Goal: Task Accomplishment & Management: Complete application form

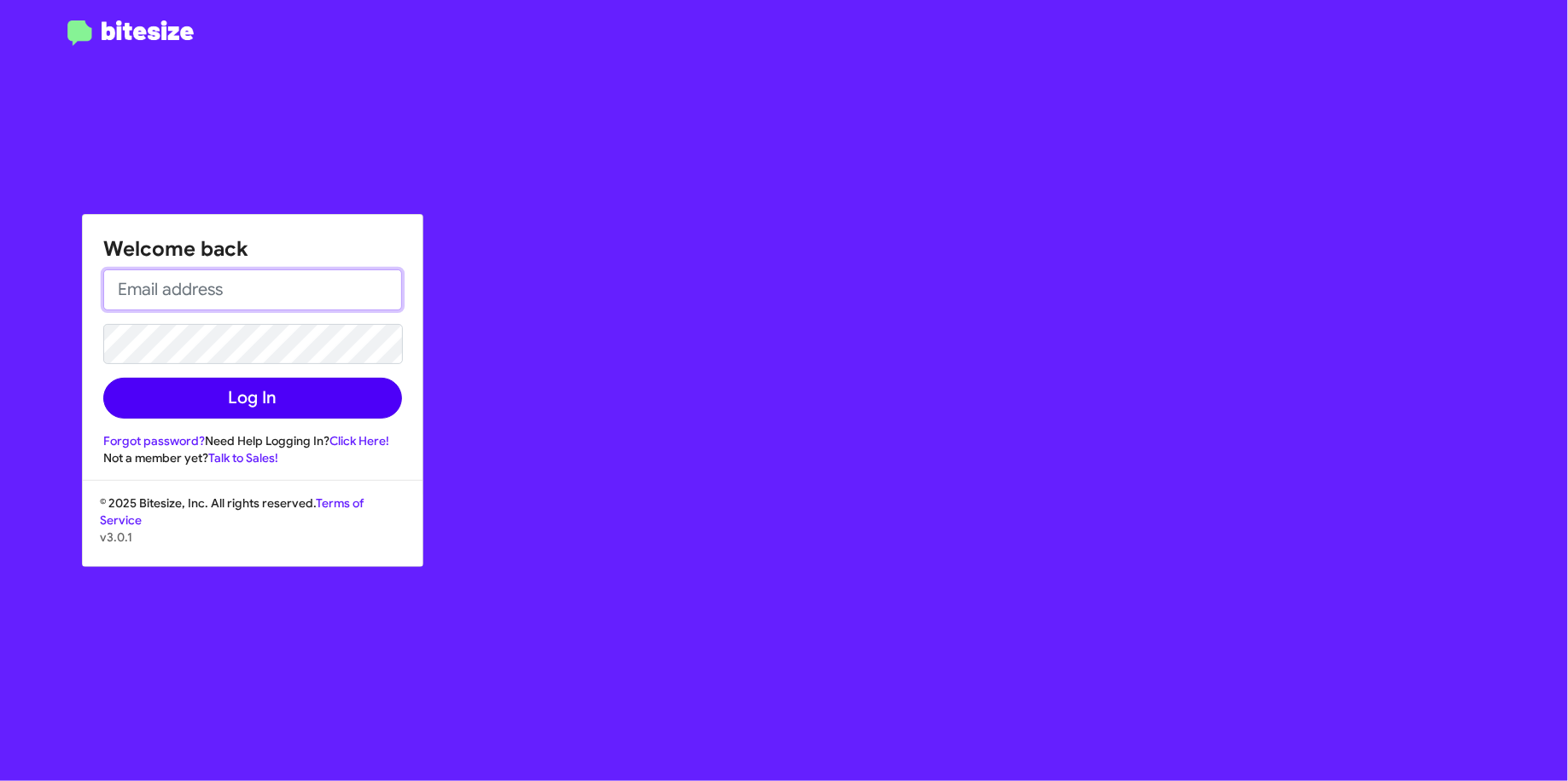
type input "[EMAIL_ADDRESS][DOMAIN_NAME]"
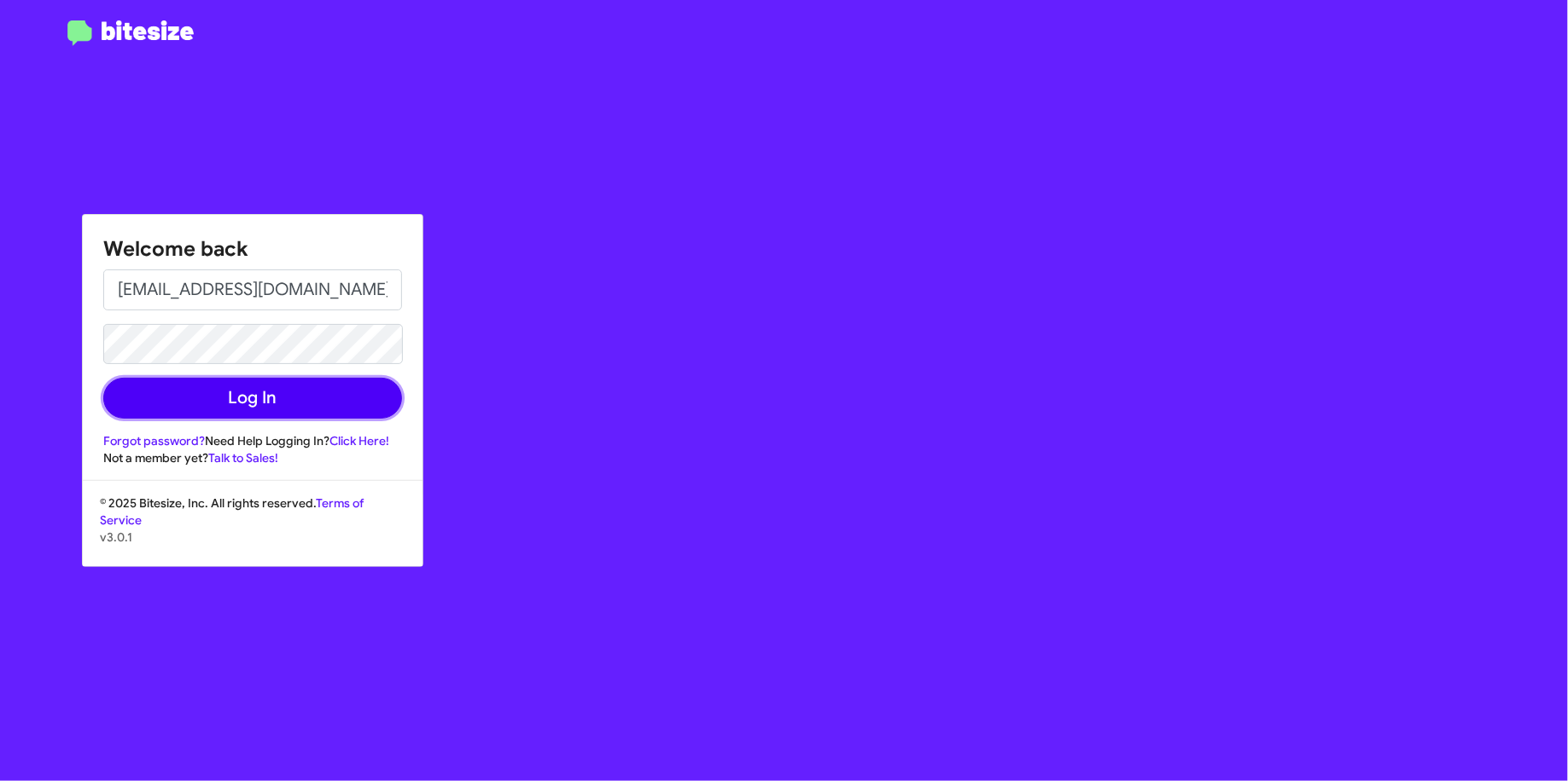
click at [330, 389] on button "Log In" at bounding box center [252, 398] width 298 height 41
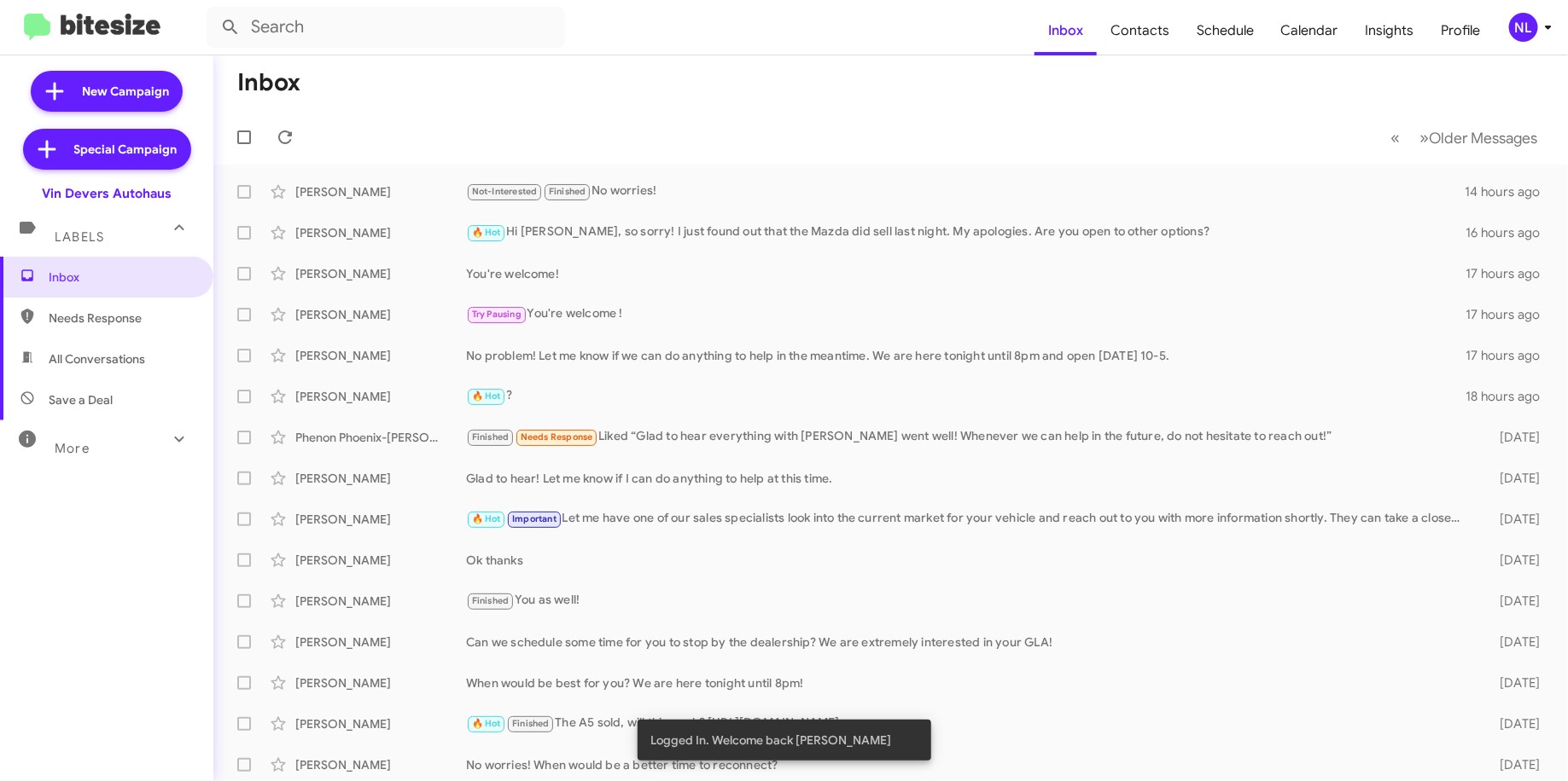
click at [1524, 24] on div "NL" at bounding box center [1523, 27] width 29 height 29
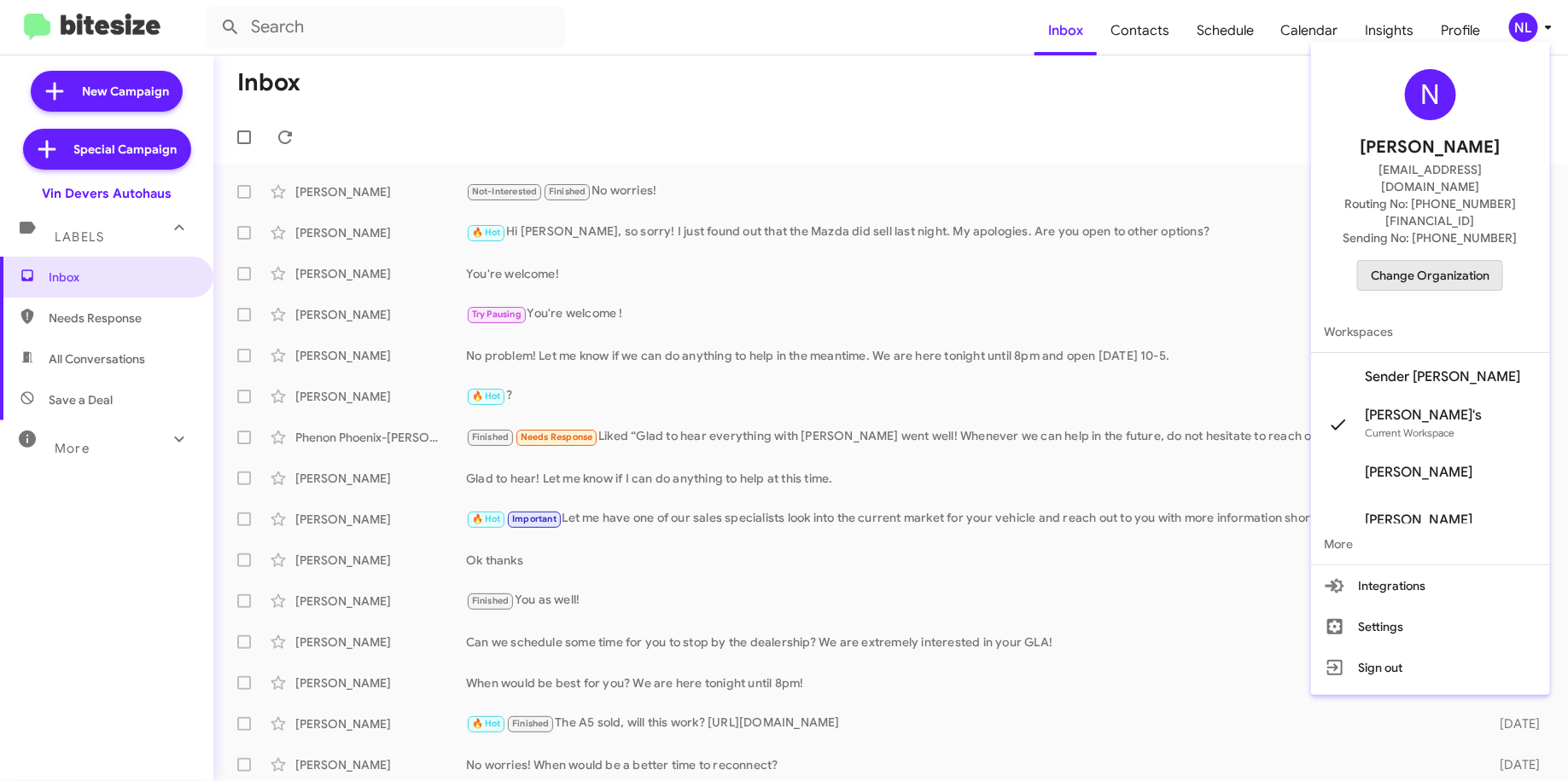
click at [1418, 261] on span "Change Organization" at bounding box center [1430, 276] width 119 height 29
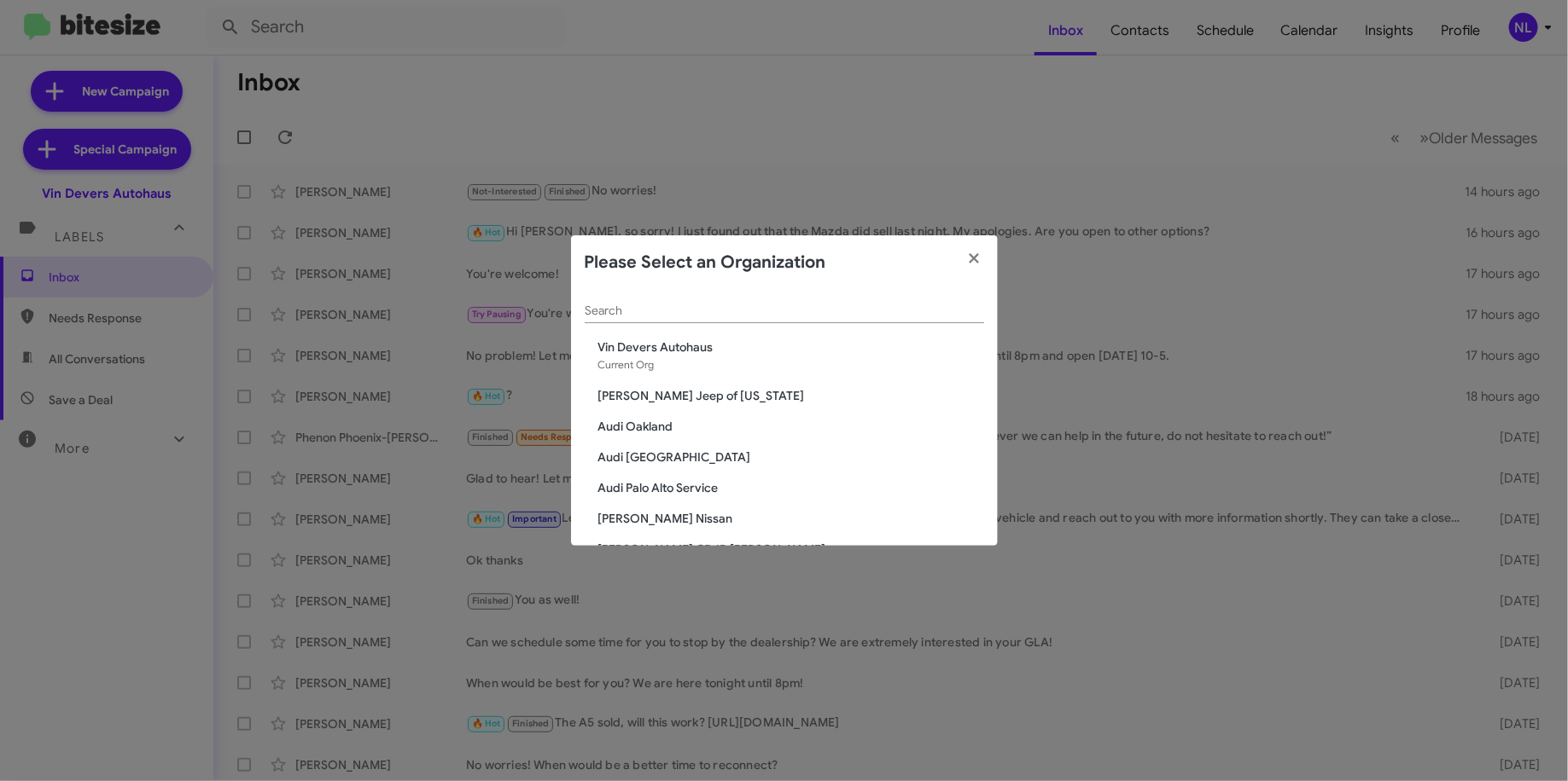
click at [886, 299] on div "Search" at bounding box center [784, 307] width 400 height 33
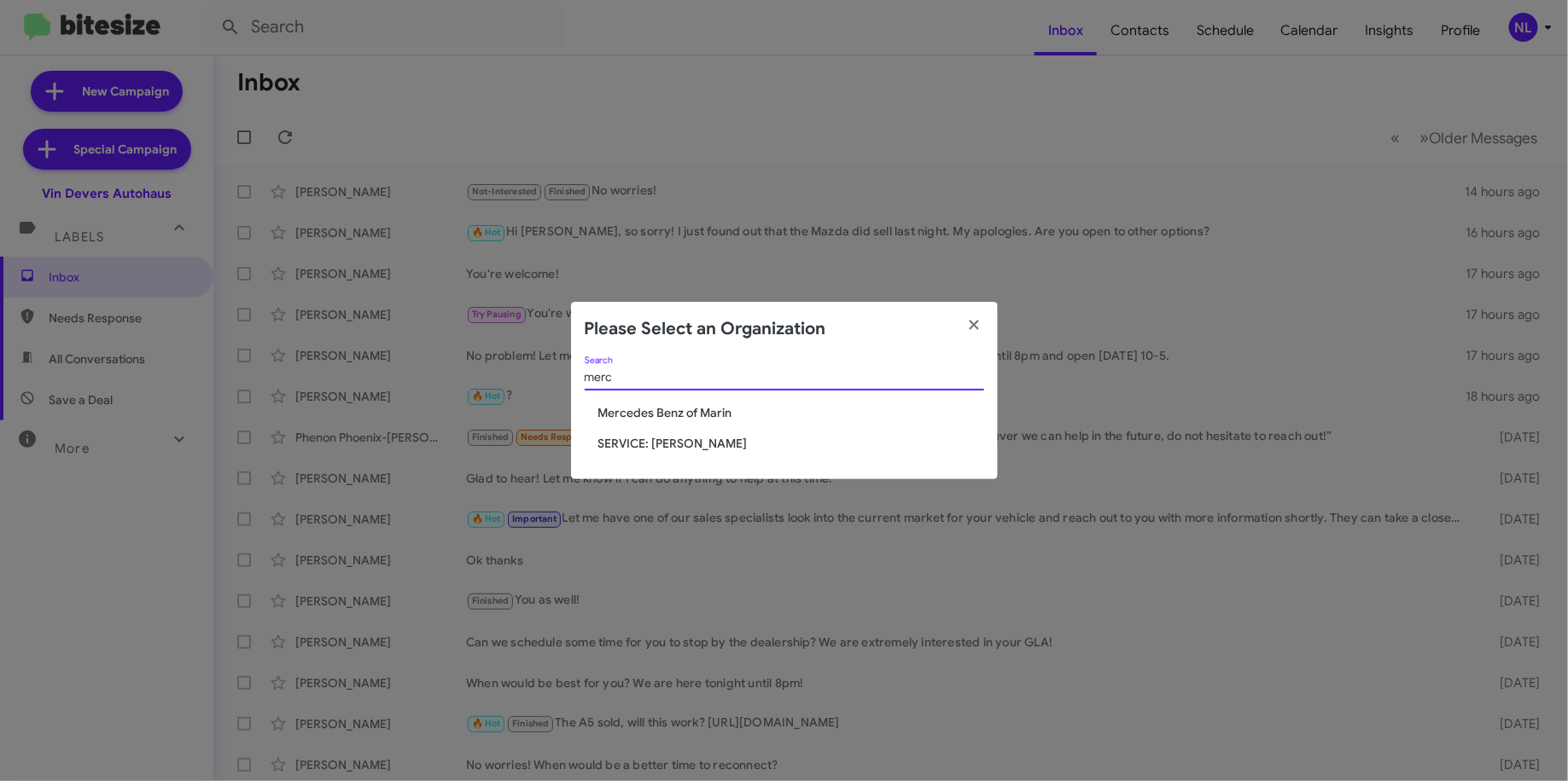
type input "merc"
click at [716, 435] on span "SERVICE: Mercedes Marin" at bounding box center [790, 443] width 386 height 17
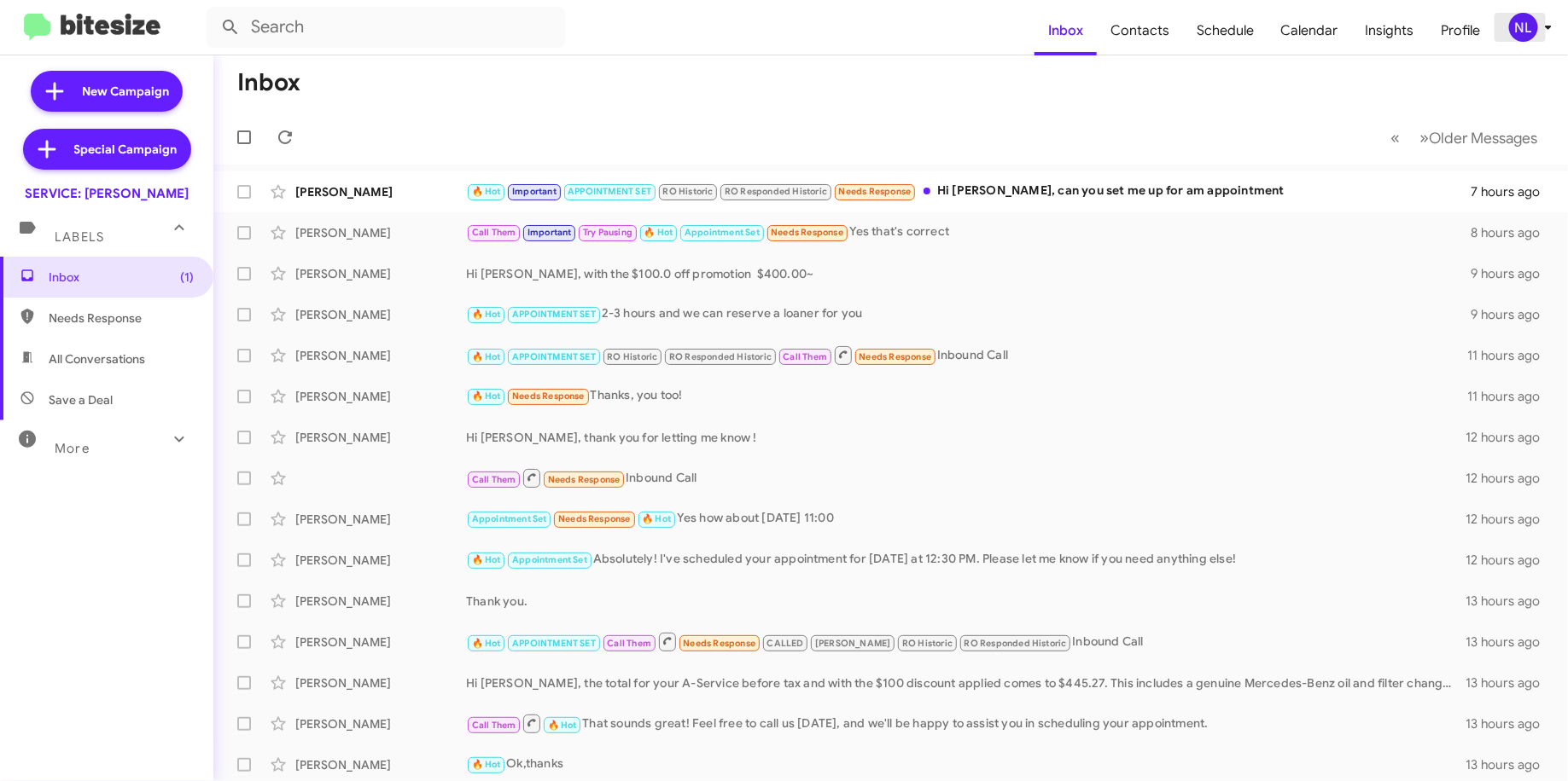
click at [1514, 17] on div "NL" at bounding box center [1523, 27] width 29 height 29
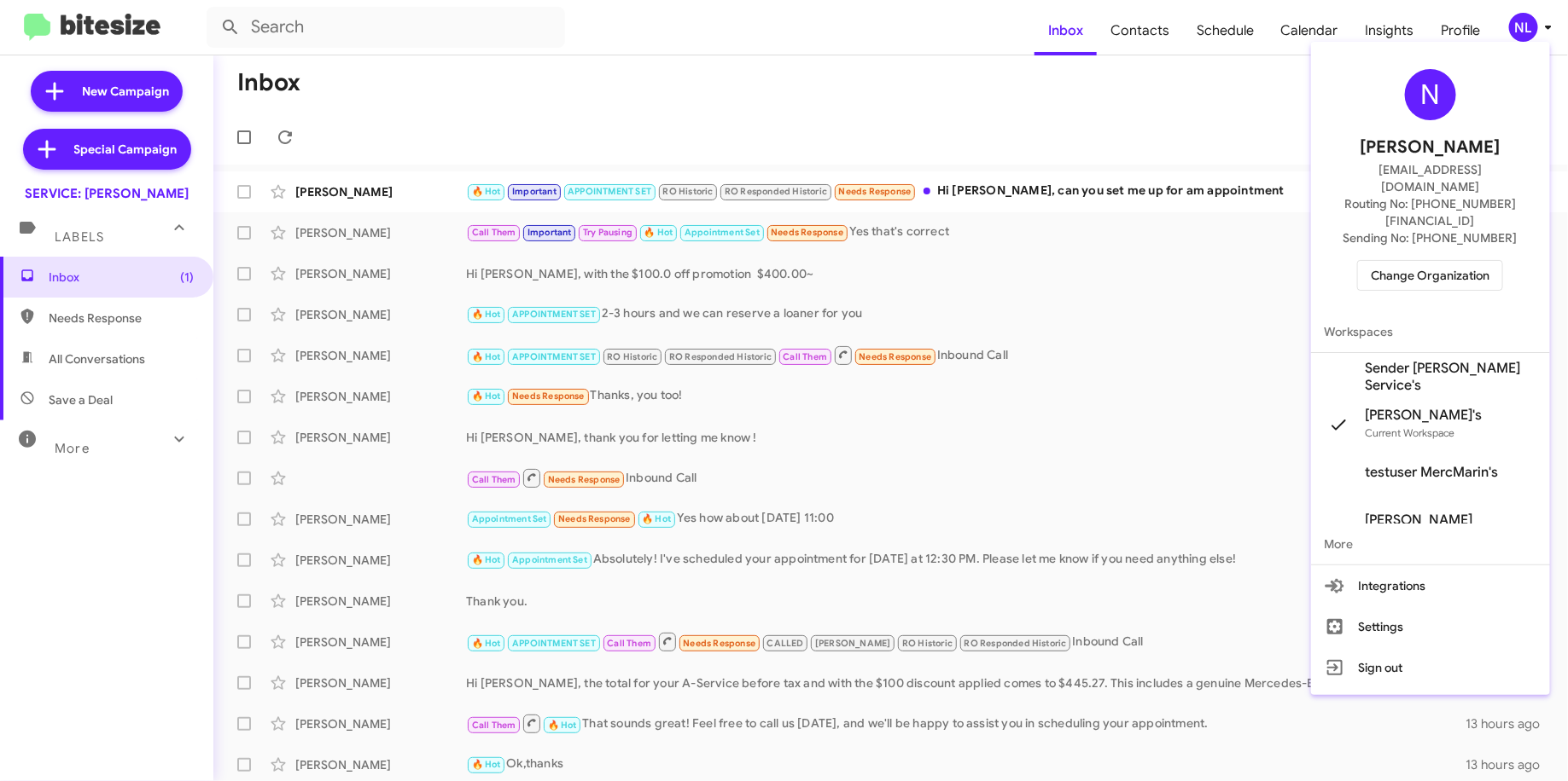
click at [1405, 353] on span "Sender Mercedes Marin Service's" at bounding box center [1430, 377] width 239 height 47
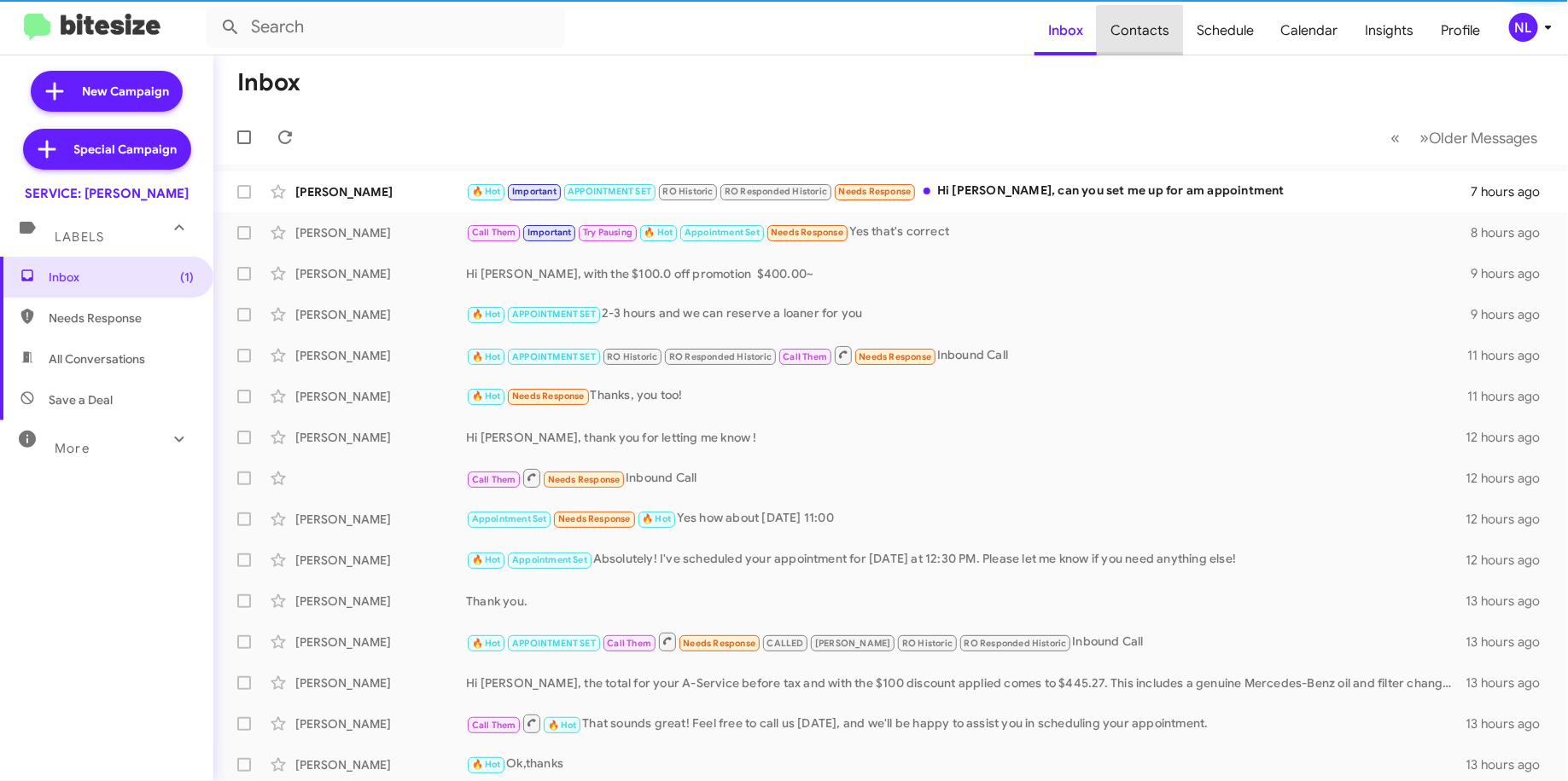
click at [1162, 33] on span "Contacts" at bounding box center [1139, 31] width 86 height 49
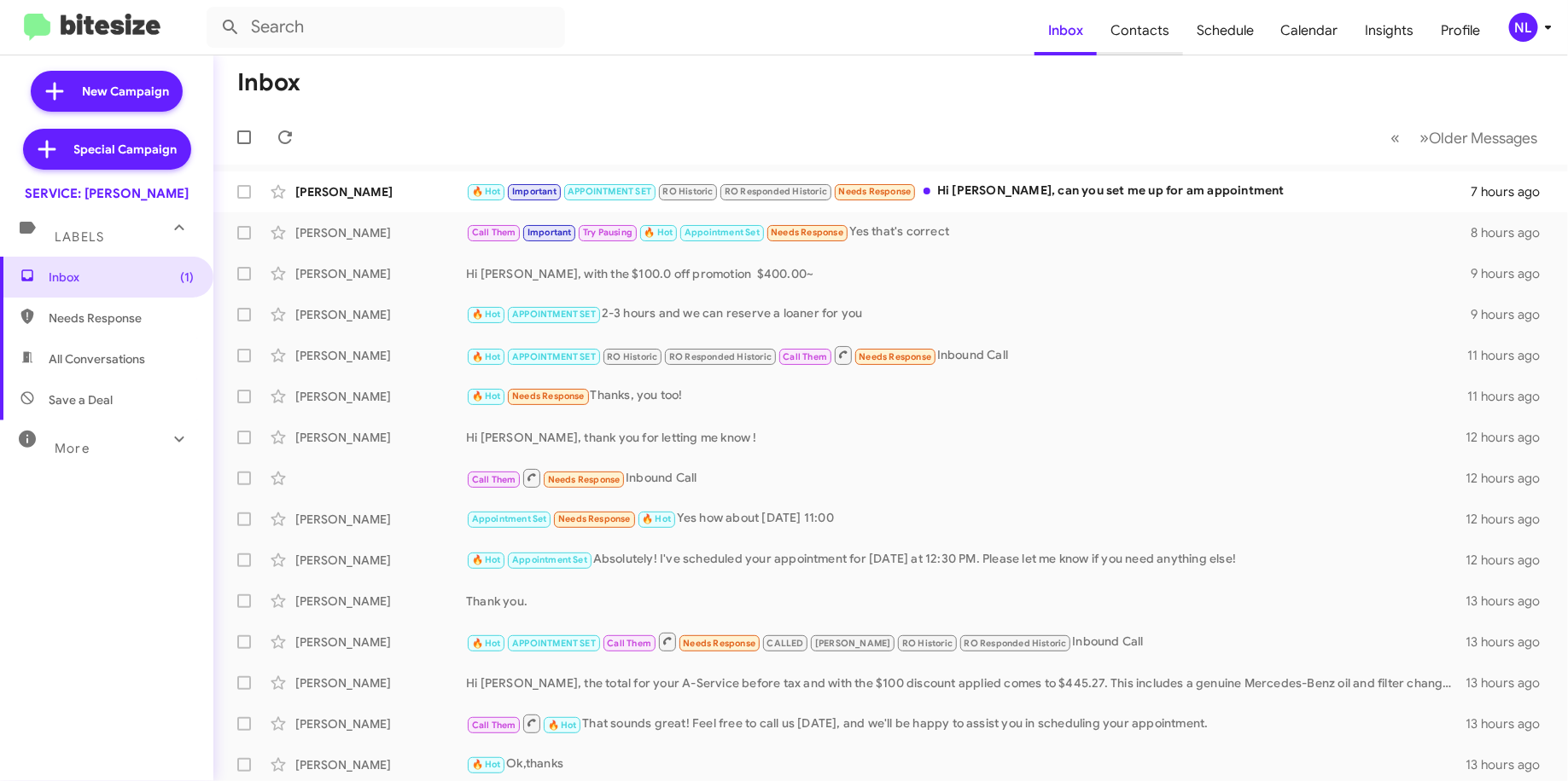
type input "in:groups"
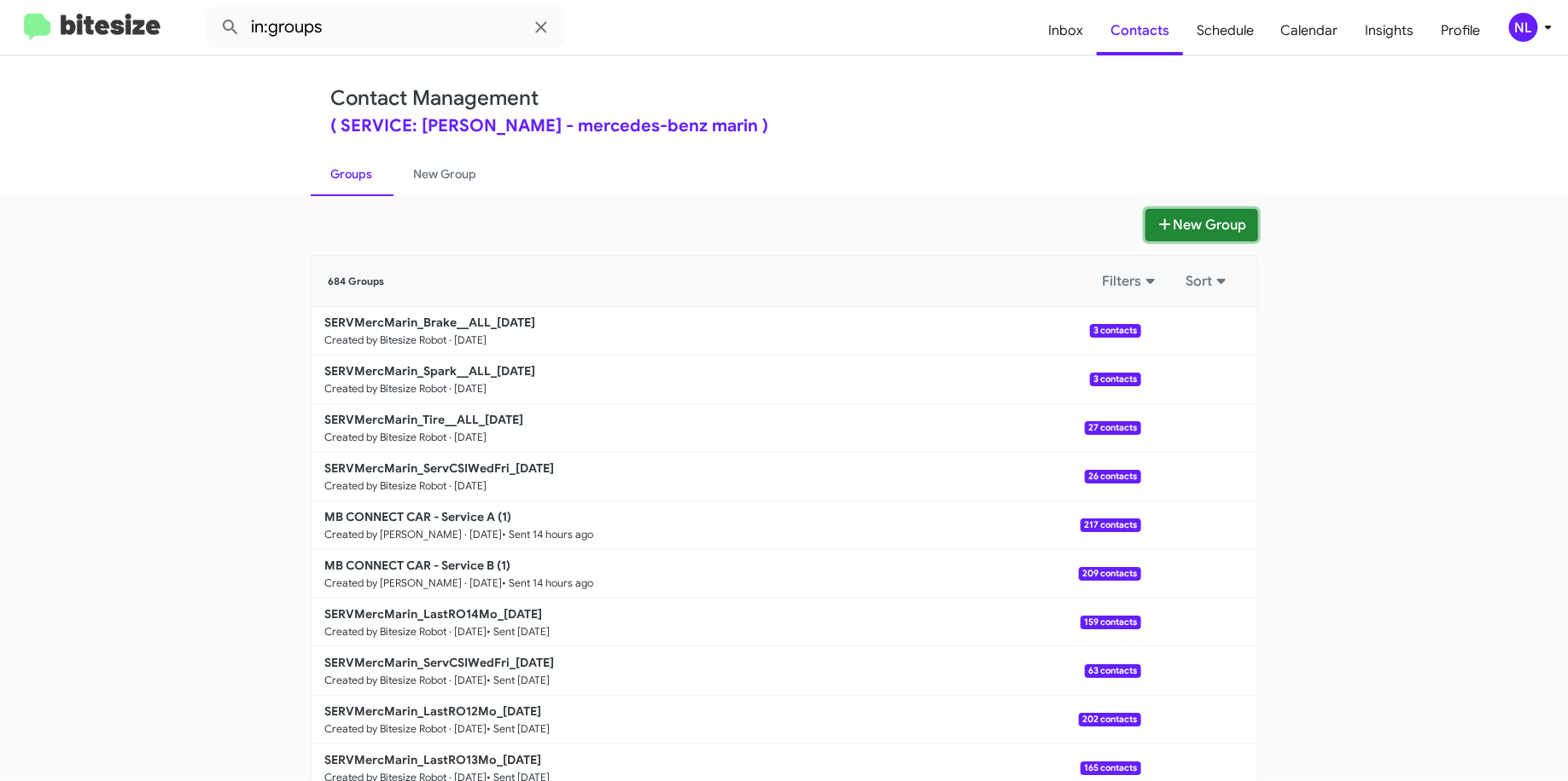
click at [1178, 230] on button "New Group" at bounding box center [1201, 225] width 112 height 33
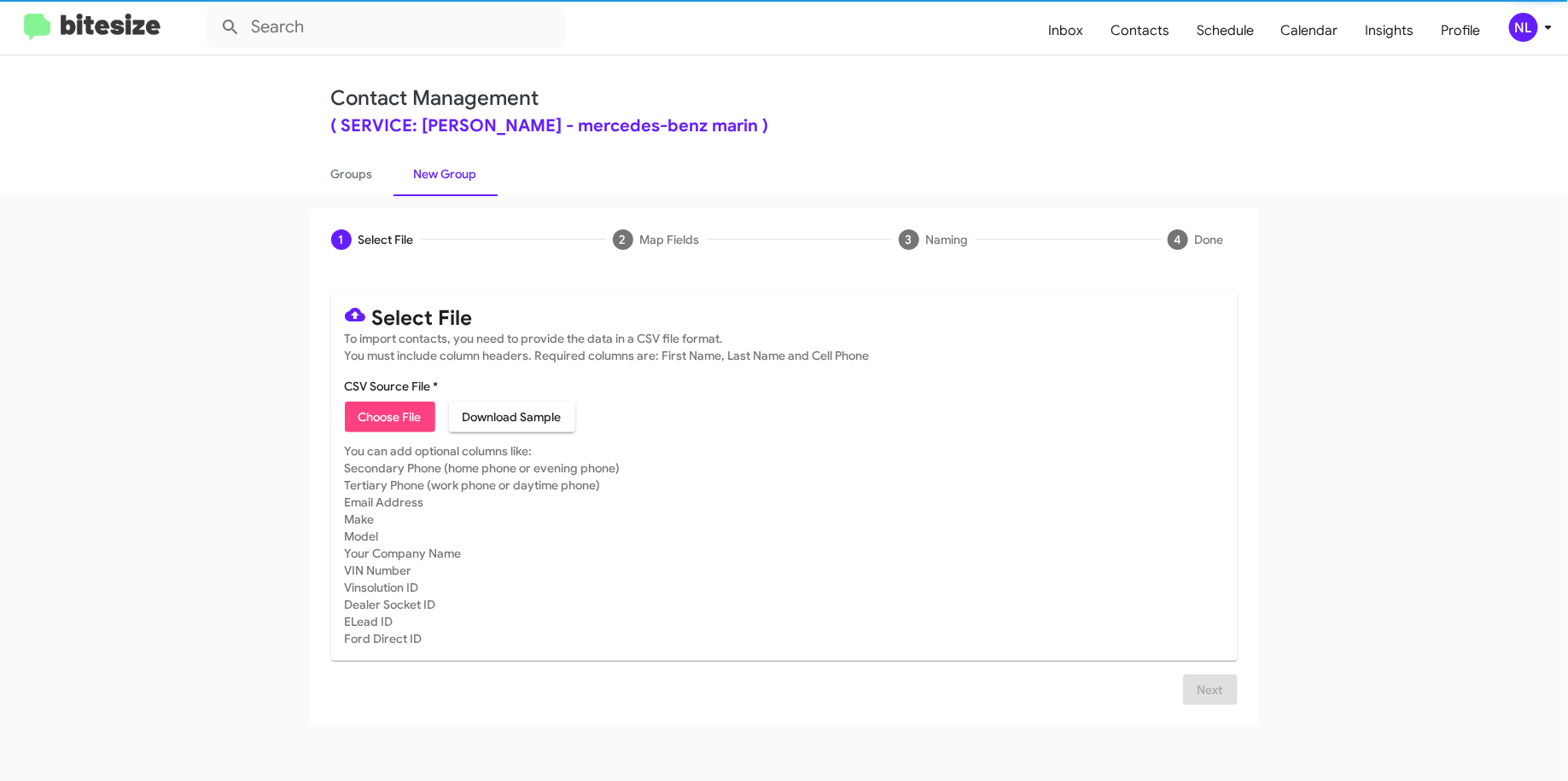
click at [412, 413] on span "Choose File" at bounding box center [390, 417] width 63 height 31
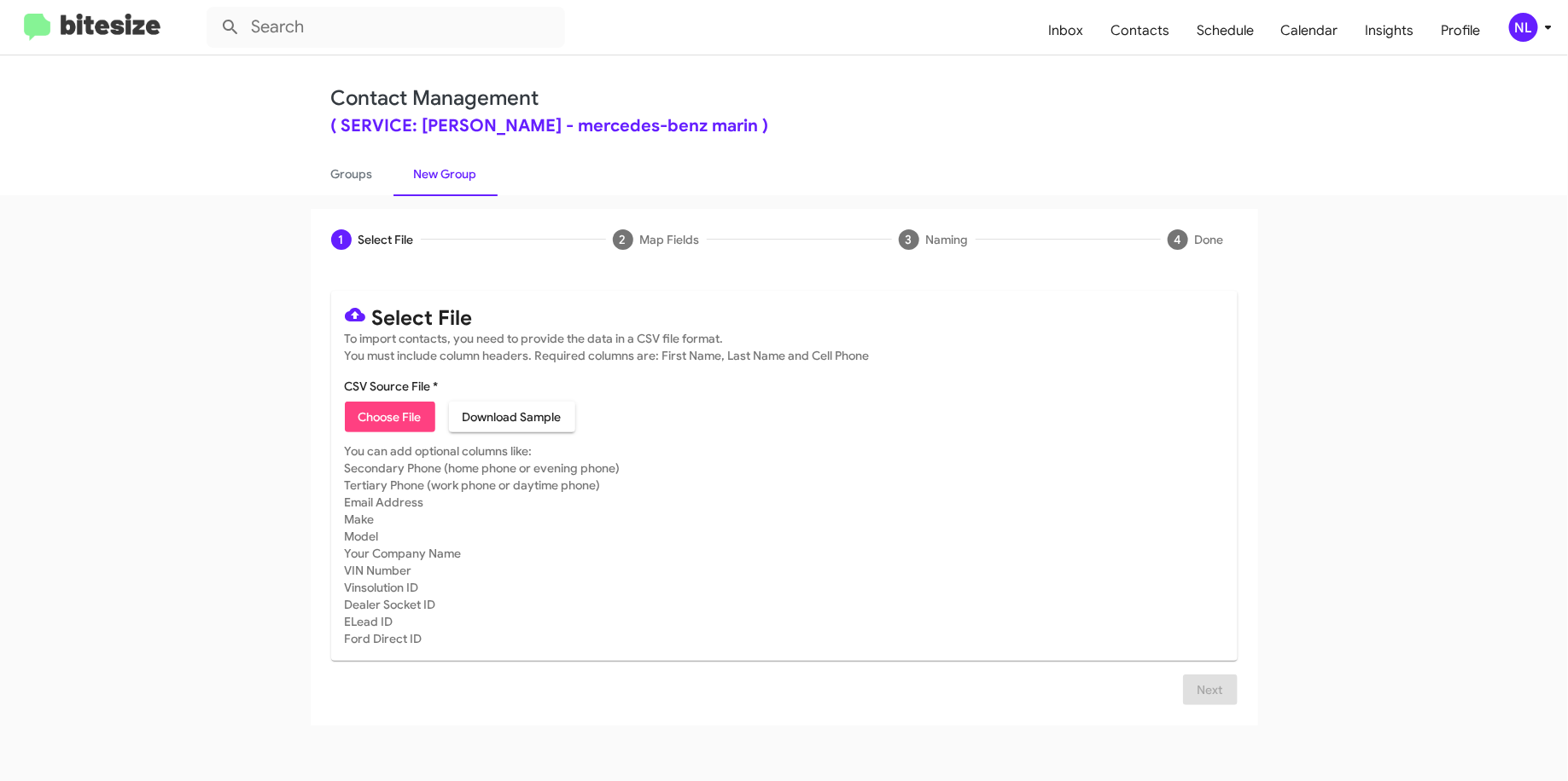
type input "SERVMercMarin_Battery__ALL_08-15-25"
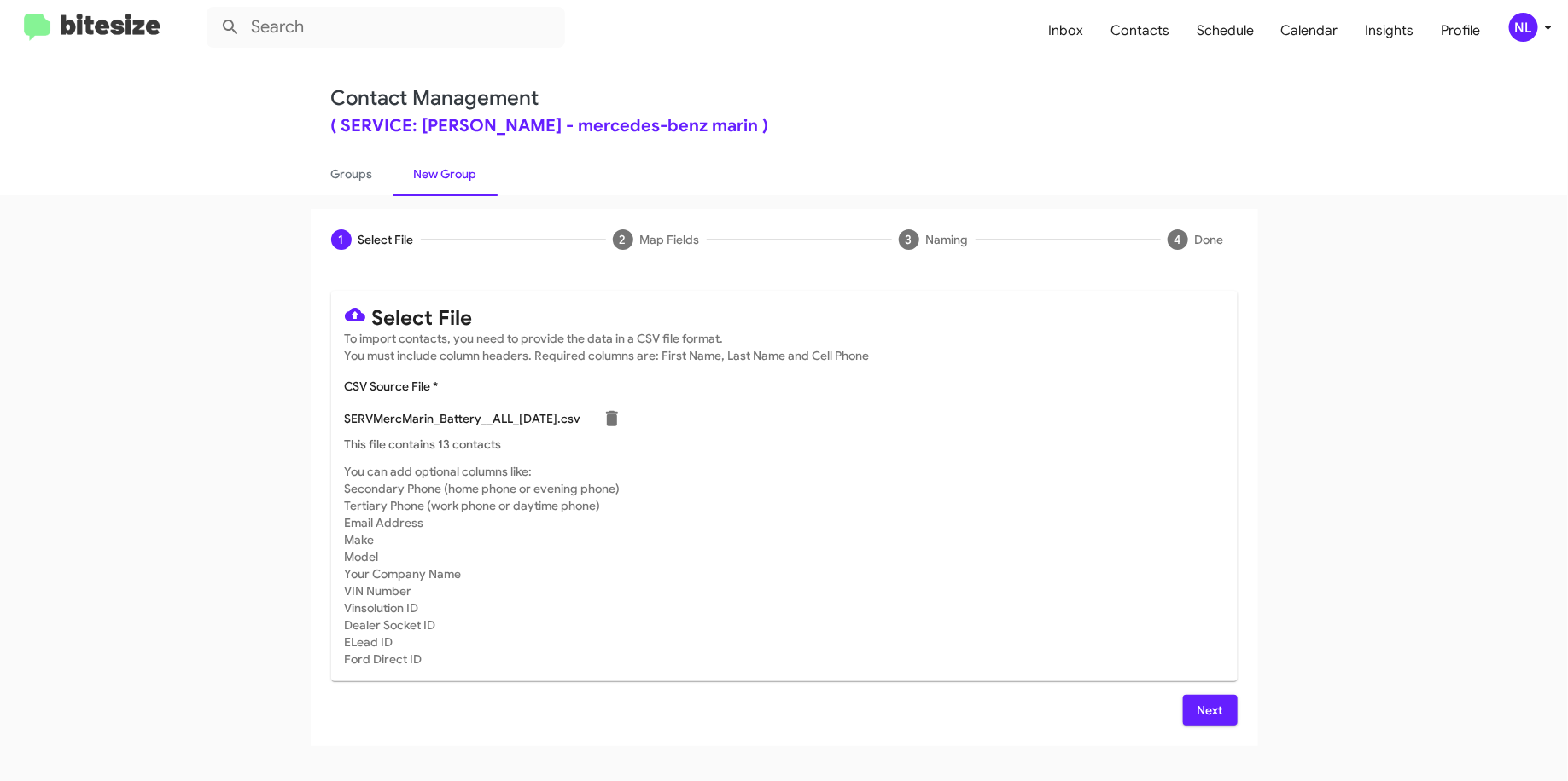
click at [1197, 710] on span "Next" at bounding box center [1210, 711] width 27 height 31
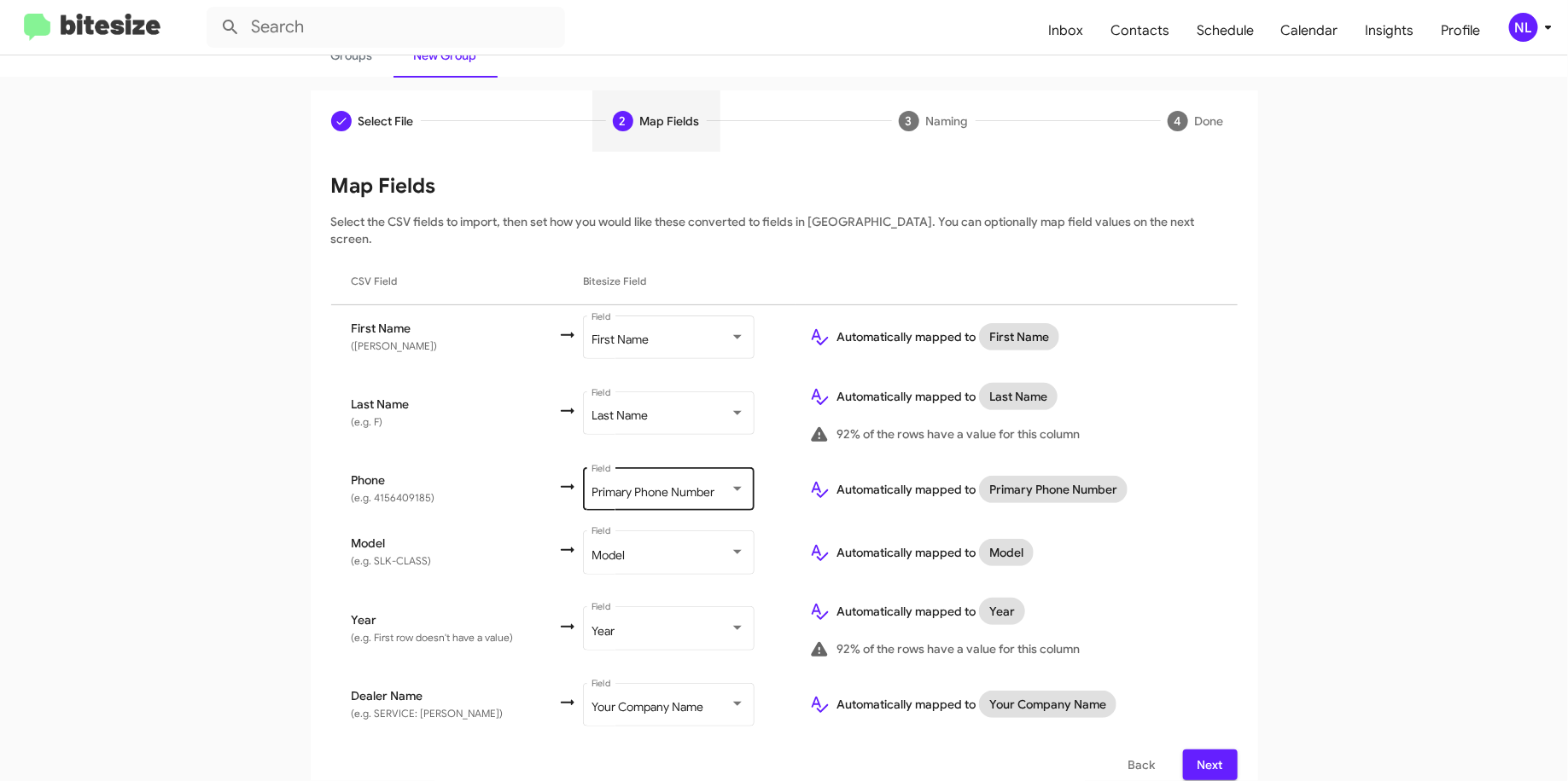
scroll to position [120, 0]
click at [1197, 748] on span "Next" at bounding box center [1210, 764] width 27 height 31
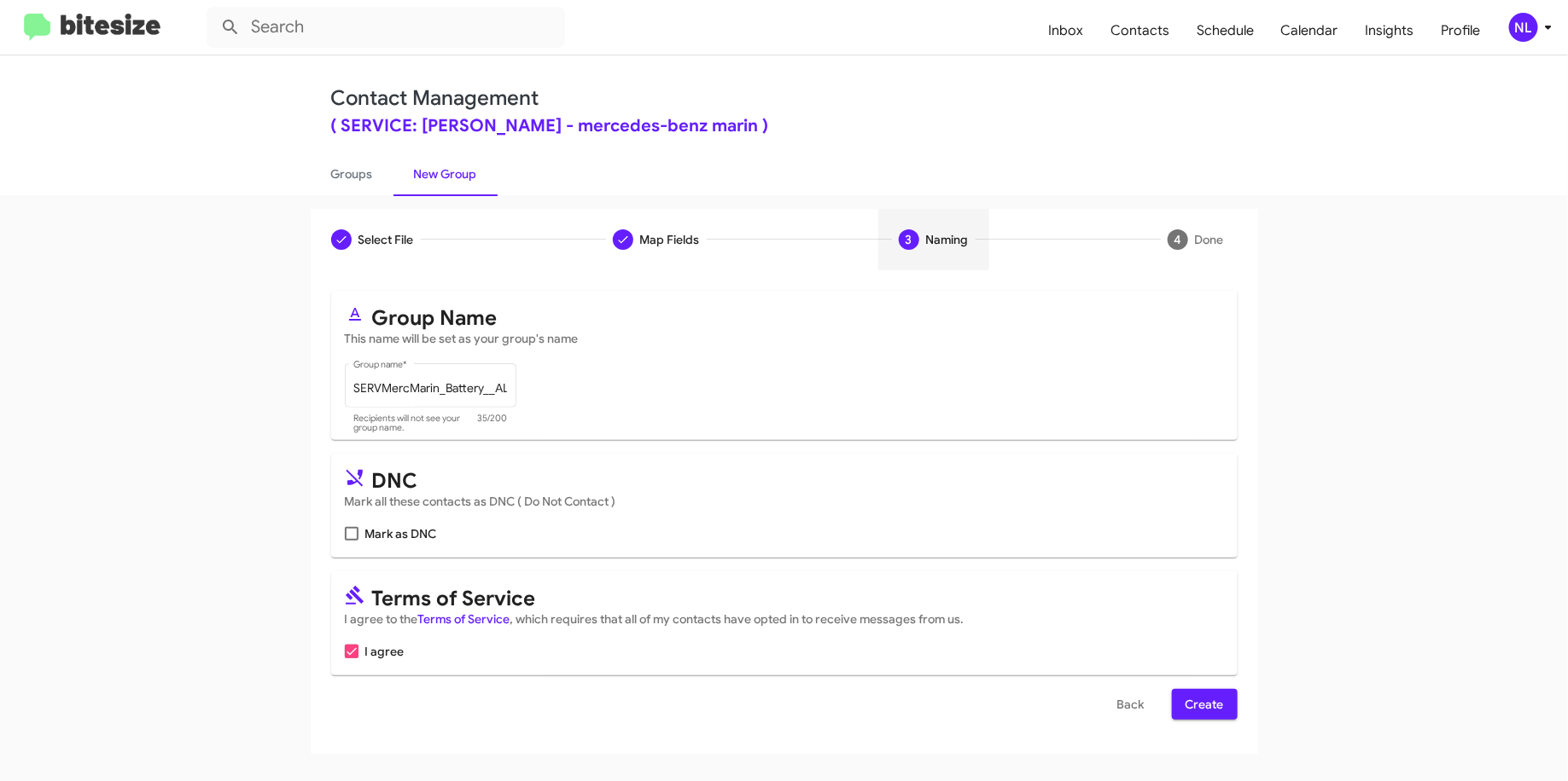
scroll to position [0, 0]
click at [1214, 701] on span "Create" at bounding box center [1205, 704] width 38 height 31
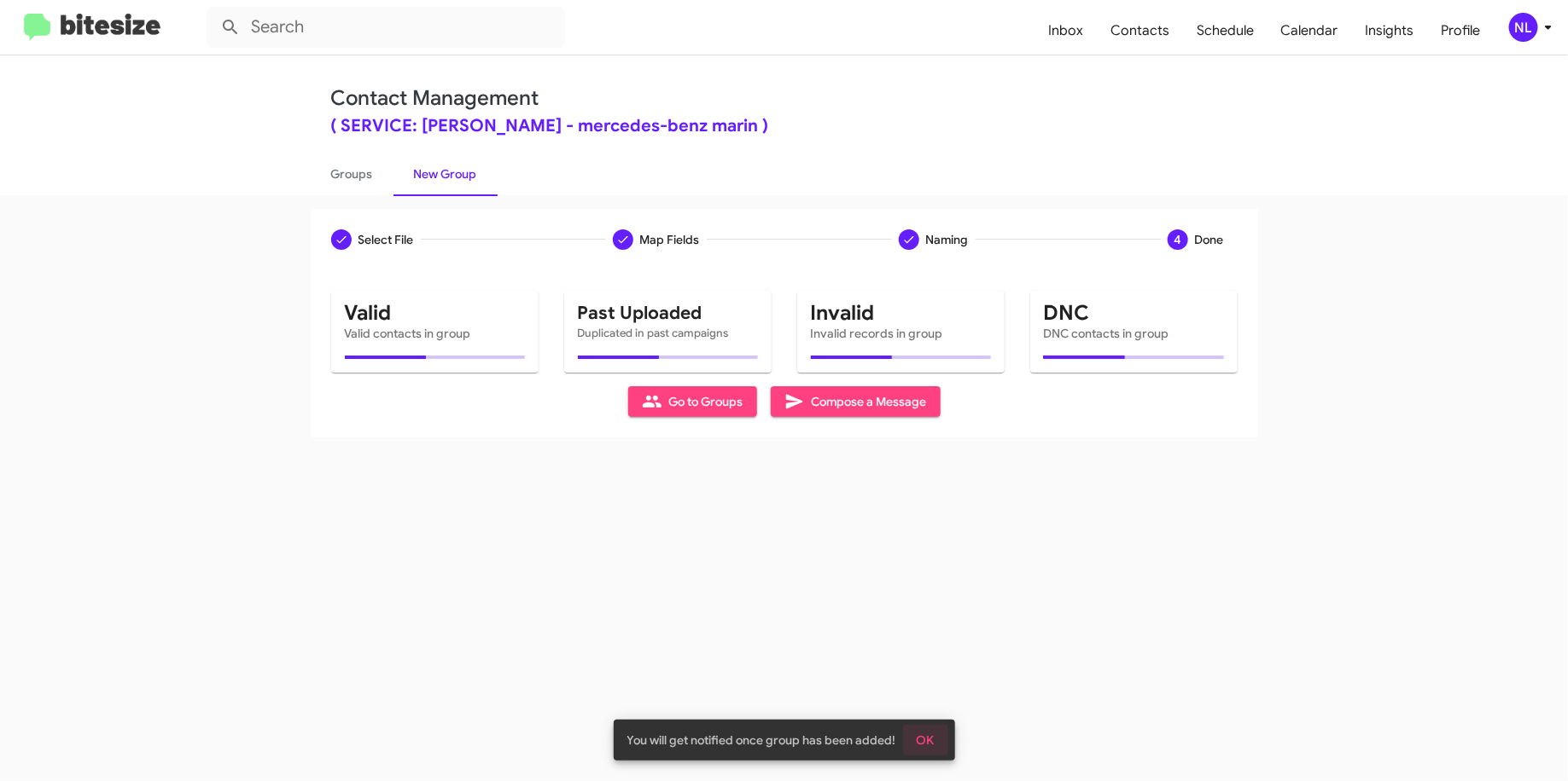
click at [933, 734] on span "OK" at bounding box center [925, 741] width 18 height 31
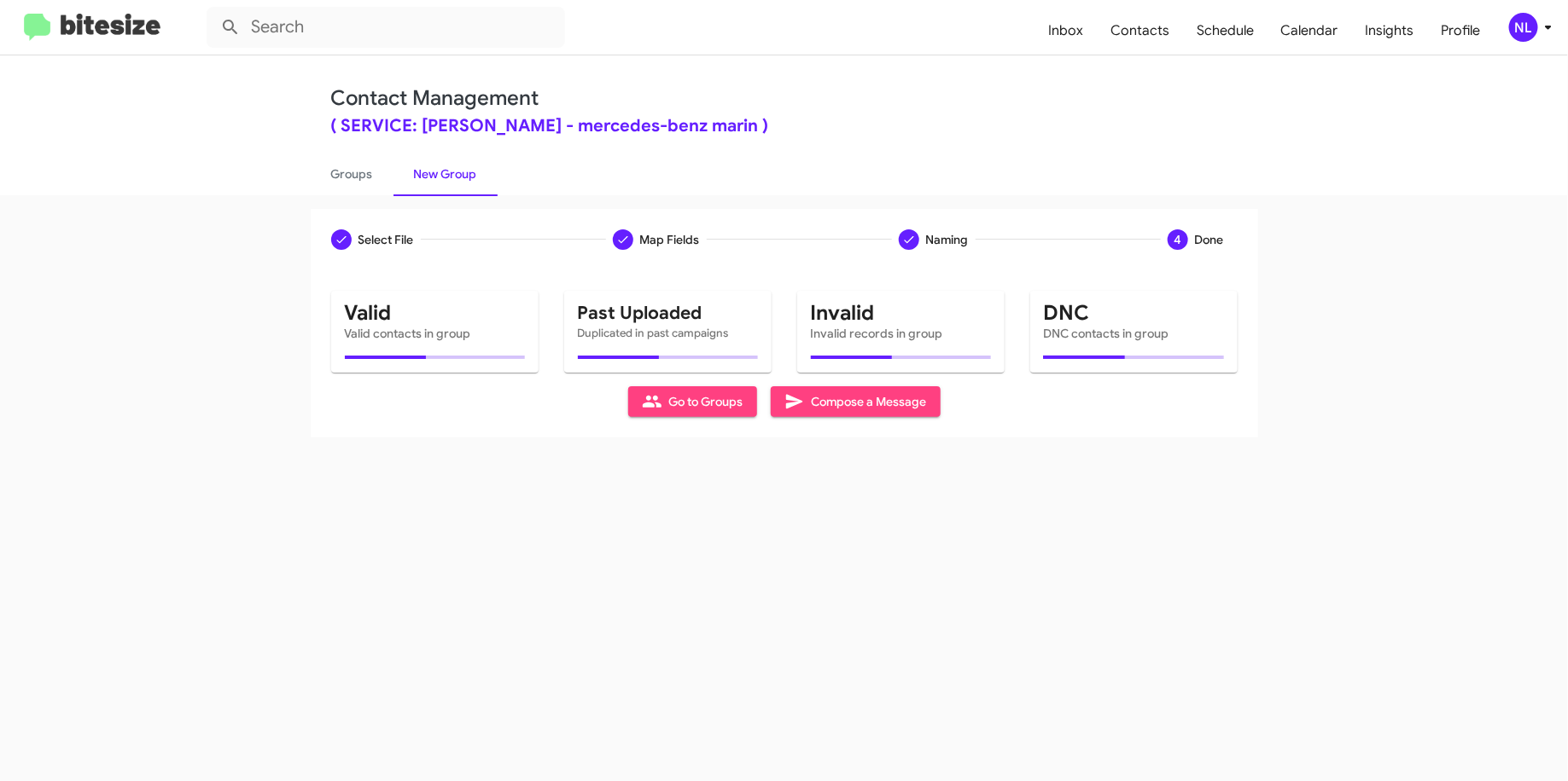
click at [1521, 36] on div "NL" at bounding box center [1523, 27] width 29 height 29
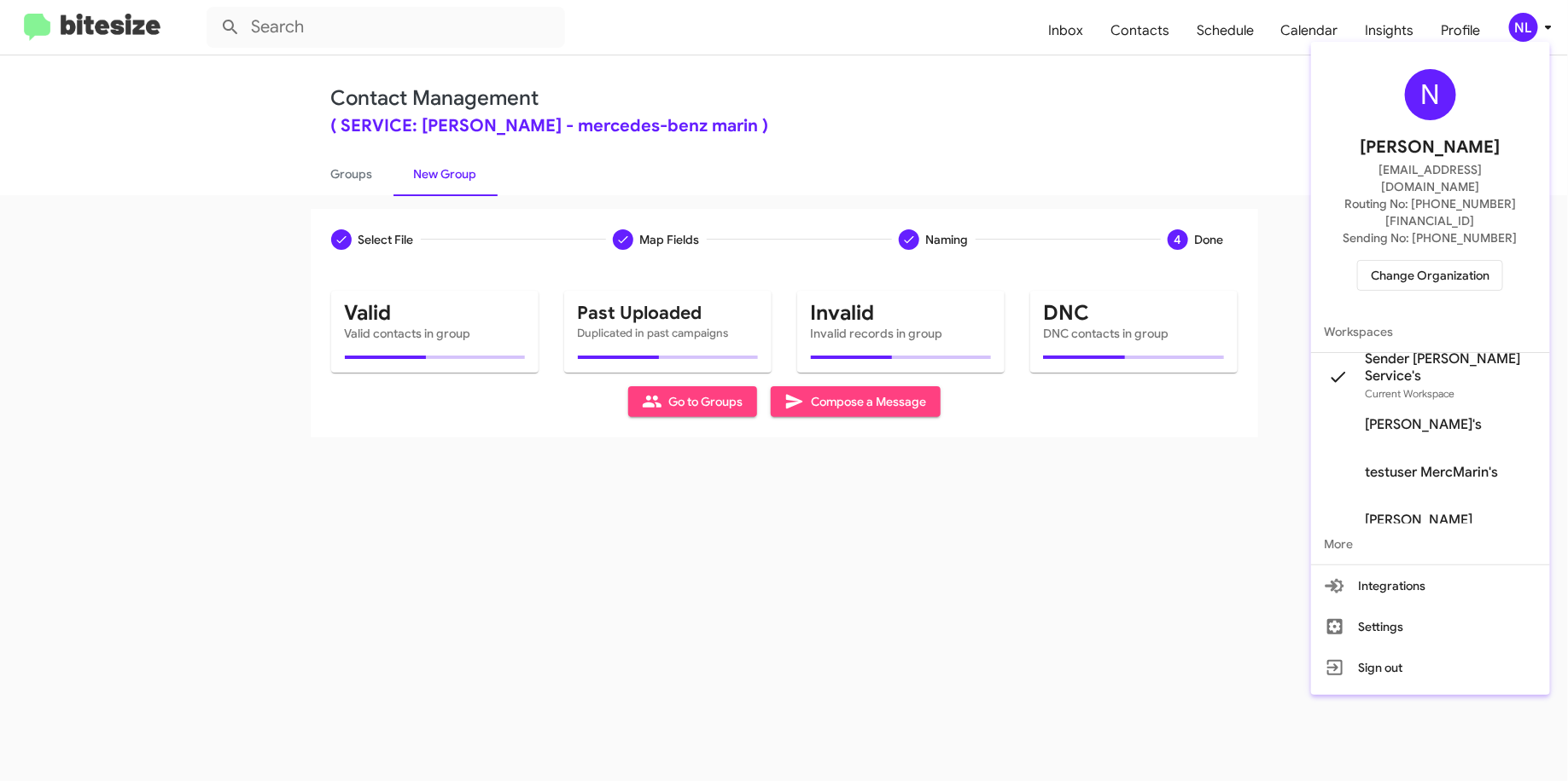
click at [1216, 120] on div at bounding box center [784, 390] width 1568 height 781
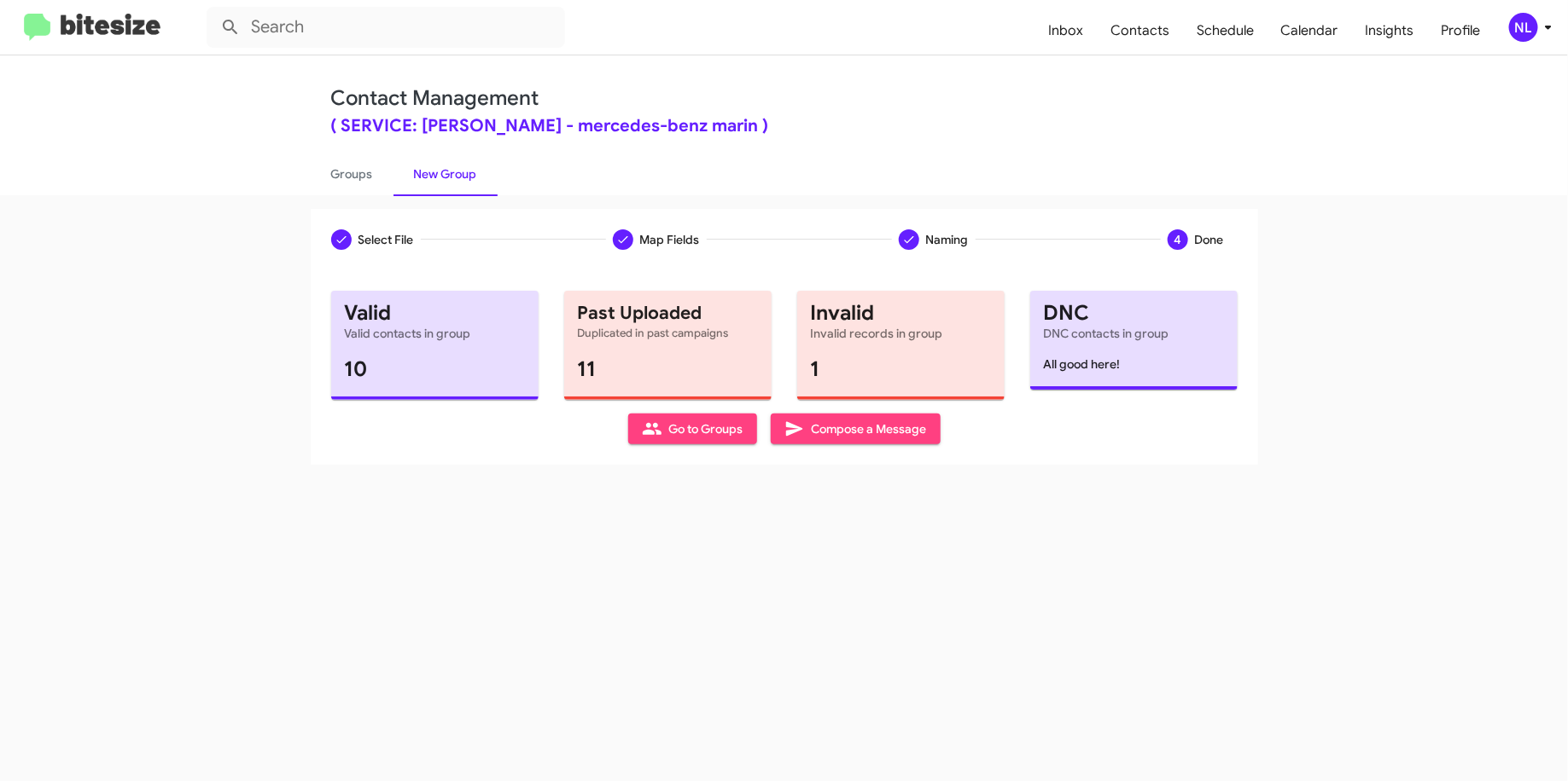
click at [674, 427] on span "Go to Groups" at bounding box center [692, 429] width 101 height 31
type input "in:groups"
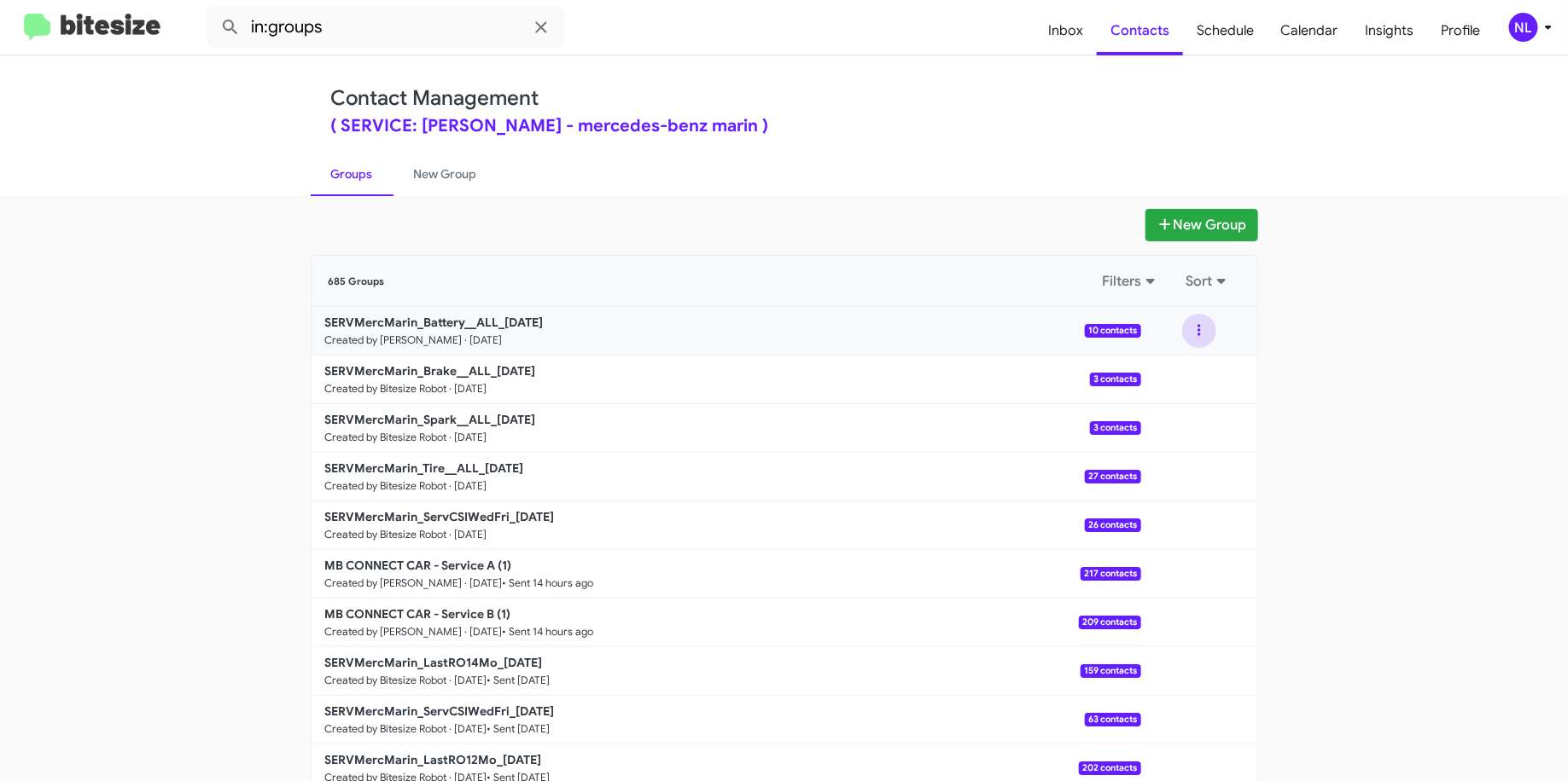
click at [1183, 322] on button at bounding box center [1198, 330] width 34 height 34
click at [1159, 360] on button "View contacts" at bounding box center [1148, 377] width 137 height 41
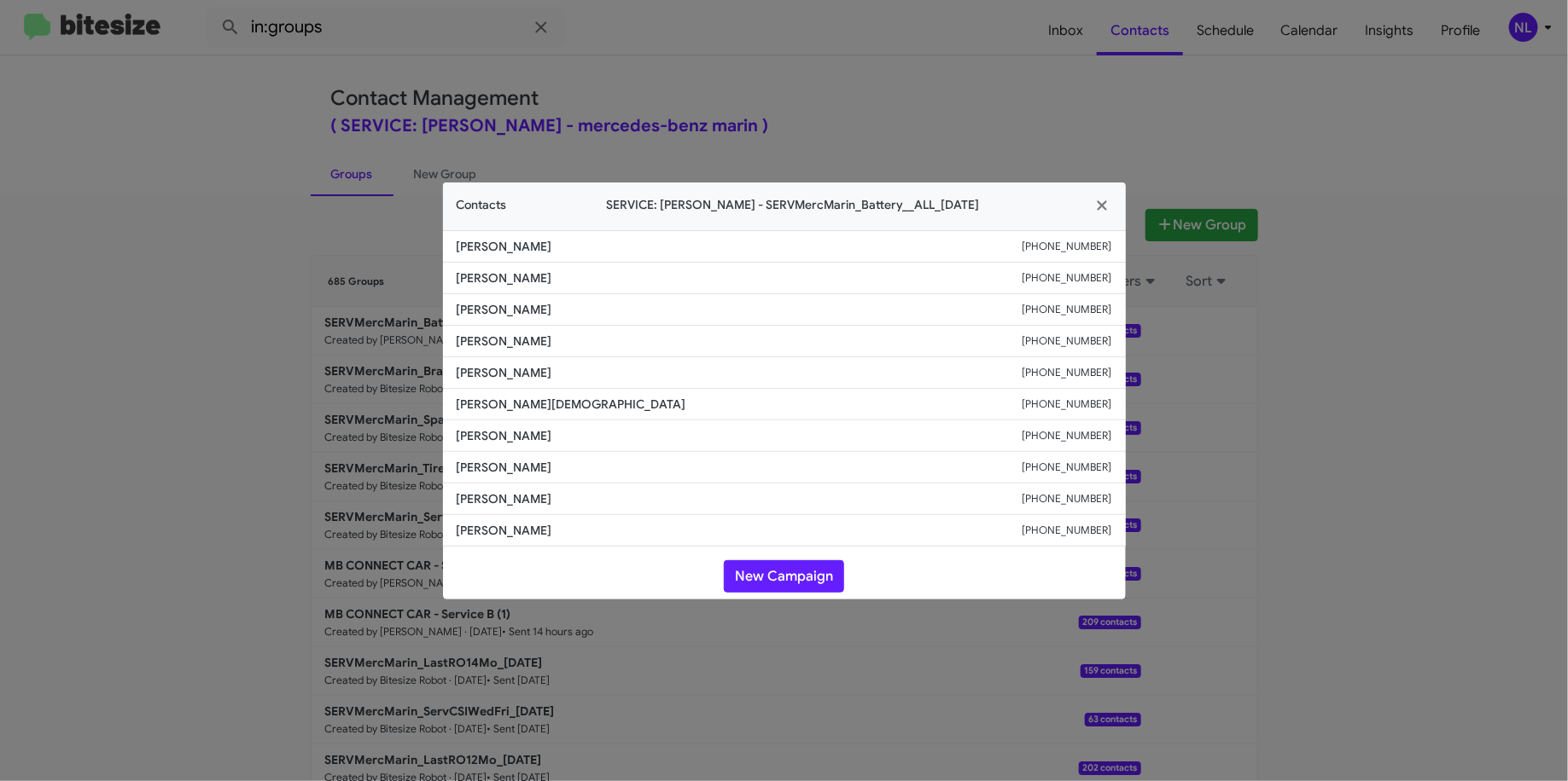
drag, startPoint x: 592, startPoint y: 288, endPoint x: 435, endPoint y: 282, distance: 157.1
click at [435, 282] on modal-container "Contacts SERVICE: Mercedes Marin - SERVMercMarin_Battery__ALL_08-15-25 Mathilda…" at bounding box center [784, 390] width 1568 height 781
copy span "Rocco Rodriguez"
click at [534, 349] on span "Scott Murray" at bounding box center [739, 341] width 566 height 17
drag, startPoint x: 571, startPoint y: 283, endPoint x: 455, endPoint y: 283, distance: 116.0
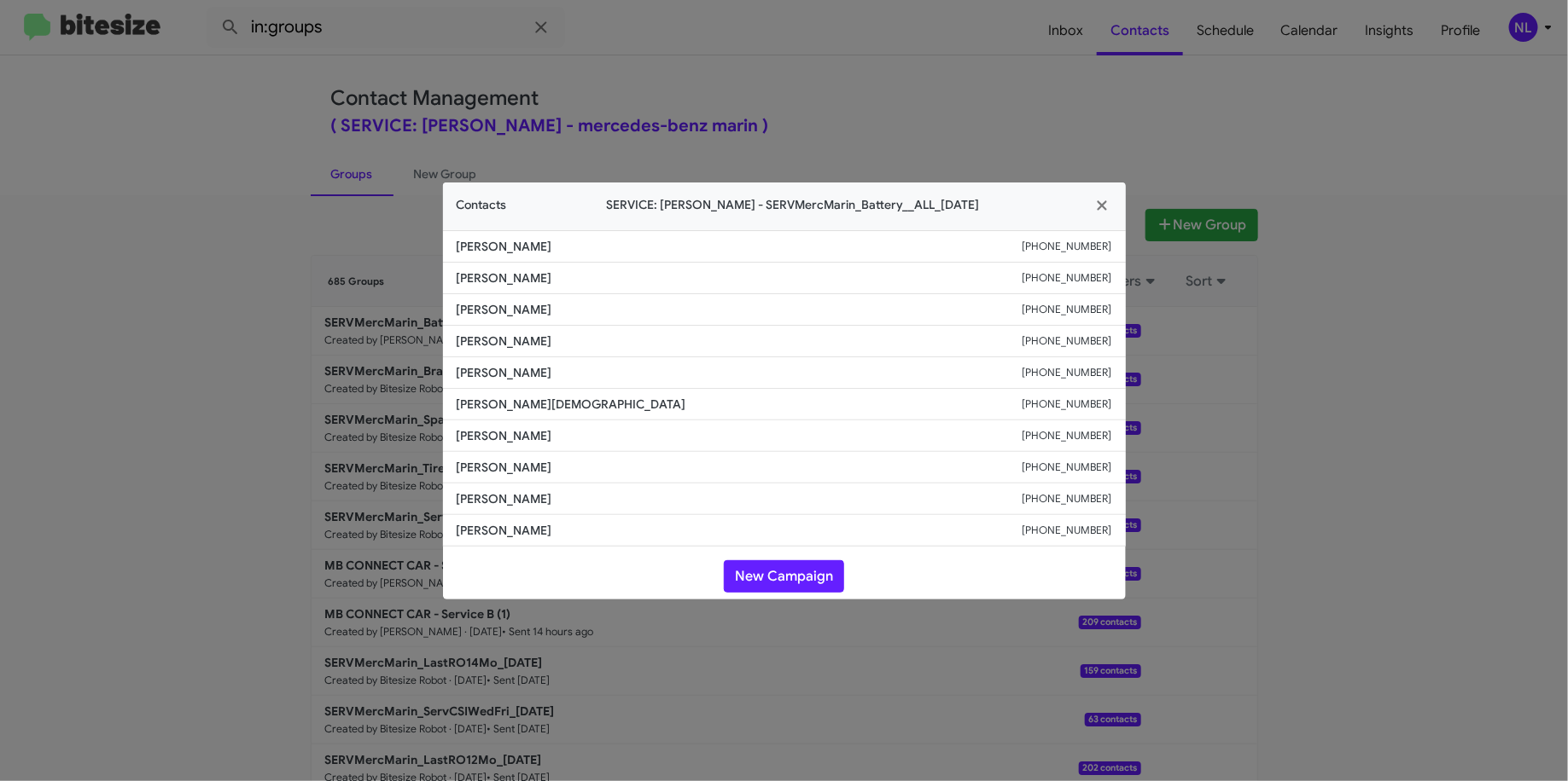
click at [455, 283] on li "Rocco Rodriguez +14152469393" at bounding box center [784, 278] width 683 height 32
copy span "Rocco Rodriguez"
click at [779, 560] on button "New Campaign" at bounding box center [784, 577] width 120 height 33
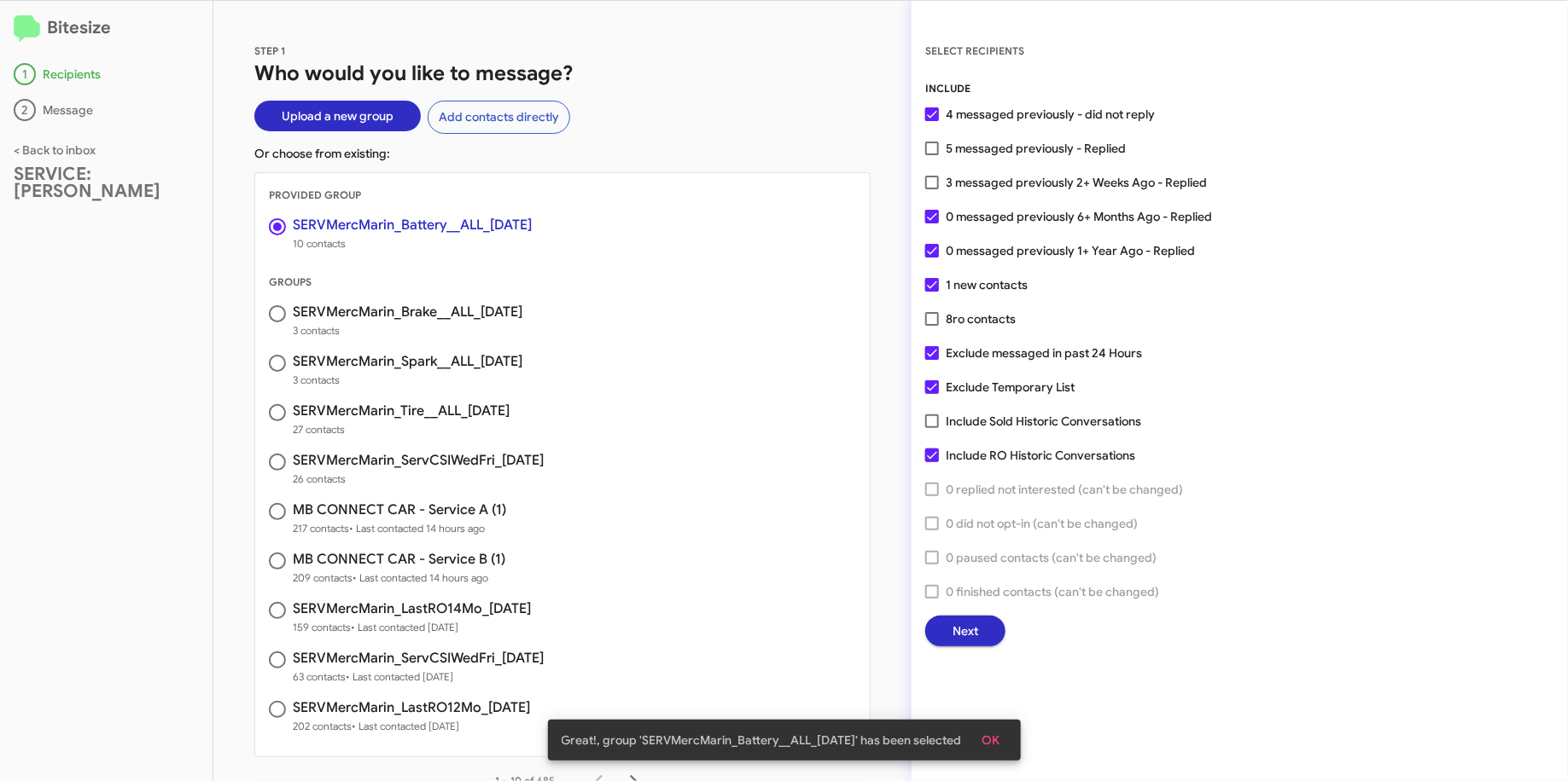
click at [1030, 140] on span "5 messaged previously - Replied" at bounding box center [1035, 148] width 180 height 20
click at [932, 155] on input "5 messaged previously - Replied" at bounding box center [931, 155] width 1 height 1
checkbox input "true"
click at [989, 383] on span "Exclude Temporary List" at bounding box center [1009, 387] width 129 height 20
click at [932, 394] on input "Exclude Temporary List" at bounding box center [931, 394] width 1 height 1
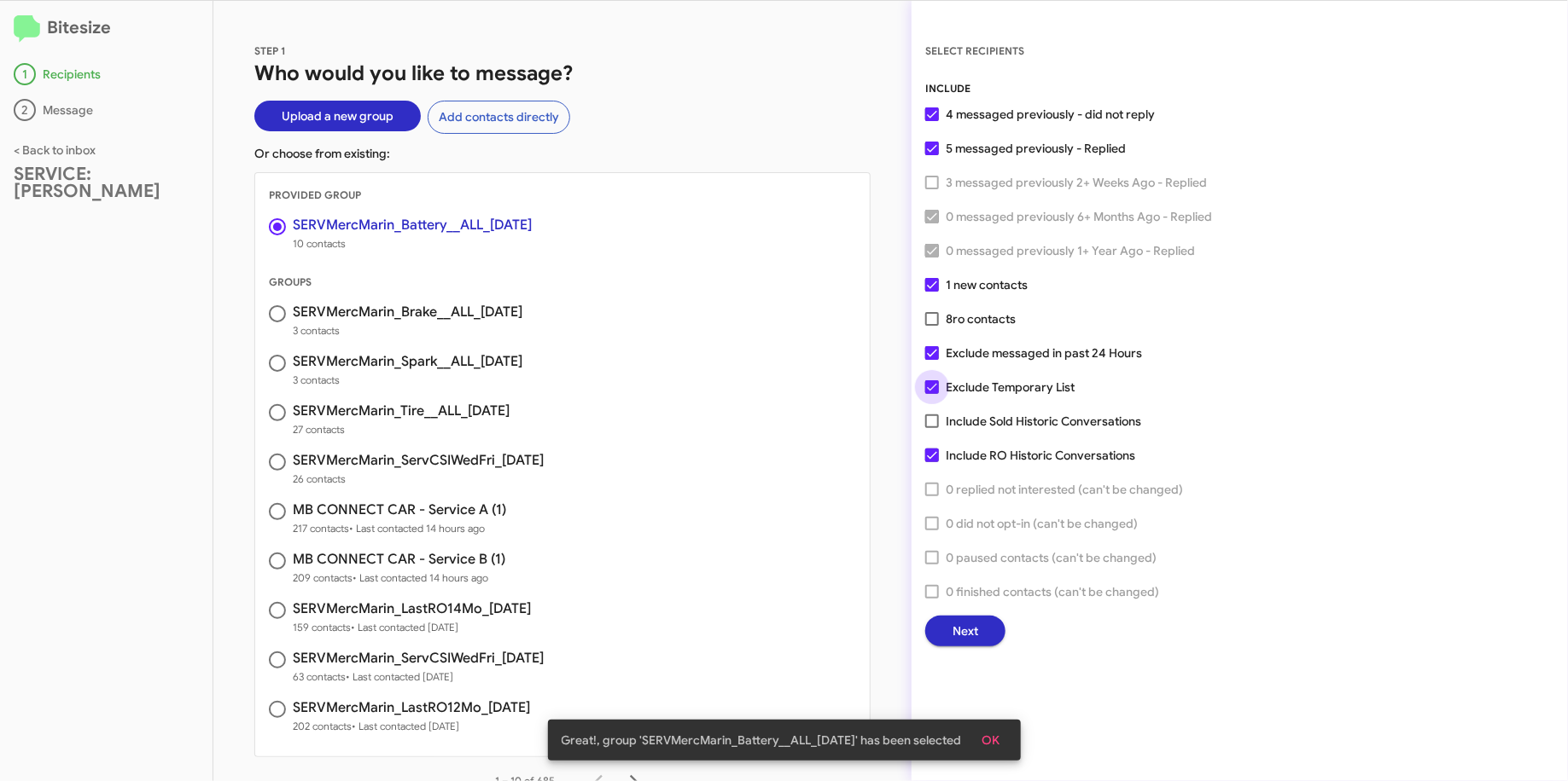
checkbox input "false"
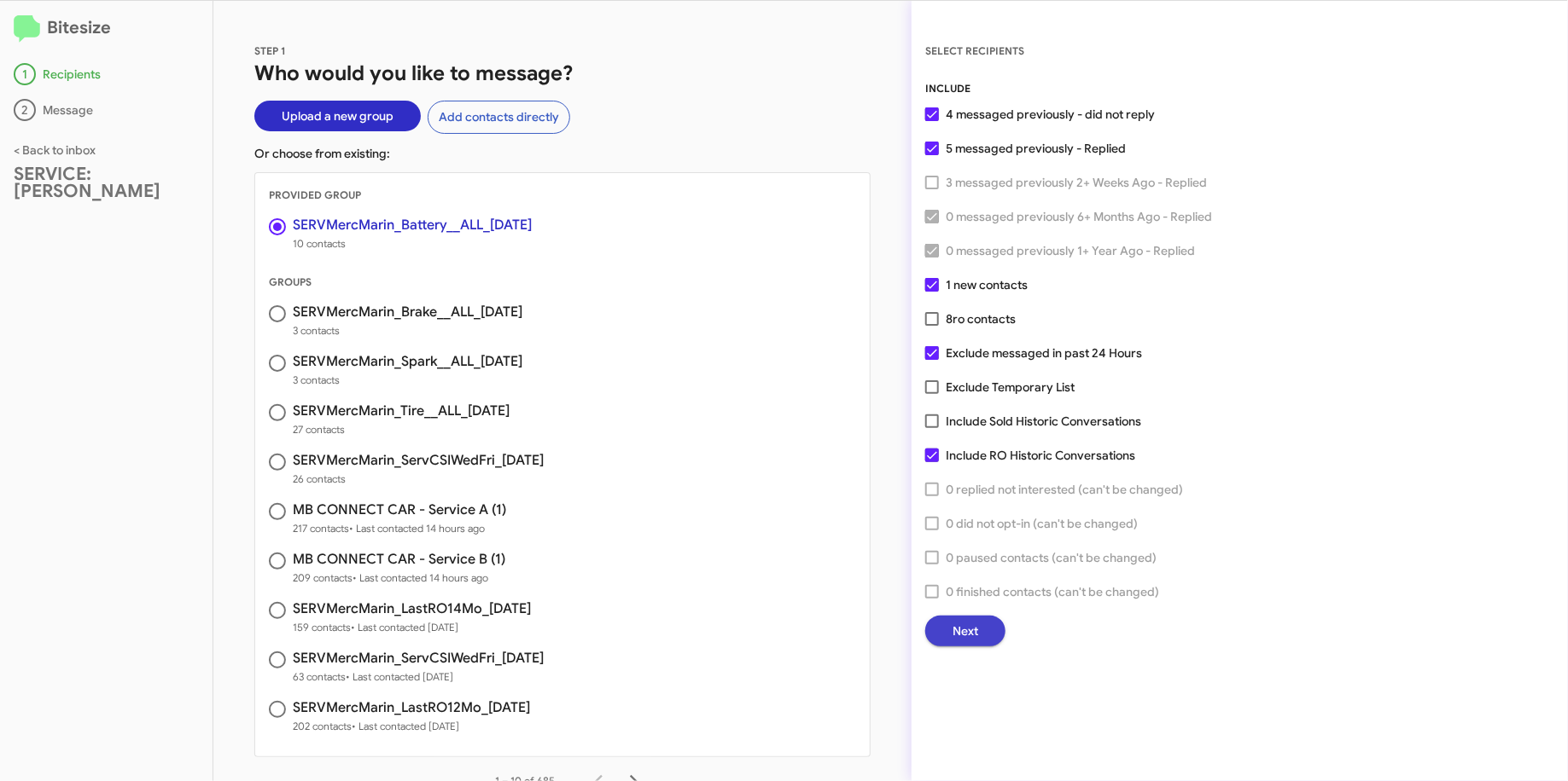
click at [996, 624] on button "Next" at bounding box center [966, 631] width 80 height 31
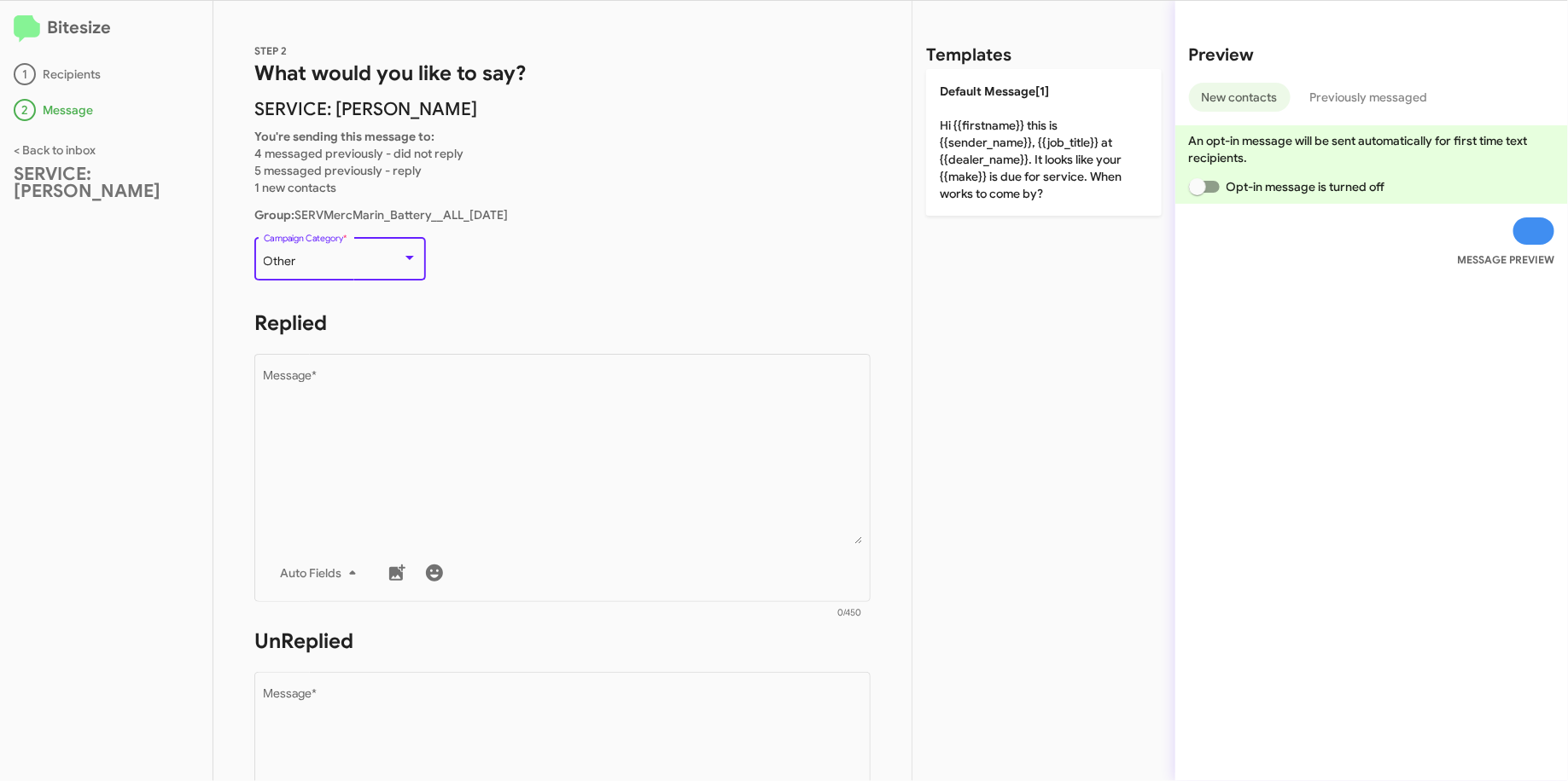
click at [370, 267] on div "Other" at bounding box center [332, 262] width 138 height 14
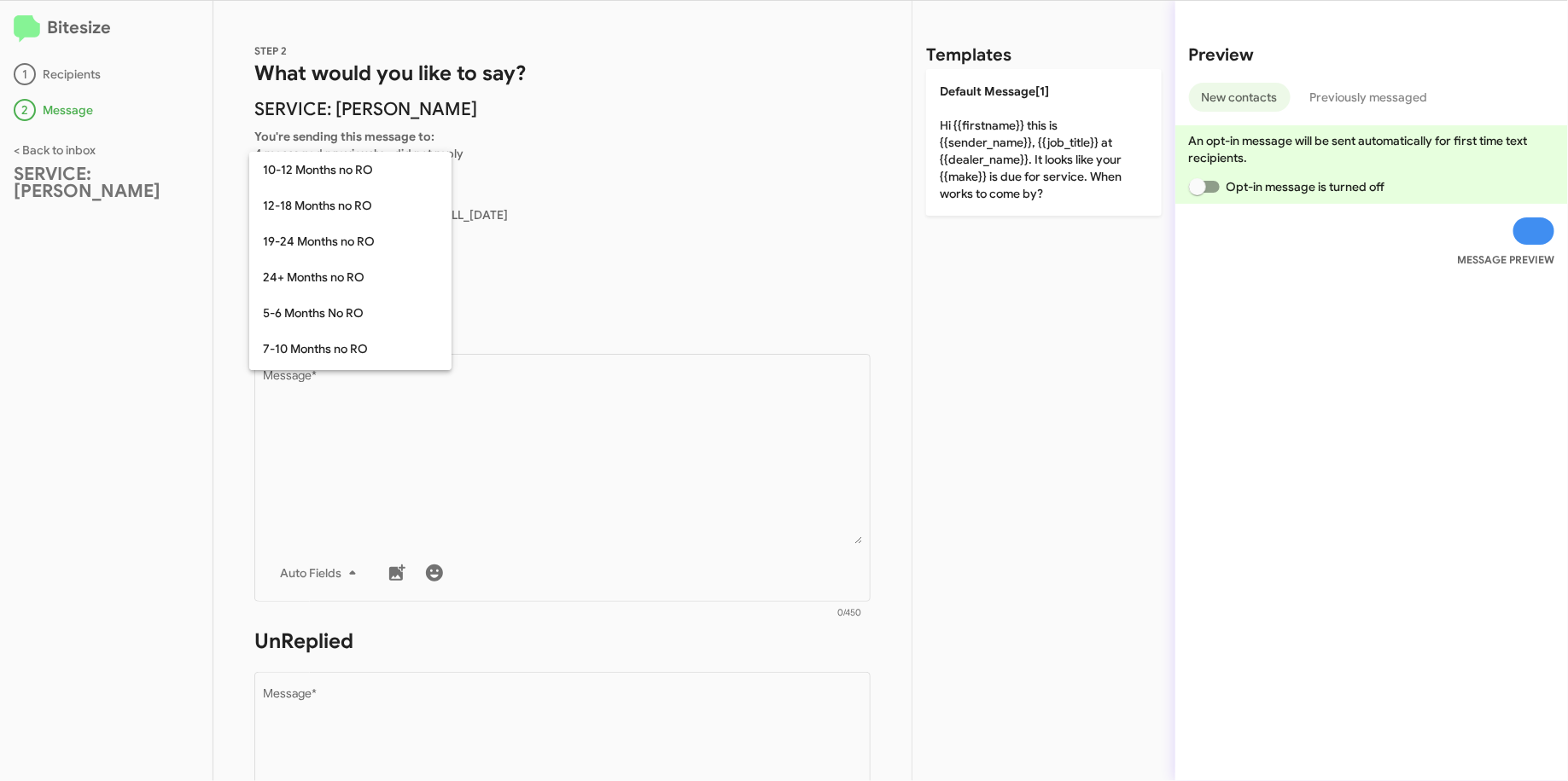
scroll to position [374, 0]
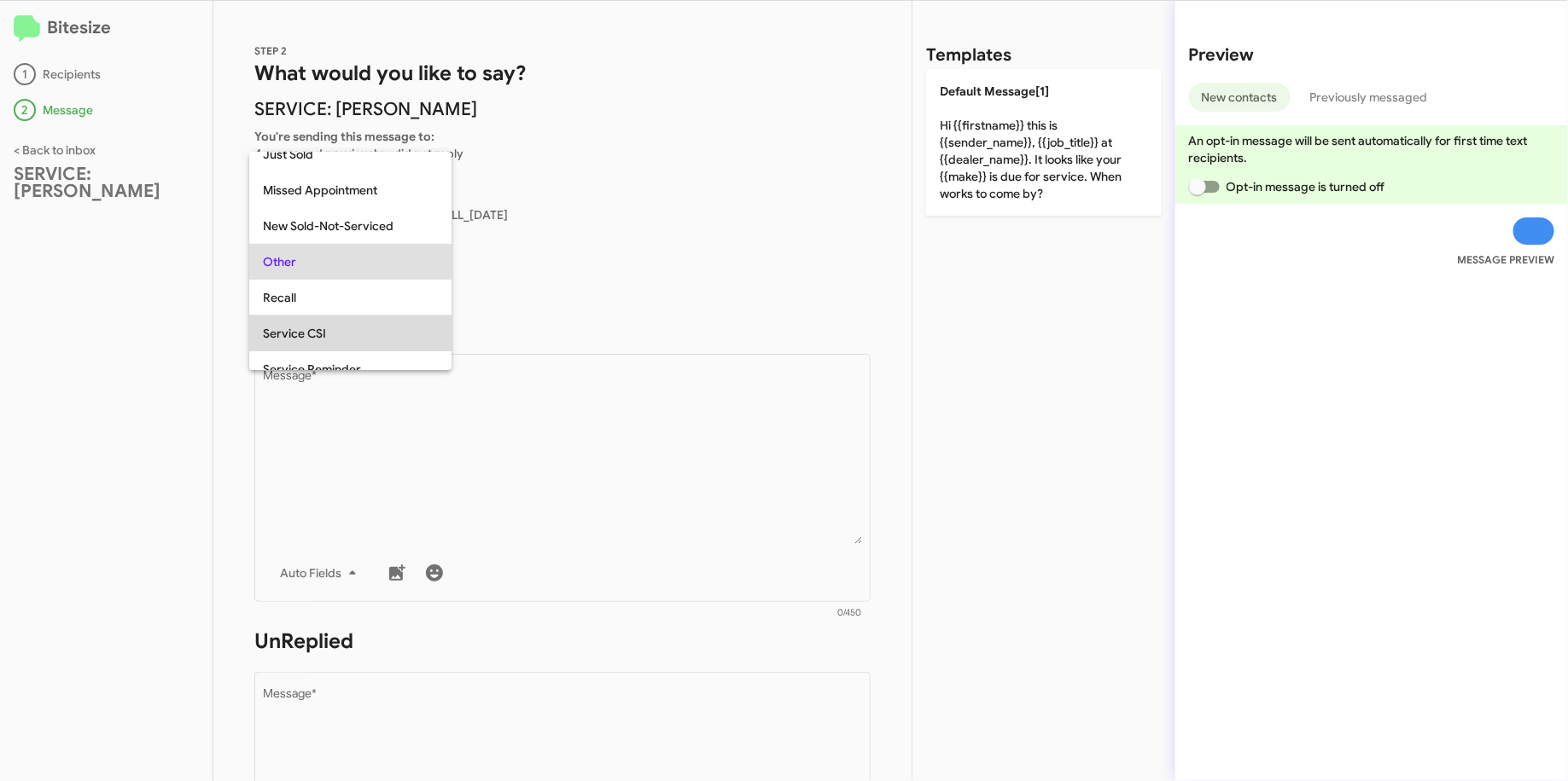
click at [322, 335] on span "Service CSI" at bounding box center [350, 333] width 175 height 36
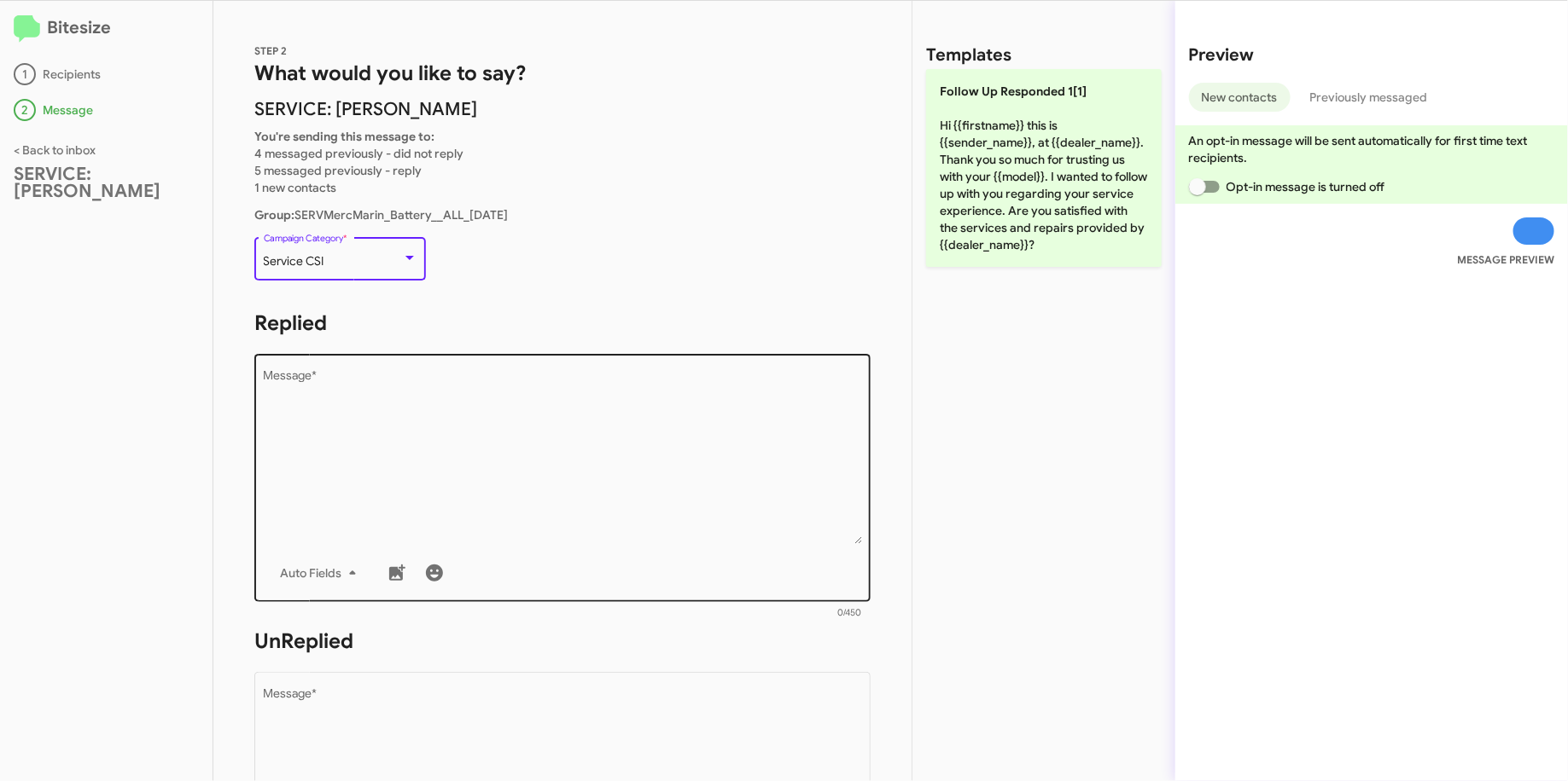
click at [365, 428] on textarea "Message *" at bounding box center [562, 457] width 598 height 174
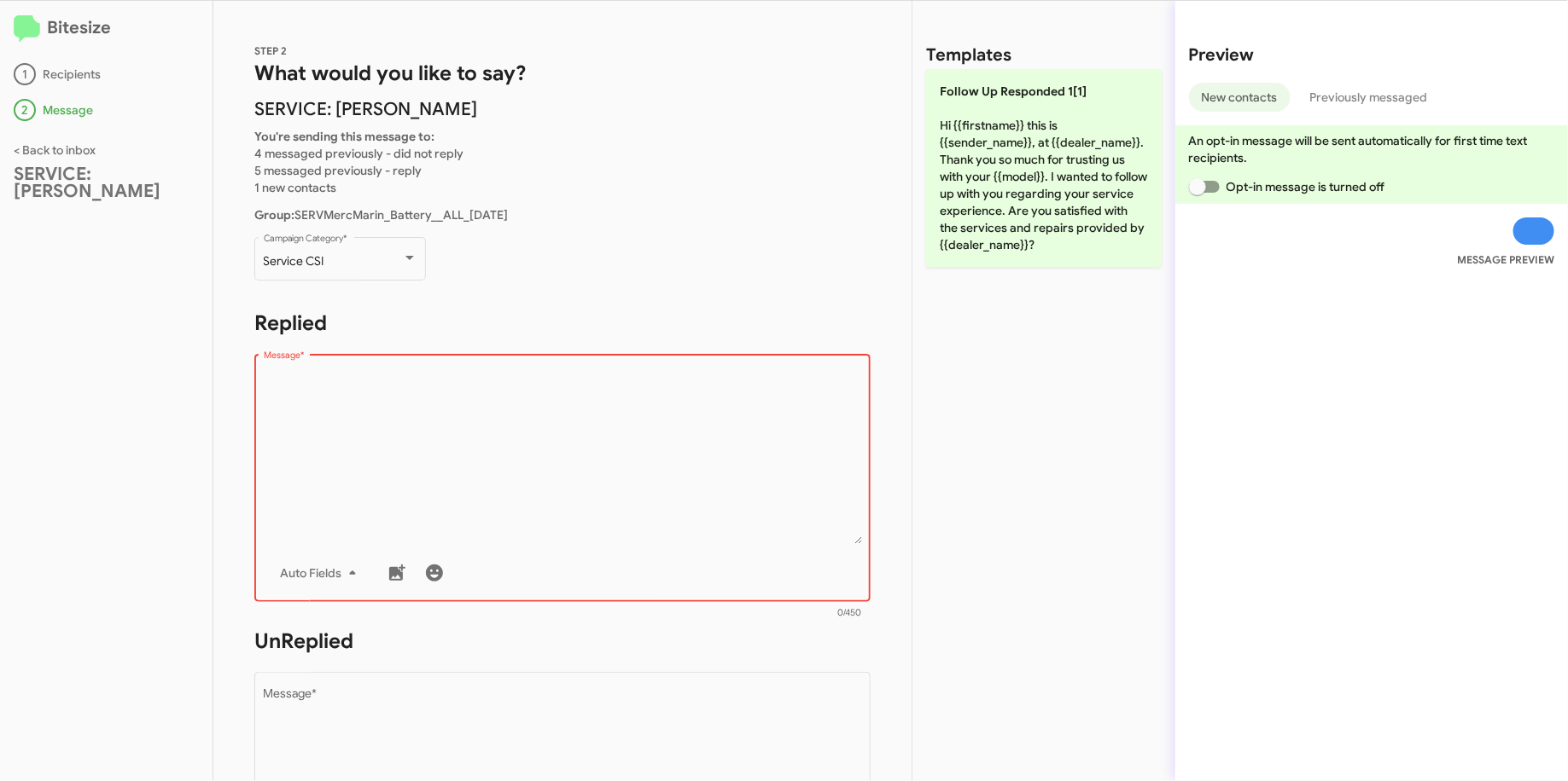
click at [507, 426] on textarea "Message *" at bounding box center [562, 457] width 598 height 174
paste textarea ""Hi {{firstname}} it's {{sender_name}}, at {{dealer_name}}. Our records show th…"
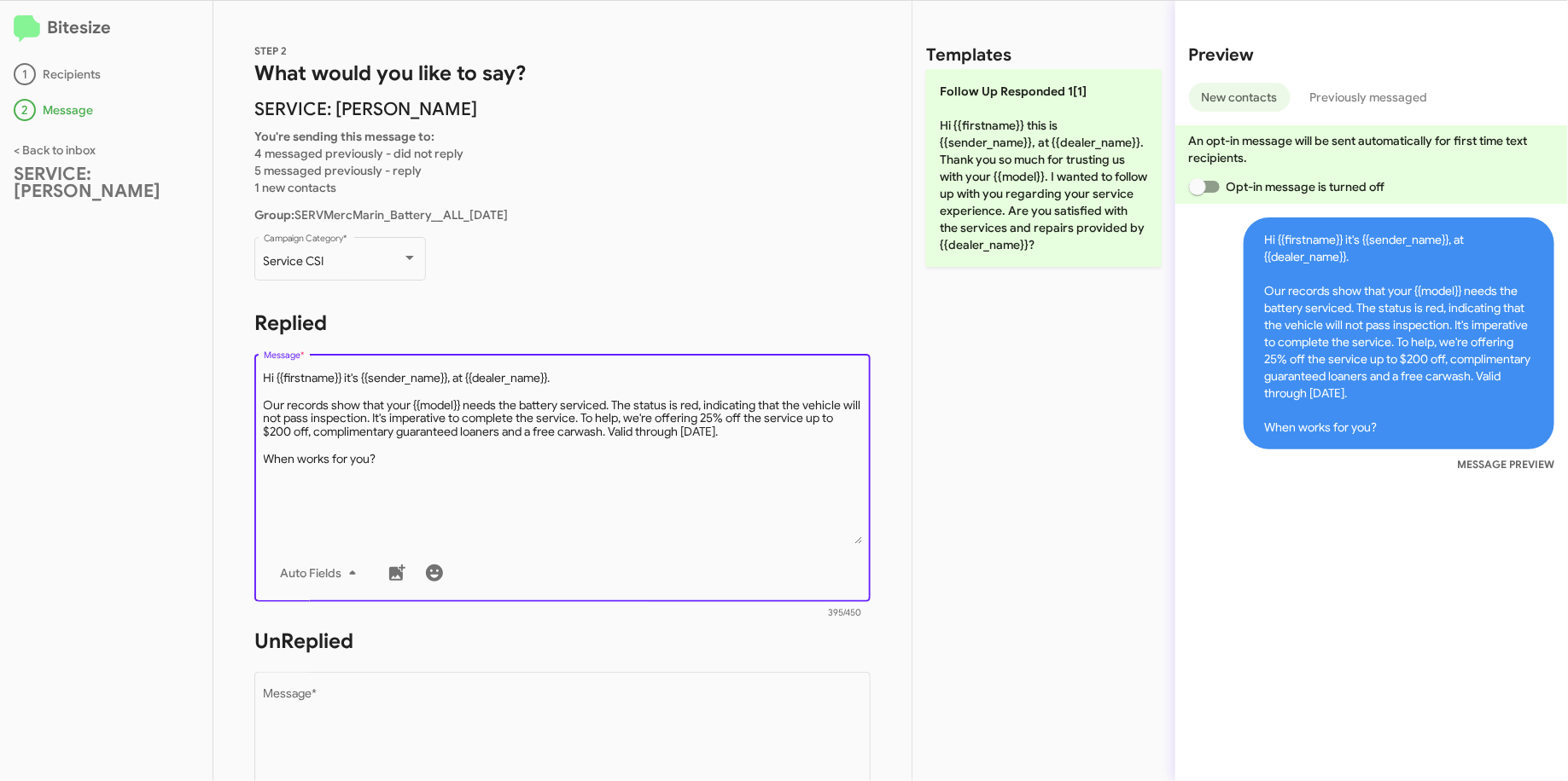
type textarea "Hi {{firstname}} it's {{sender_name}}, at {{dealer_name}}. Our records show tha…"
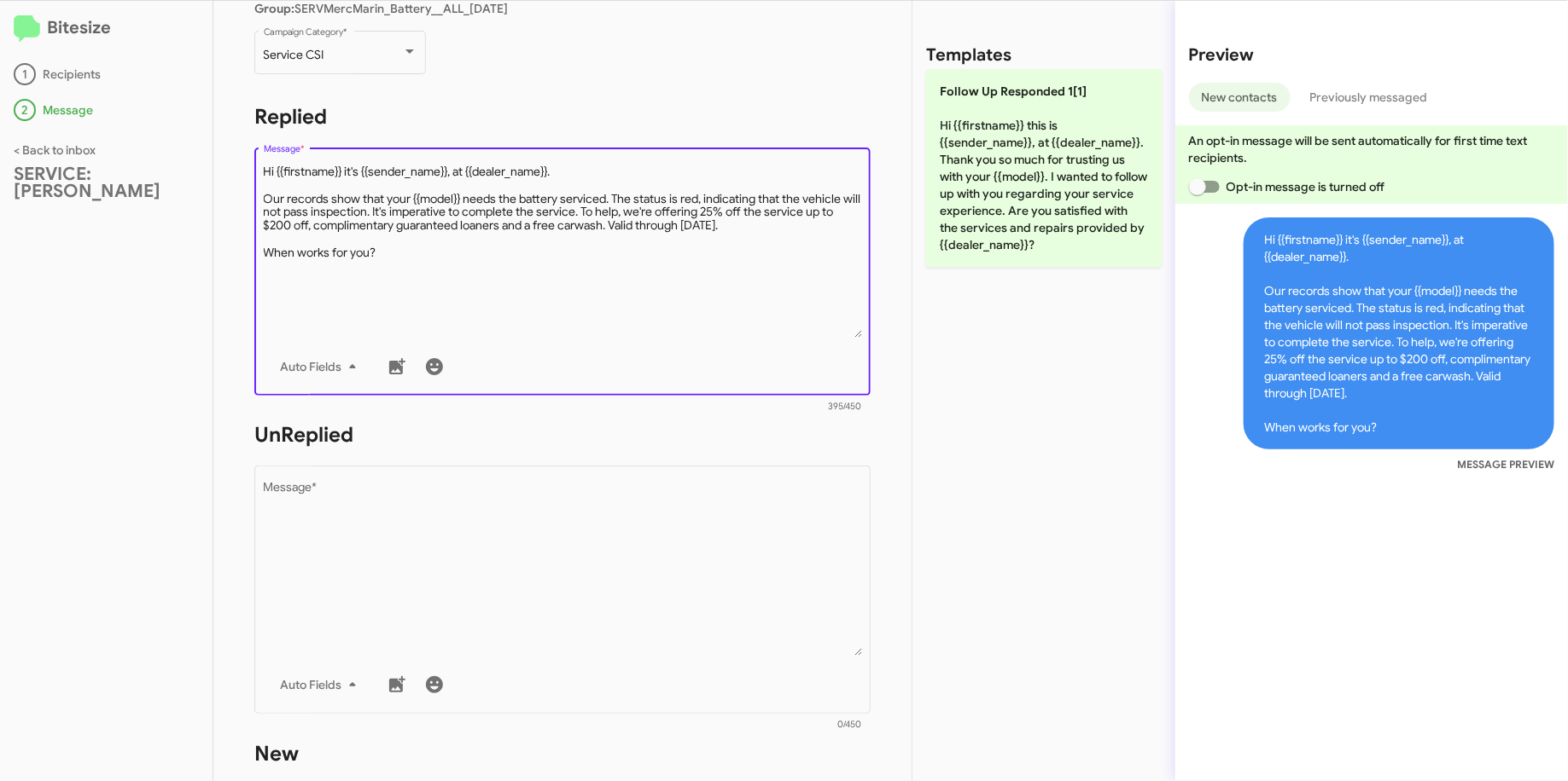
scroll to position [207, 0]
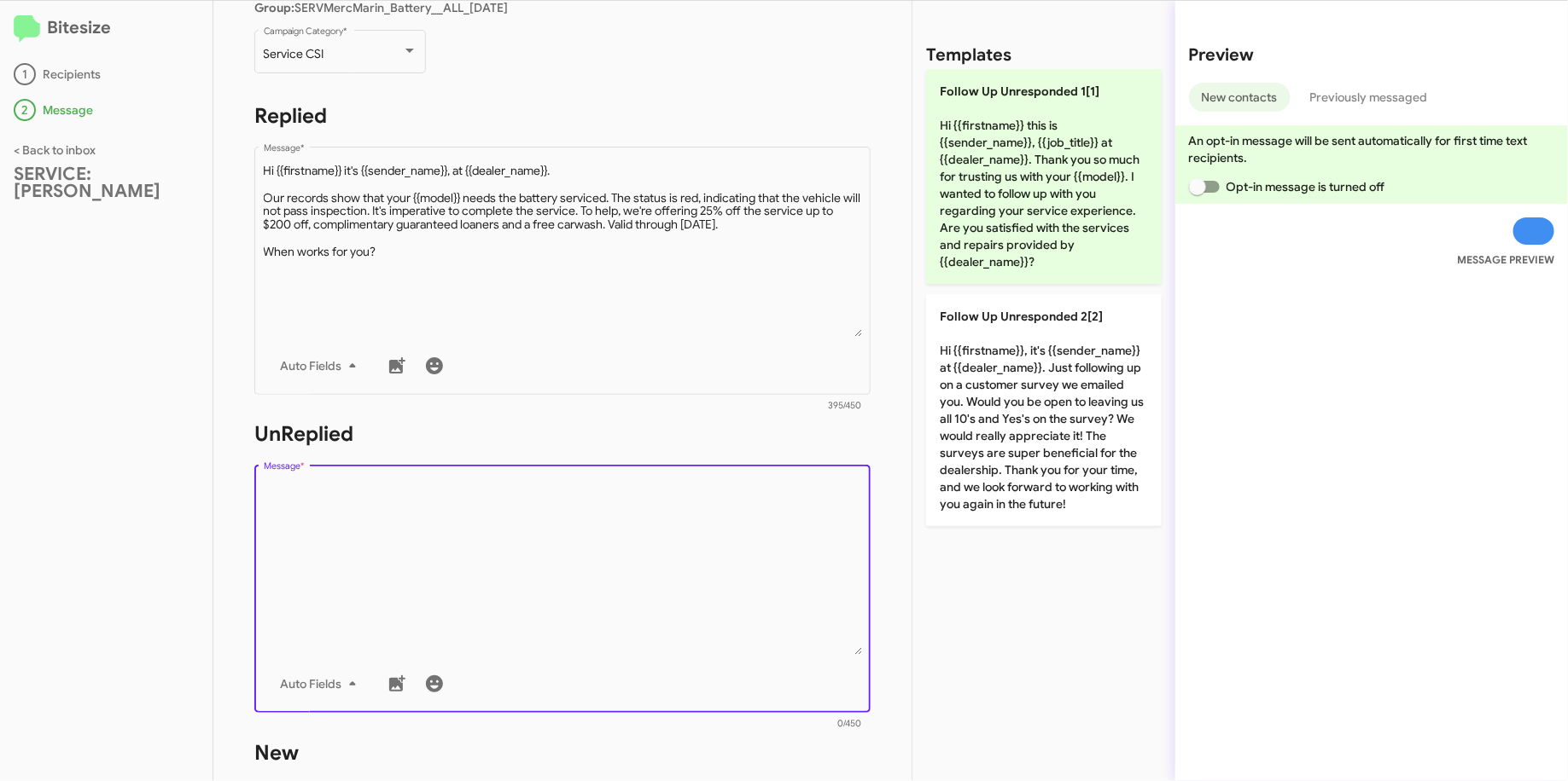
click at [397, 496] on textarea "Message *" at bounding box center [562, 568] width 598 height 174
paste textarea ""Hi {{firstname}} it's {{sender_name}}, {{job_title}} at {{dealer_name}}. Our r…"
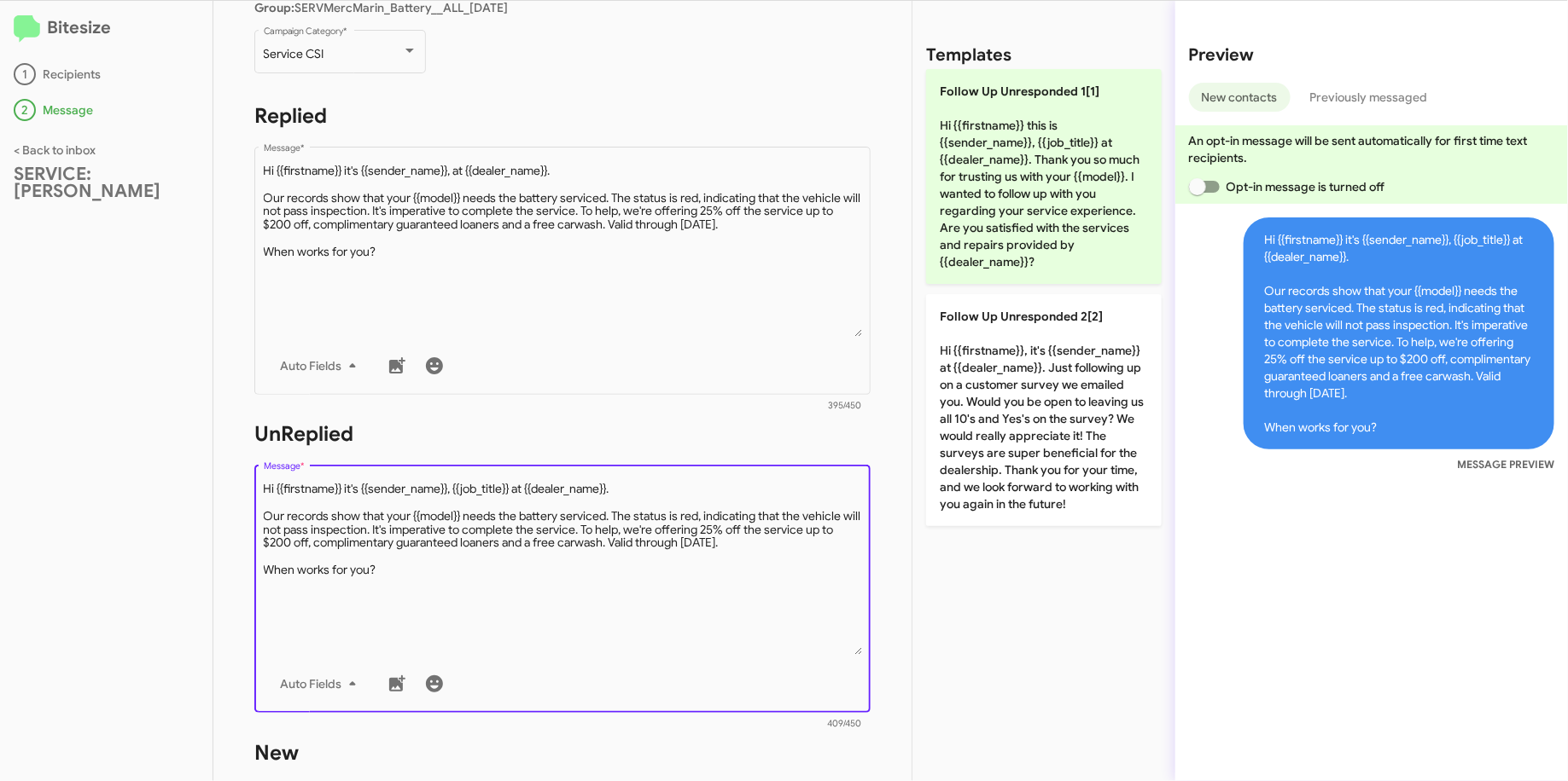
type textarea "Hi {{firstname}} it's {{sender_name}}, {{job_title}} at {{dealer_name}}. Our re…"
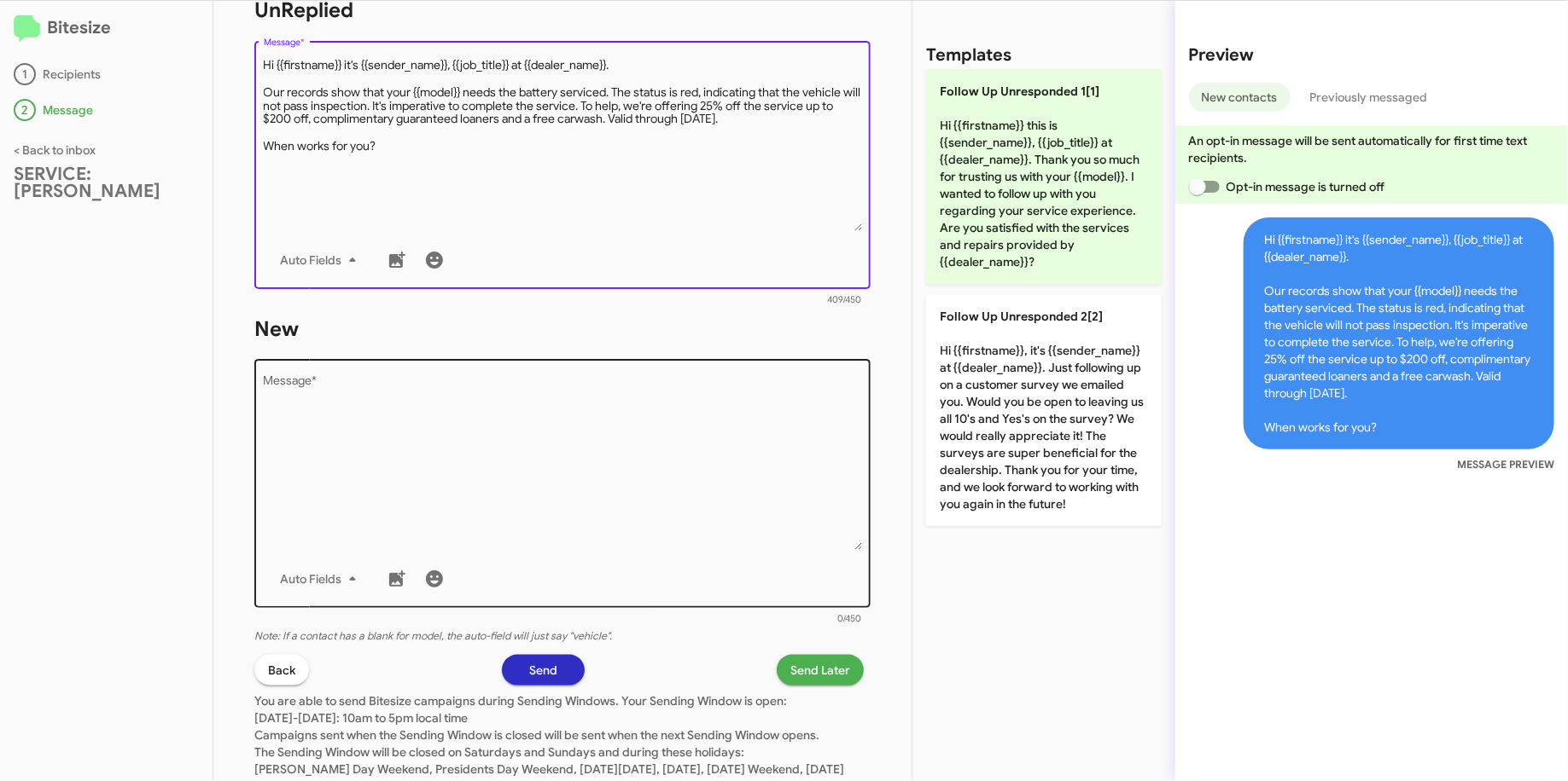
scroll to position [645, 0]
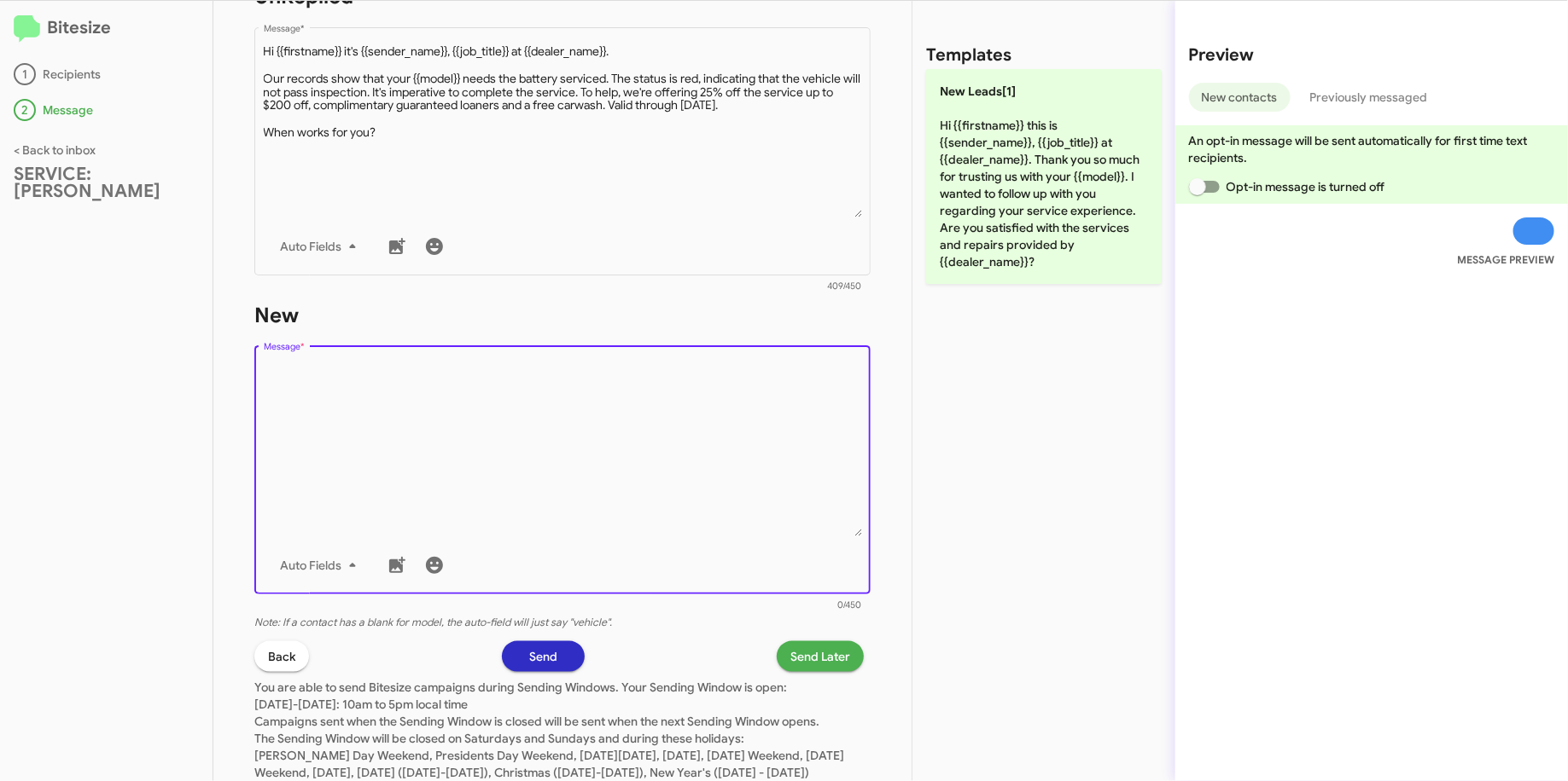
click at [593, 413] on textarea "Message *" at bounding box center [562, 449] width 598 height 174
paste textarea ""Hi {{firstname}} it's {{sender_name}}, {{job_title}} at {{dealer_name}}. Our r…"
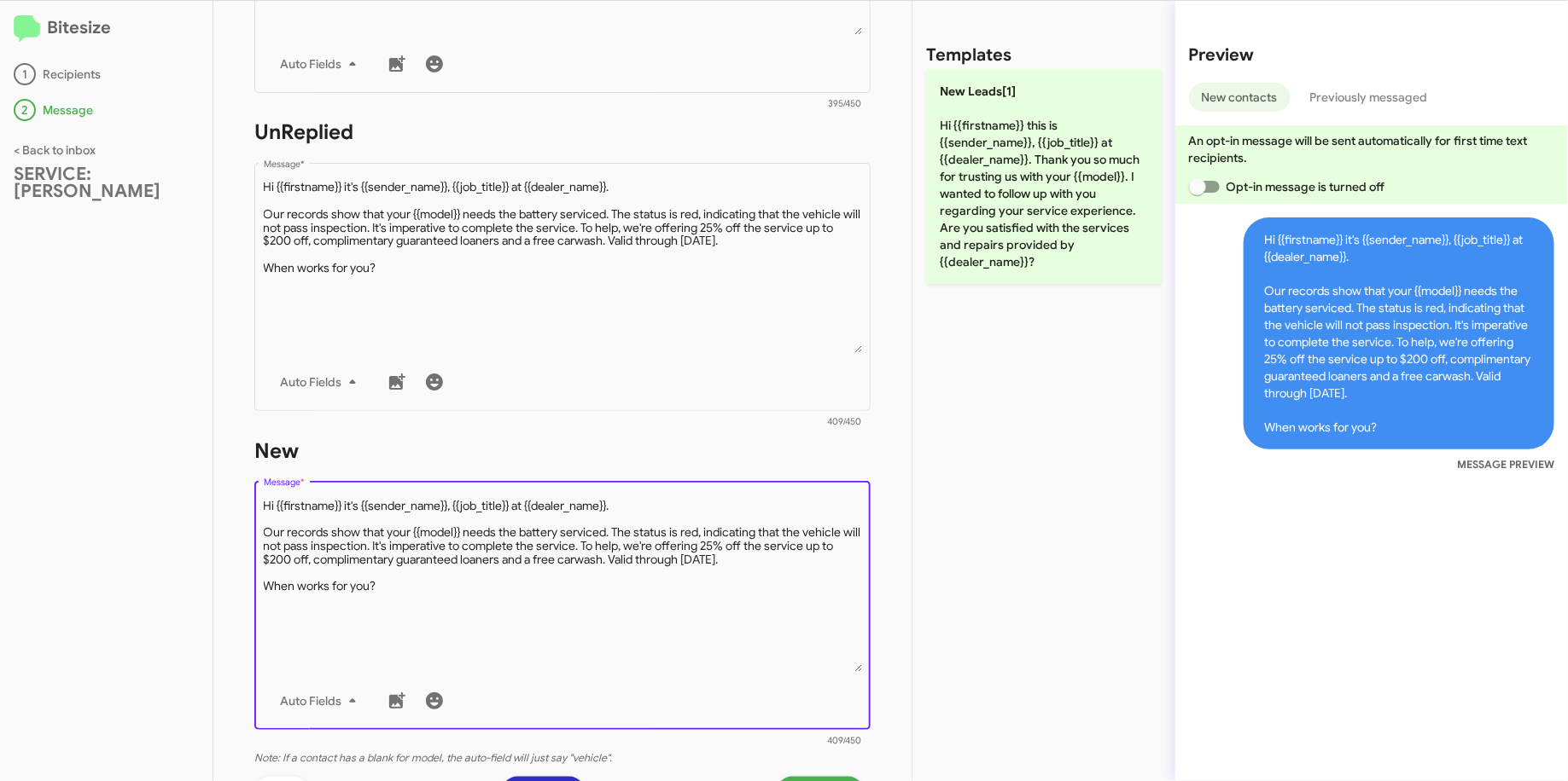
scroll to position [713, 0]
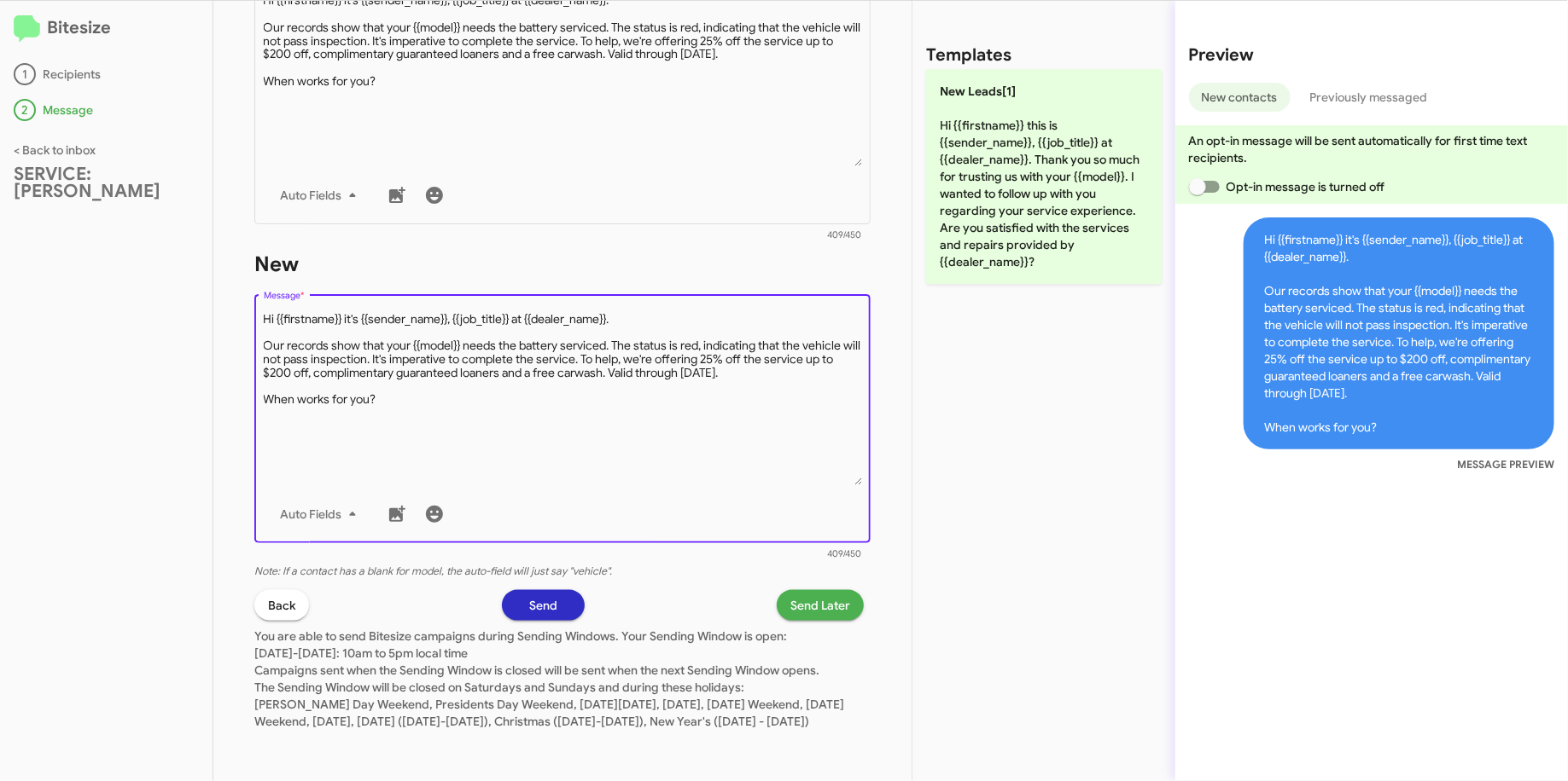
type textarea "Hi {{firstname}} it's {{sender_name}}, {{job_title}} at {{dealer_name}}. Our re…"
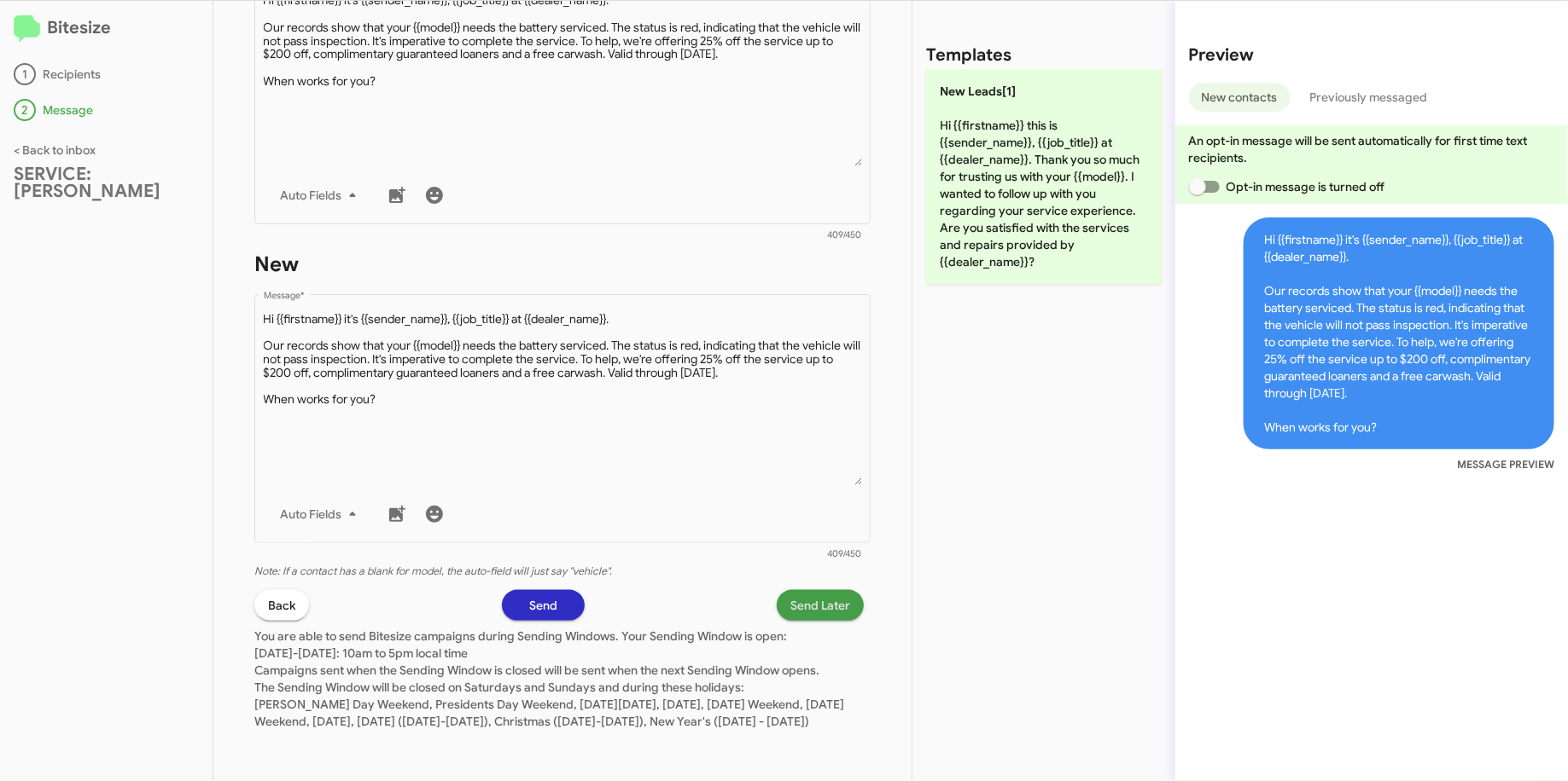
click at [790, 590] on span "Send Later" at bounding box center [820, 606] width 59 height 31
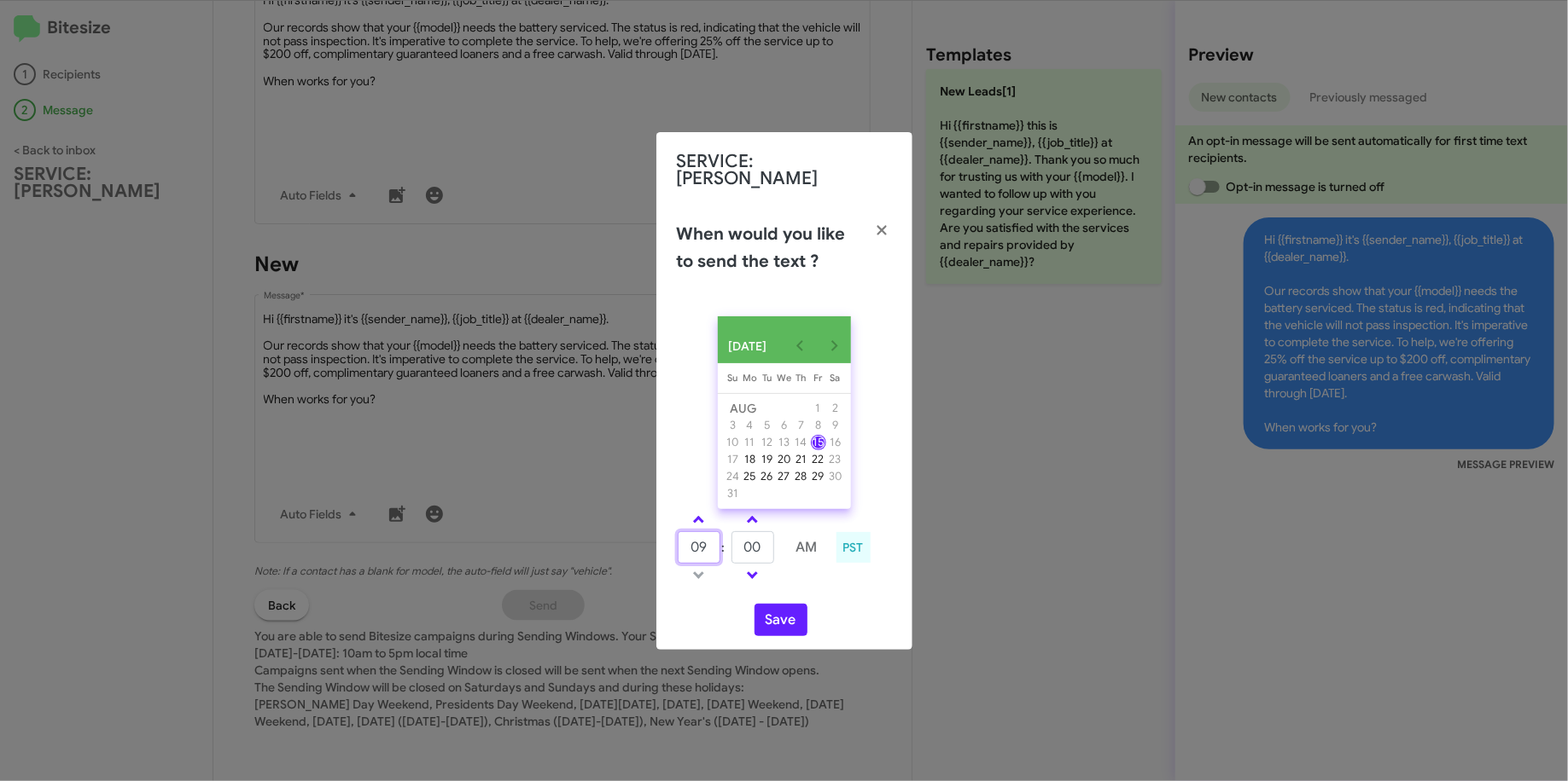
drag, startPoint x: 709, startPoint y: 548, endPoint x: 685, endPoint y: 547, distance: 24.0
click at [685, 547] on input "09" at bounding box center [698, 547] width 43 height 33
type input "10"
type input "30"
click at [795, 611] on button "Save" at bounding box center [781, 620] width 53 height 33
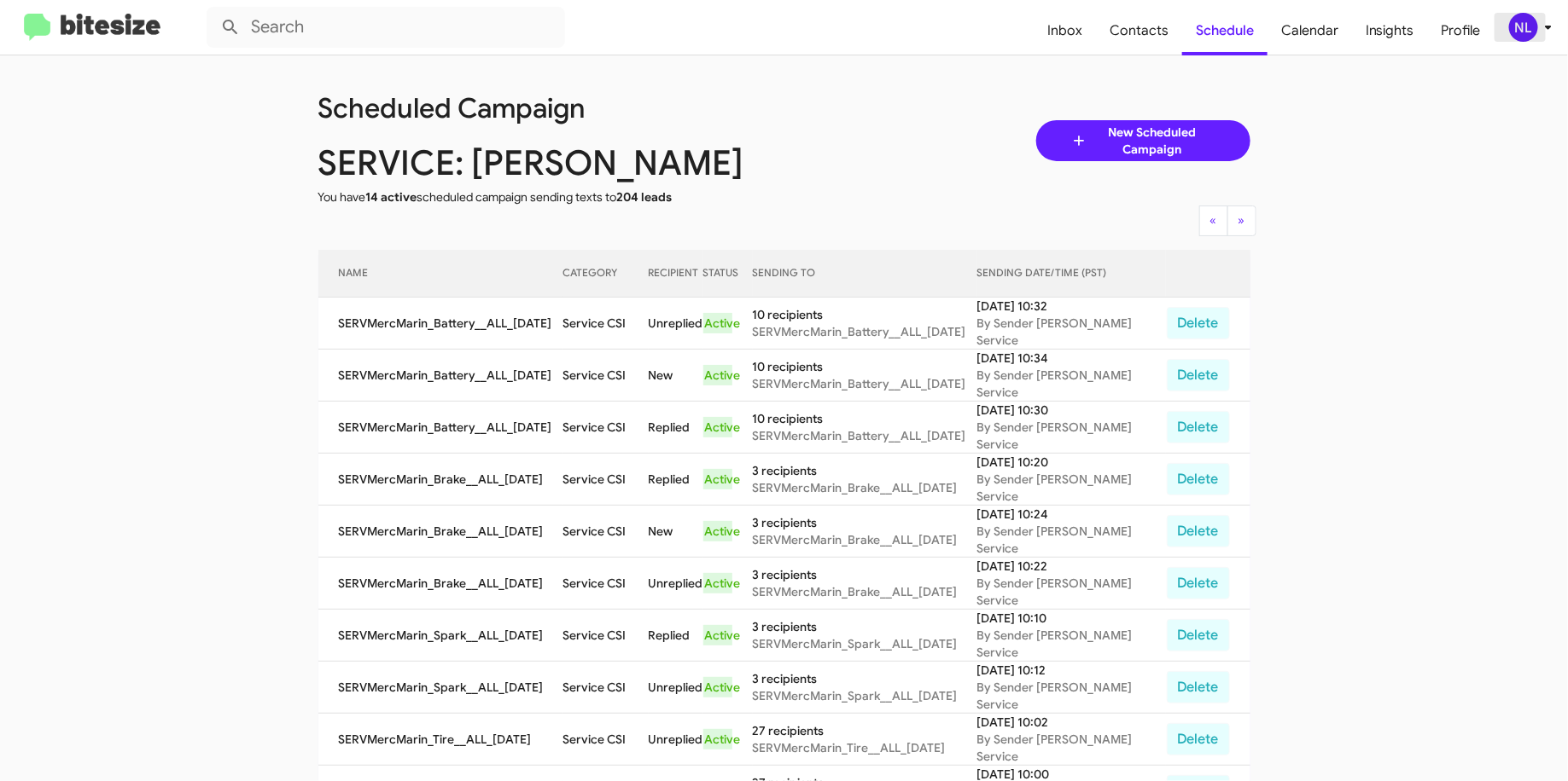
click at [1527, 31] on div "NL" at bounding box center [1523, 27] width 29 height 29
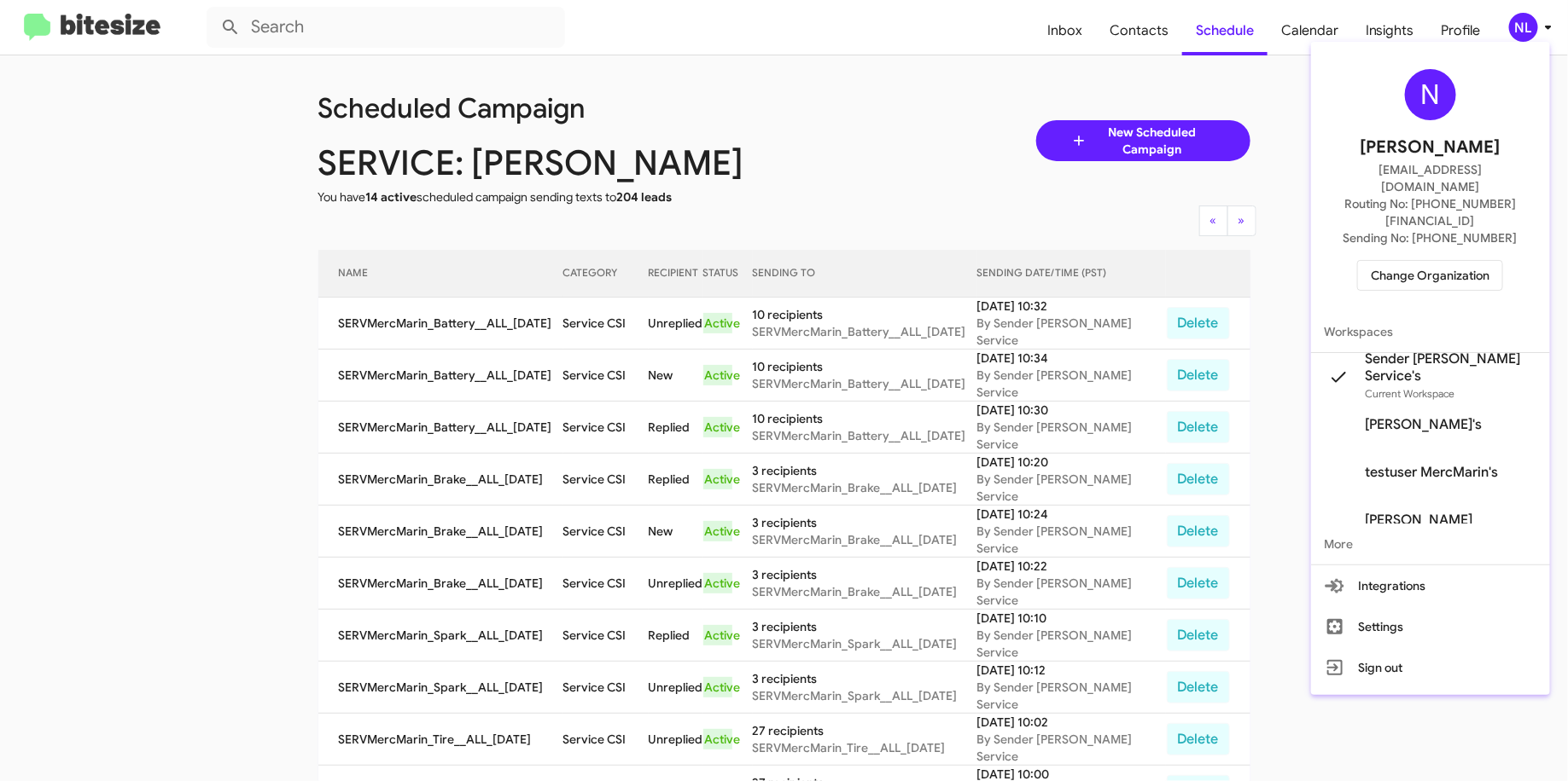
click at [1060, 83] on div at bounding box center [784, 390] width 1568 height 781
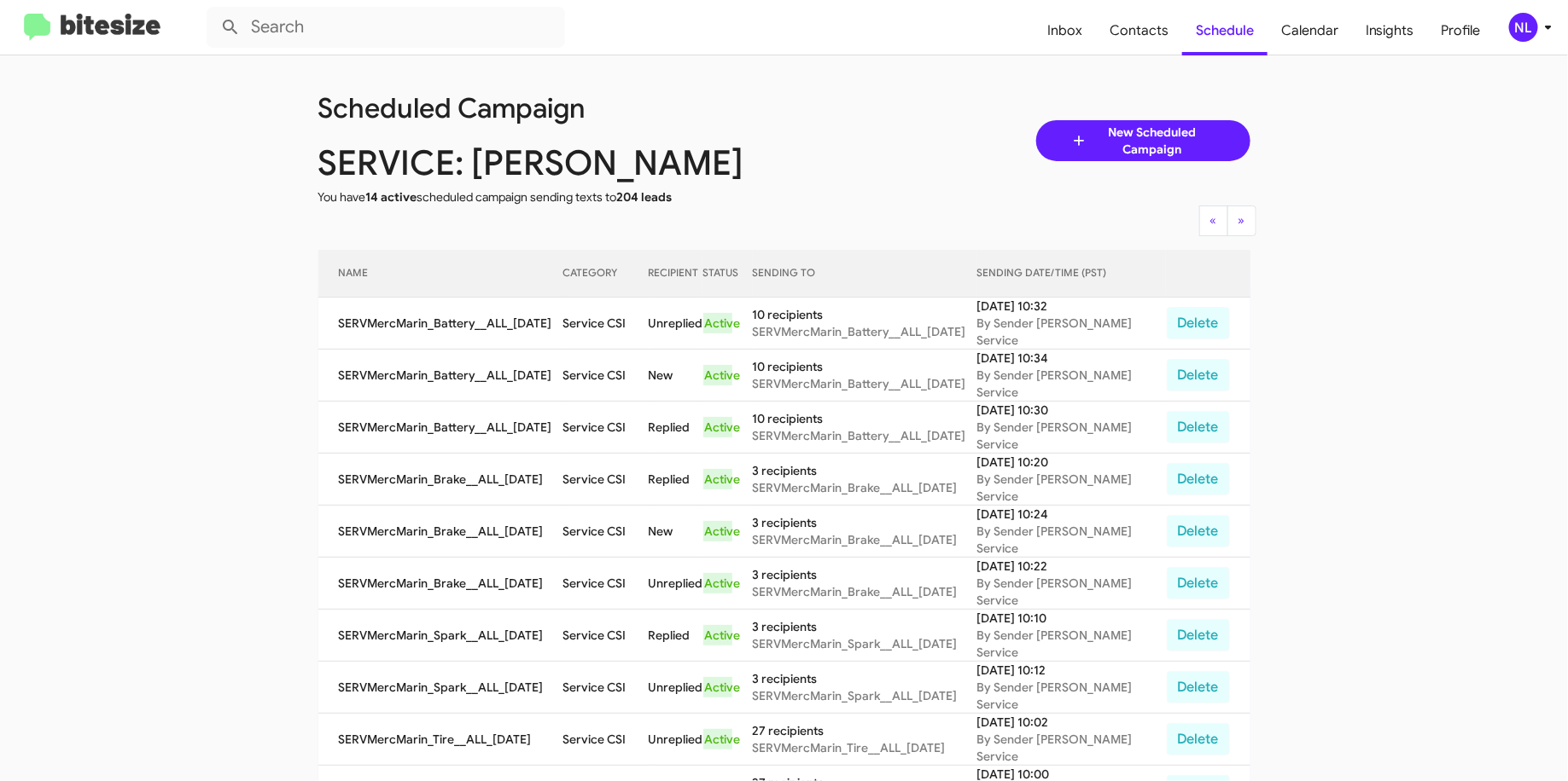
click at [1123, 141] on span "New Scheduled Campaign" at bounding box center [1152, 141] width 128 height 34
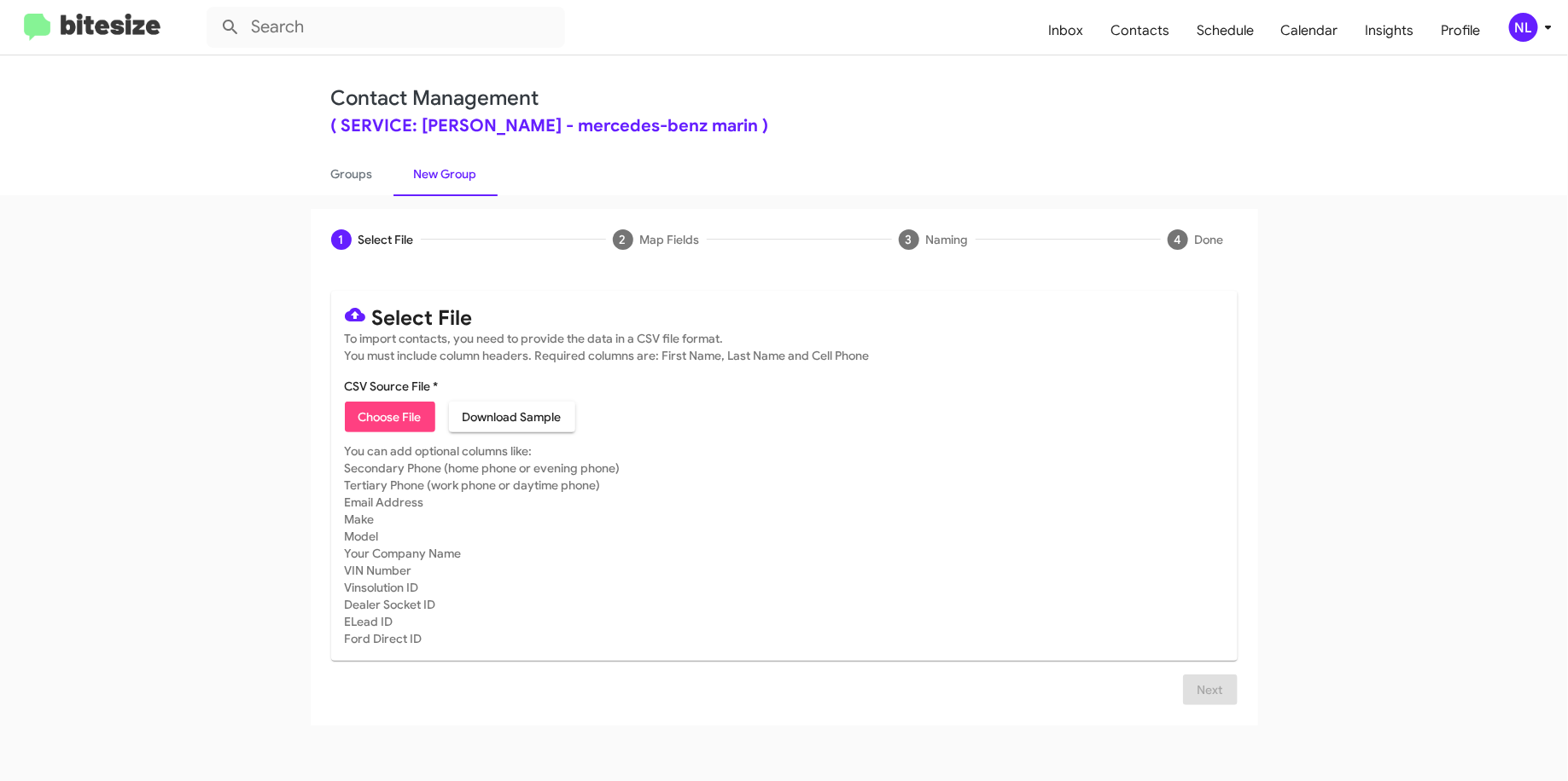
click at [391, 413] on span "Choose File" at bounding box center [390, 417] width 63 height 31
type input "SERVMercMarin_Alignment__ALL_08-15-25"
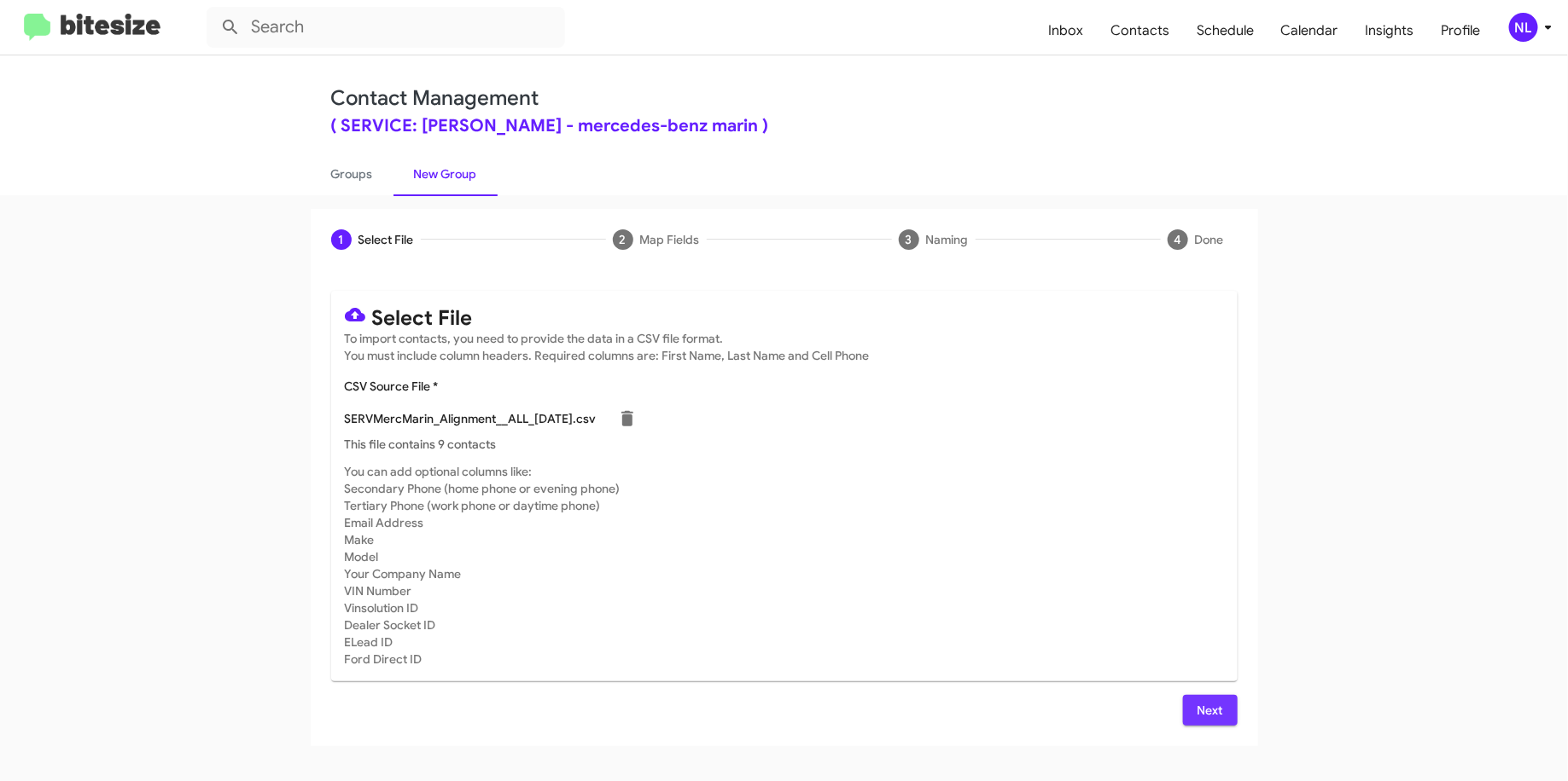
click at [1213, 706] on span "Next" at bounding box center [1210, 711] width 27 height 31
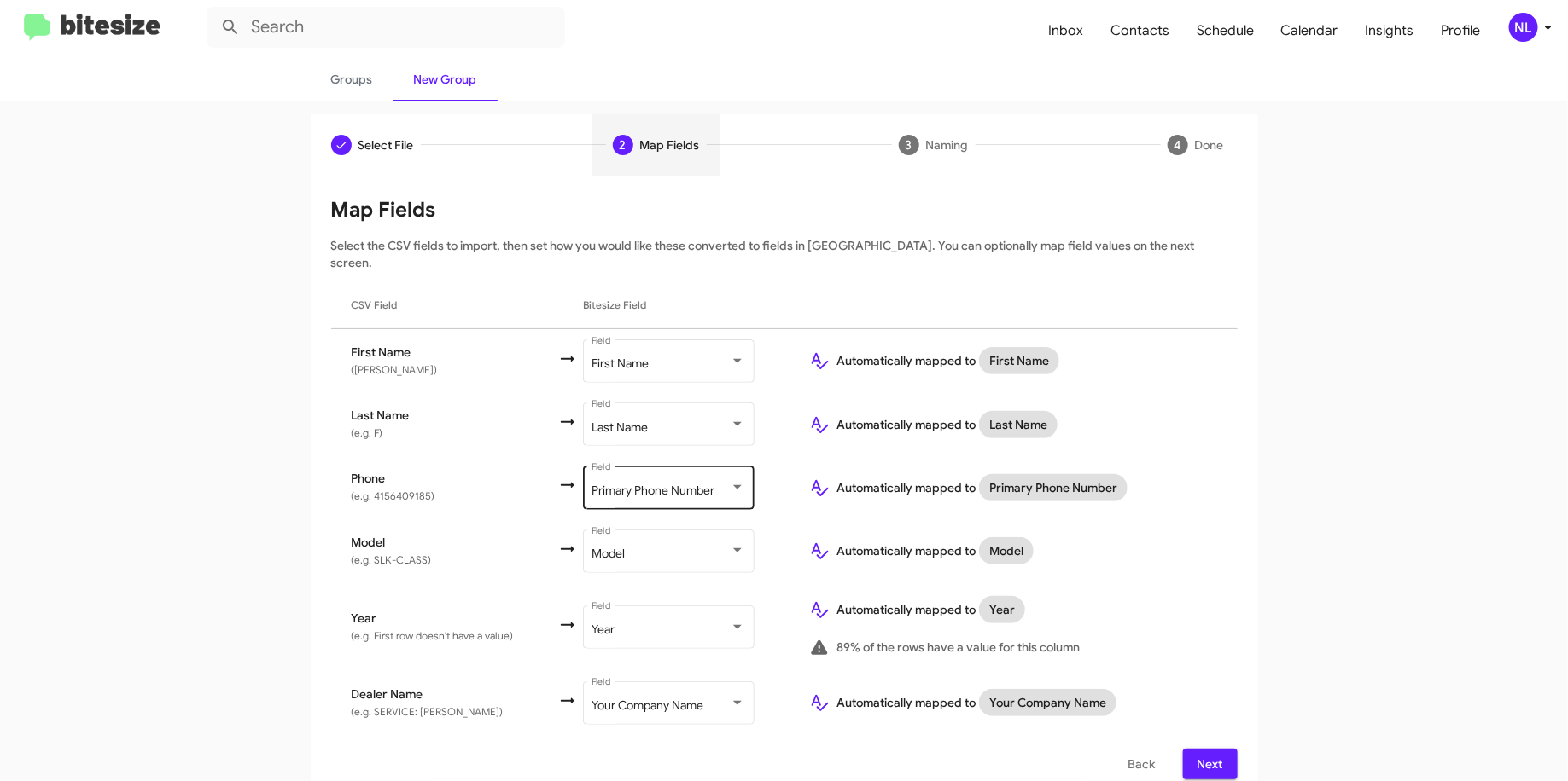
scroll to position [96, 0]
click at [1536, 29] on div "NL" at bounding box center [1523, 27] width 29 height 29
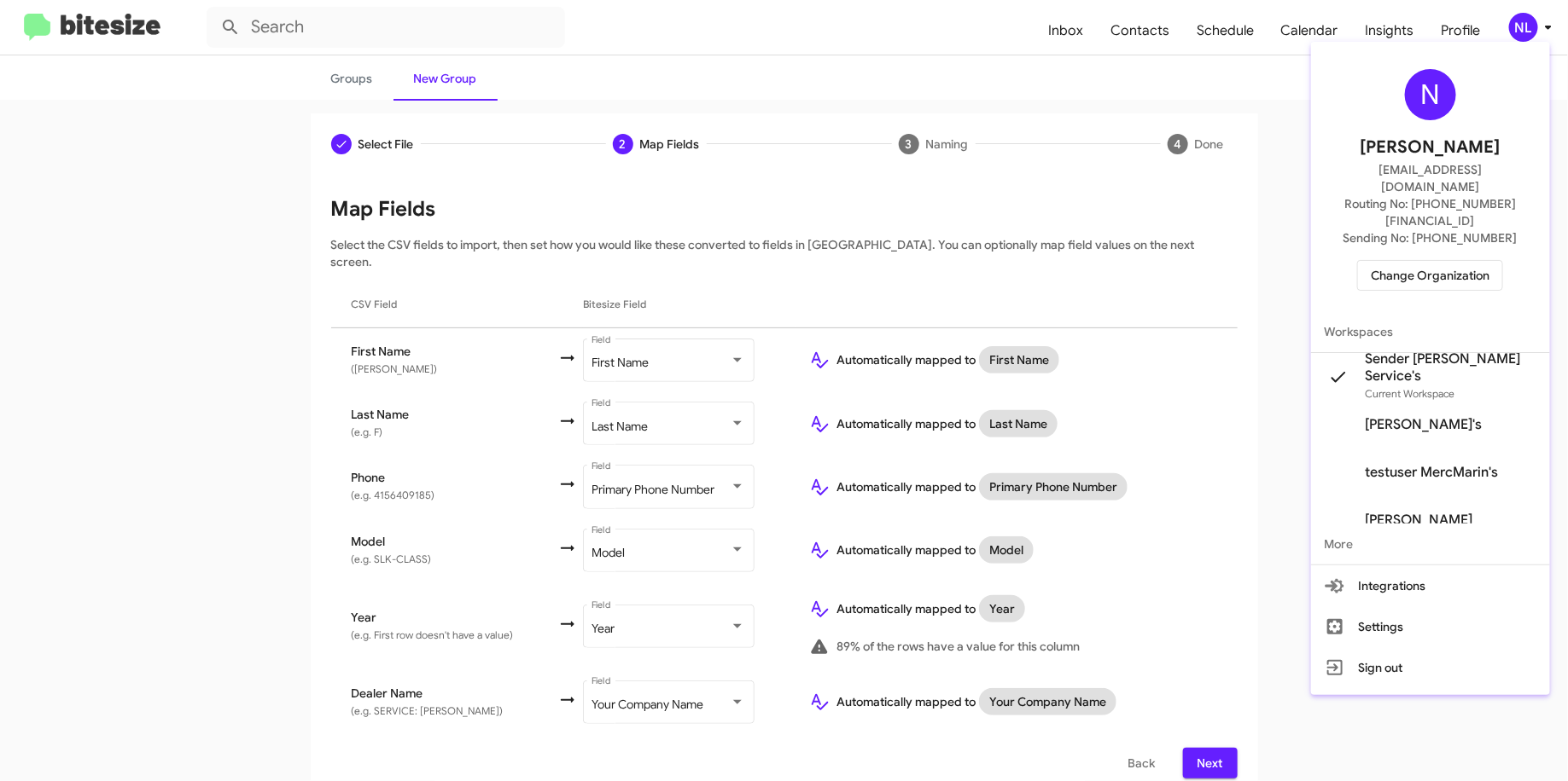
click at [1175, 103] on div at bounding box center [784, 390] width 1568 height 781
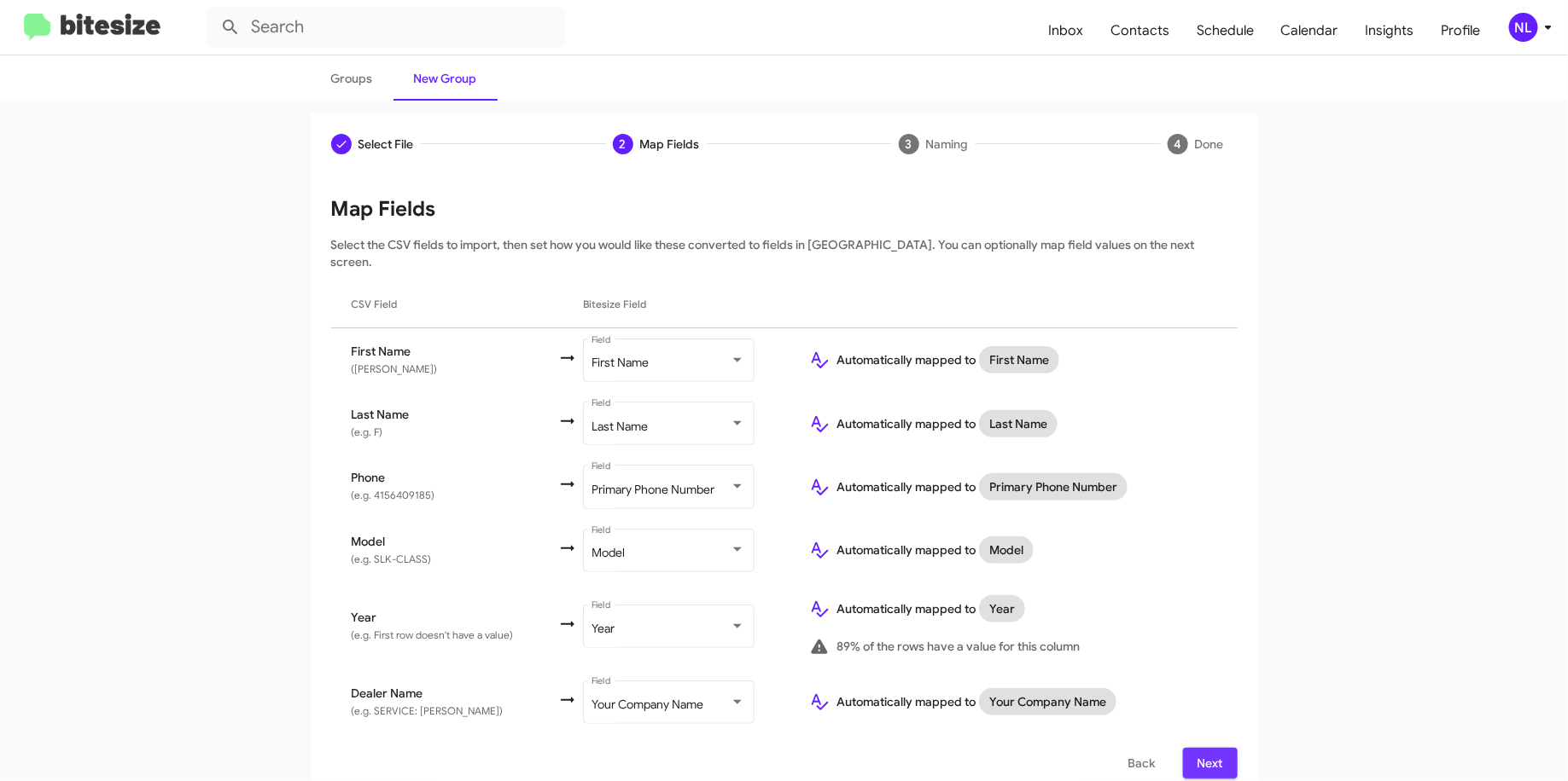
click at [1201, 749] on span "Next" at bounding box center [1210, 764] width 27 height 31
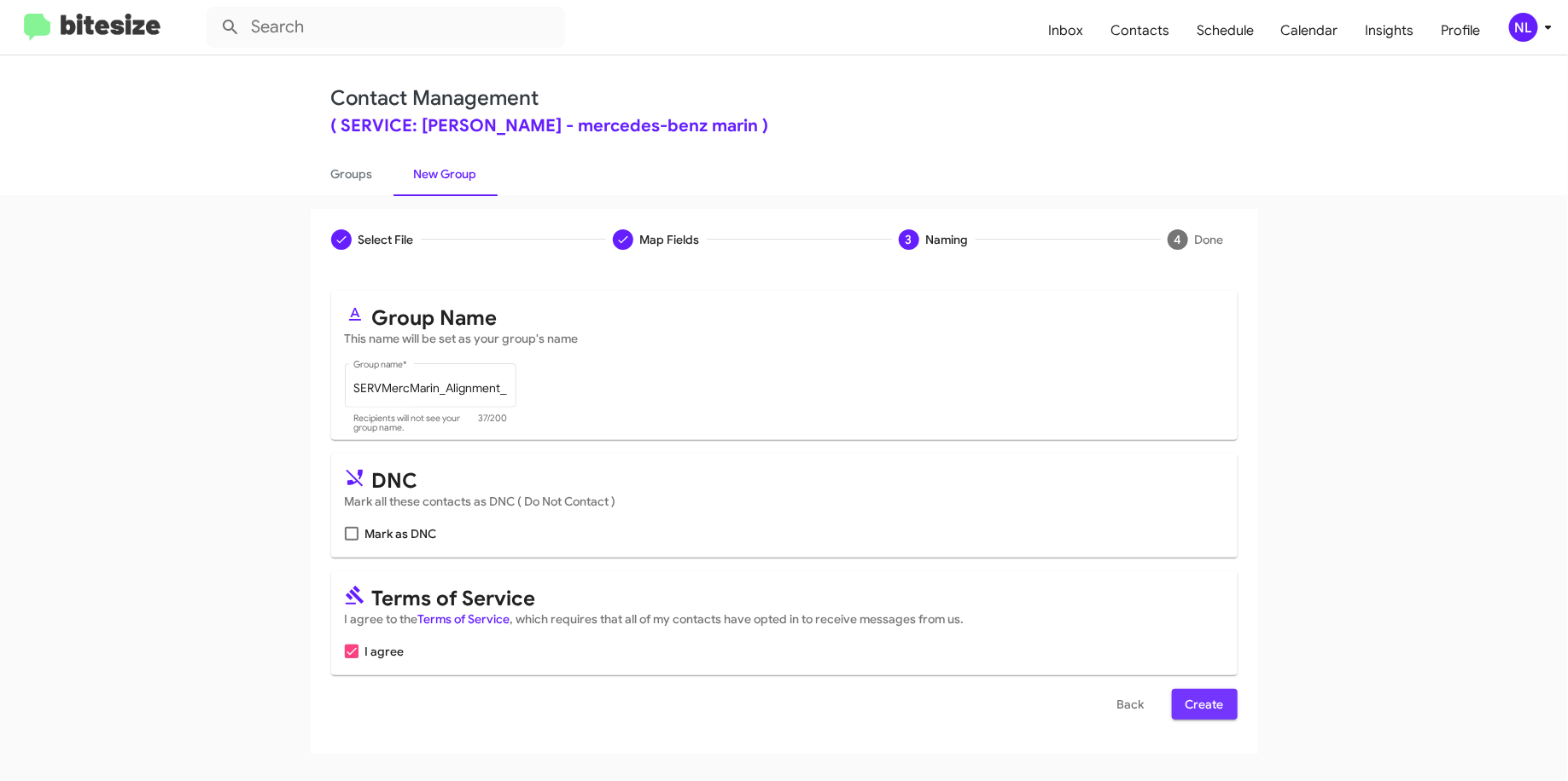
click at [1203, 711] on span "Create" at bounding box center [1205, 704] width 38 height 31
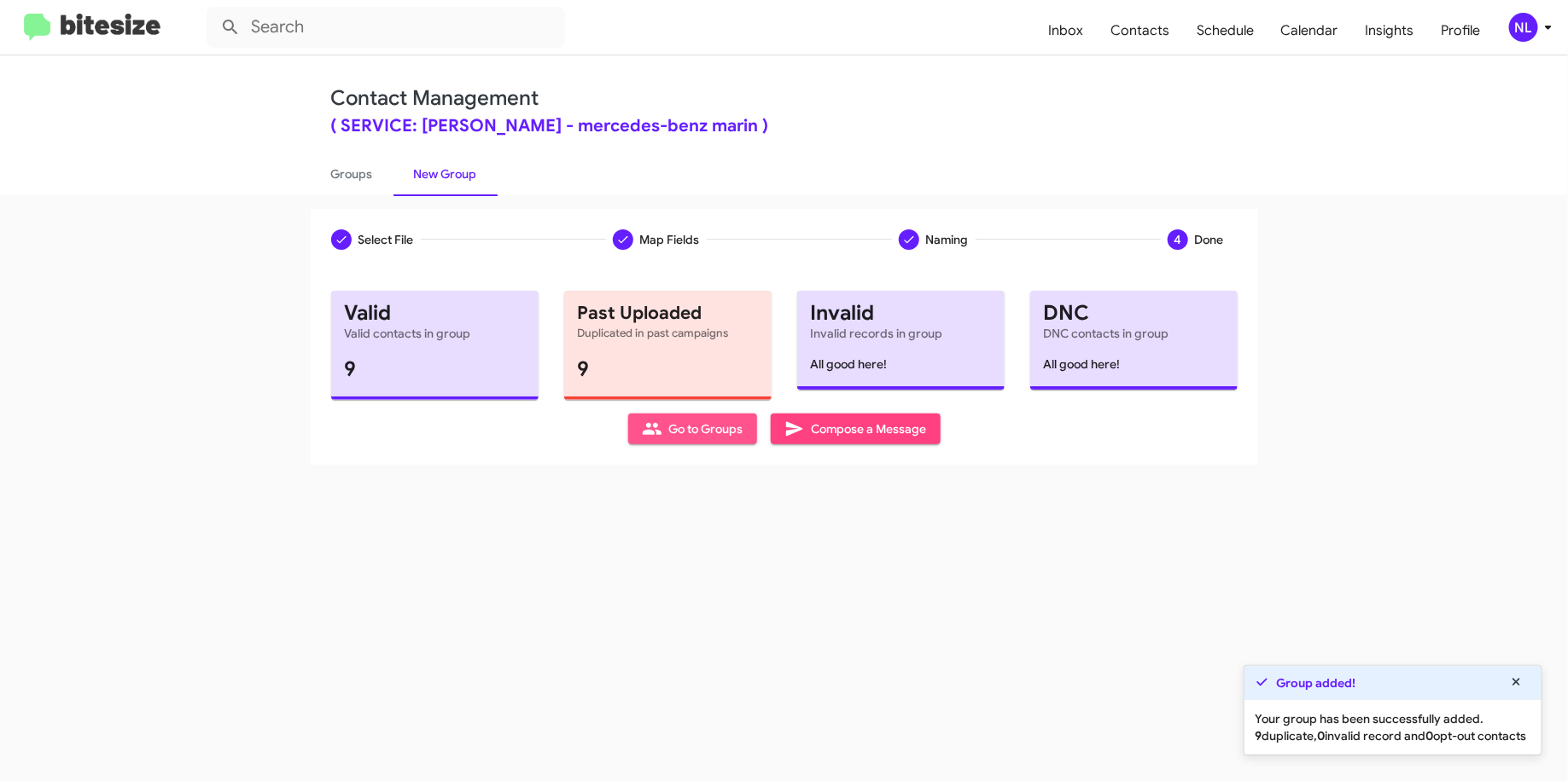
click at [671, 423] on span "Go to Groups" at bounding box center [692, 429] width 101 height 31
type input "in:groups"
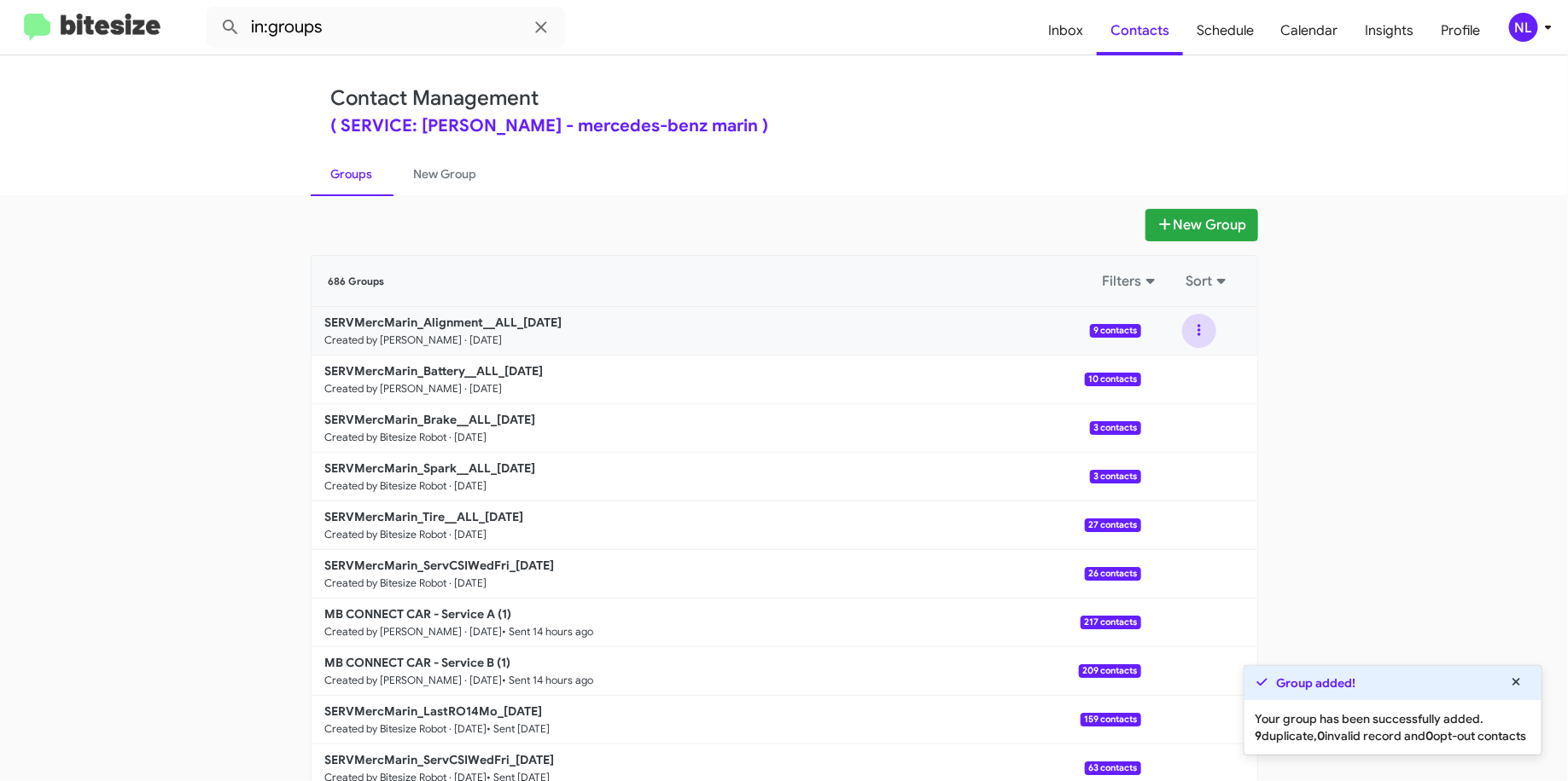
click at [1187, 326] on button at bounding box center [1198, 330] width 34 height 34
click at [1145, 366] on button "View contacts" at bounding box center [1148, 377] width 137 height 41
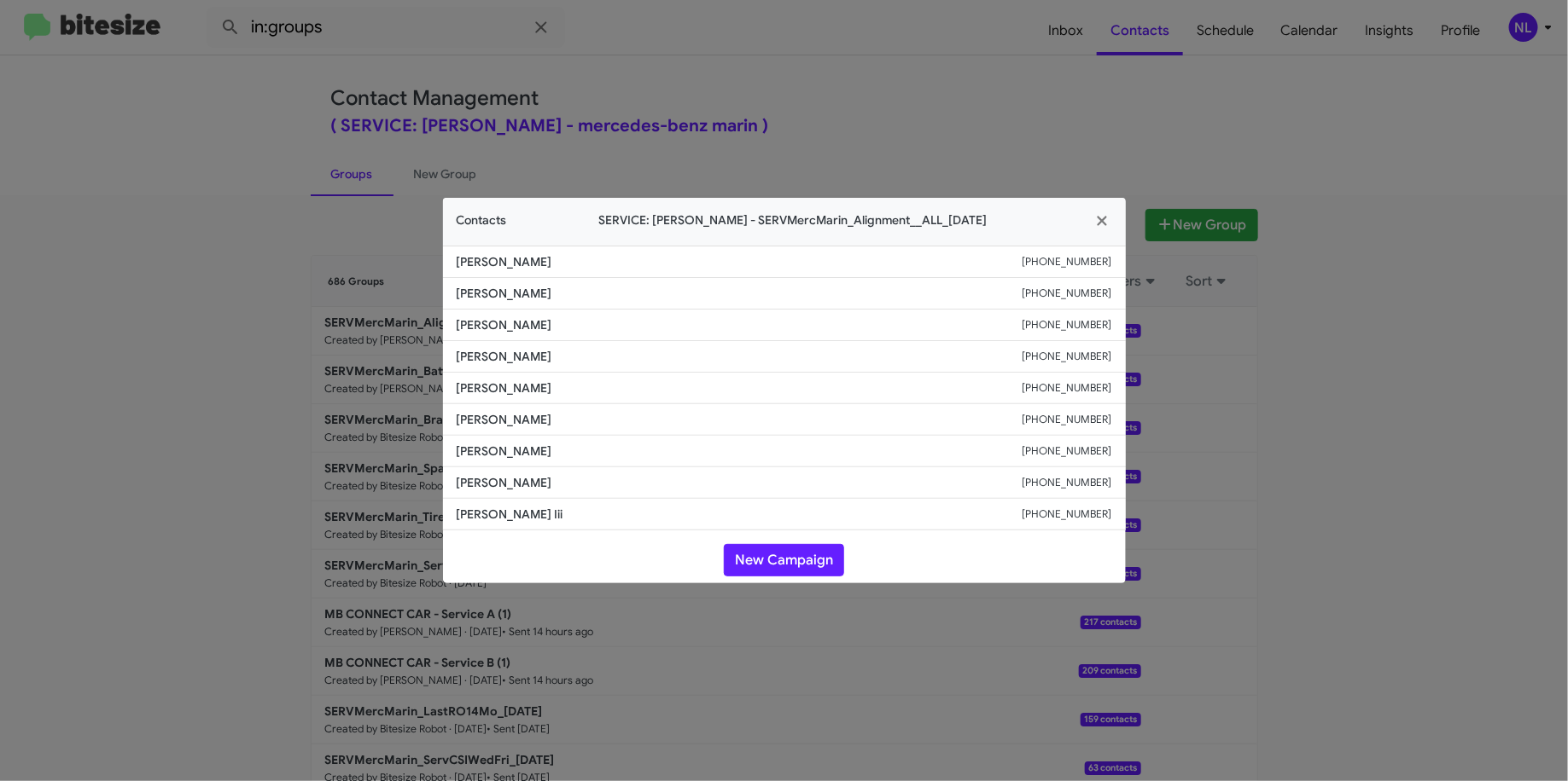
drag, startPoint x: 567, startPoint y: 324, endPoint x: 450, endPoint y: 328, distance: 117.1
click at [450, 328] on li "Frank Glassner +14155150010" at bounding box center [784, 325] width 683 height 32
copy span "Frank Glassner"
click at [524, 408] on li "Katleen Carbullido +14157936800" at bounding box center [784, 420] width 683 height 32
drag, startPoint x: 545, startPoint y: 325, endPoint x: 452, endPoint y: 328, distance: 93.0
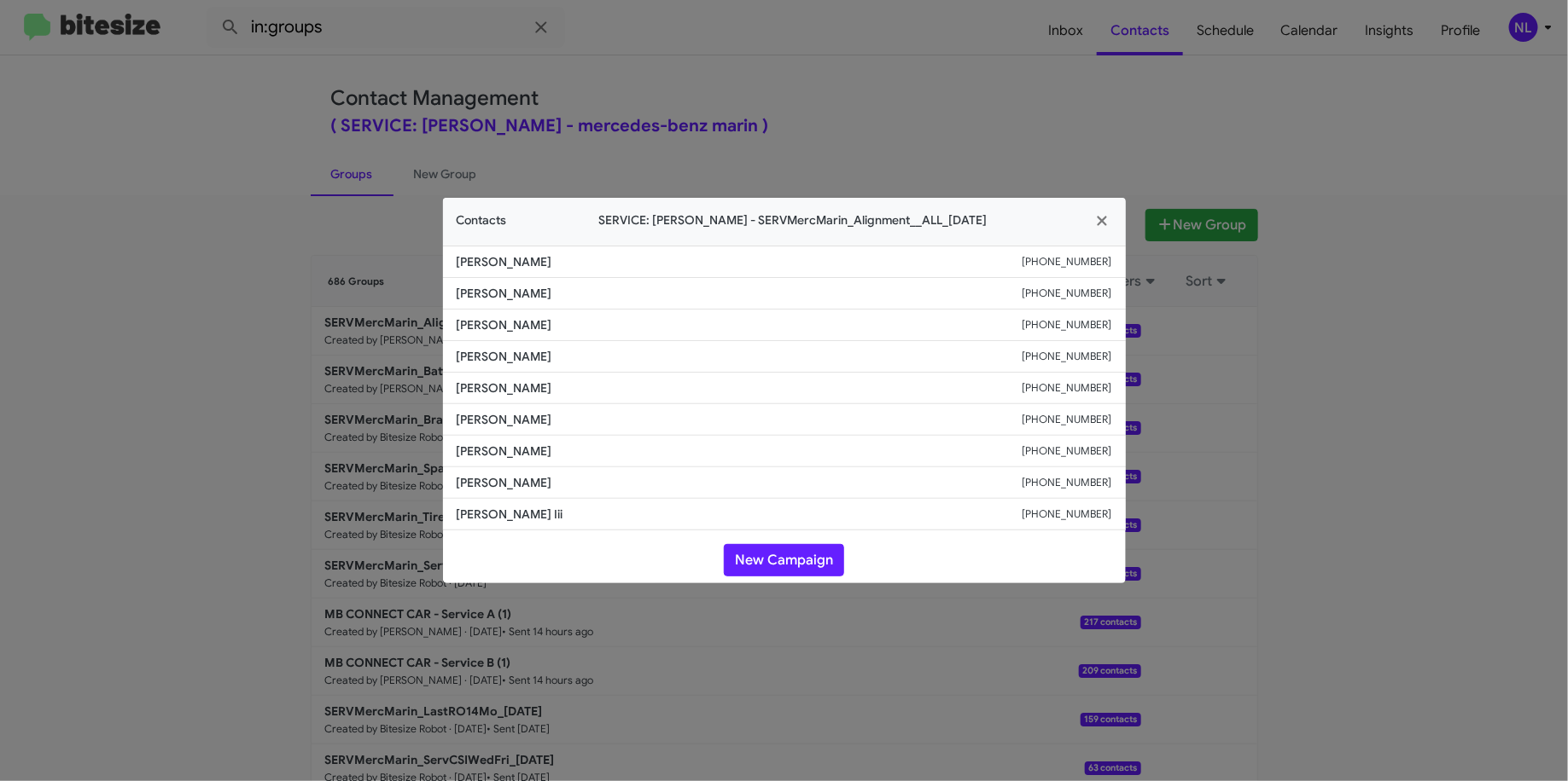
click at [452, 328] on li "Frank Glassner +14155150010" at bounding box center [784, 325] width 683 height 32
copy span "Frank Glassner"
click at [1299, 641] on modal-container "Contacts SERVICE: Mercedes Marin - SERVMercMarin_Alignment__ALL_08-15-25 Antoni…" at bounding box center [784, 390] width 1568 height 781
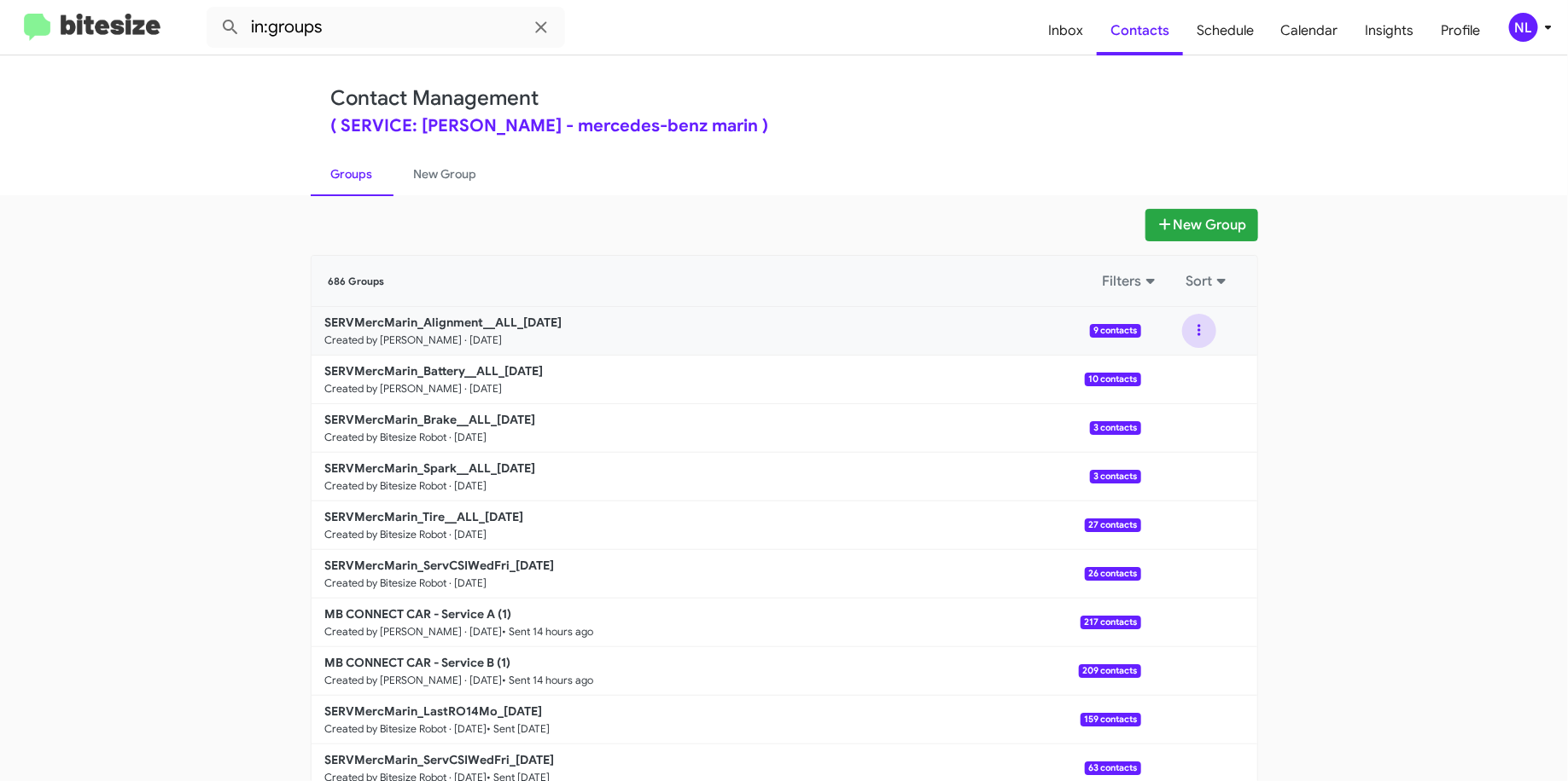
click at [1184, 322] on button at bounding box center [1198, 330] width 34 height 34
click at [1127, 366] on button "View contacts" at bounding box center [1148, 377] width 137 height 41
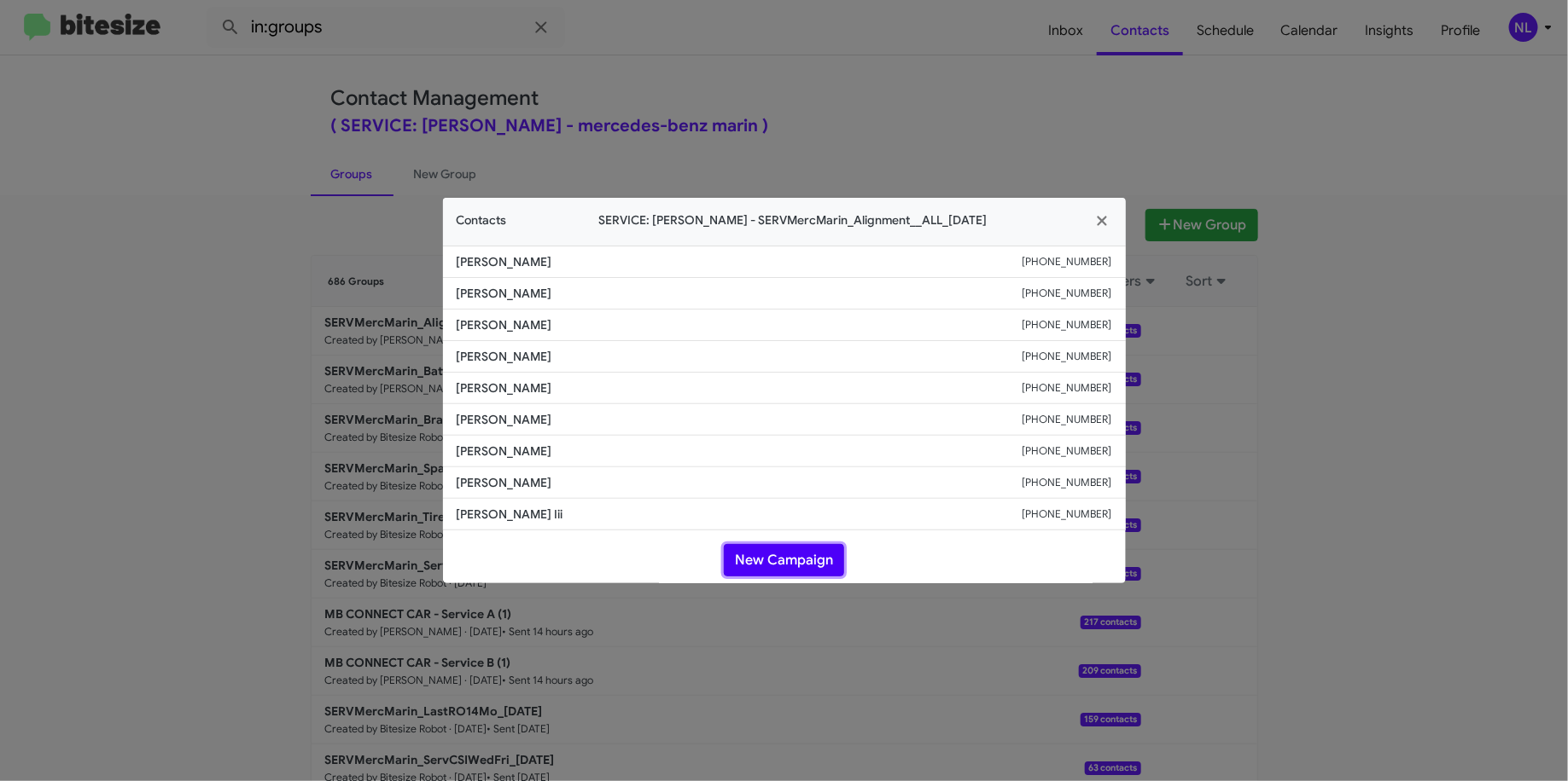
click at [799, 554] on button "New Campaign" at bounding box center [784, 561] width 120 height 33
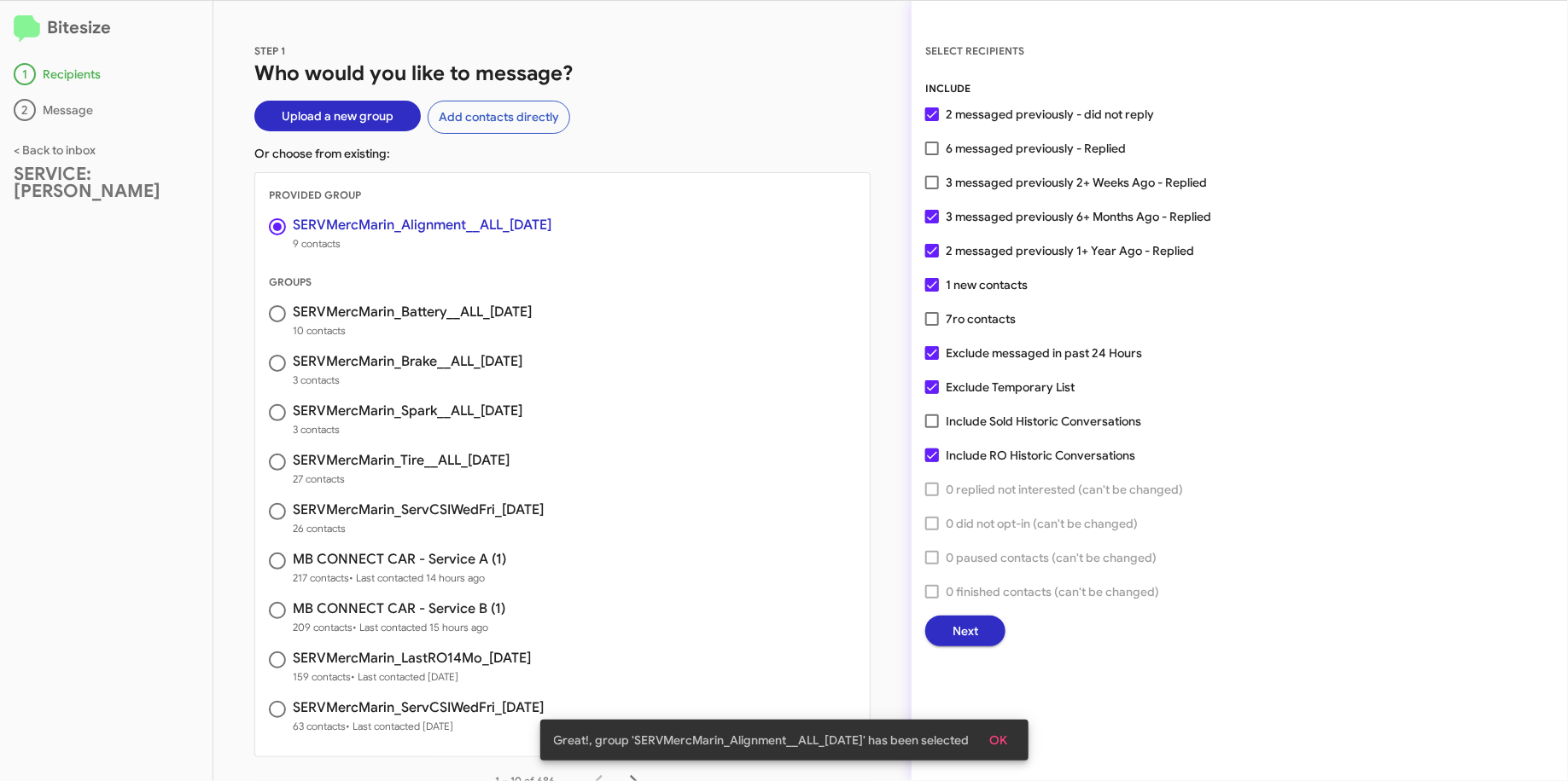
click at [1030, 147] on span "6 messaged previously - Replied" at bounding box center [1035, 148] width 180 height 20
click at [932, 155] on input "6 messaged previously - Replied" at bounding box center [931, 155] width 1 height 1
checkbox input "true"
click at [998, 386] on span "Exclude Temporary List" at bounding box center [1009, 387] width 129 height 20
click at [932, 394] on input "Exclude Temporary List" at bounding box center [931, 394] width 1 height 1
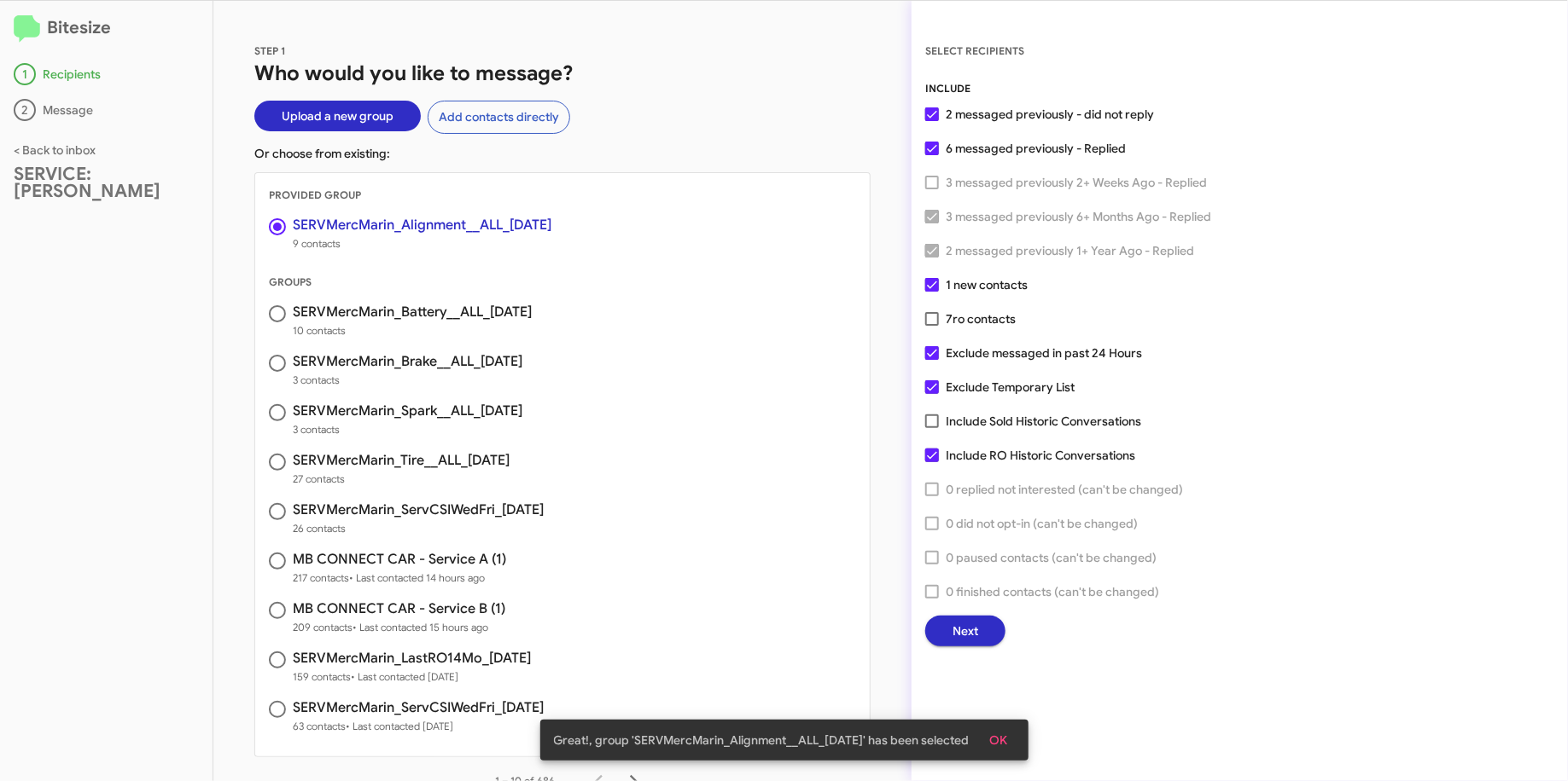
checkbox input "false"
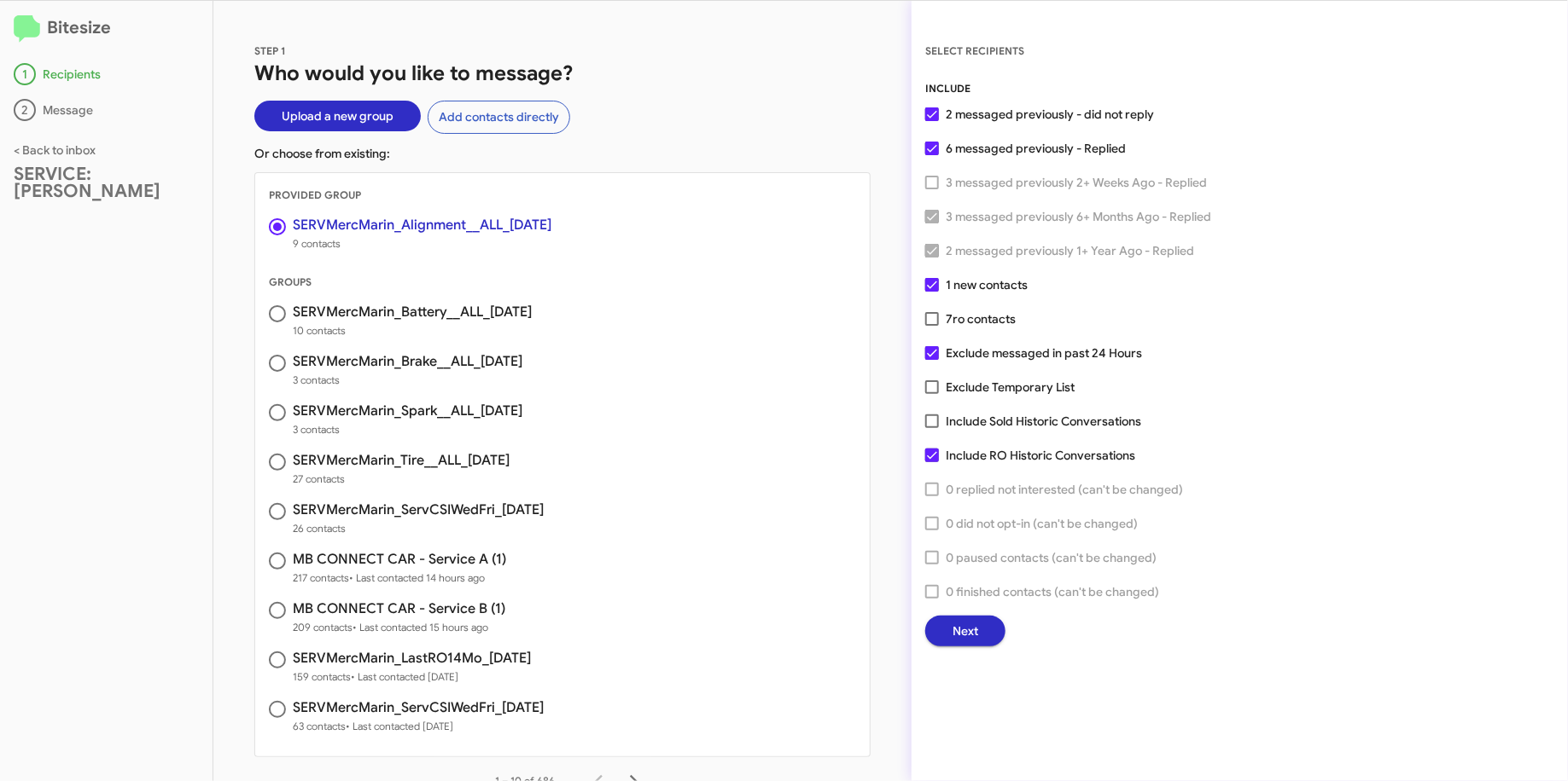
click at [964, 637] on span "Next" at bounding box center [965, 631] width 26 height 31
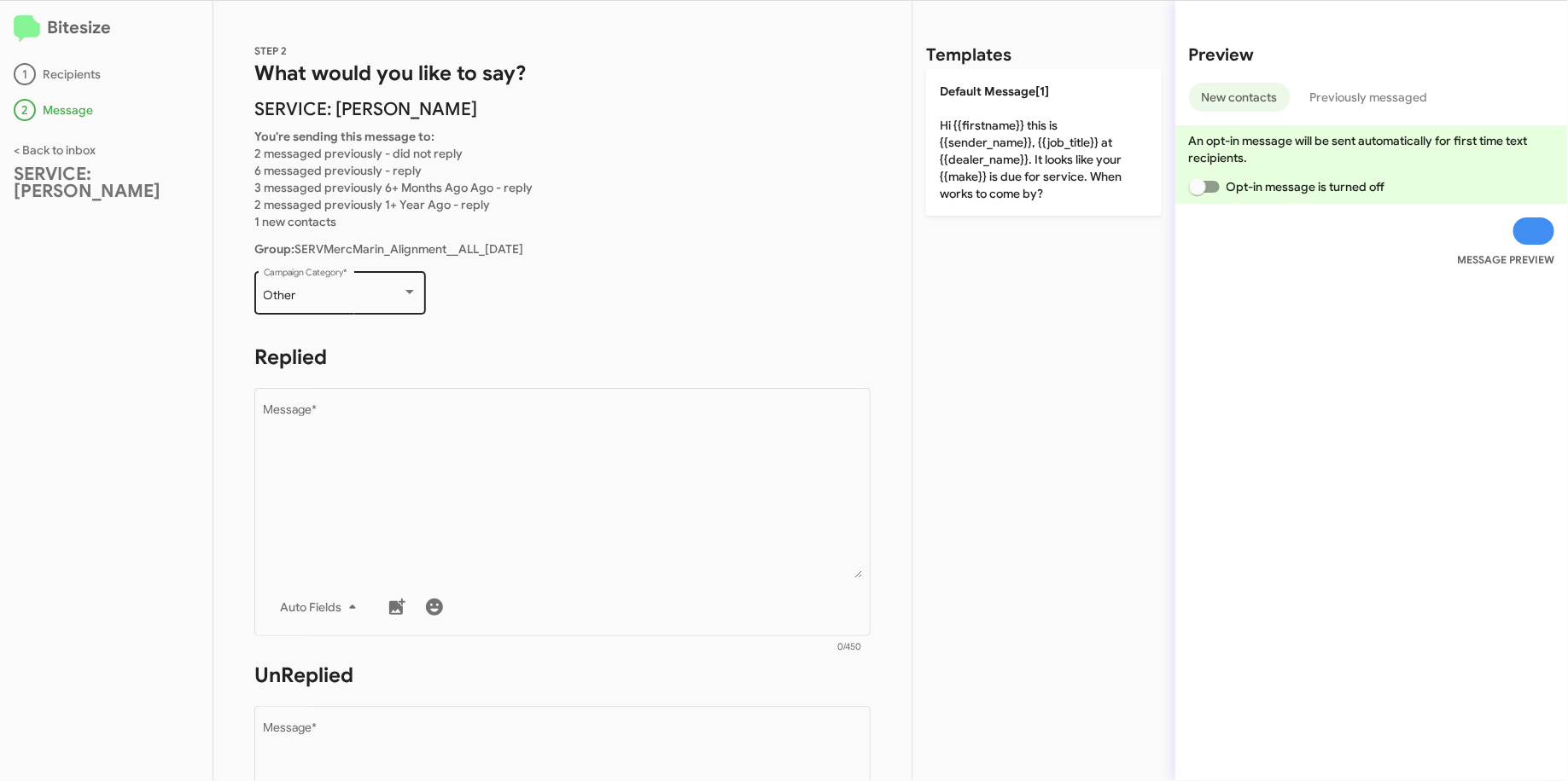
click at [361, 291] on div "Other" at bounding box center [332, 296] width 138 height 14
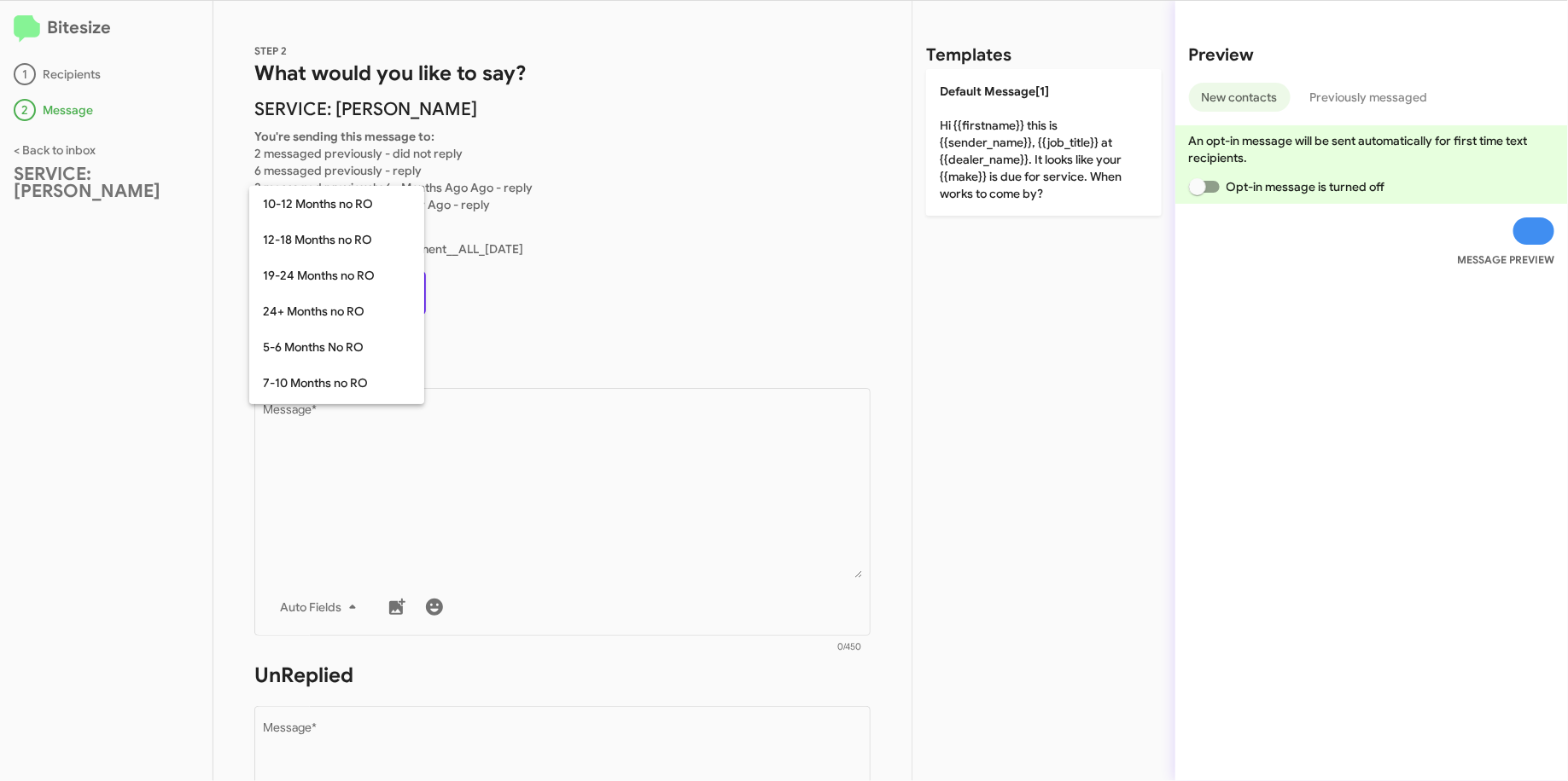
scroll to position [374, 0]
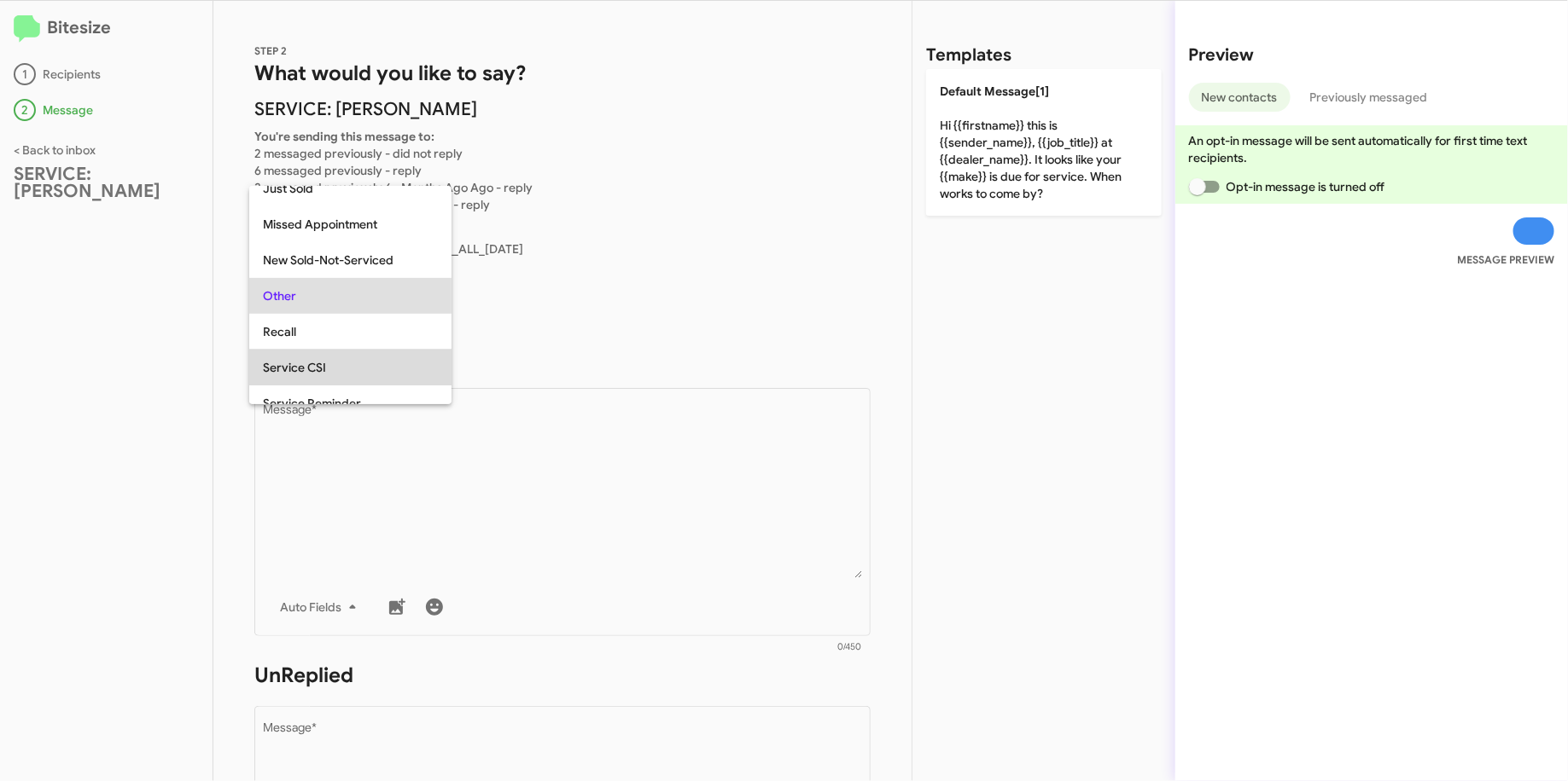
click at [345, 367] on span "Service CSI" at bounding box center [350, 367] width 175 height 36
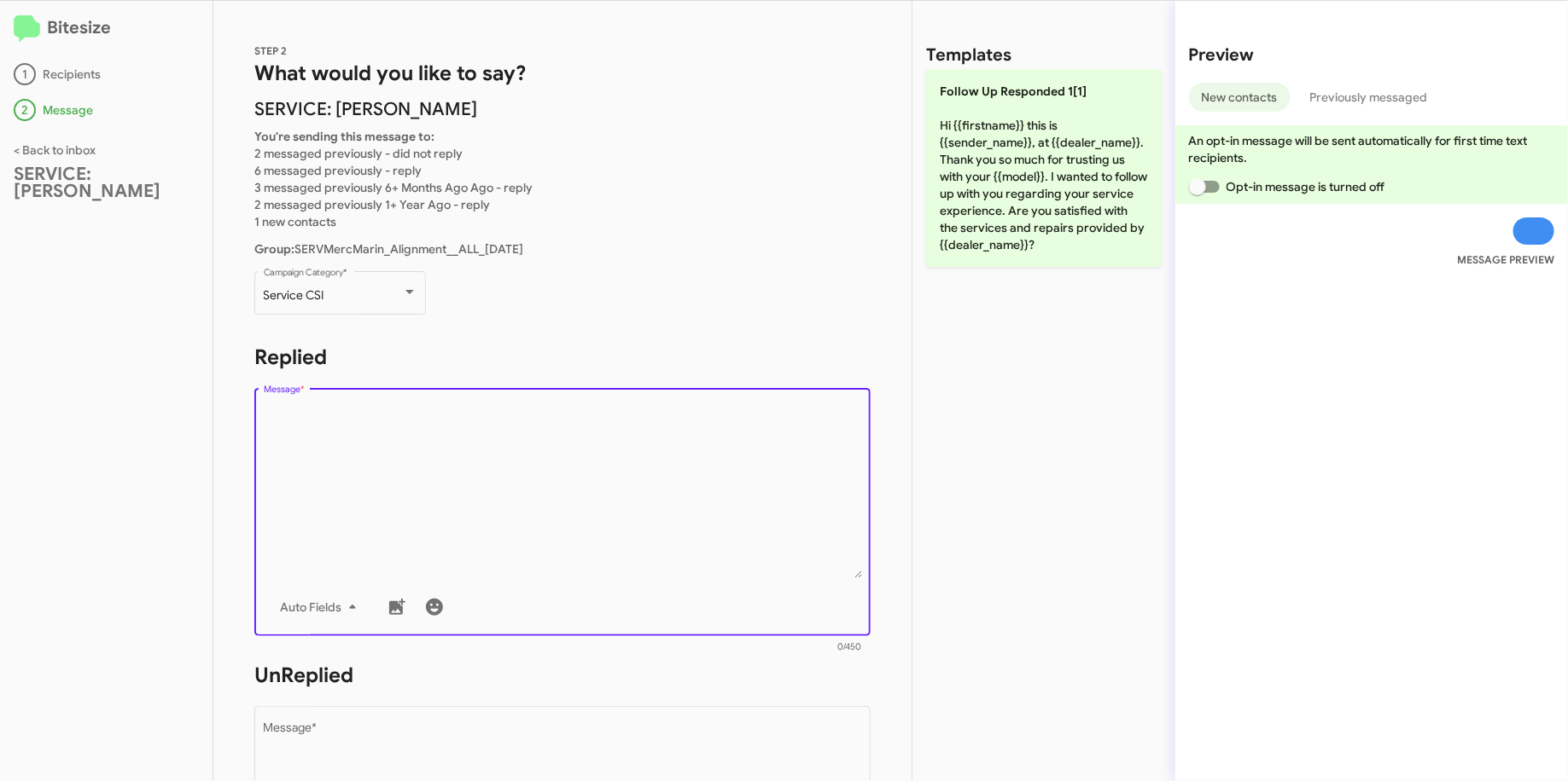
click at [405, 425] on textarea "Message *" at bounding box center [562, 491] width 598 height 174
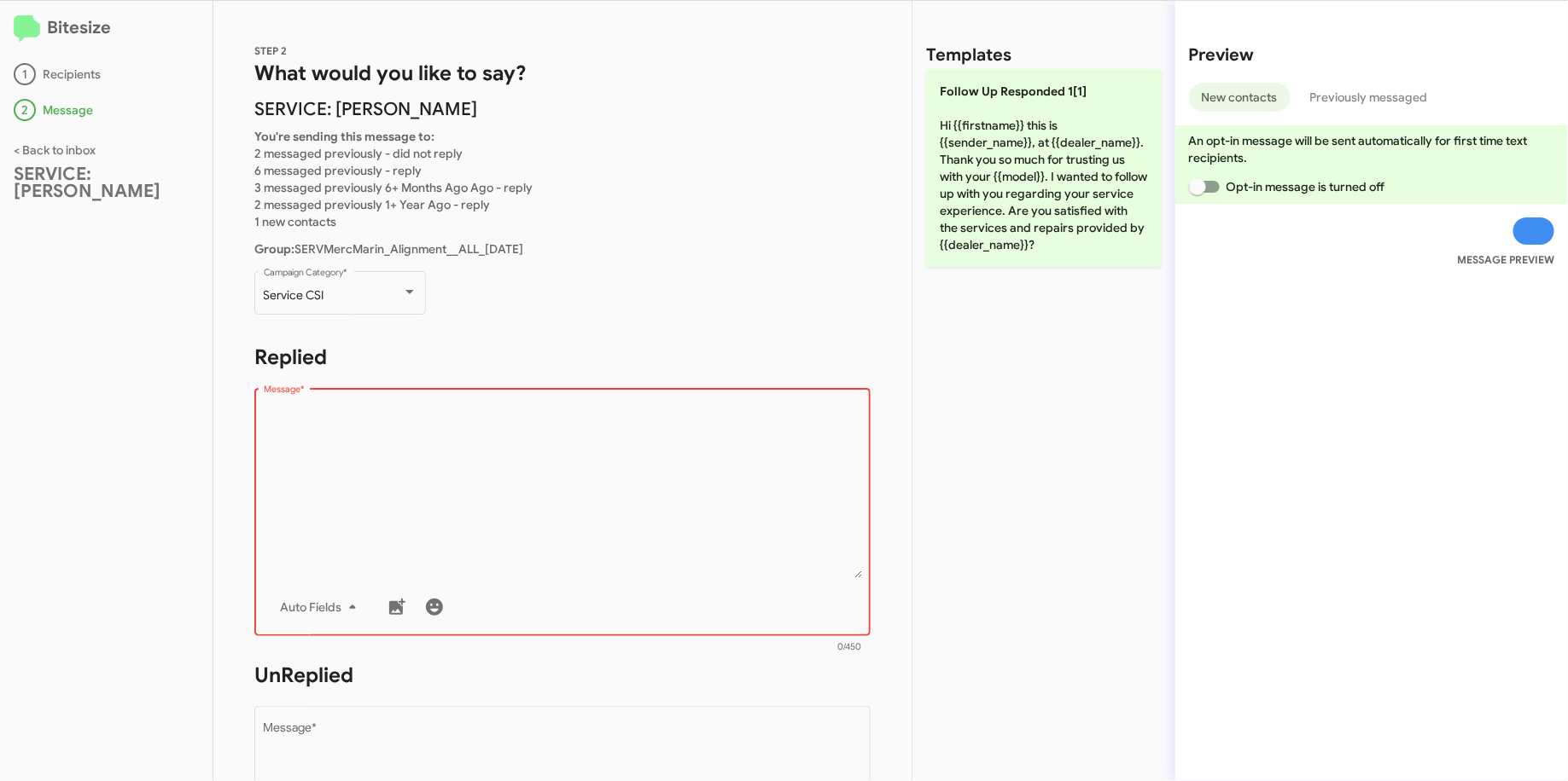
click at [541, 415] on textarea "Message *" at bounding box center [562, 491] width 598 height 174
paste textarea ""Hi {{firstname}} it's {{sender_name}}, at {{dealer_name}}. Our records show th…"
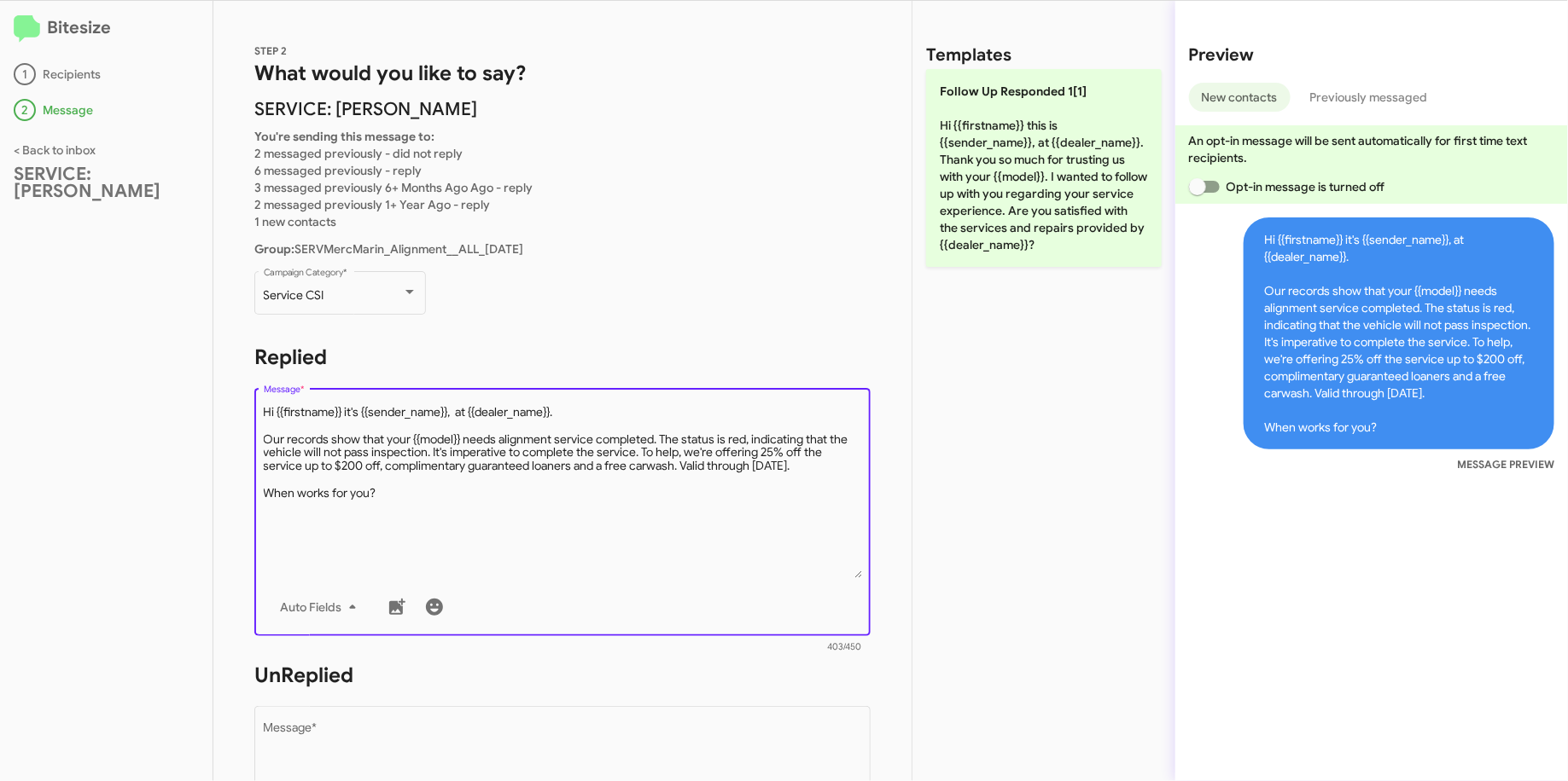
type textarea "Hi {{firstname}} it's {{sender_name}}, at {{dealer_name}}. Our records show tha…"
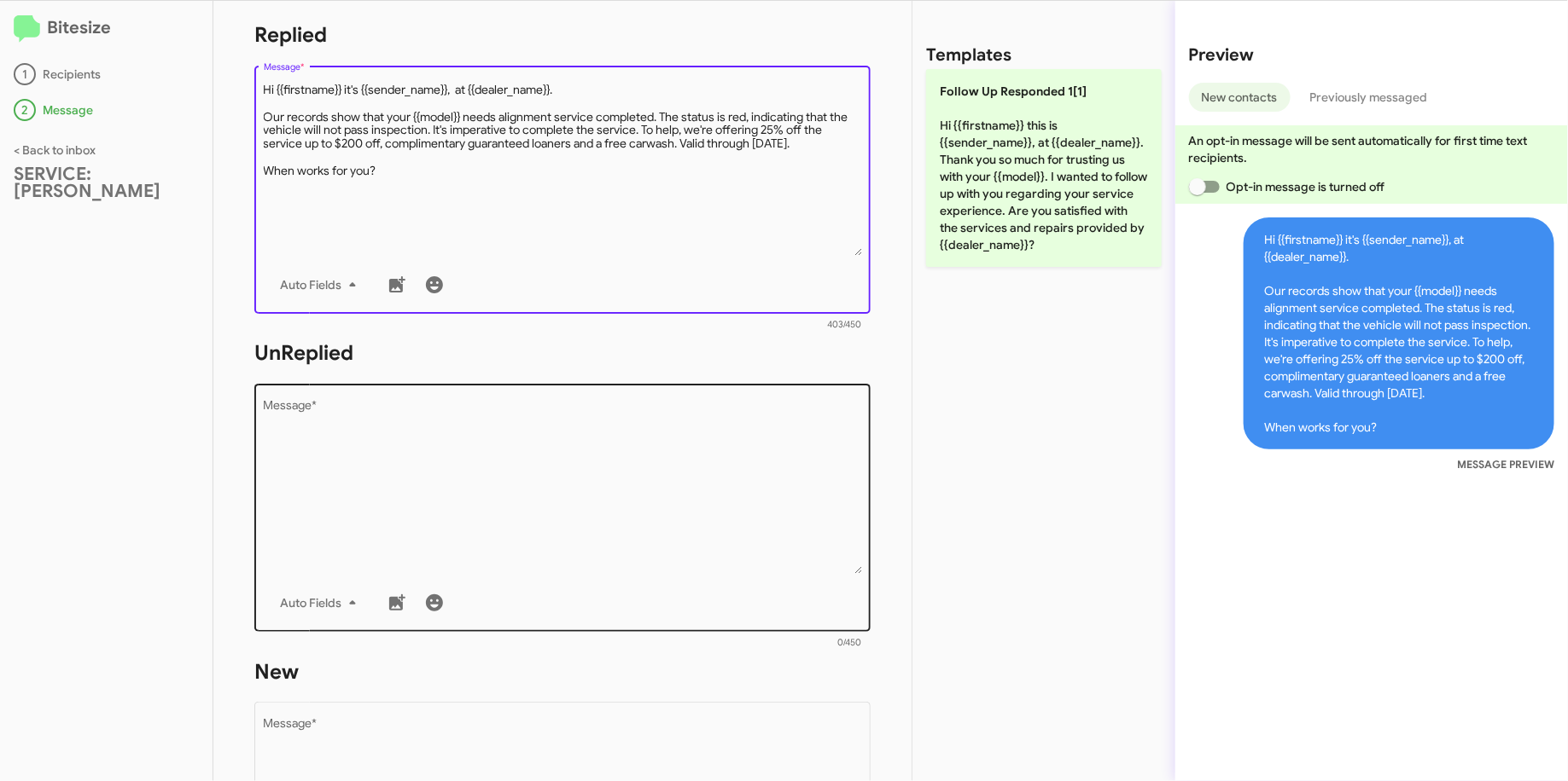
scroll to position [324, 0]
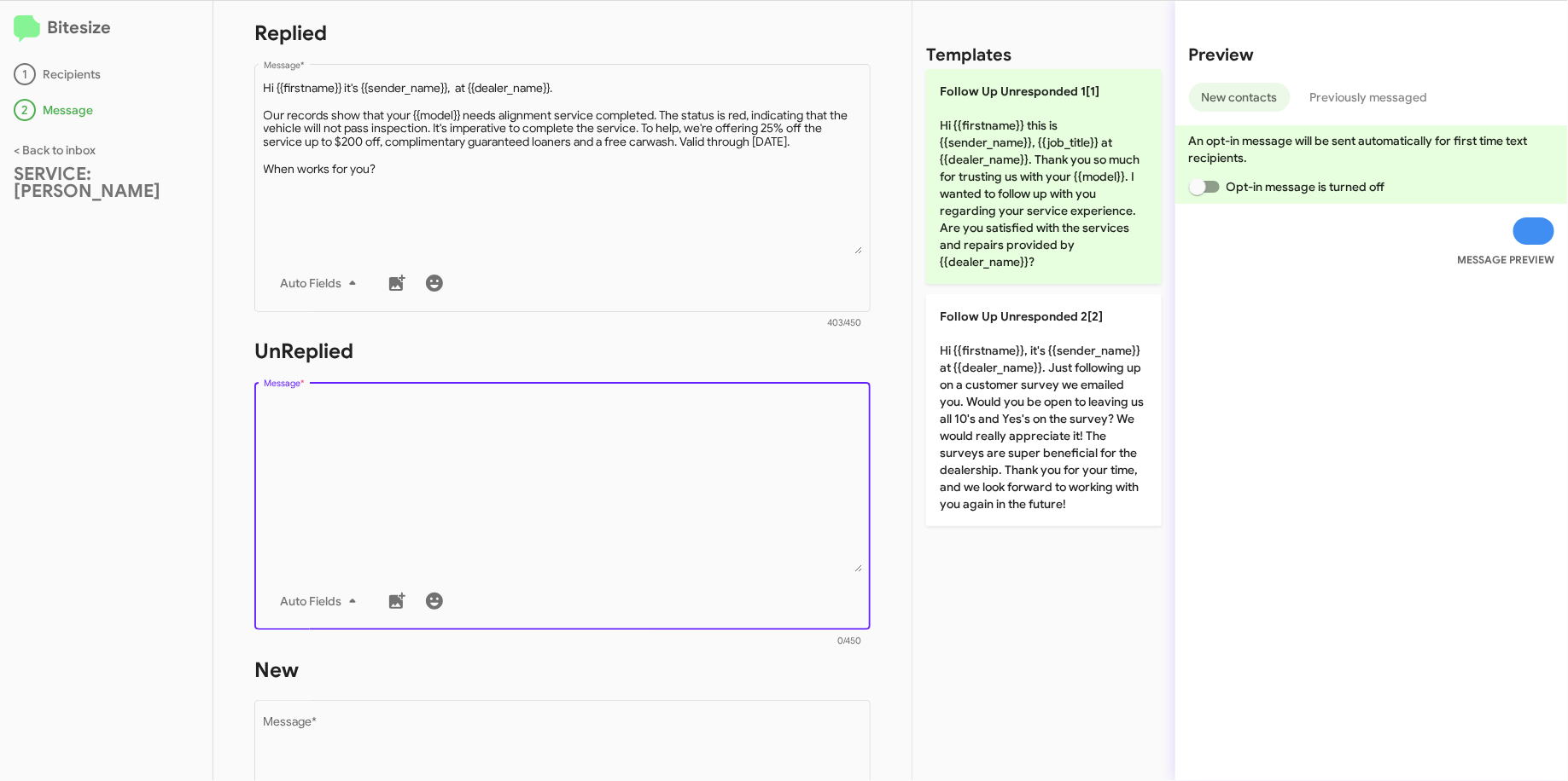
click at [477, 474] on textarea "Message *" at bounding box center [562, 485] width 598 height 174
paste textarea ""Hi {{firstname}} it's {{sender_name}}, {{job_title}} at {{dealer_name}}. Our r…"
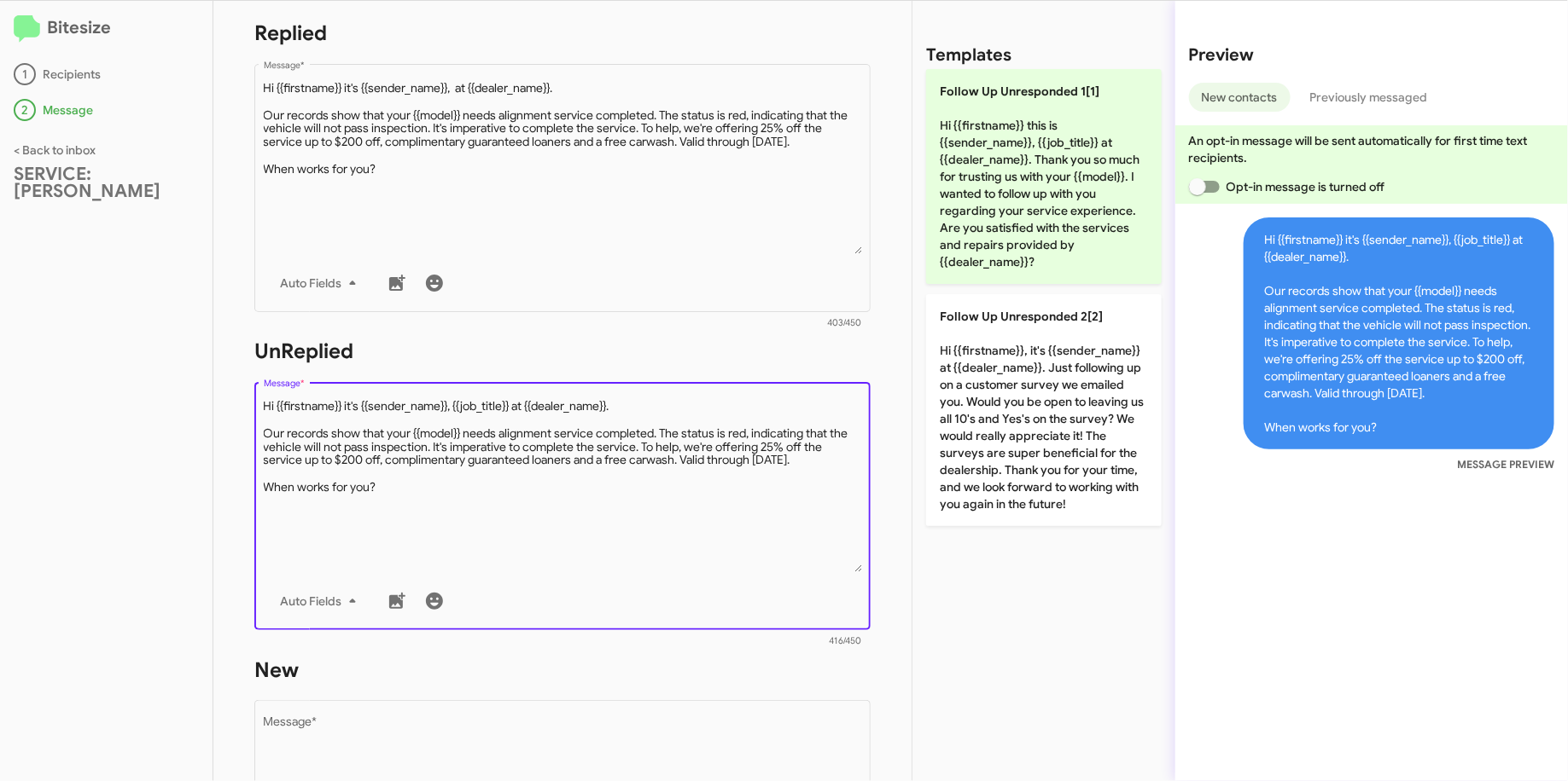
type textarea "Hi {{firstname}} it's {{sender_name}}, {{job_title}} at {{dealer_name}}. Our re…"
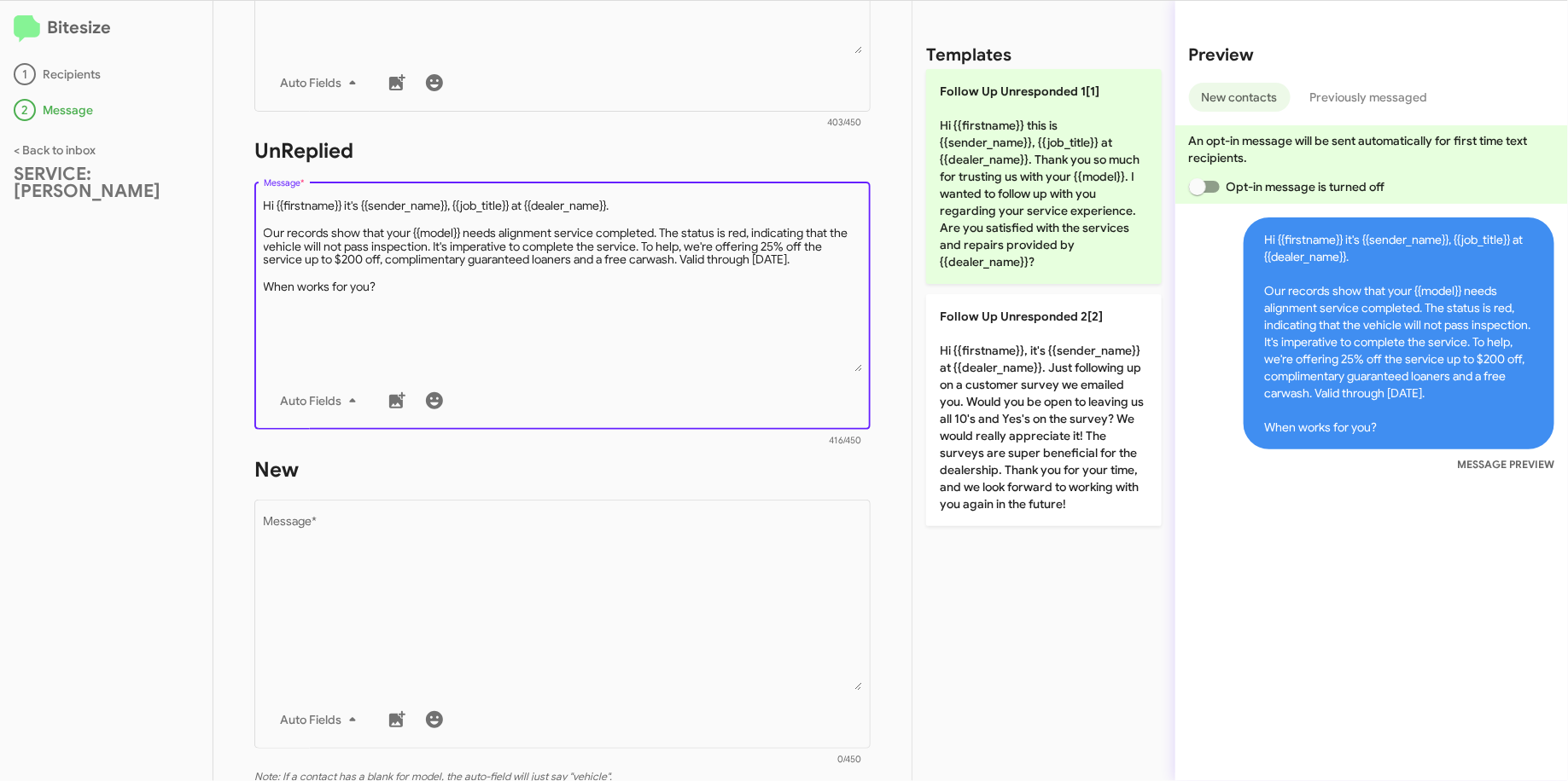
scroll to position [548, 0]
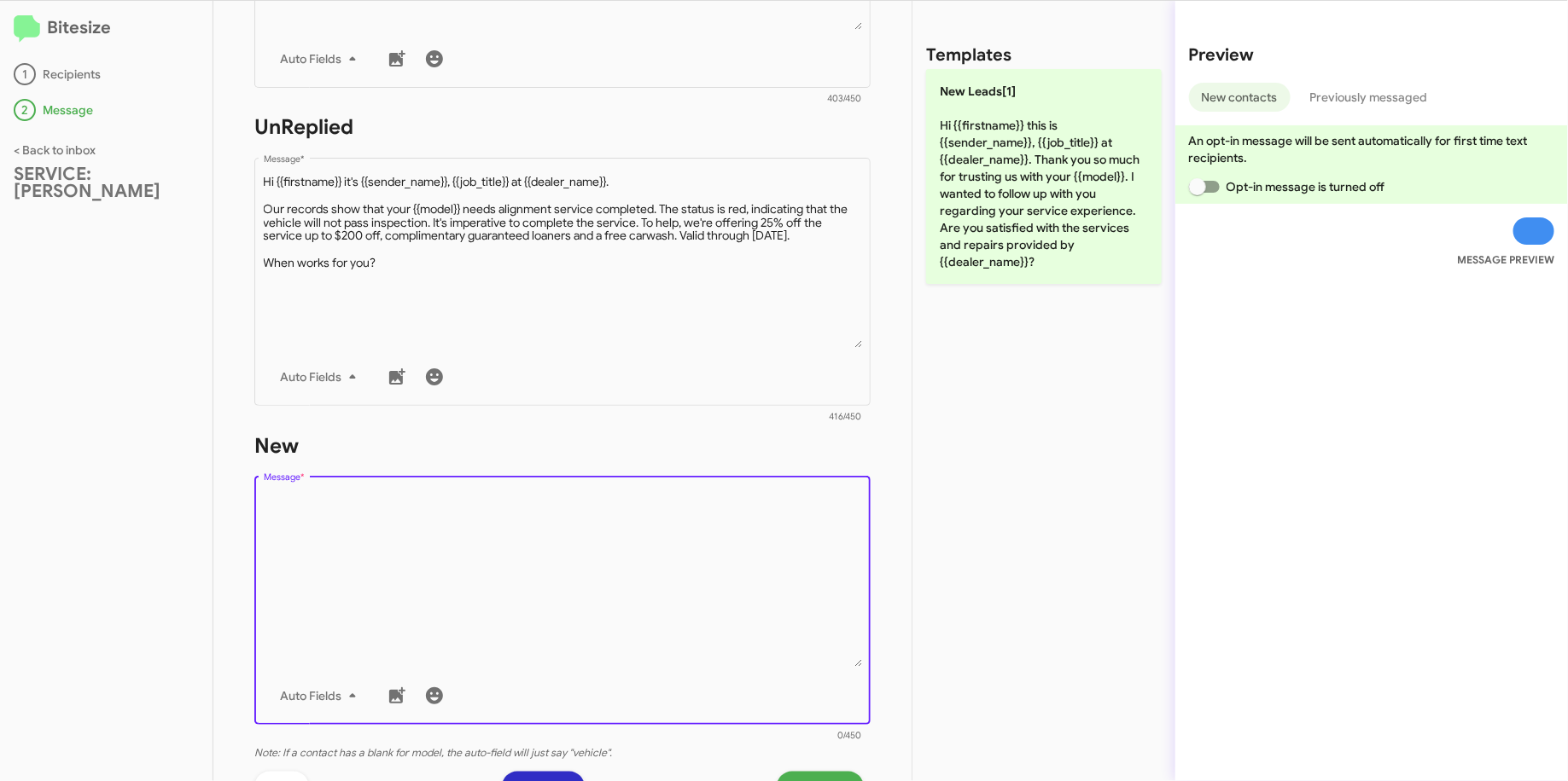
click at [448, 505] on textarea "Message *" at bounding box center [562, 579] width 598 height 174
paste textarea ""Hi {{firstname}} it's {{sender_name}}, {{job_title}} at {{dealer_name}}. Our r…"
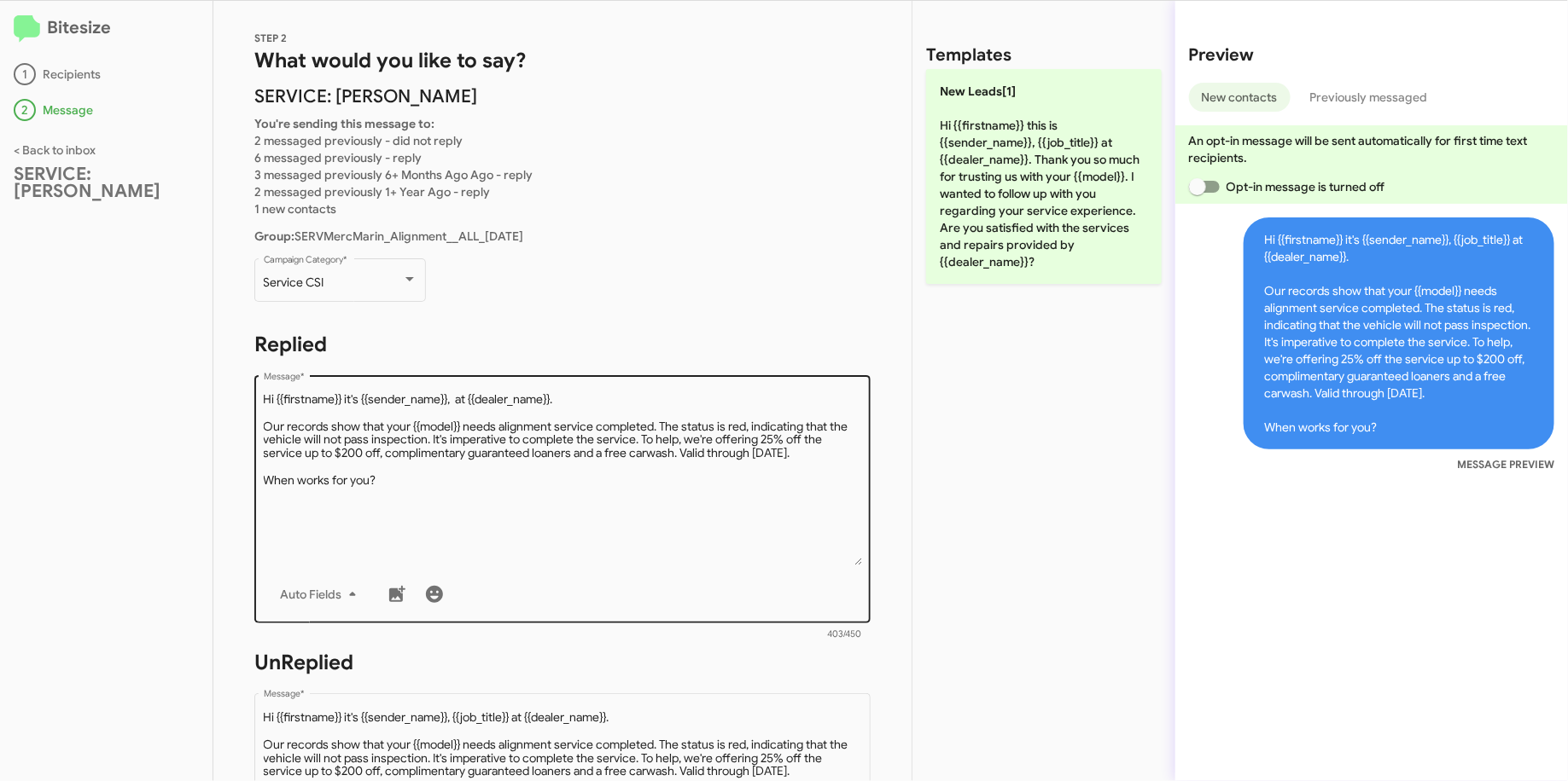
scroll to position [444, 0]
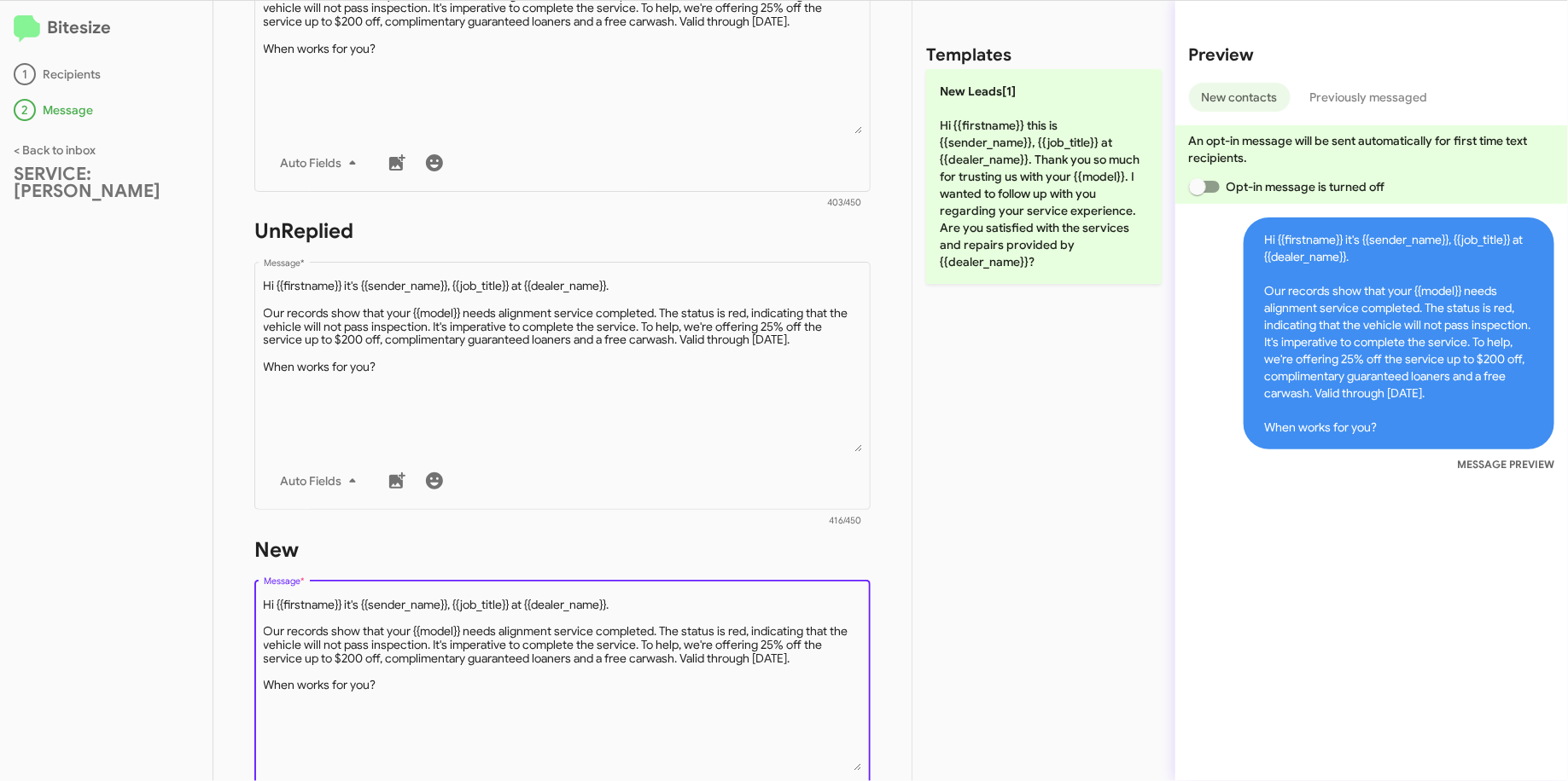
type textarea "Hi {{firstname}} it's {{sender_name}}, {{job_title}} at {{dealer_name}}. Our re…"
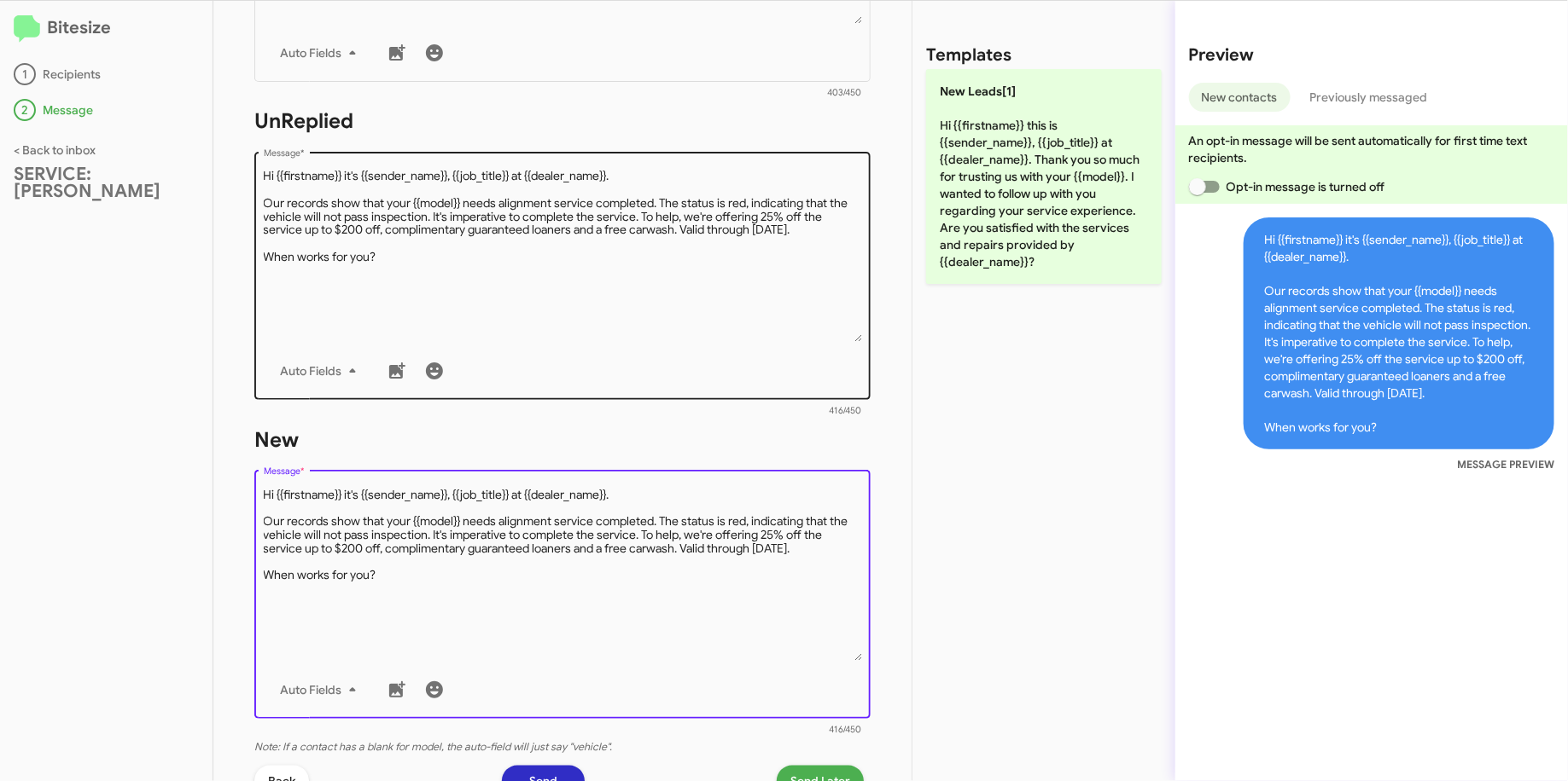
scroll to position [747, 0]
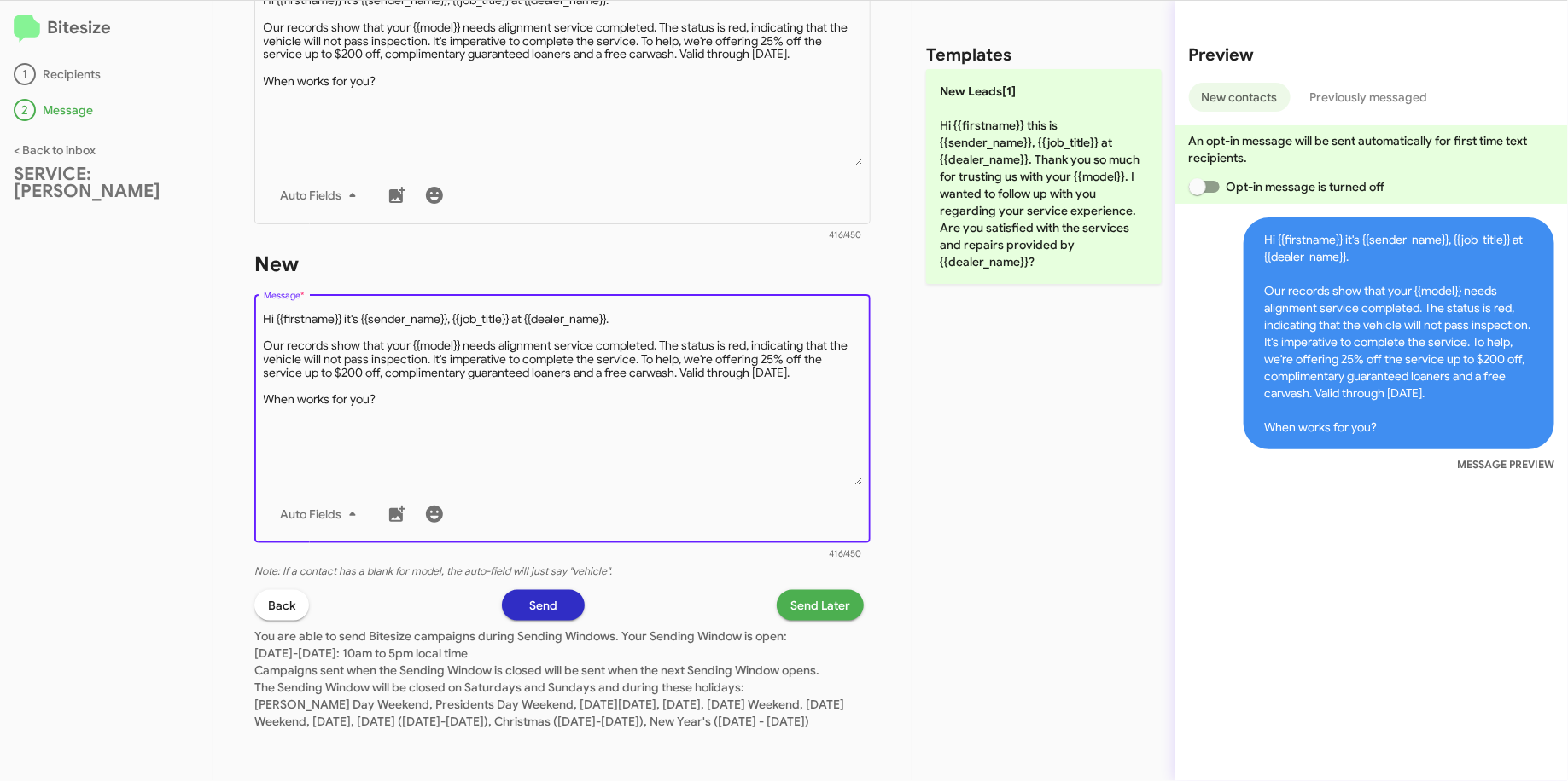
click at [798, 590] on span "Send Later" at bounding box center [820, 606] width 59 height 31
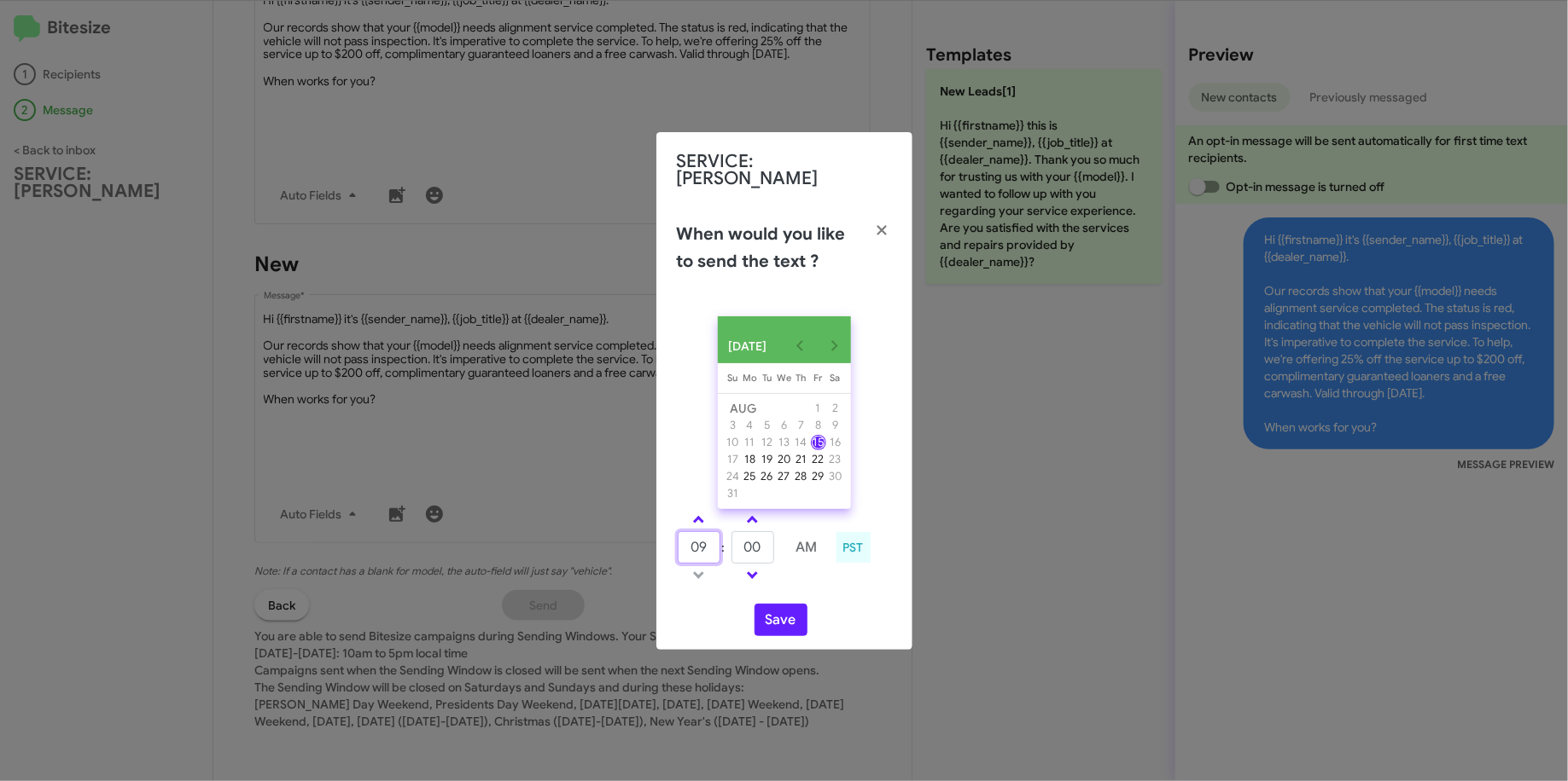
drag, startPoint x: 708, startPoint y: 550, endPoint x: 677, endPoint y: 547, distance: 31.1
click at [677, 547] on input "09" at bounding box center [698, 547] width 43 height 33
type input "10"
type input "40"
click at [793, 621] on button "Save" at bounding box center [781, 620] width 53 height 33
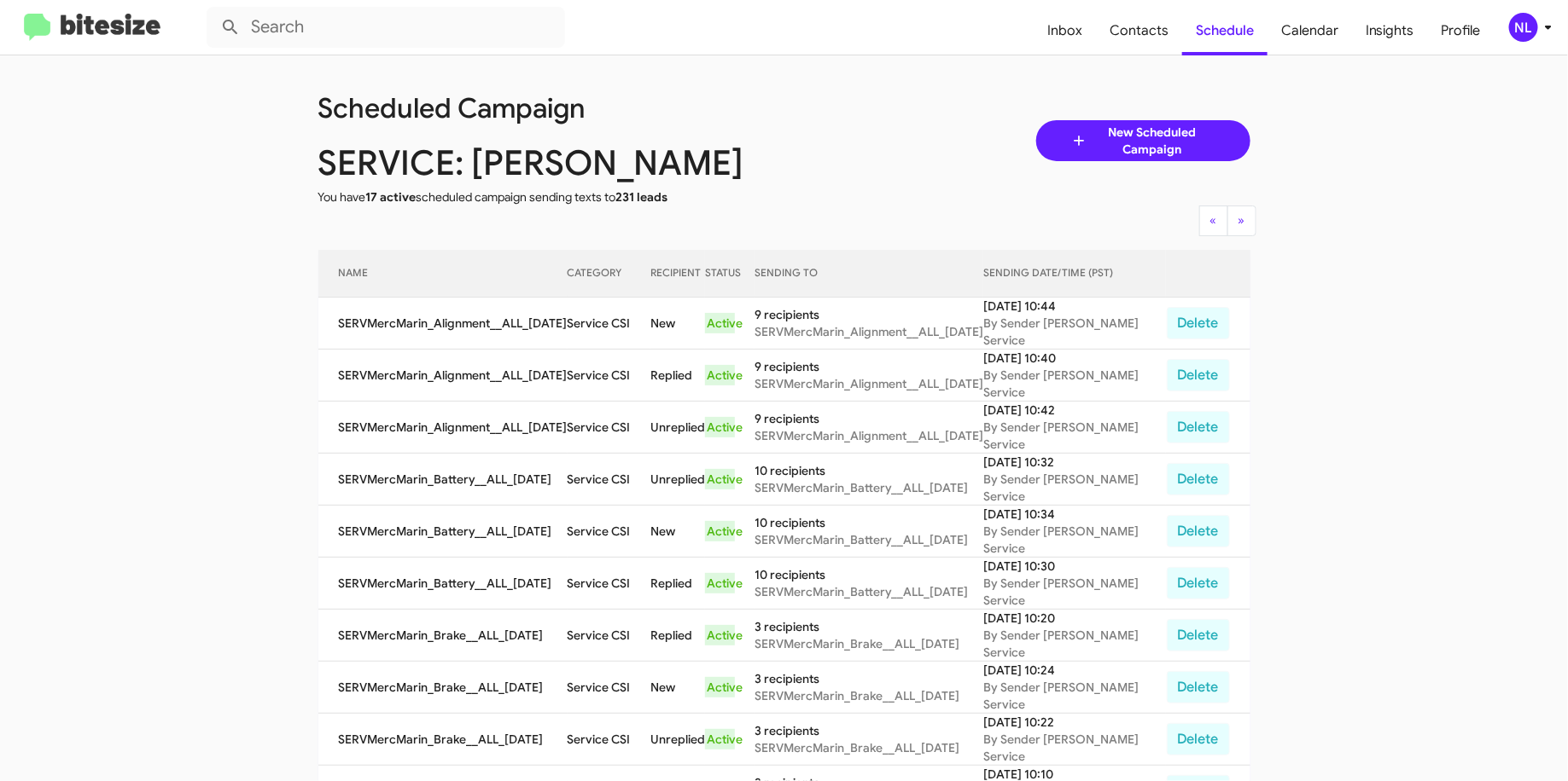
click at [1524, 33] on div "NL" at bounding box center [1523, 27] width 29 height 29
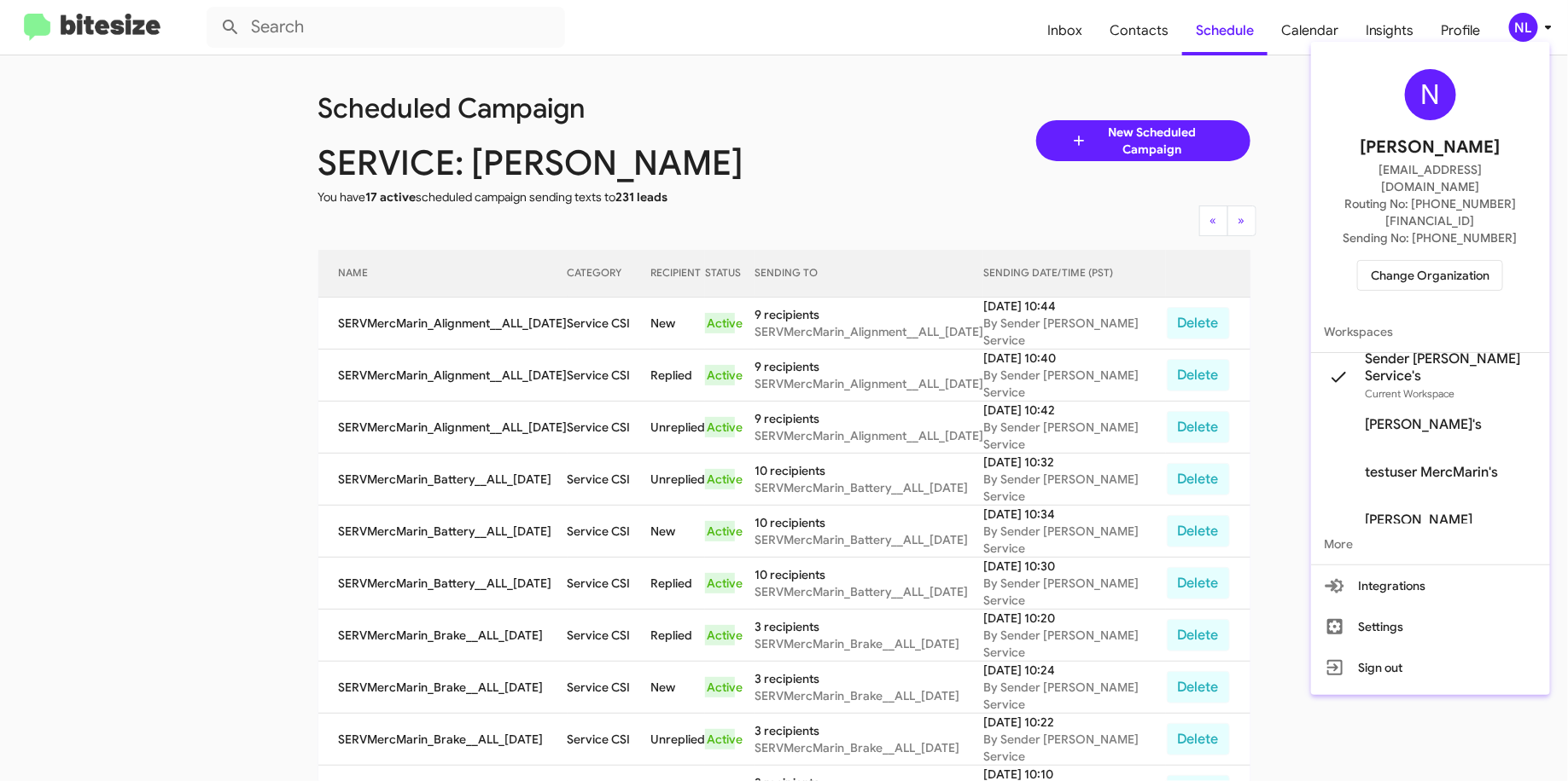
click at [1435, 261] on span "Change Organization" at bounding box center [1430, 276] width 119 height 29
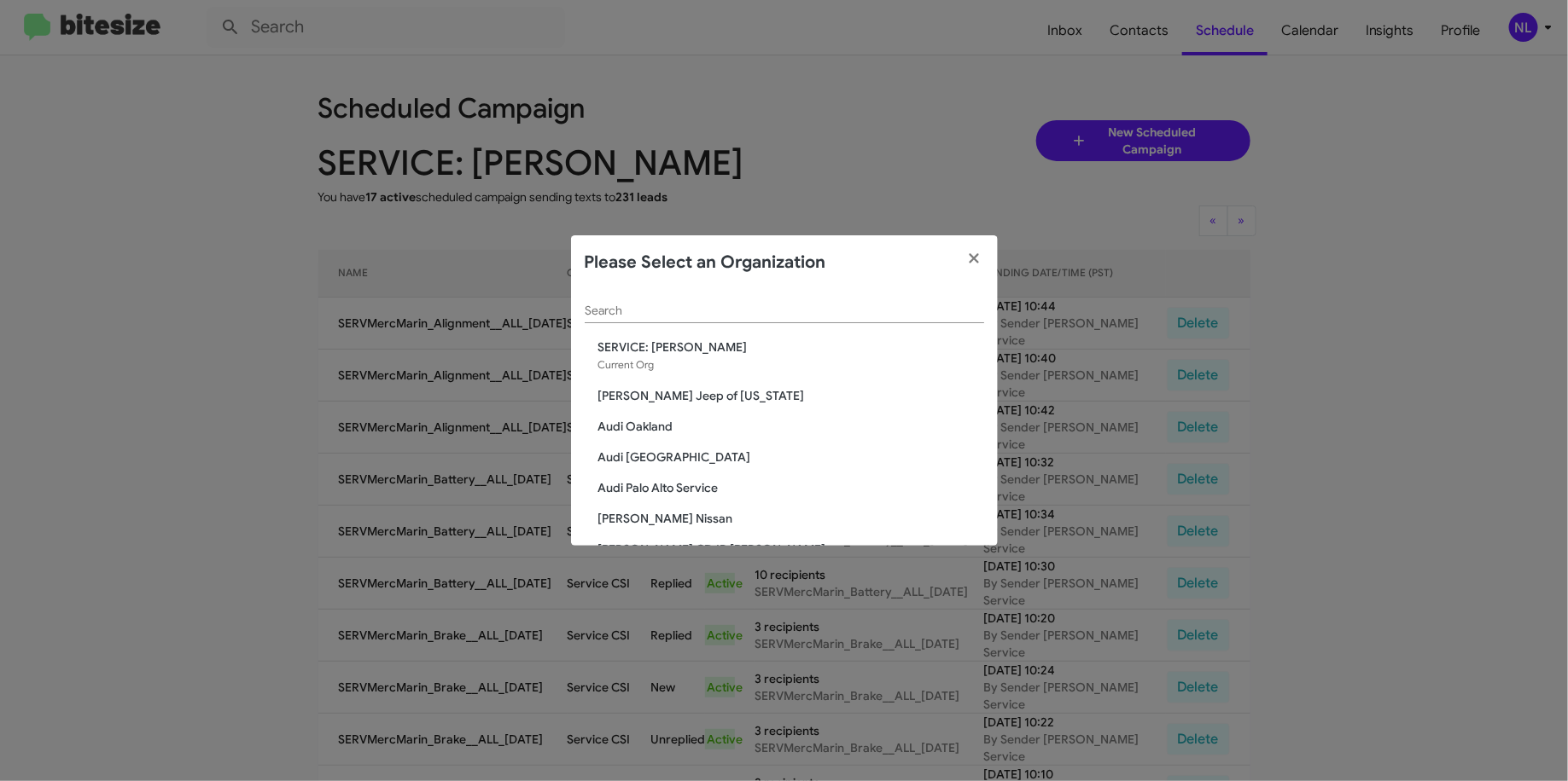
click at [808, 295] on div "Search" at bounding box center [784, 307] width 400 height 33
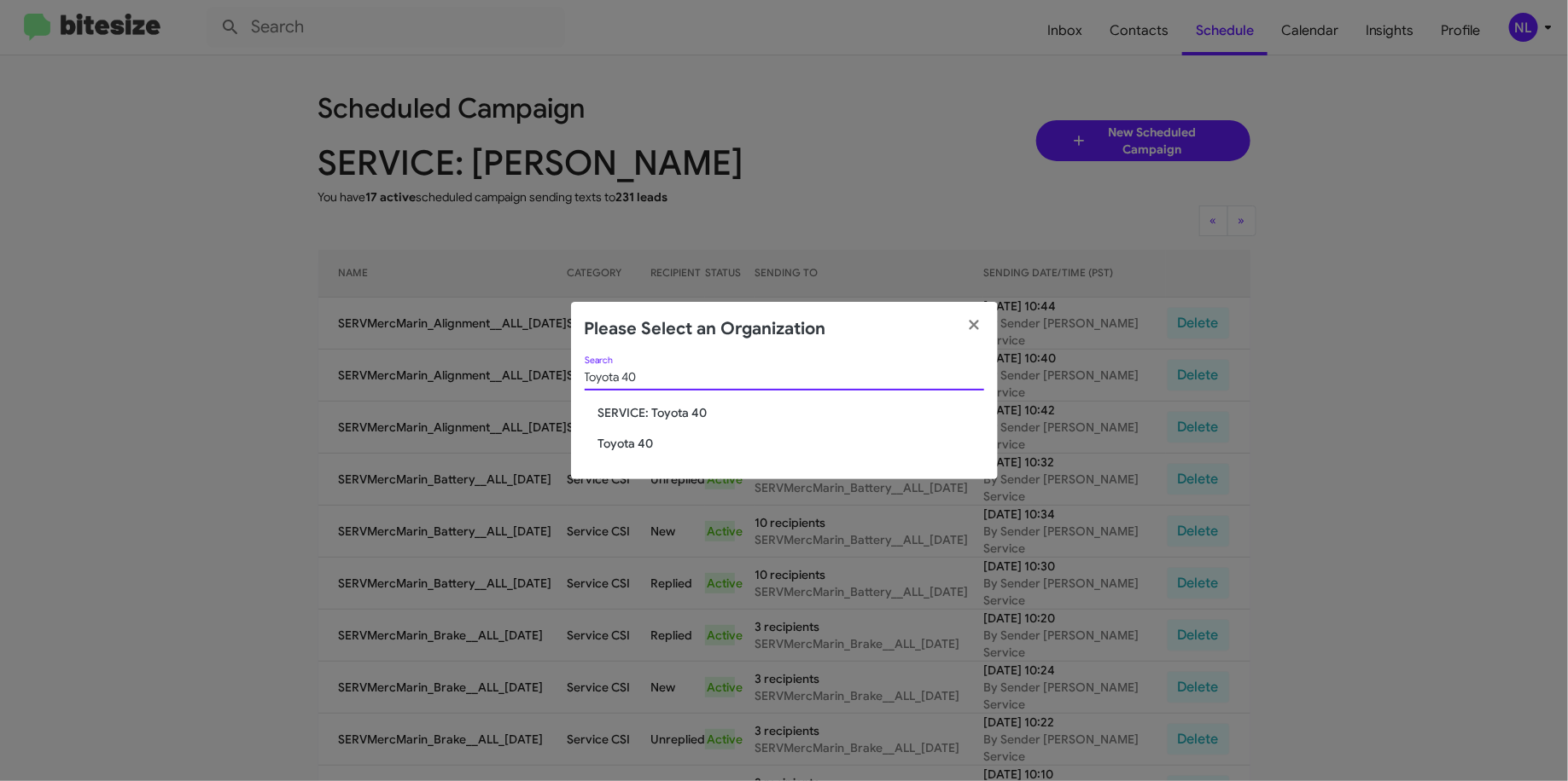
type input "Toyota 40"
click at [622, 449] on span "Toyota 40" at bounding box center [790, 443] width 386 height 17
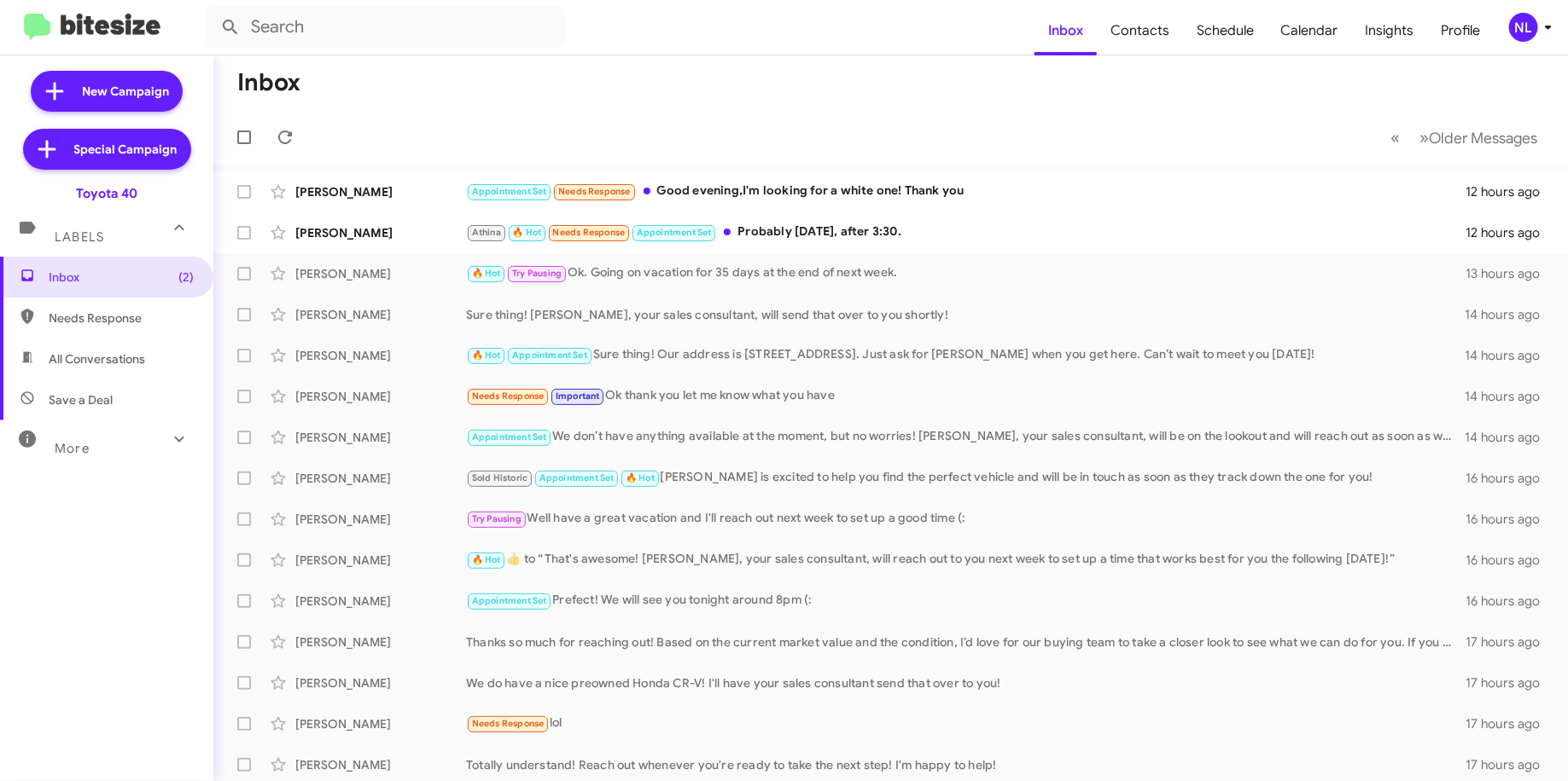
click at [1529, 33] on div "NL" at bounding box center [1523, 27] width 29 height 29
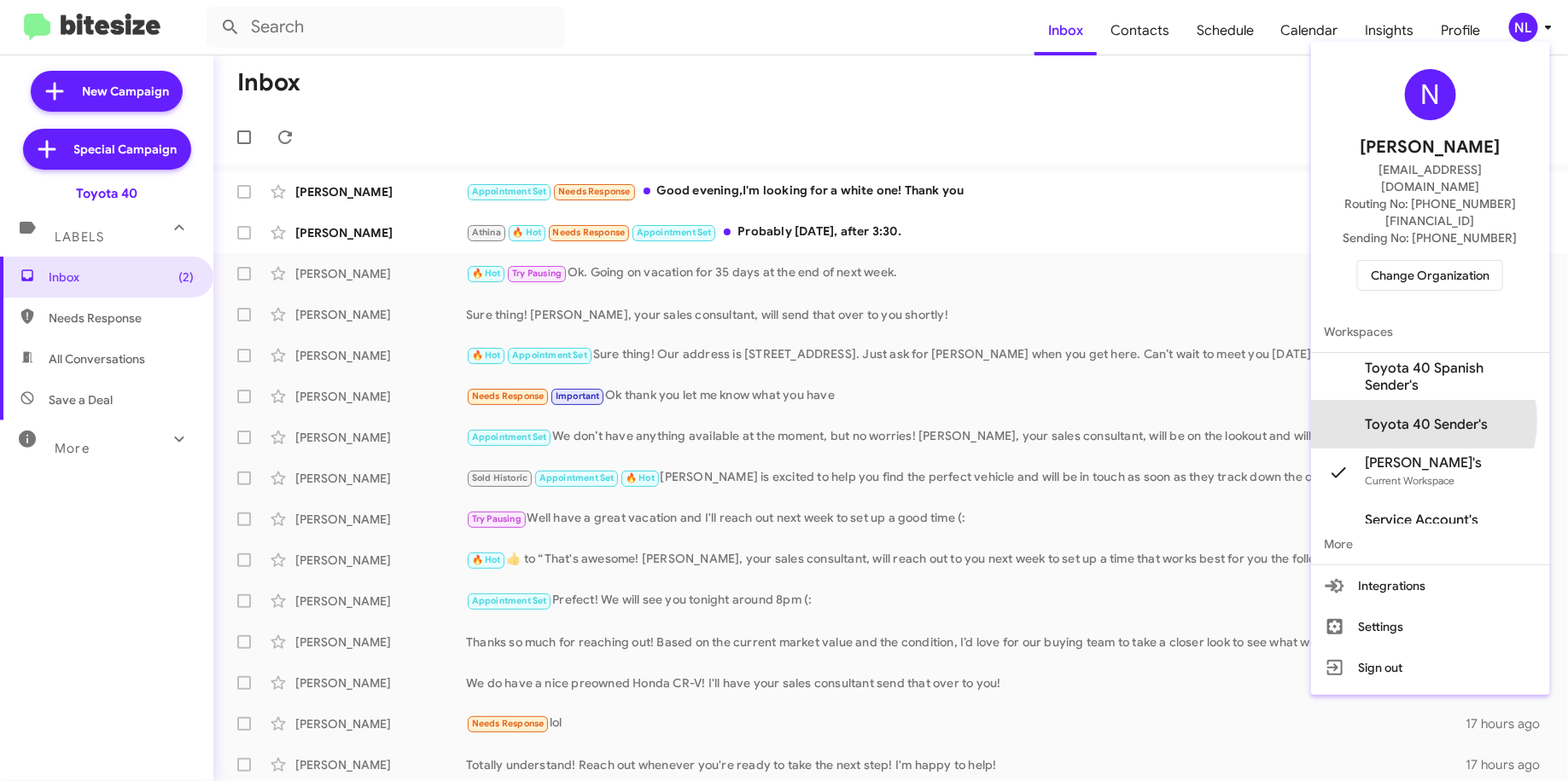
click at [1415, 416] on span "Toyota 40 Sender's" at bounding box center [1427, 424] width 123 height 17
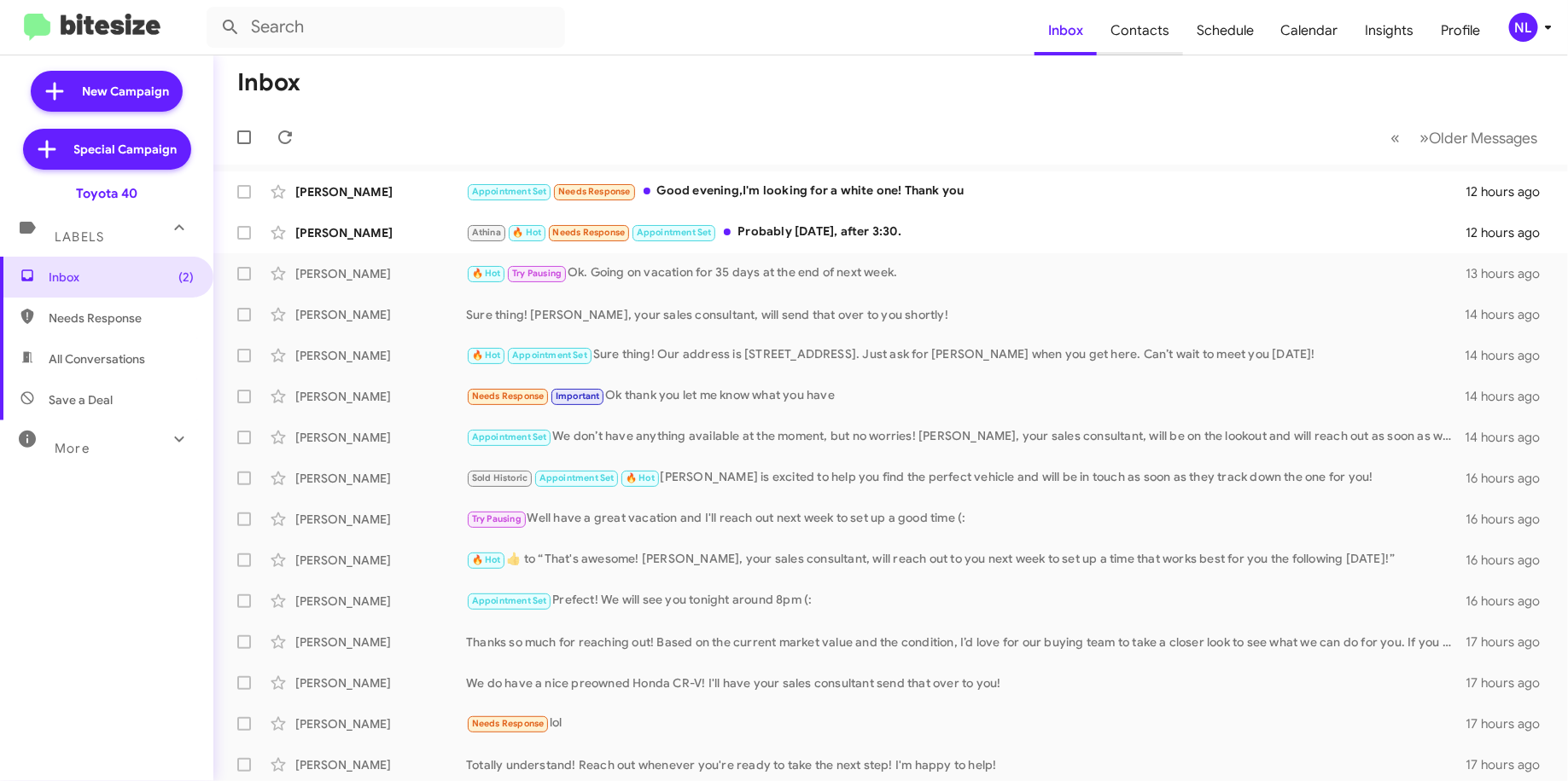
click at [1155, 25] on span "Contacts" at bounding box center [1139, 31] width 86 height 49
type input "in:groups"
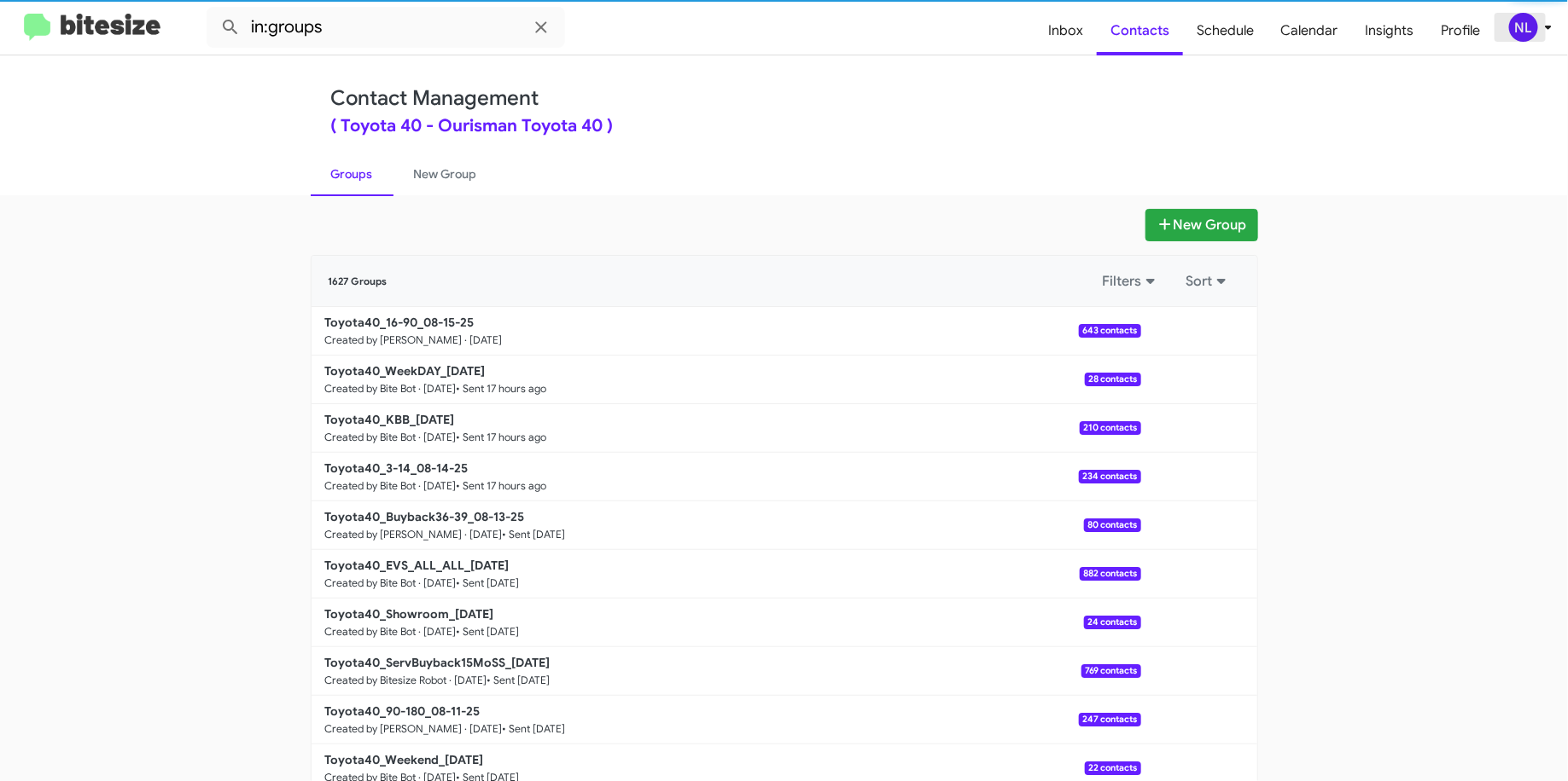
click at [1531, 26] on div "NL" at bounding box center [1523, 27] width 29 height 29
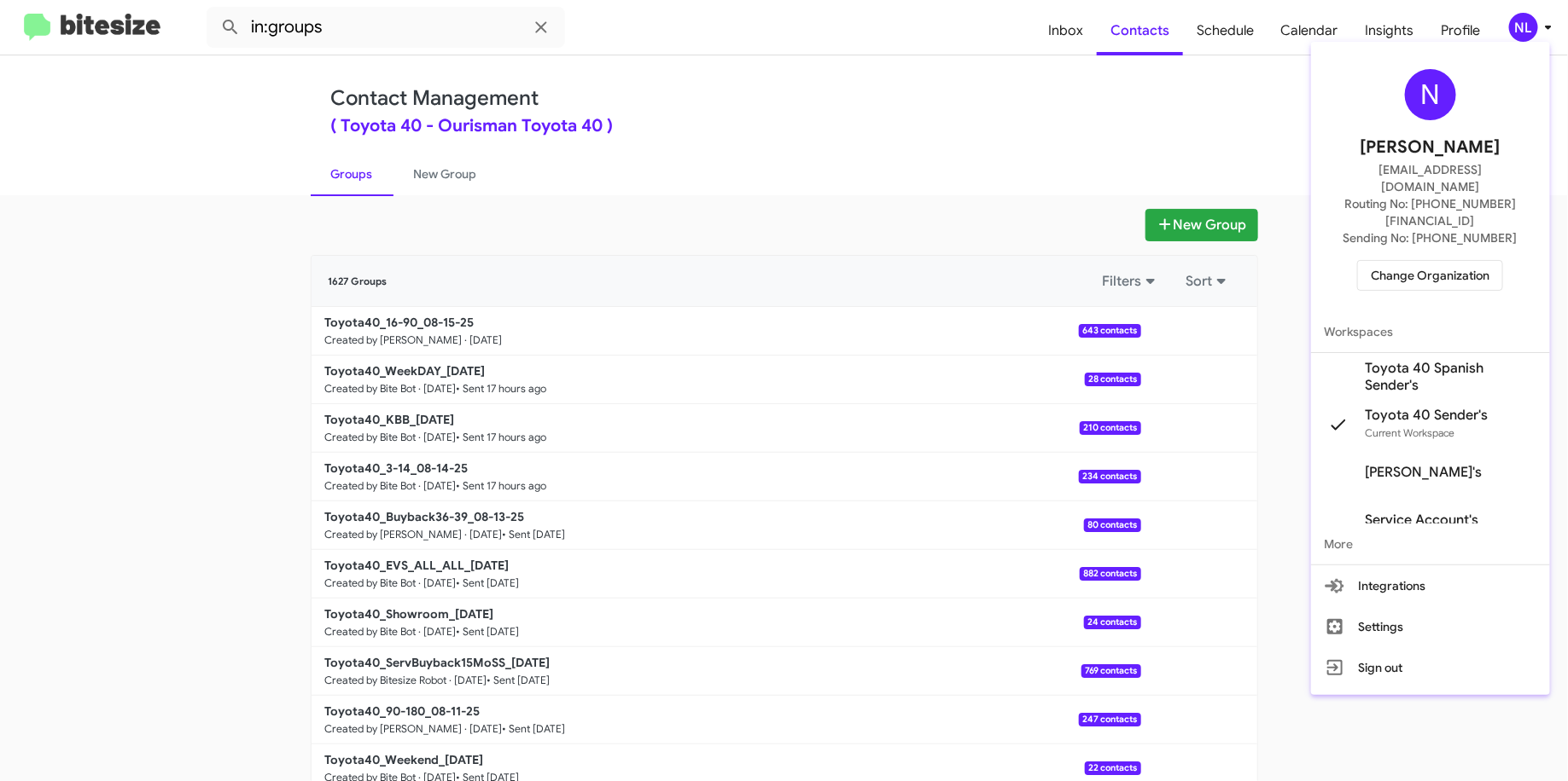
click at [1045, 143] on div at bounding box center [784, 390] width 1568 height 781
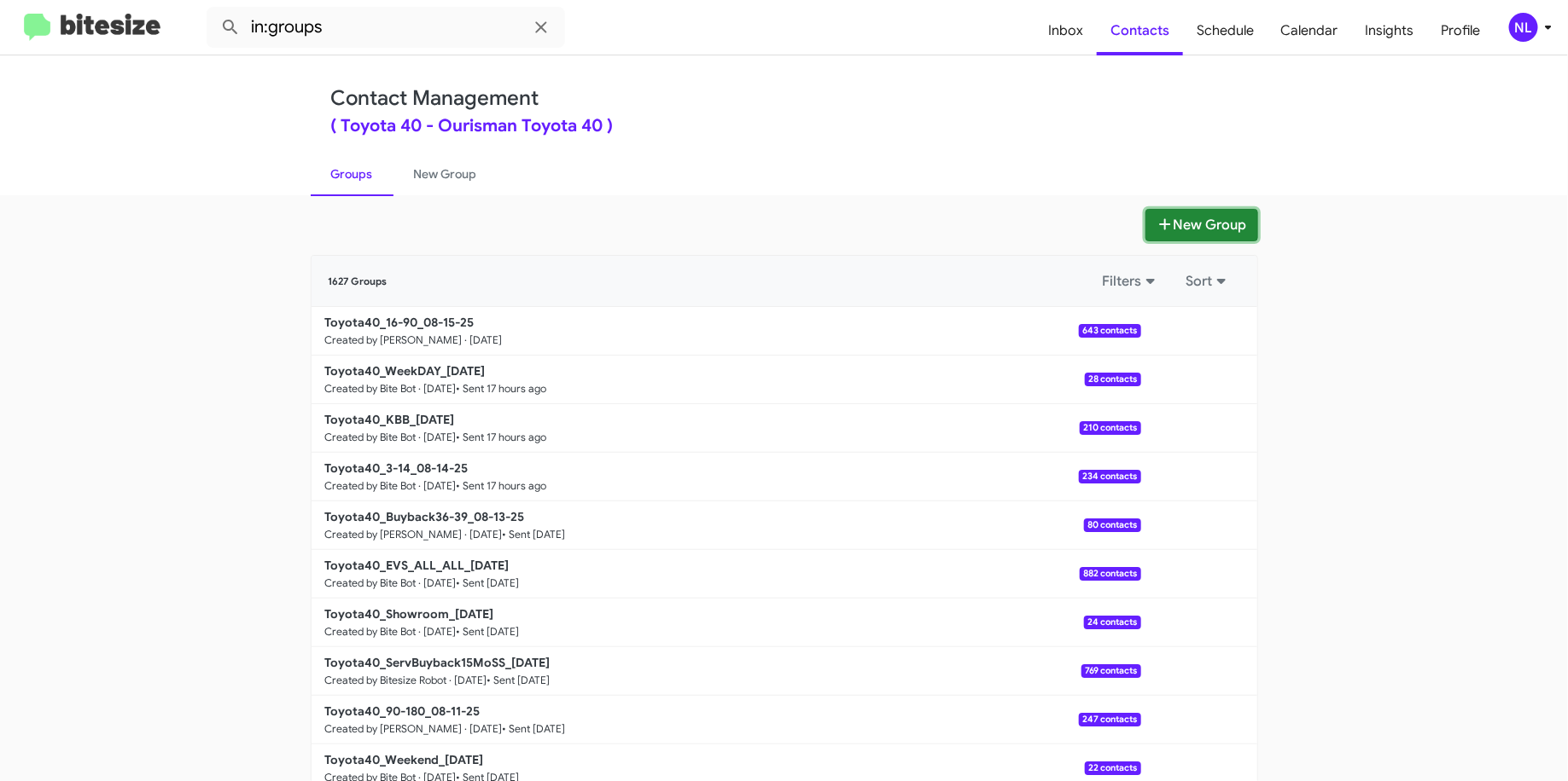
click at [1168, 222] on button "New Group" at bounding box center [1201, 225] width 112 height 33
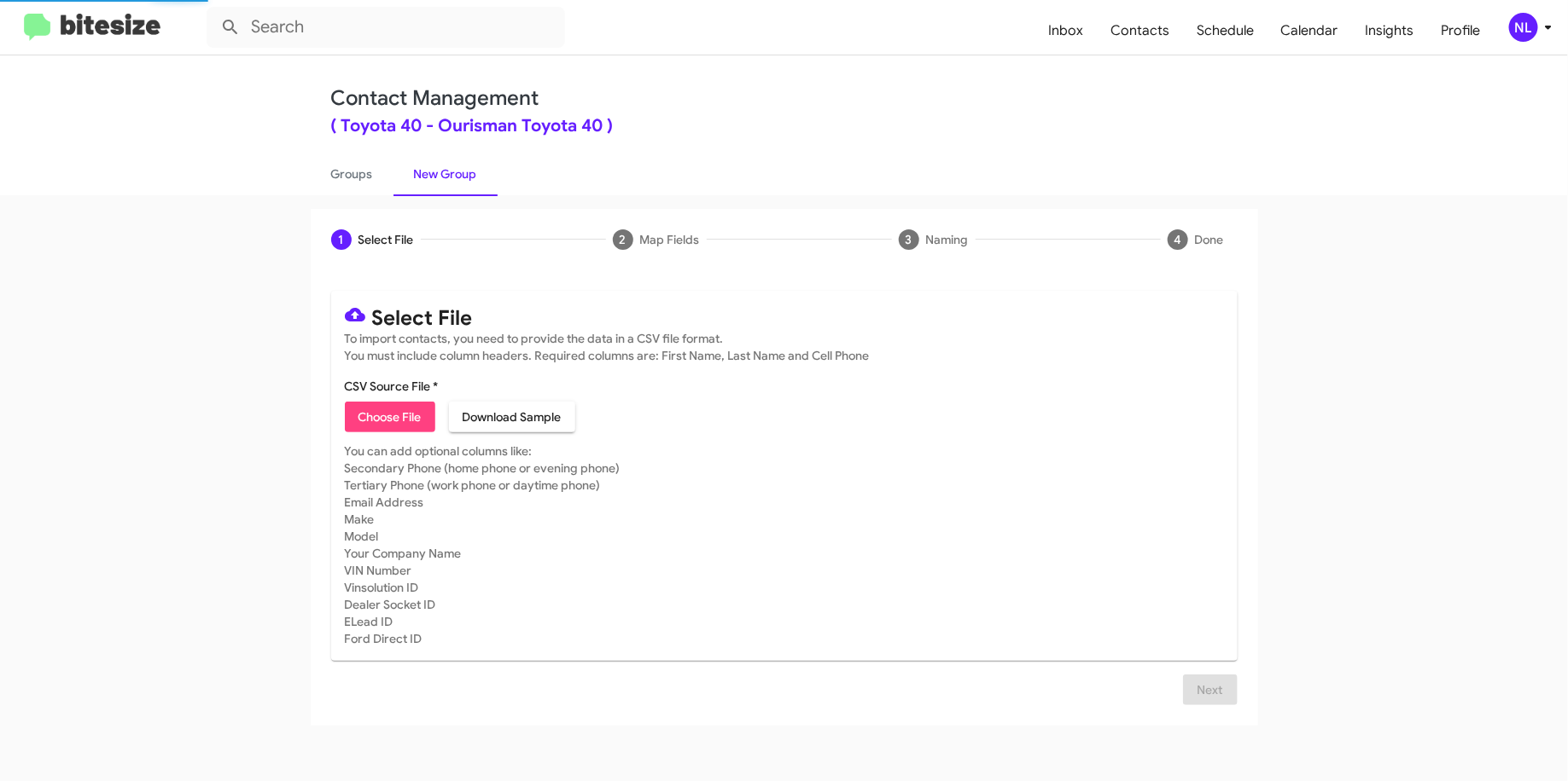
click at [404, 411] on span "Choose File" at bounding box center [390, 417] width 63 height 31
type input "Toyota40_Deals__ALL_08-15-25"
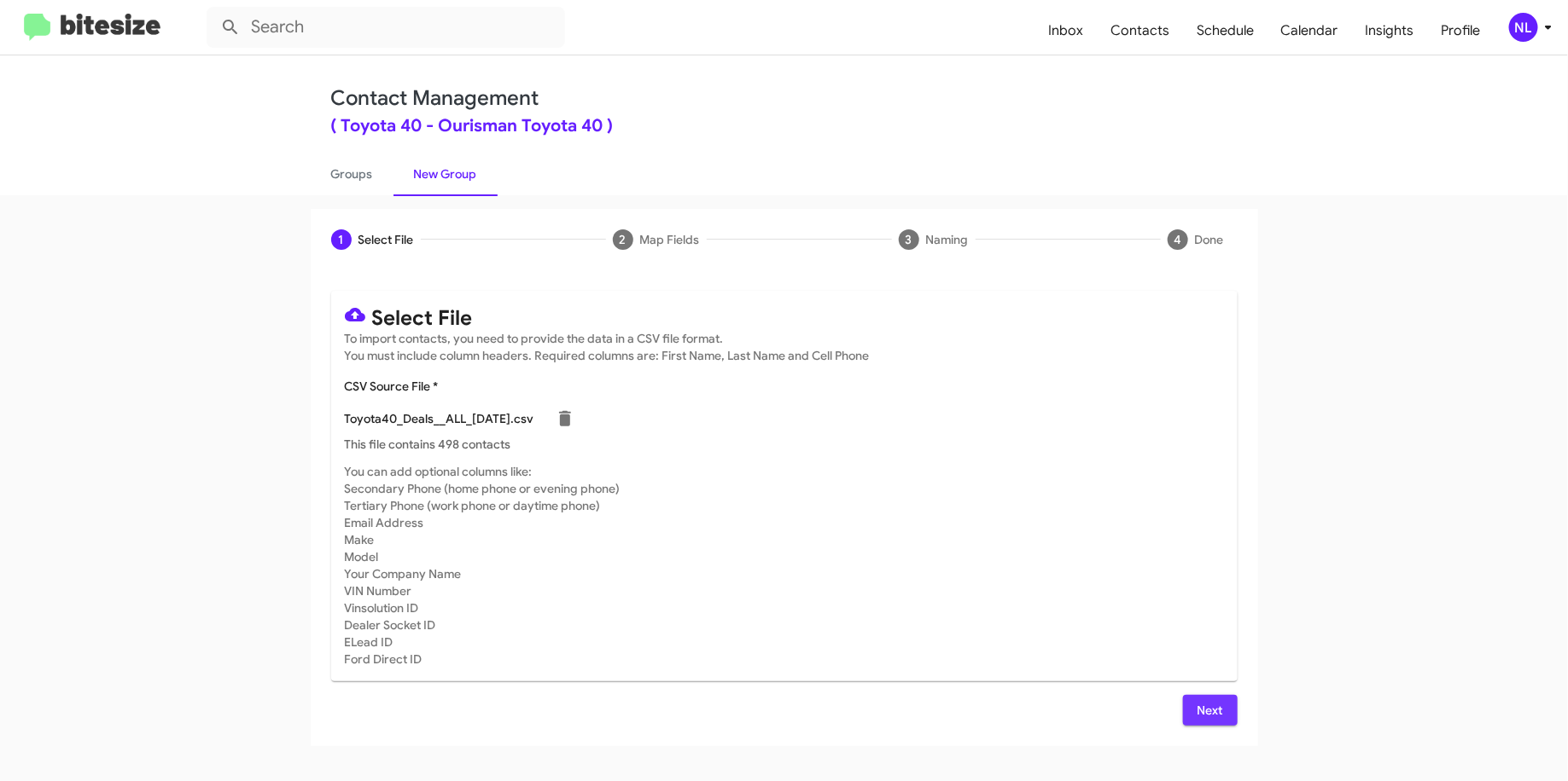
click at [1197, 702] on span "Next" at bounding box center [1210, 711] width 27 height 31
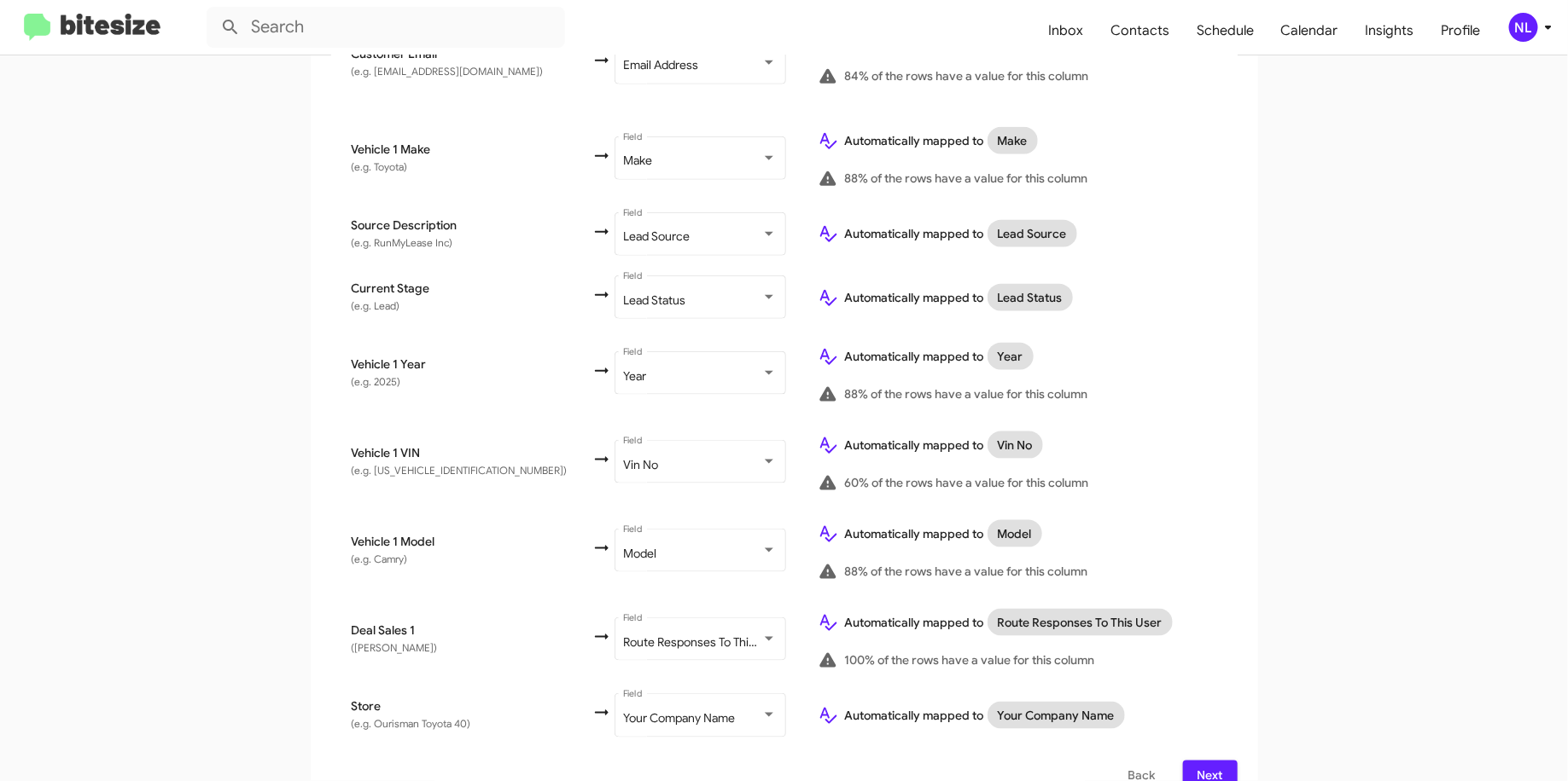
scroll to position [870, 0]
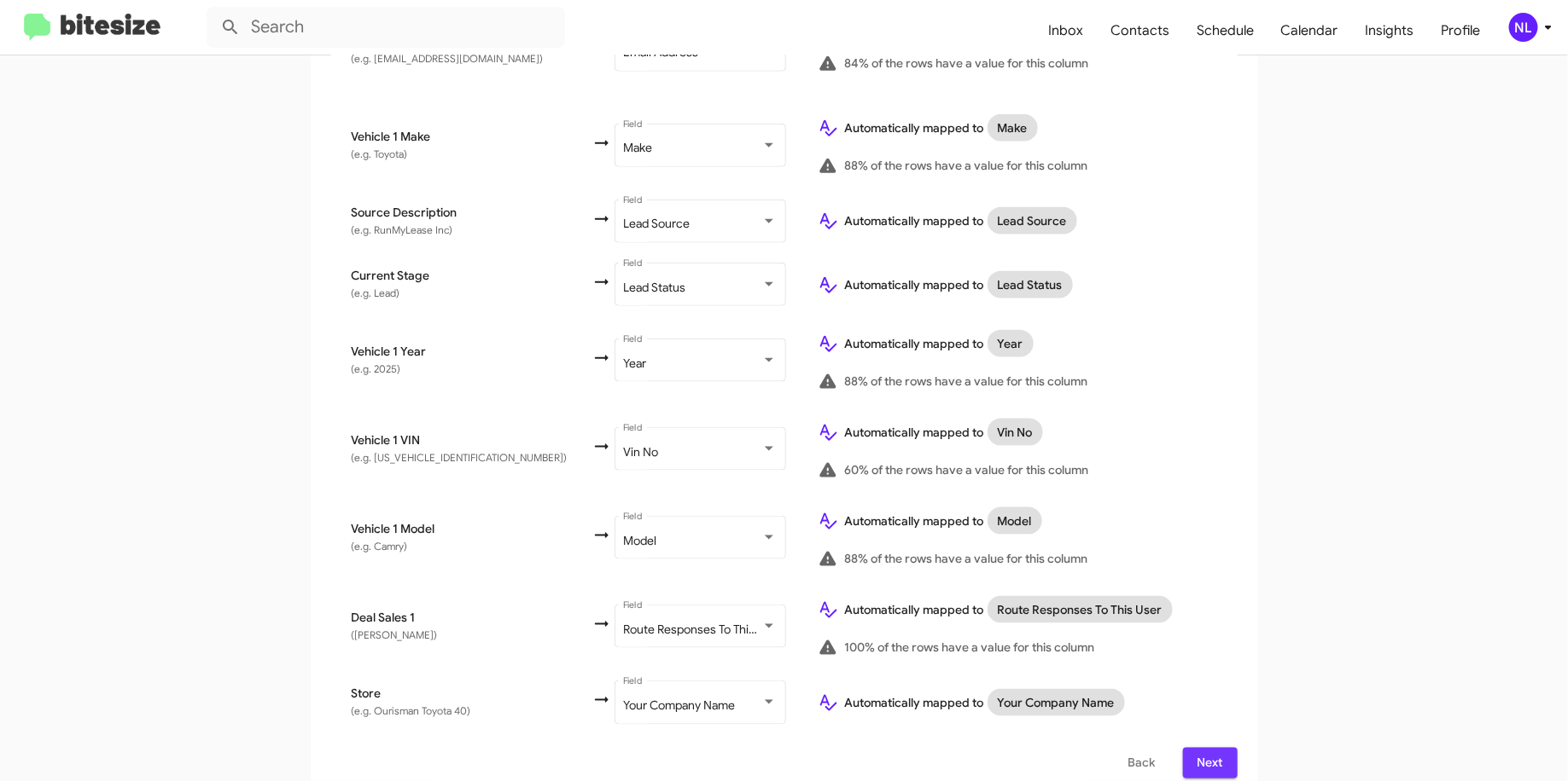
click at [1213, 748] on span "Next" at bounding box center [1210, 764] width 27 height 31
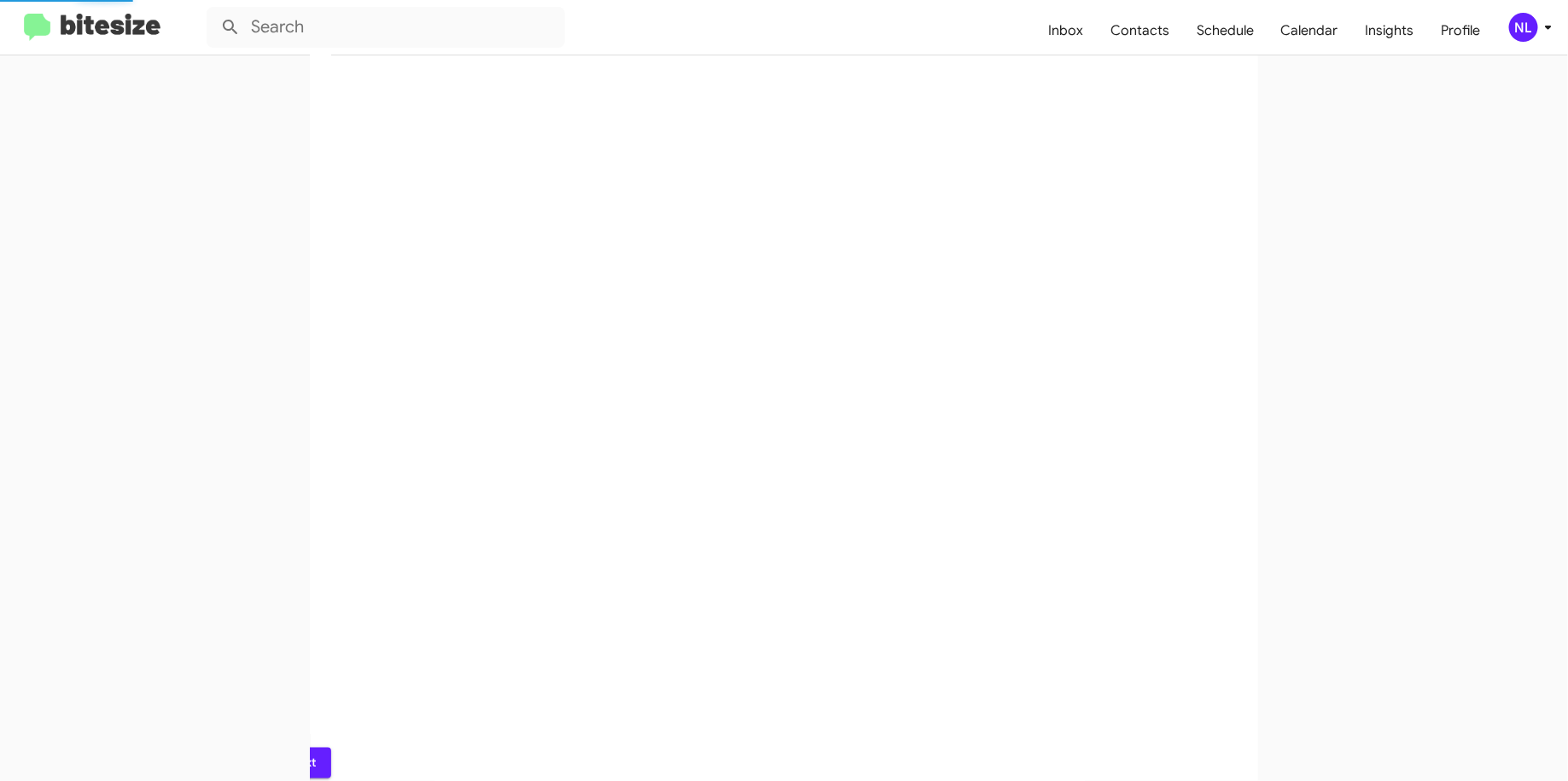
scroll to position [0, 0]
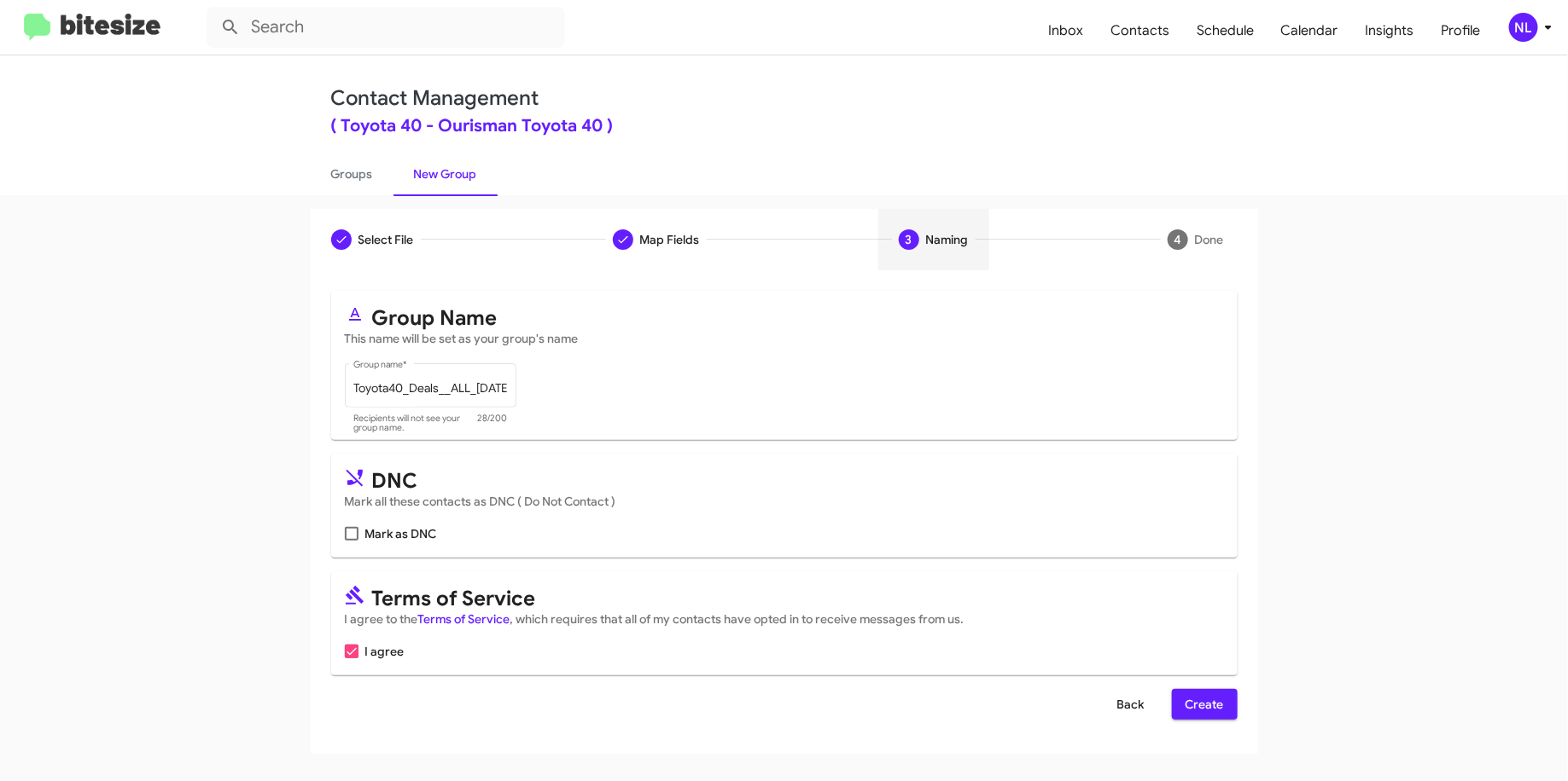
click at [1130, 713] on span "Back" at bounding box center [1131, 704] width 27 height 31
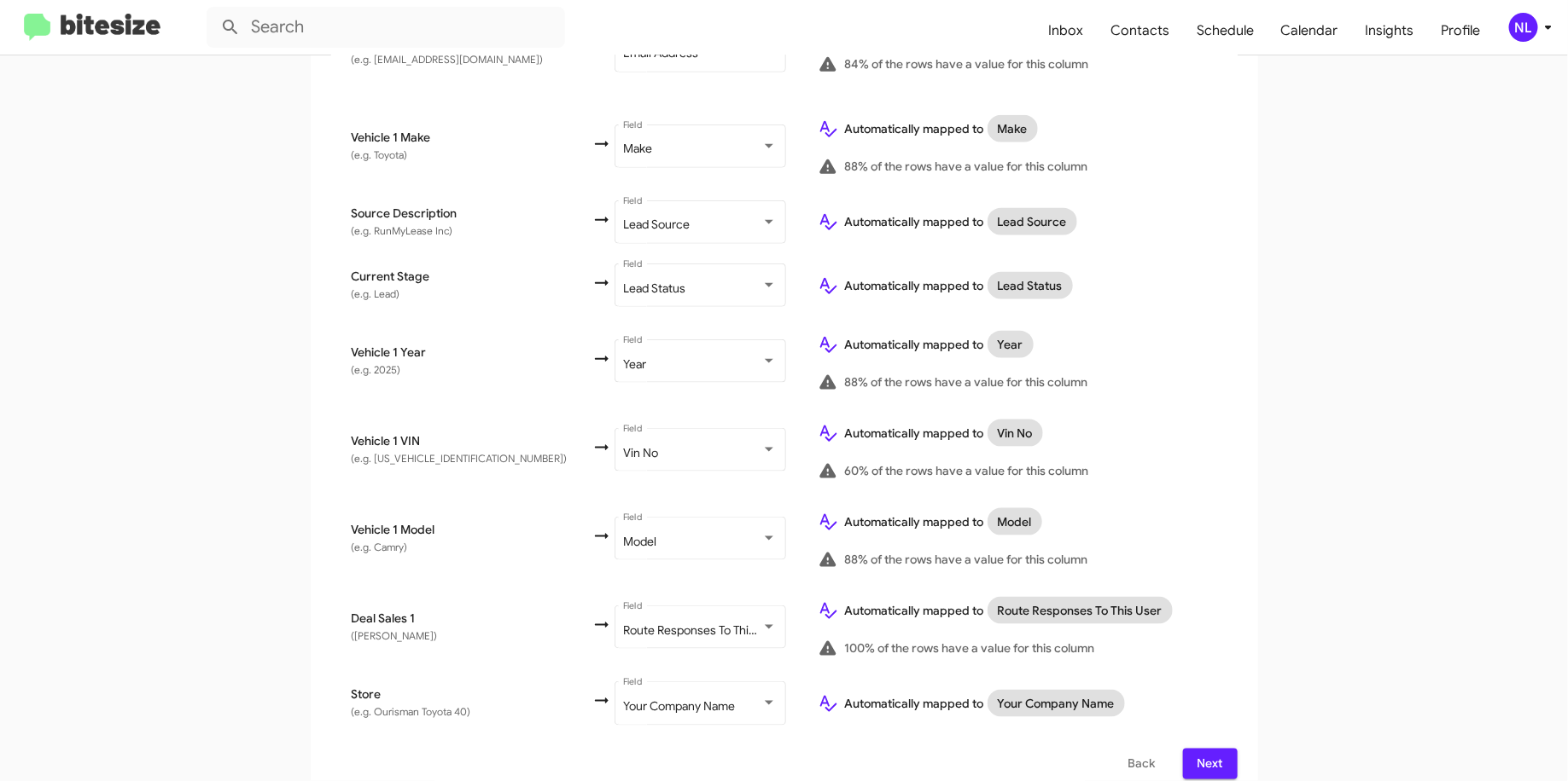
scroll to position [870, 0]
click at [1198, 748] on span "Next" at bounding box center [1210, 764] width 27 height 31
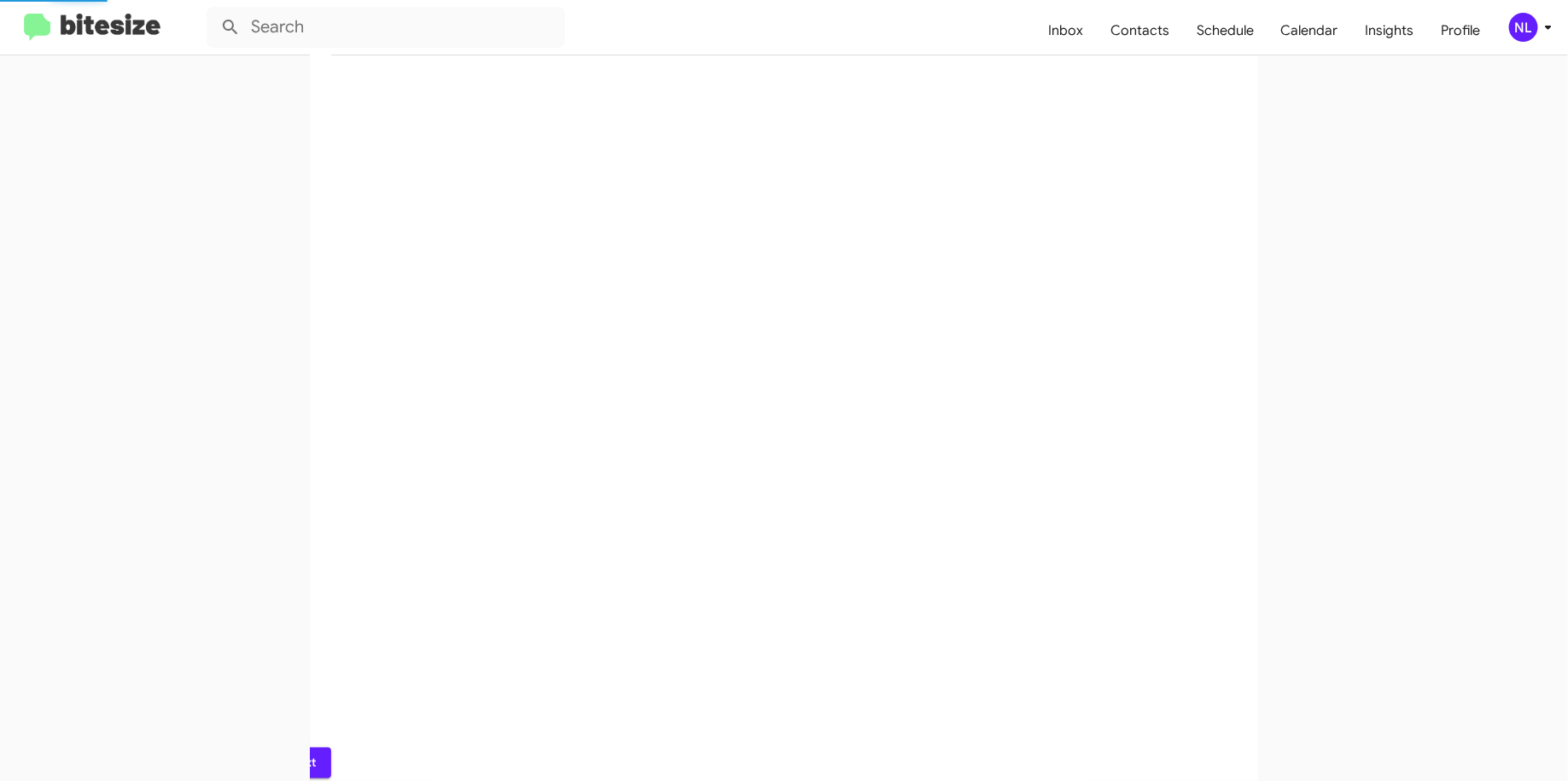
scroll to position [0, 0]
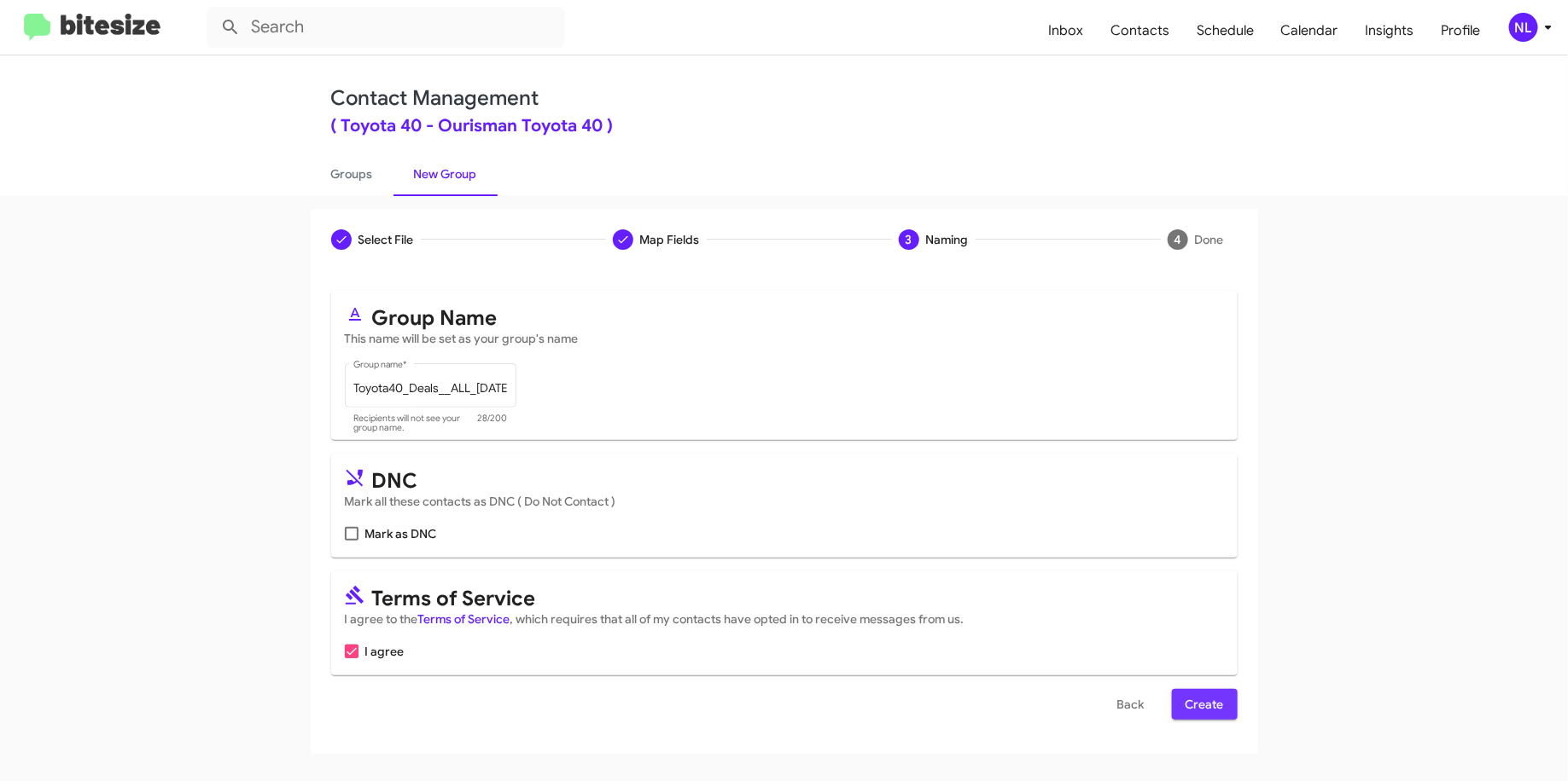
click at [1189, 709] on span "Create" at bounding box center [1205, 704] width 38 height 31
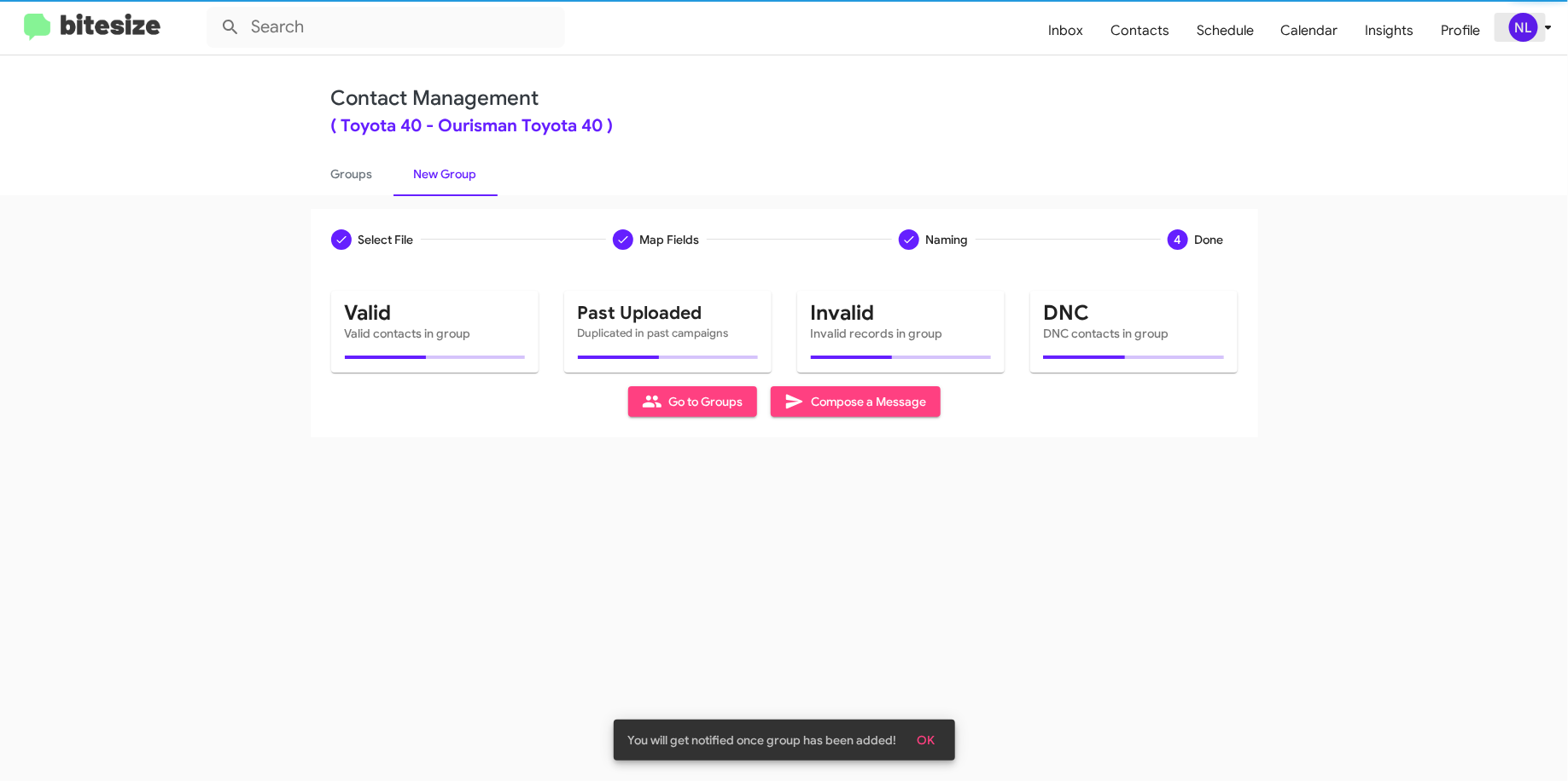
click at [1521, 34] on div "NL" at bounding box center [1523, 27] width 29 height 29
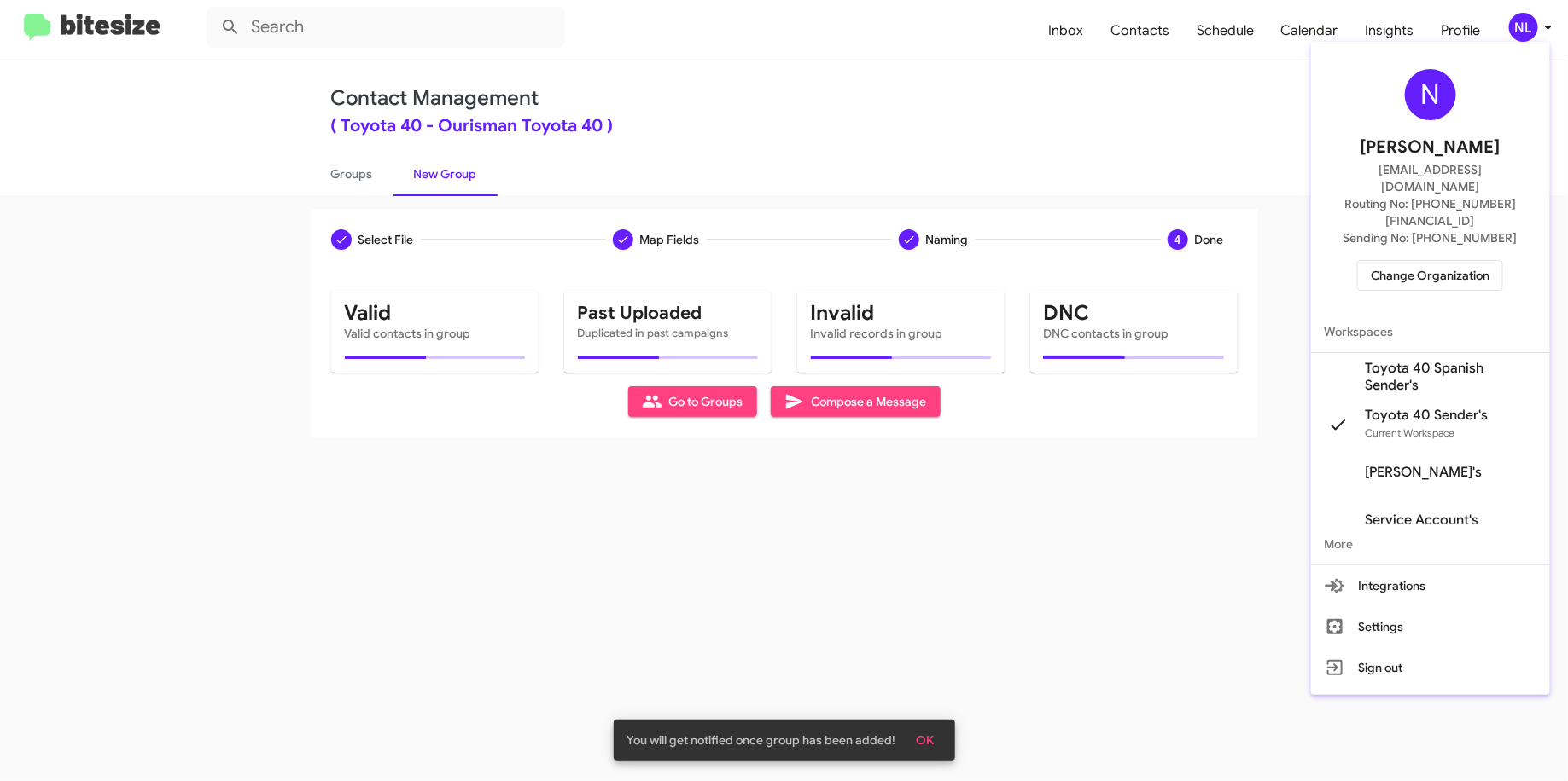
click at [1012, 135] on div at bounding box center [784, 390] width 1568 height 781
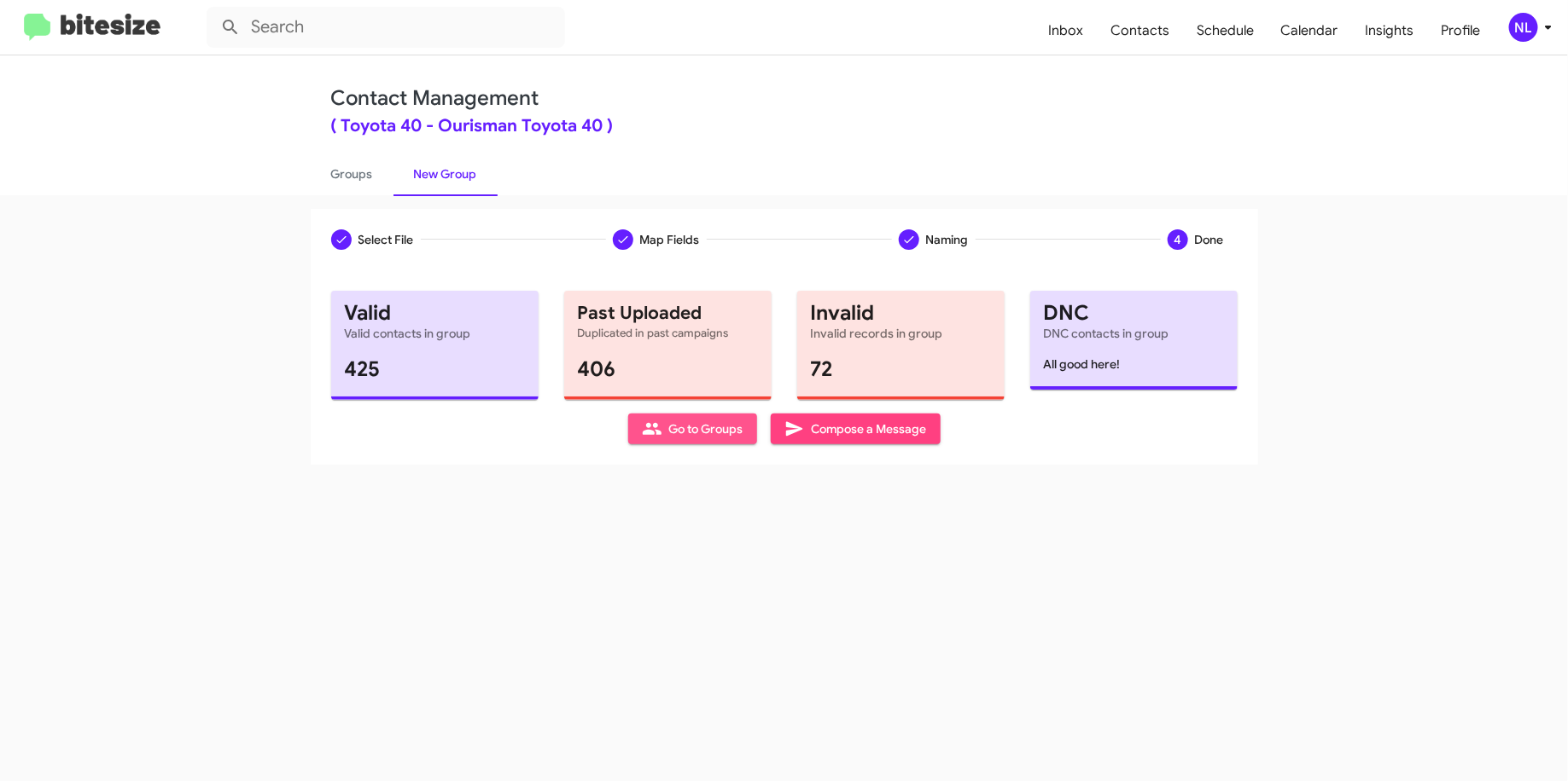
click at [664, 424] on span "Go to Groups" at bounding box center [692, 429] width 101 height 31
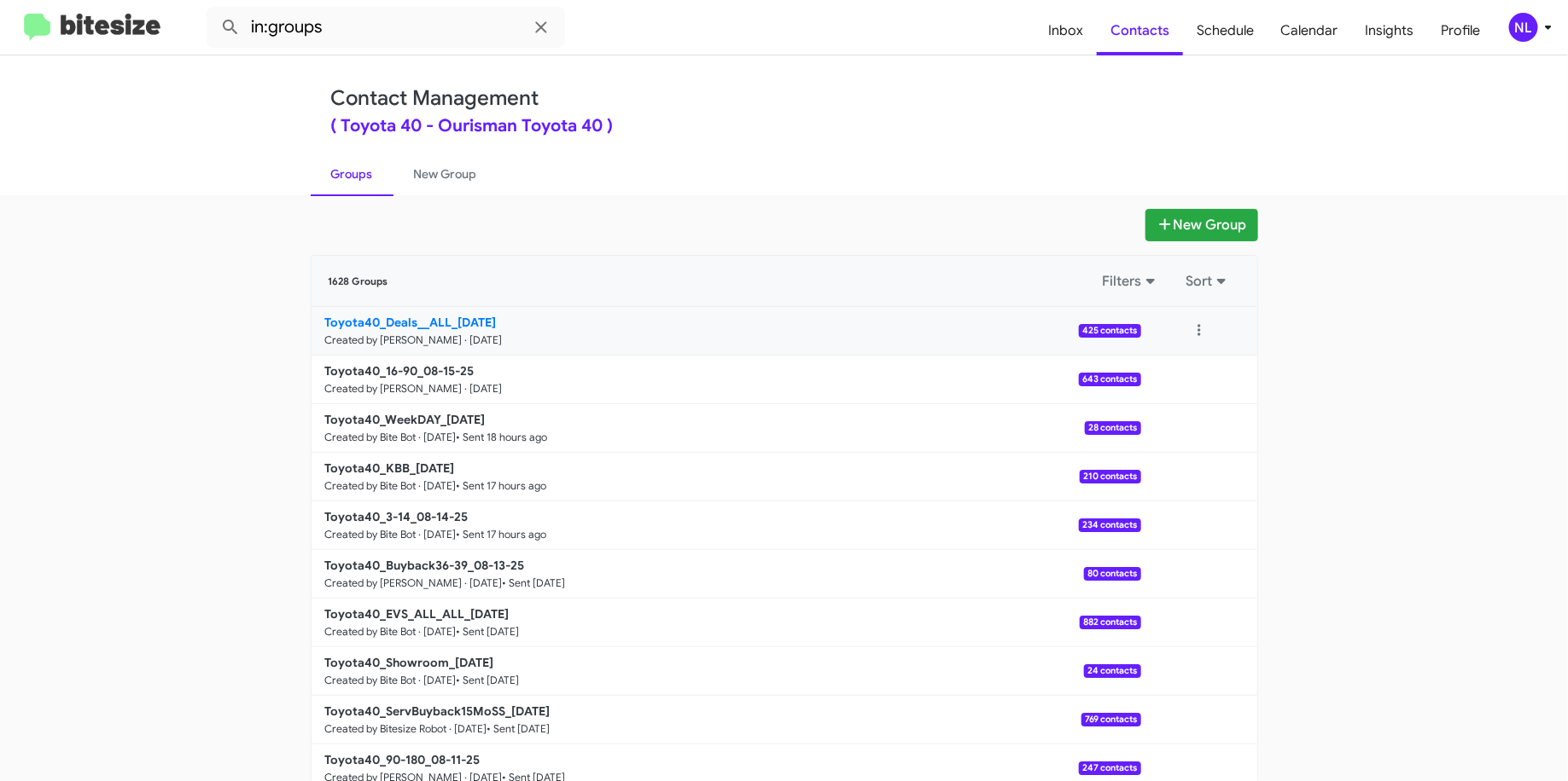
drag, startPoint x: 280, startPoint y: 318, endPoint x: 413, endPoint y: 318, distance: 133.0
click at [413, 323] on app-groups "New Group 1628 Groups Filters Sort Toyota40_Deals__ALL_08-15-25 Created by Nen …" at bounding box center [784, 524] width 1568 height 630
copy div "Filters Sort Toyota40_Deals_"
click at [392, 36] on input "in:groups" at bounding box center [385, 26] width 359 height 41
paste input "Toyota40_Deals_"
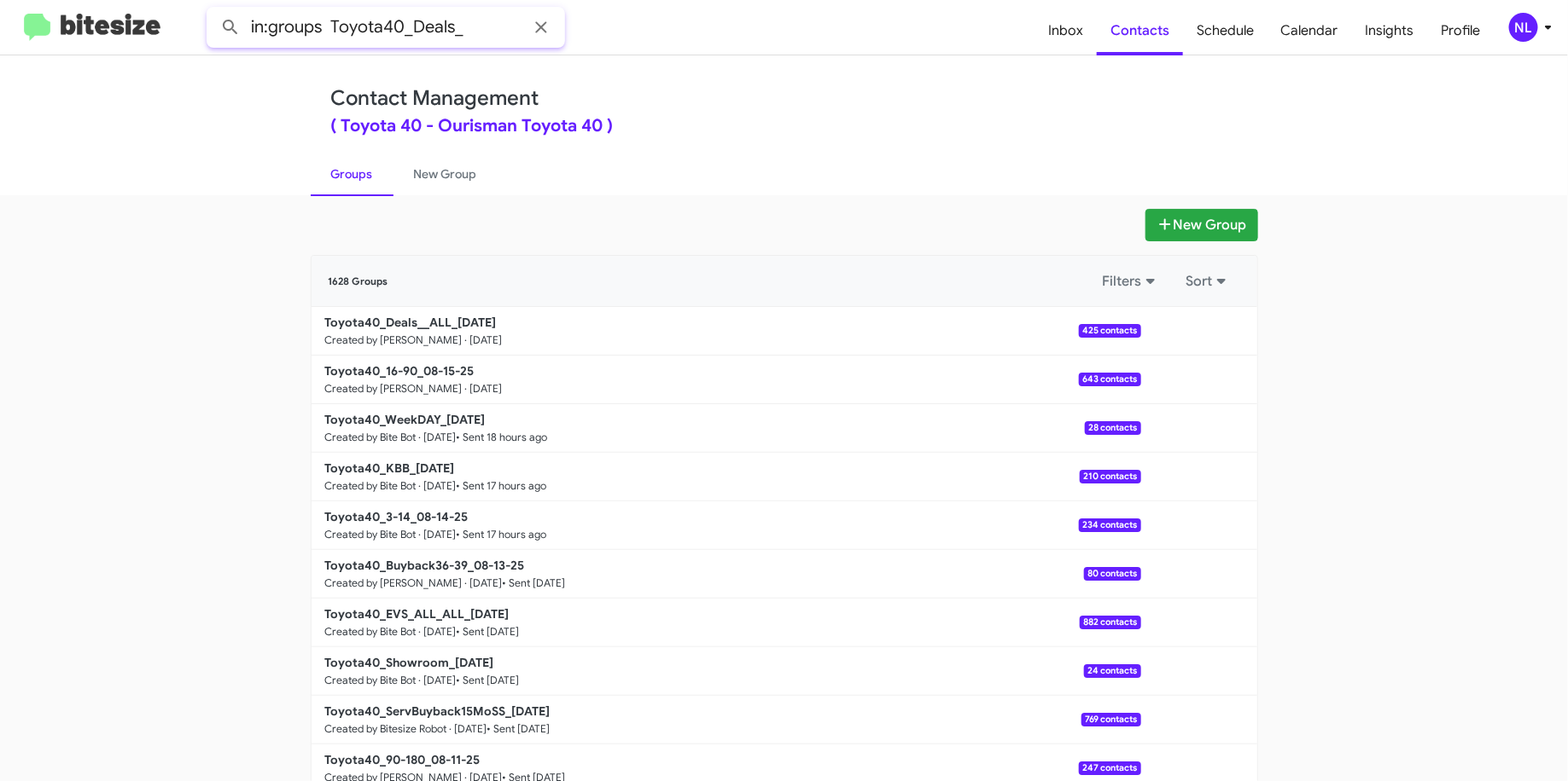
type input "in:groups Toyota40_Deals_"
click at [214, 10] on button at bounding box center [230, 26] width 34 height 34
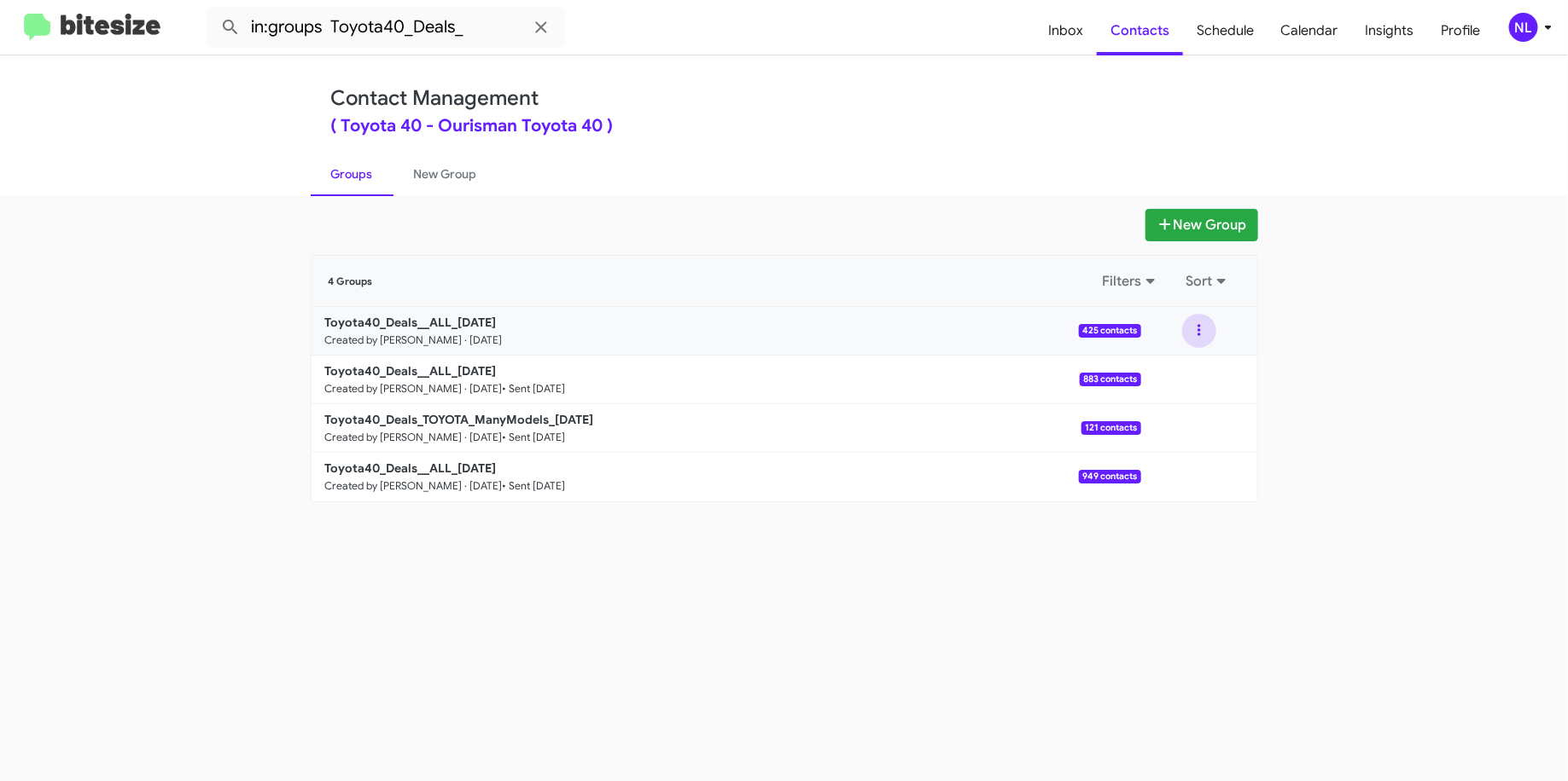
click at [1201, 334] on button at bounding box center [1198, 330] width 34 height 34
click at [1148, 378] on button "View contacts" at bounding box center [1148, 377] width 137 height 41
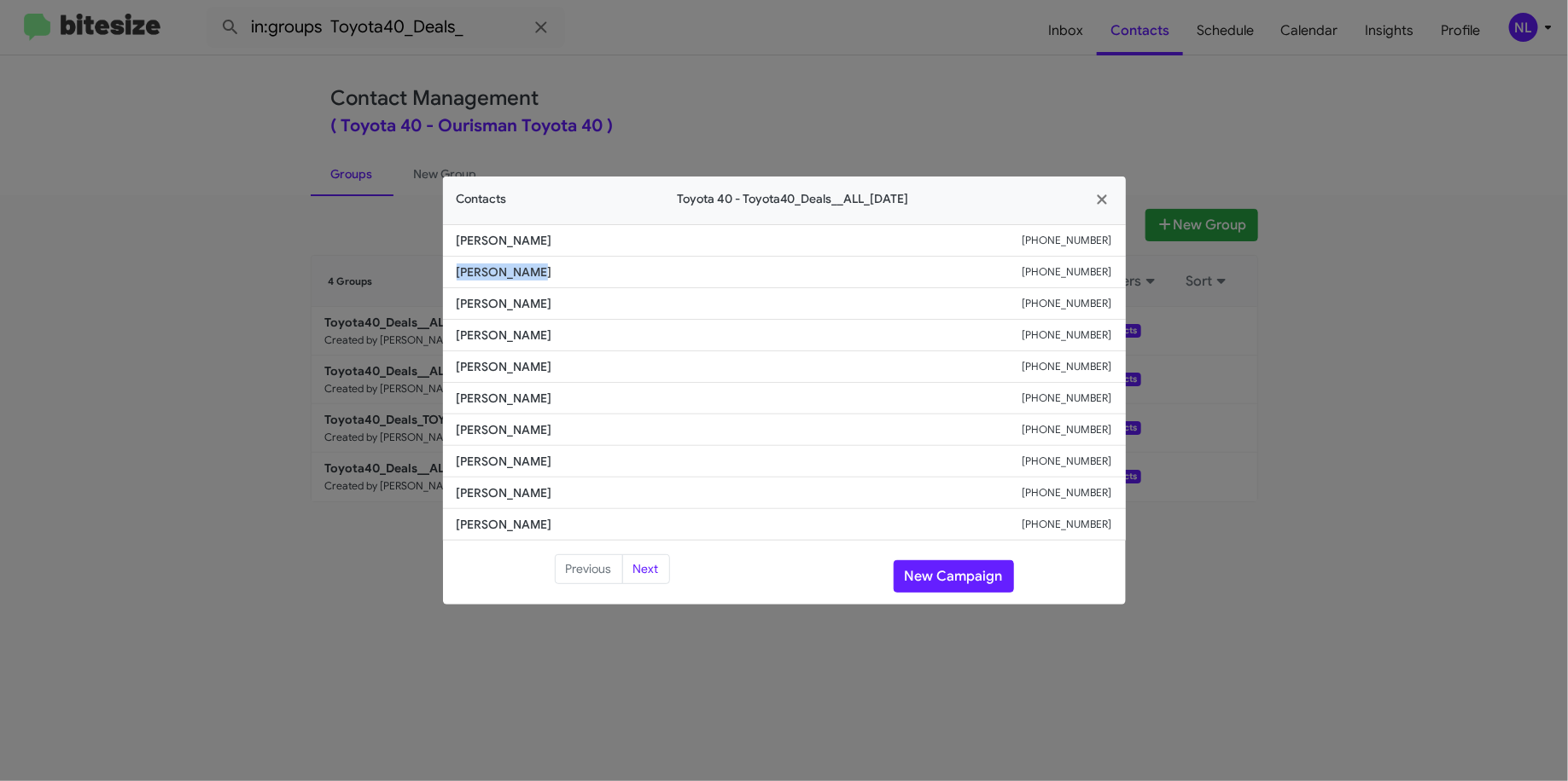
drag, startPoint x: 537, startPoint y: 277, endPoint x: 431, endPoint y: 276, distance: 106.0
click at [431, 276] on modal-container "Contacts Toyota 40 - Toyota40_Deals__ALL_08-15-25 William Thacker +14434176576 …" at bounding box center [784, 390] width 1568 height 781
copy span "Subrat Misra"
click at [541, 349] on li "David James +14103718028" at bounding box center [784, 336] width 683 height 32
drag, startPoint x: 541, startPoint y: 278, endPoint x: 428, endPoint y: 275, distance: 113.0
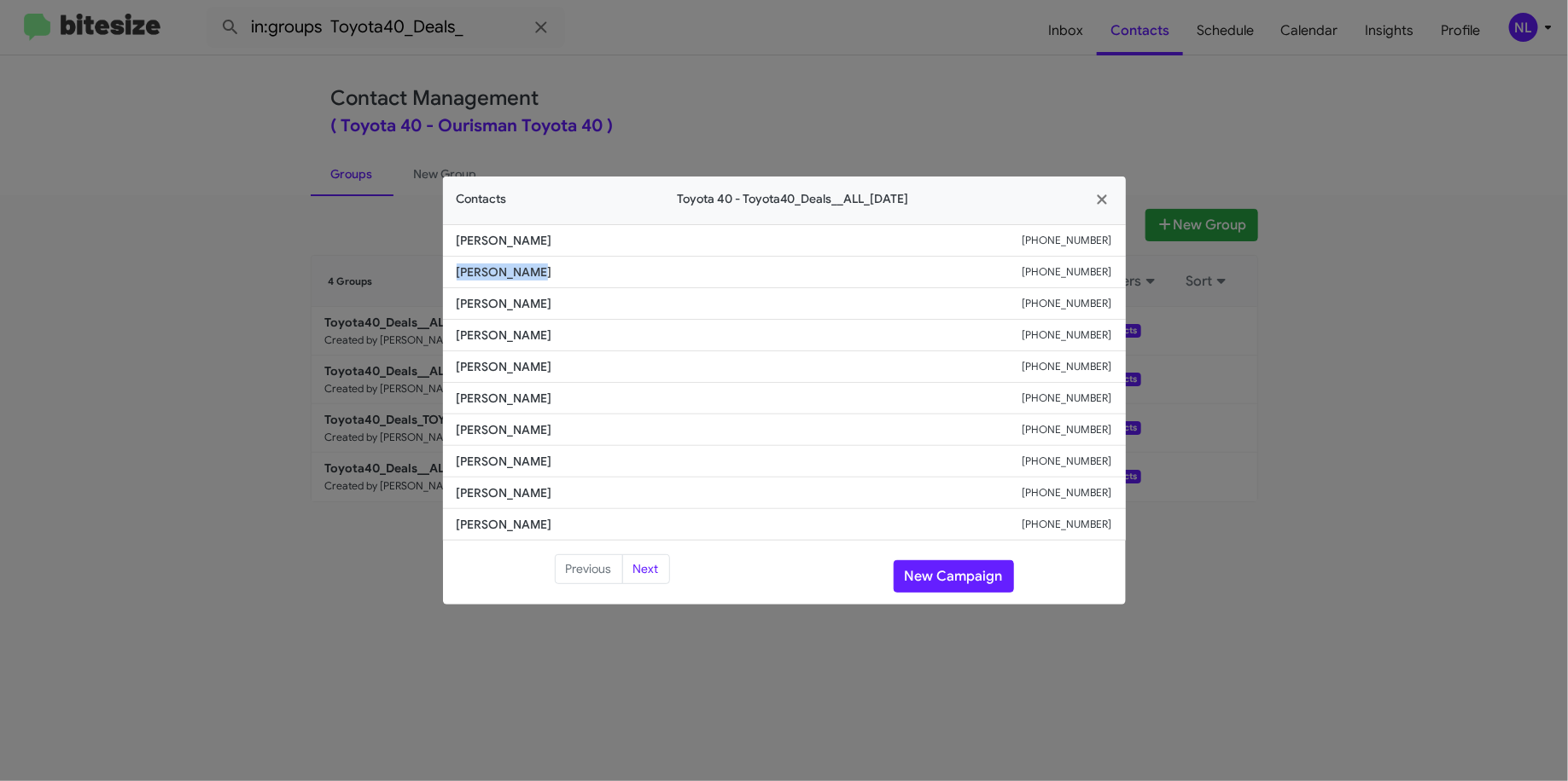
click at [428, 275] on modal-container "Contacts Toyota 40 - Toyota40_Deals__ALL_08-15-25 William Thacker +14434176576 …" at bounding box center [784, 390] width 1568 height 781
copy span "Subrat Misra"
click at [906, 390] on span "Frank Olszewski" at bounding box center [739, 398] width 566 height 17
click at [921, 576] on button "New Campaign" at bounding box center [954, 577] width 120 height 33
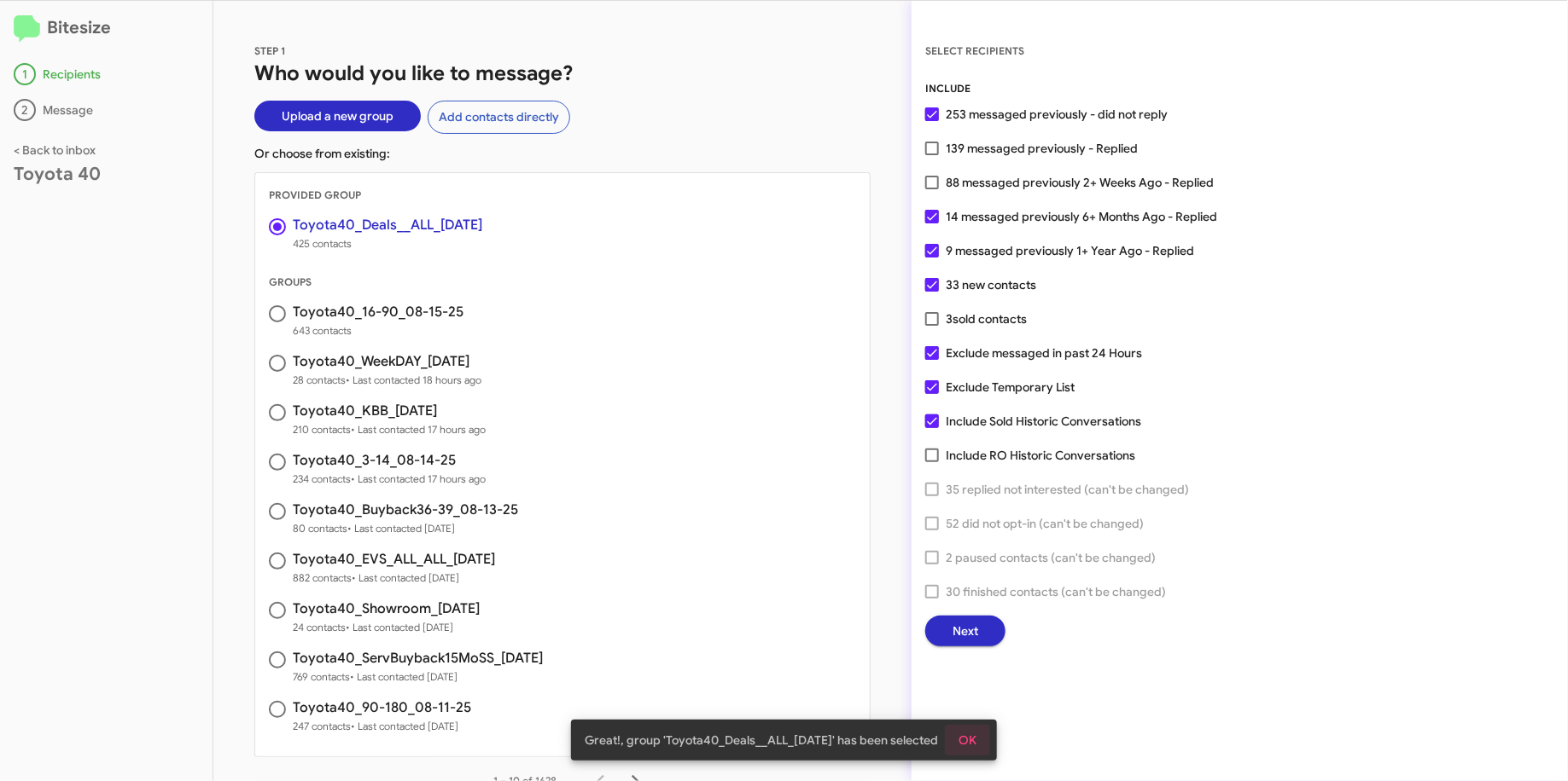
click at [962, 730] on button "OK" at bounding box center [967, 741] width 46 height 31
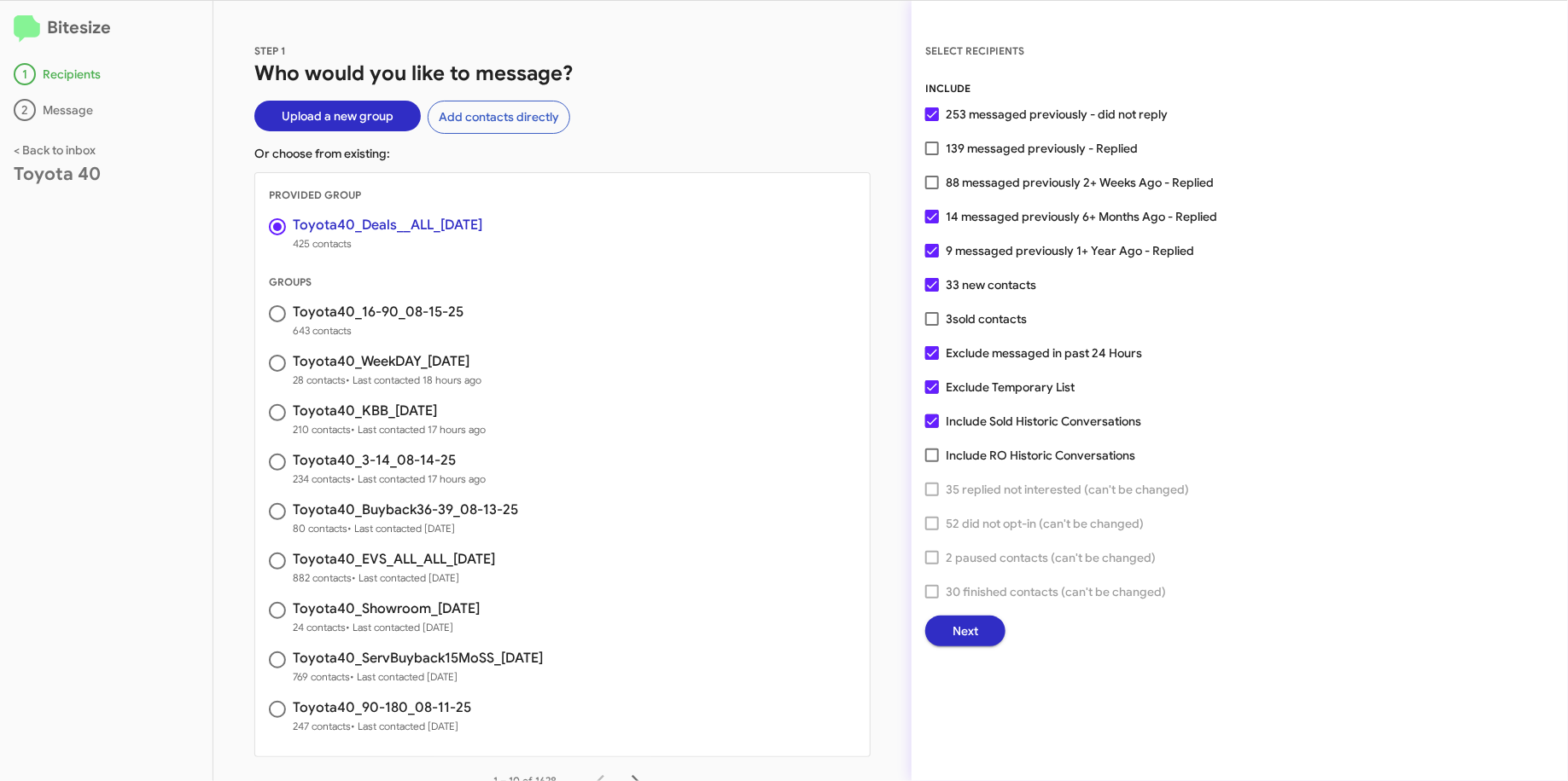
click at [968, 146] on span "139 messaged previously - Replied" at bounding box center [1041, 148] width 192 height 20
click at [932, 155] on input "139 messaged previously - Replied" at bounding box center [931, 155] width 1 height 1
checkbox input "true"
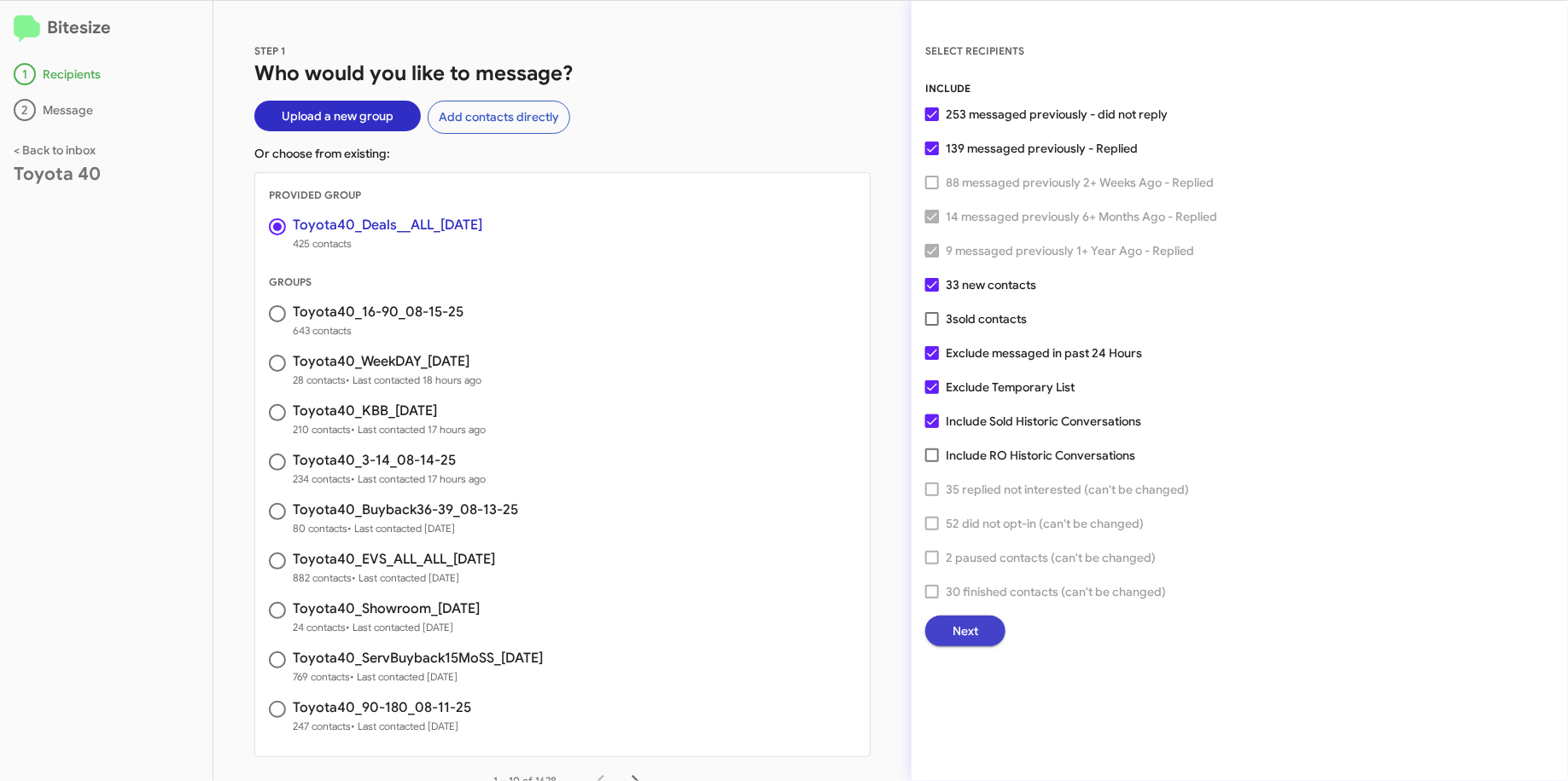
click at [964, 622] on span "Next" at bounding box center [965, 631] width 26 height 31
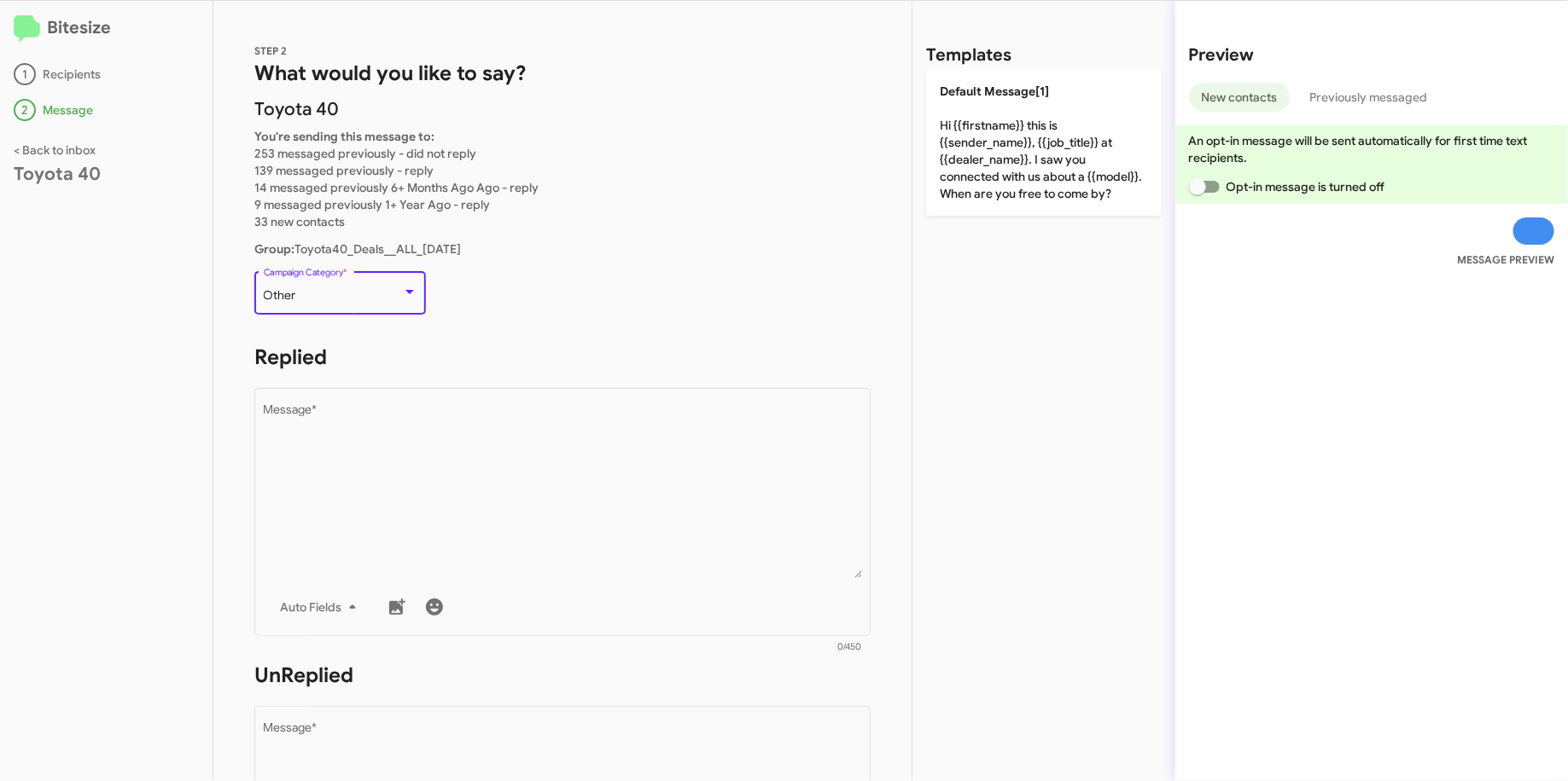
click at [358, 297] on div "Other" at bounding box center [332, 296] width 138 height 14
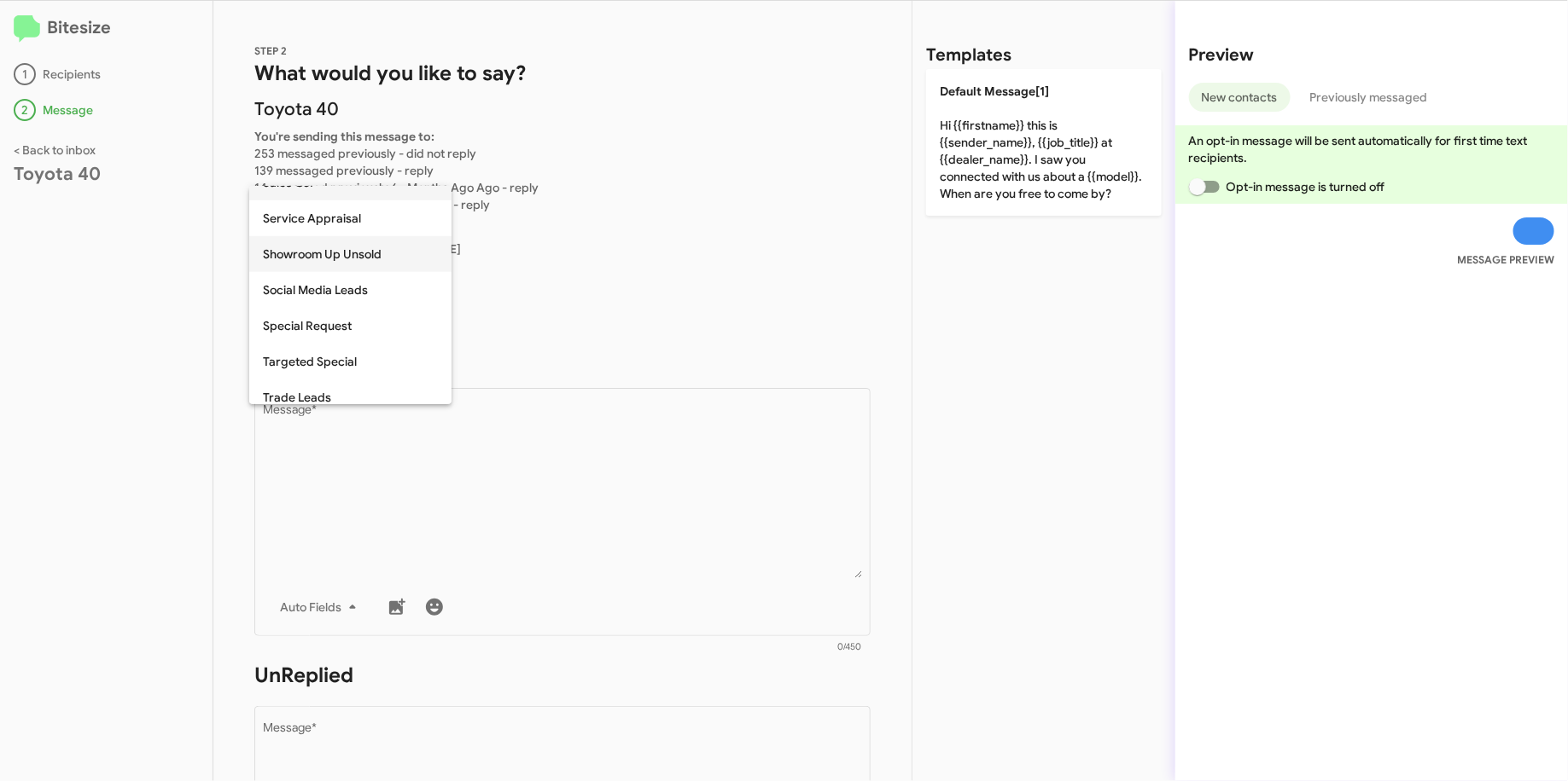
scroll to position [612, 0]
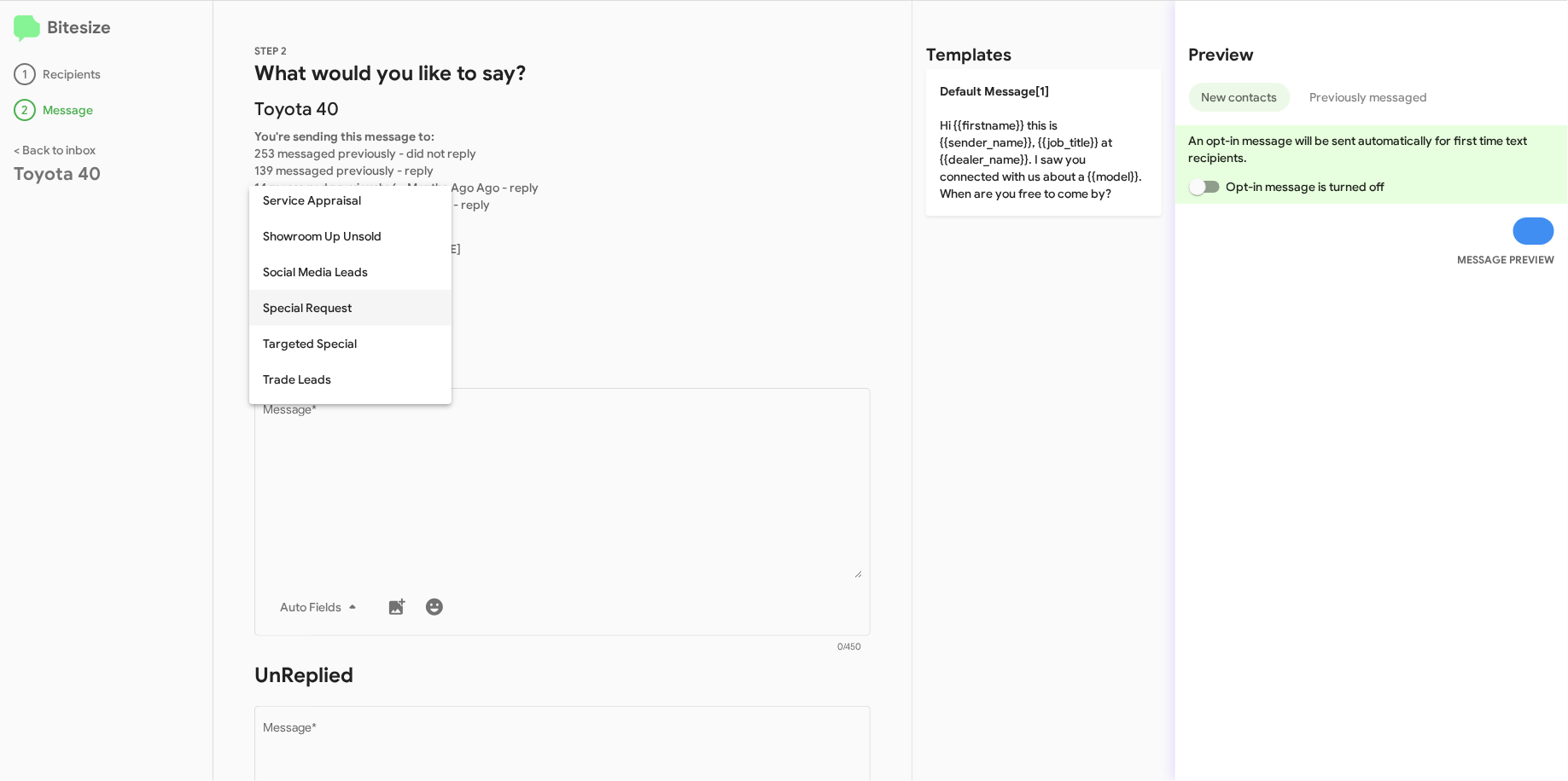
click at [316, 308] on span "Special Request" at bounding box center [350, 307] width 175 height 36
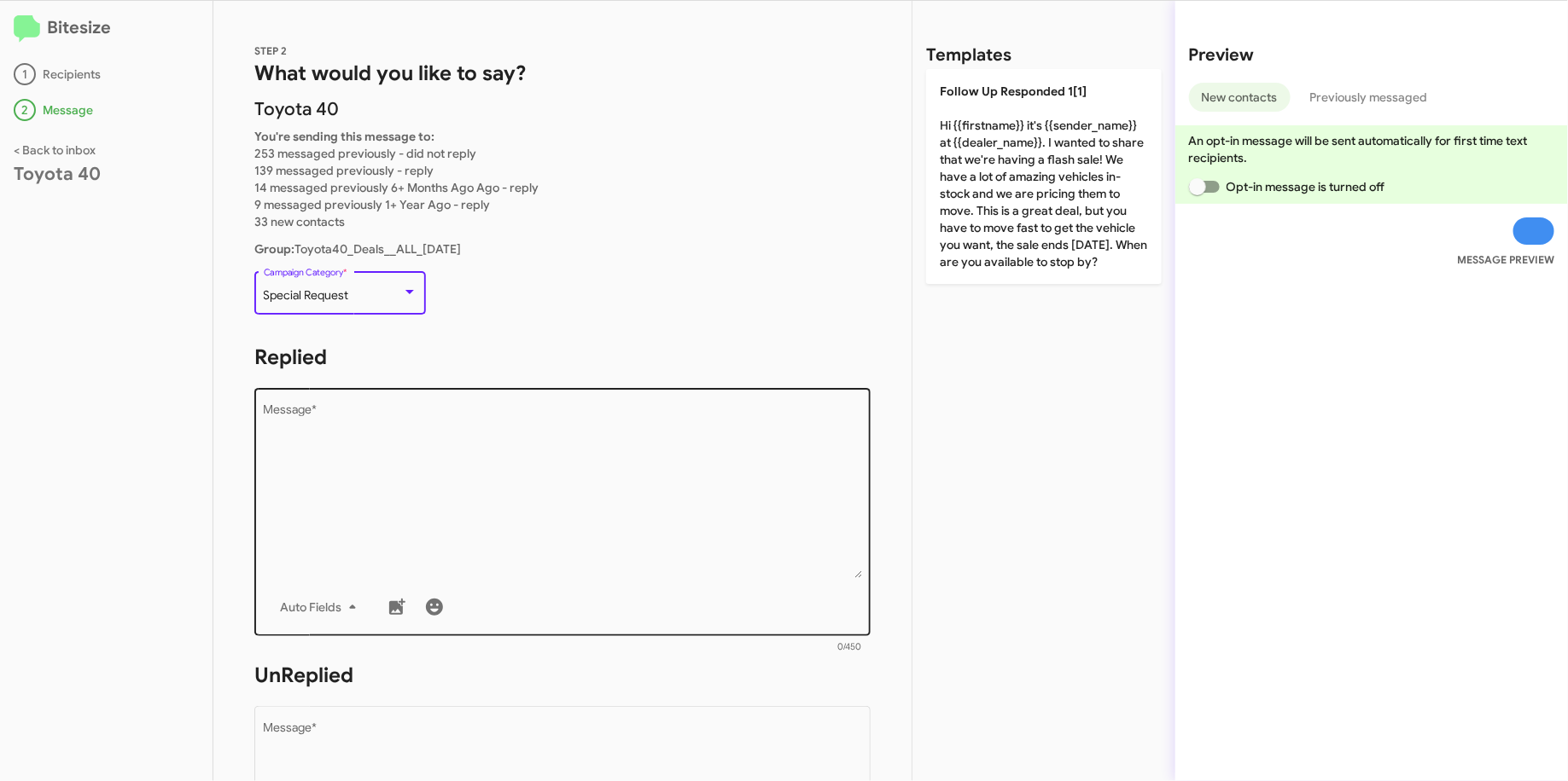
click at [378, 448] on textarea "Message *" at bounding box center [562, 491] width 598 height 174
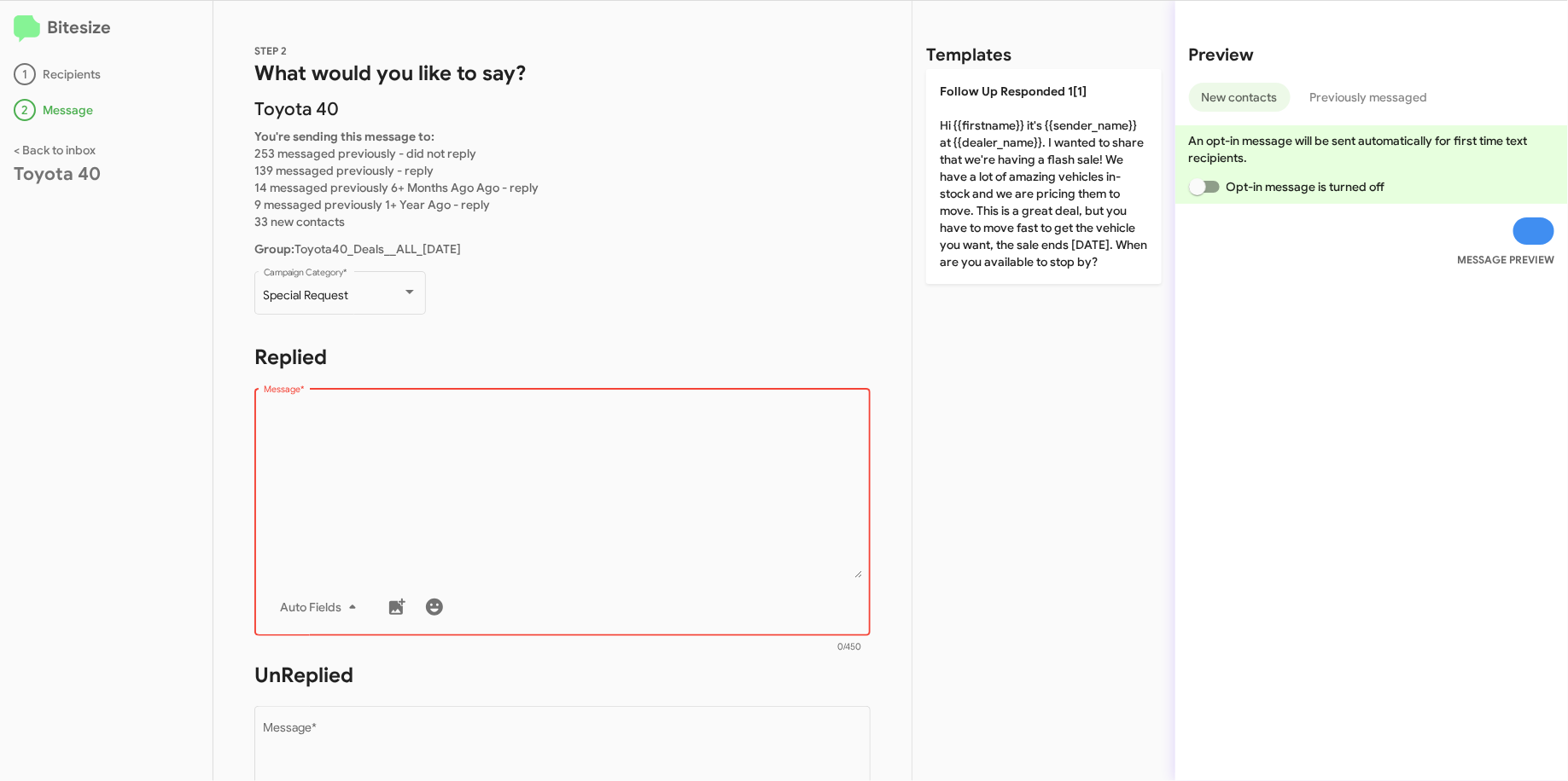
click at [438, 442] on textarea "Message *" at bounding box center [562, 491] width 598 height 174
paste textarea ""Hi {{firstname}} it's {{sender_name}} at {{dealer_name}}. I wanted to make sur…"
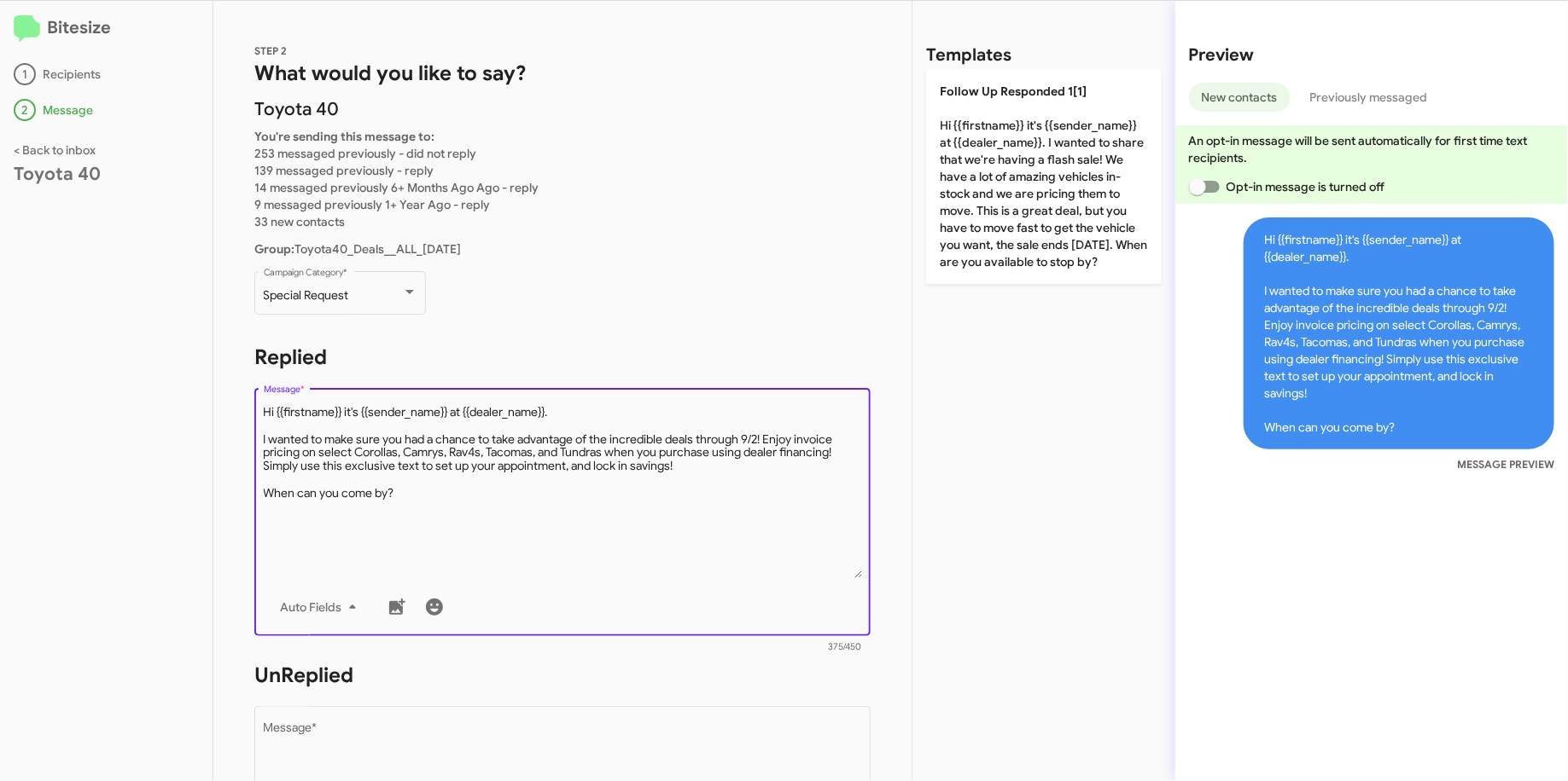
type textarea "Hi {{firstname}} it's {{sender_name}} at {{dealer_name}}. I wanted to make sure…"
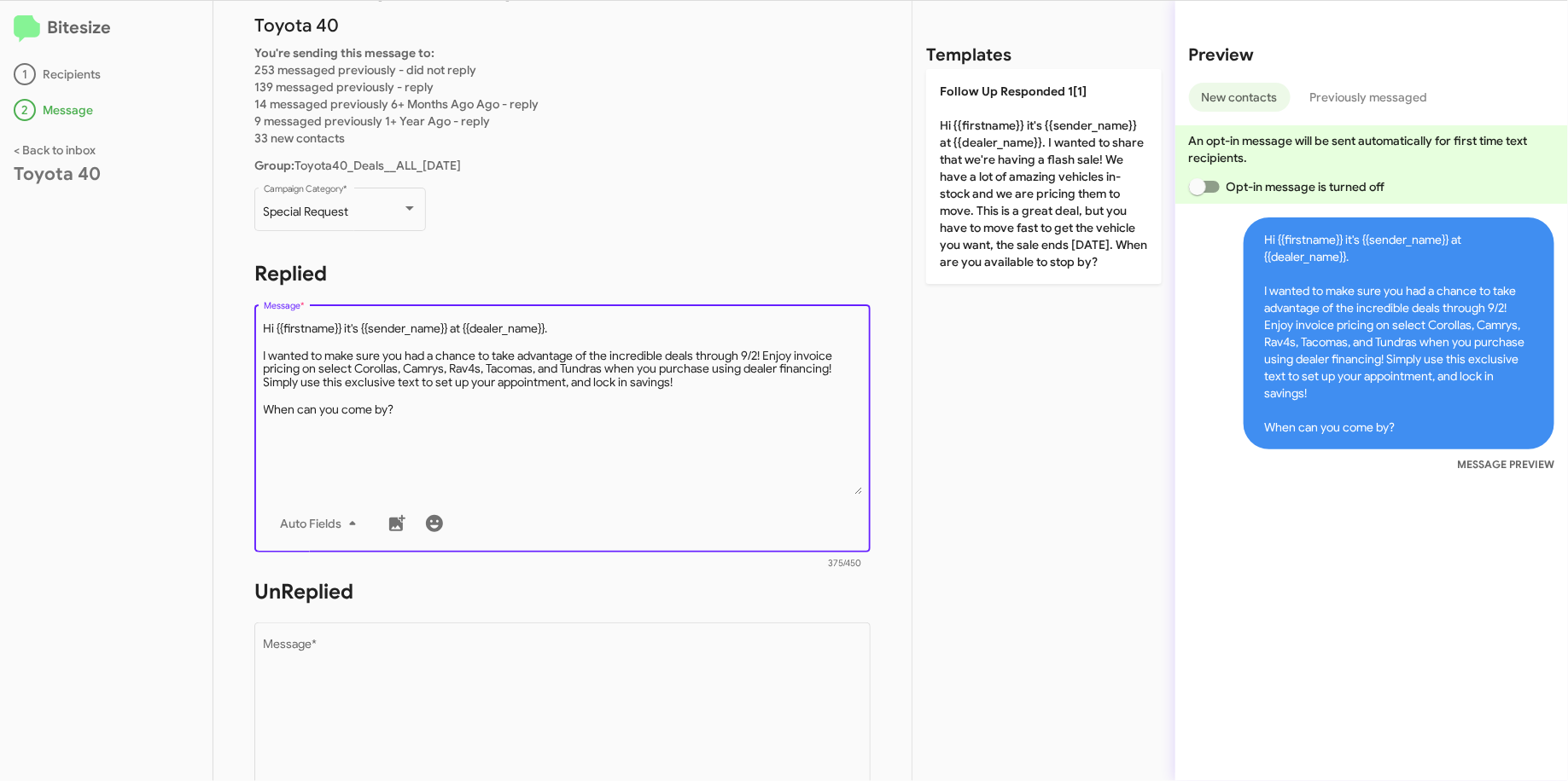
scroll to position [385, 0]
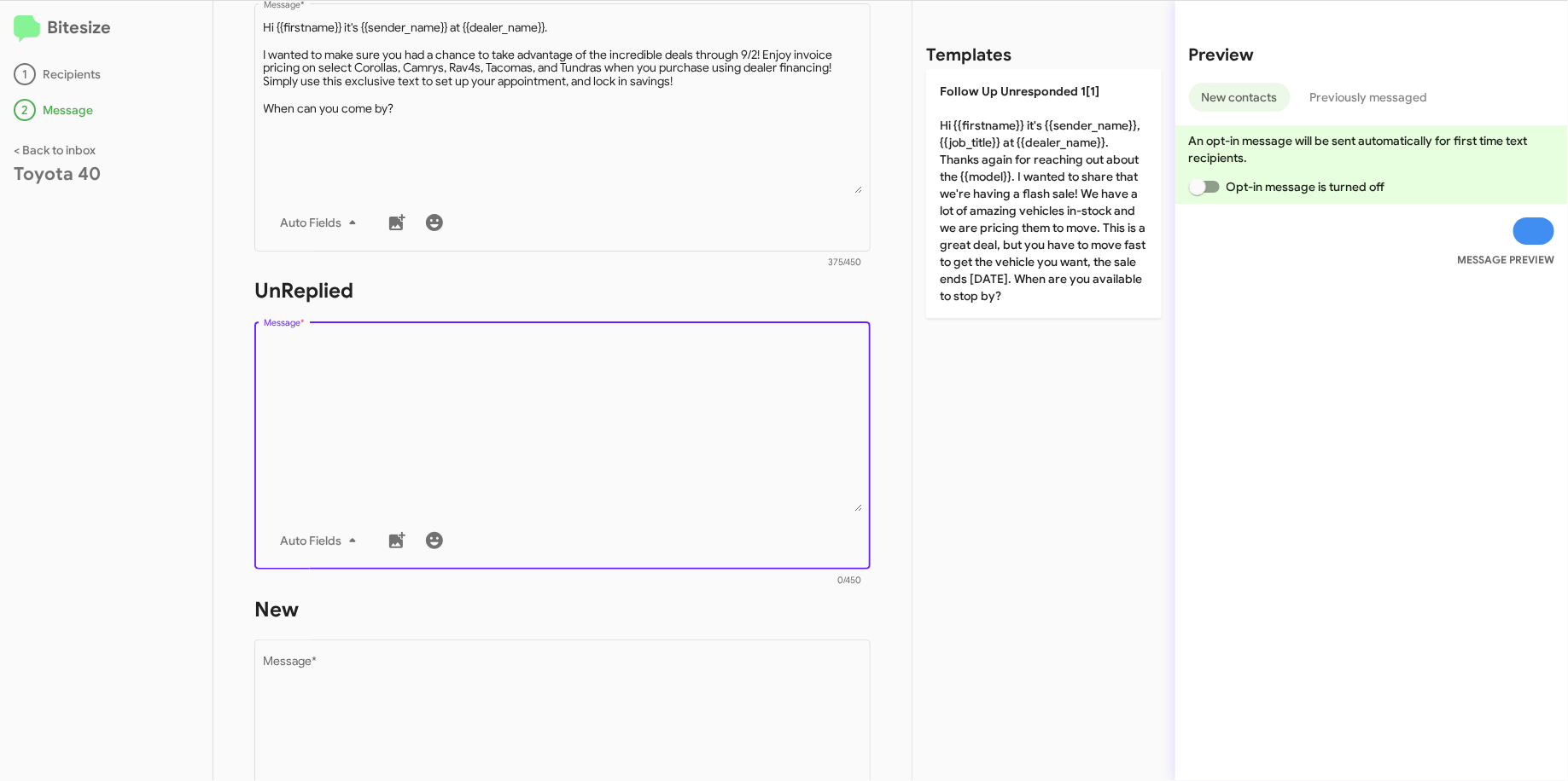
click at [432, 397] on textarea "Message *" at bounding box center [562, 424] width 598 height 174
paste textarea ""Hi {{firstname}} it's {{sender_name}}, {{job_title}} at {{dealer_name}}. Thank…"
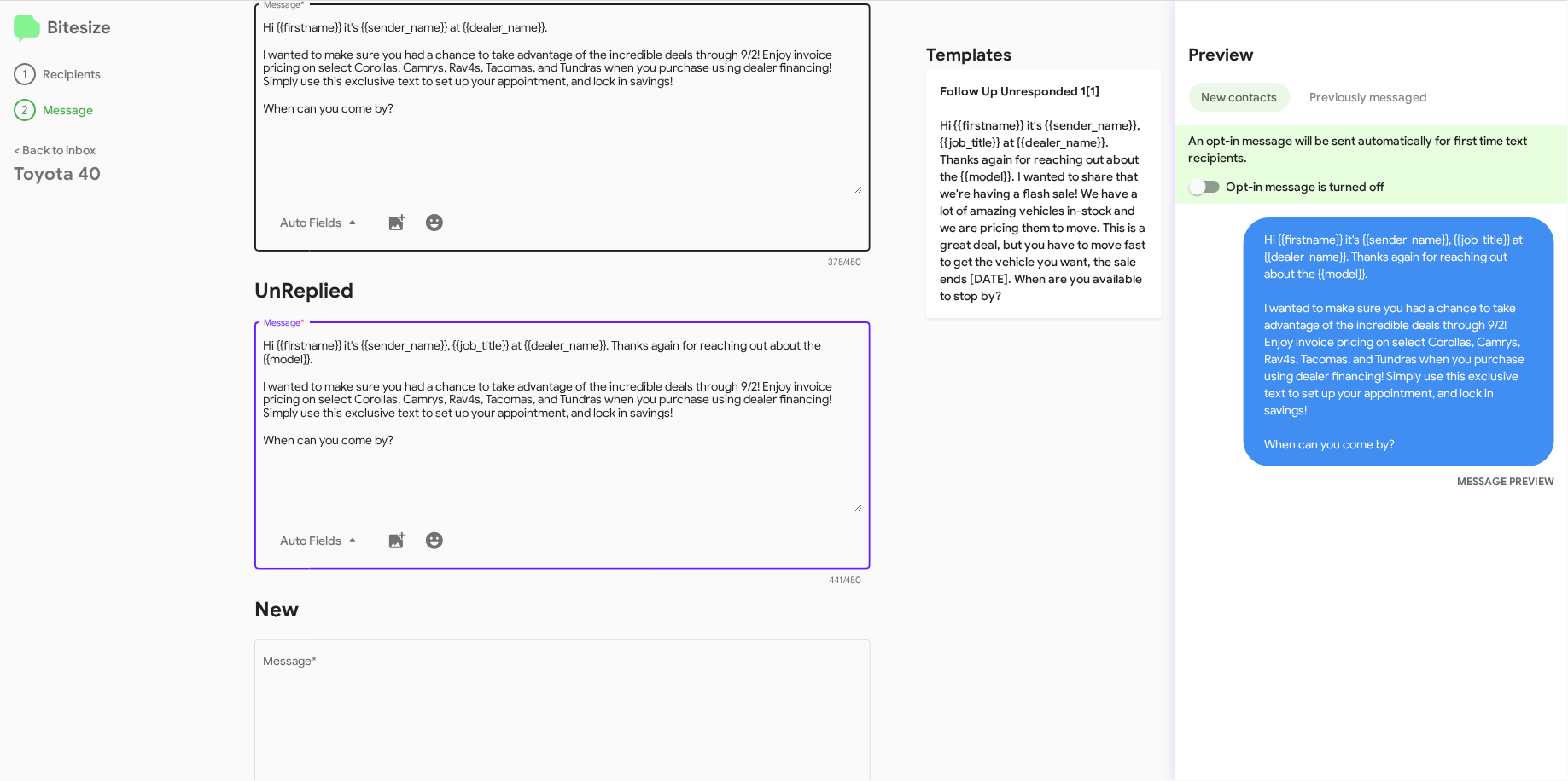
type textarea "Hi {{firstname}} it's {{sender_name}}, {{job_title}} at {{dealer_name}}. Thanks…"
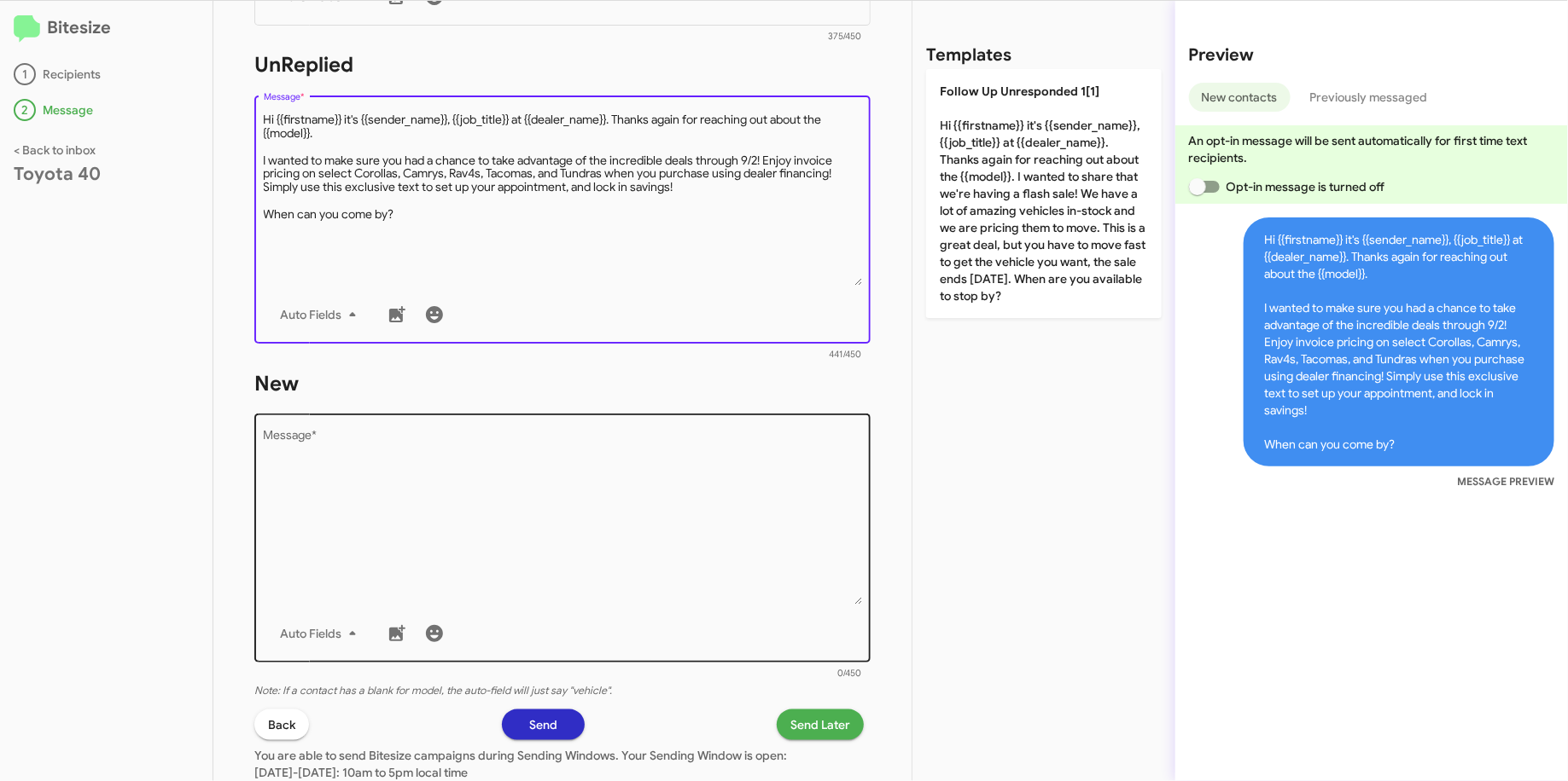
scroll to position [737, 0]
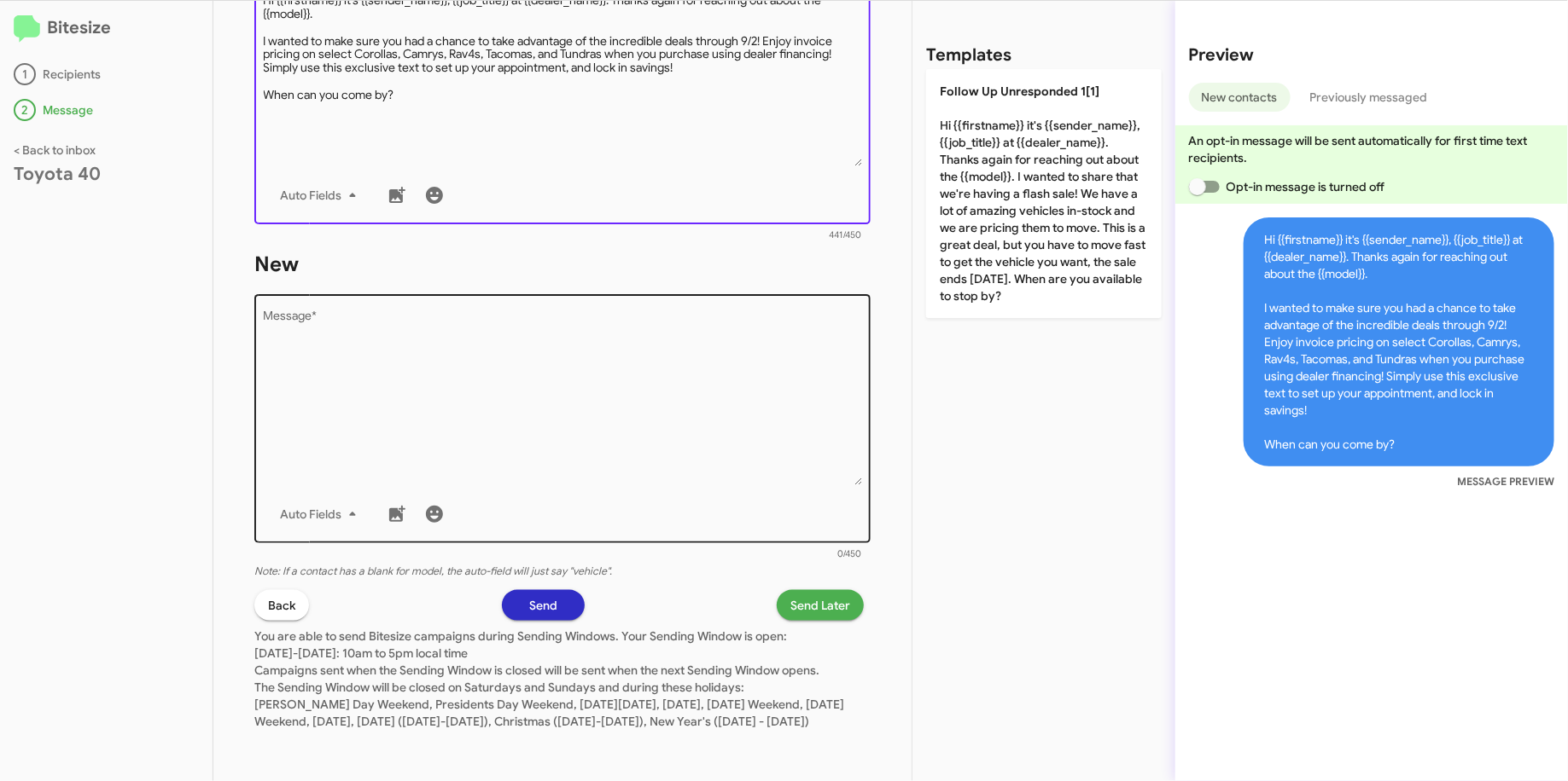
click at [537, 401] on textarea "Message *" at bounding box center [562, 398] width 598 height 174
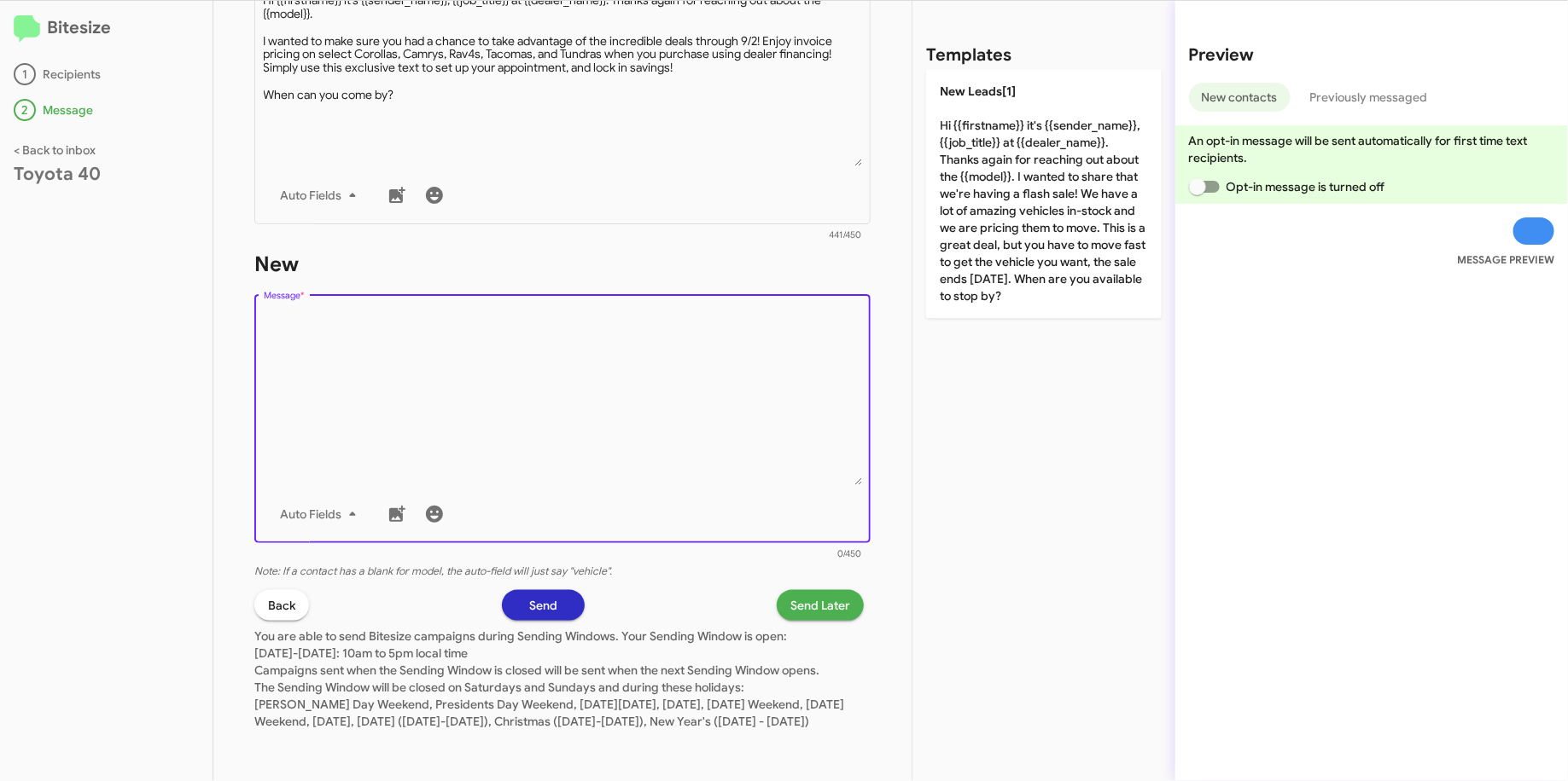
paste textarea ""Hi {{firstname}} it's {{sender_name}}, {{job_title}} at {{dealer_name}}. Thank…"
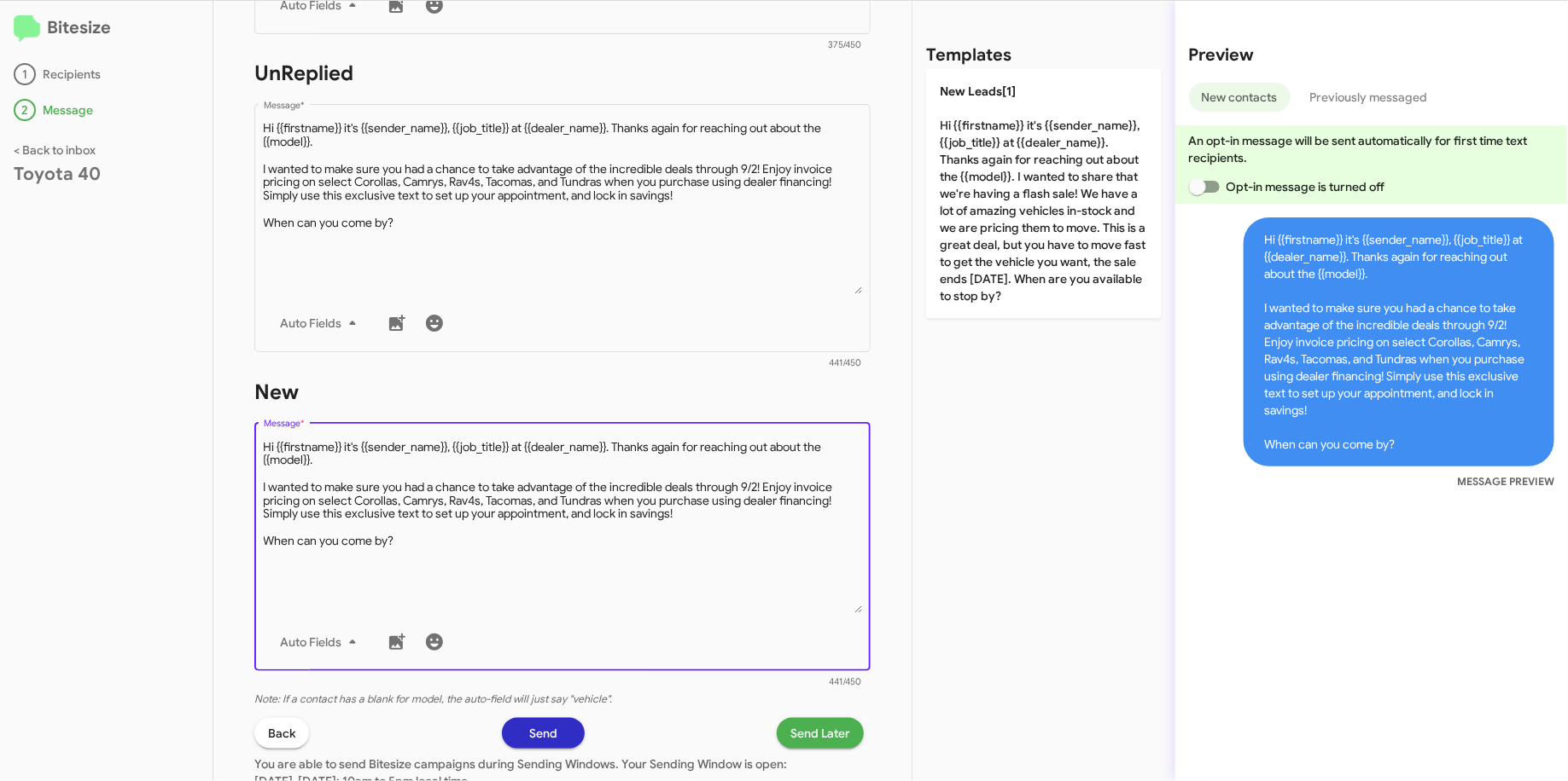
scroll to position [637, 0]
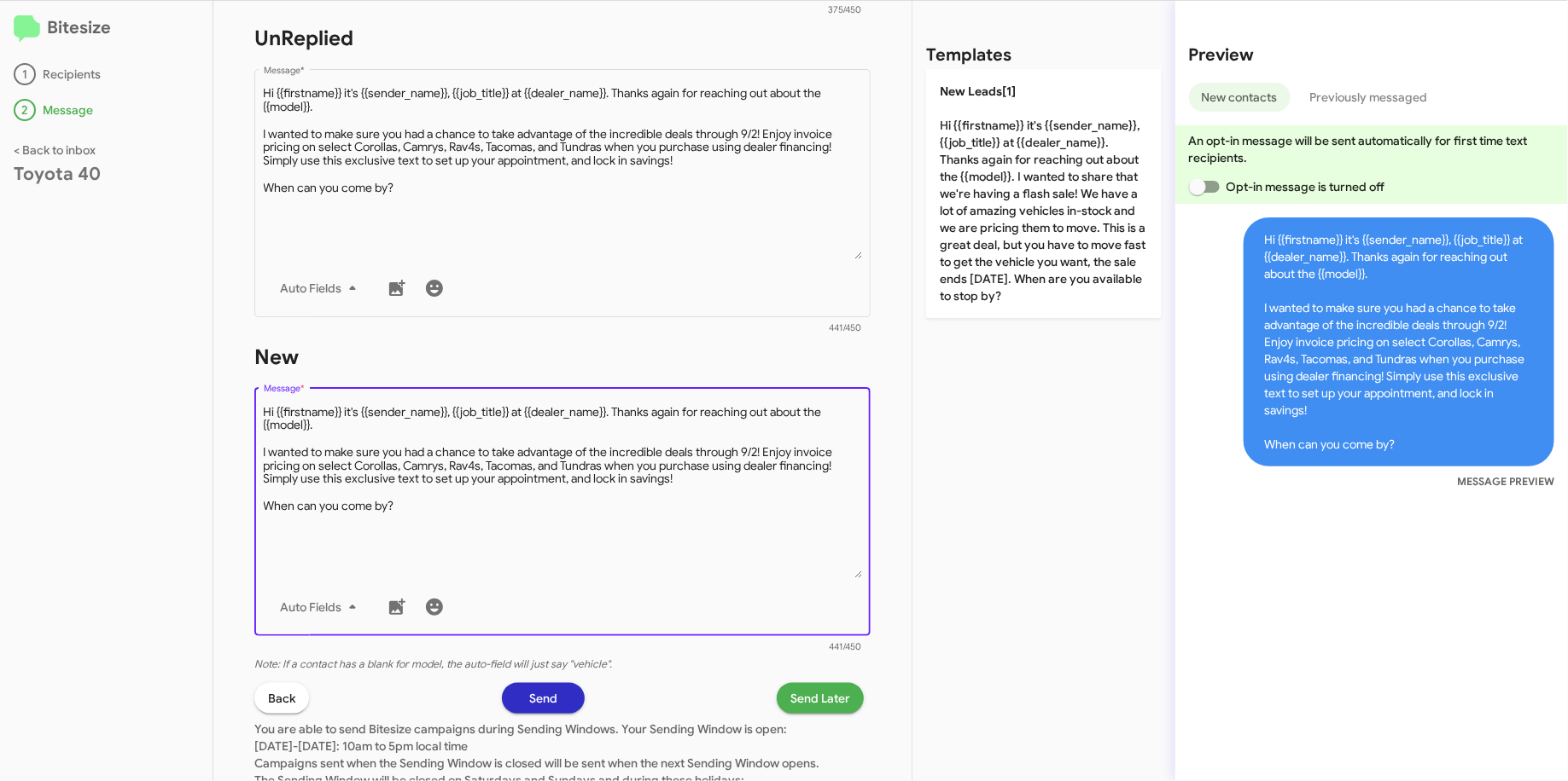
type textarea "Hi {{firstname}} it's {{sender_name}}, {{job_title}} at {{dealer_name}}. Thanks…"
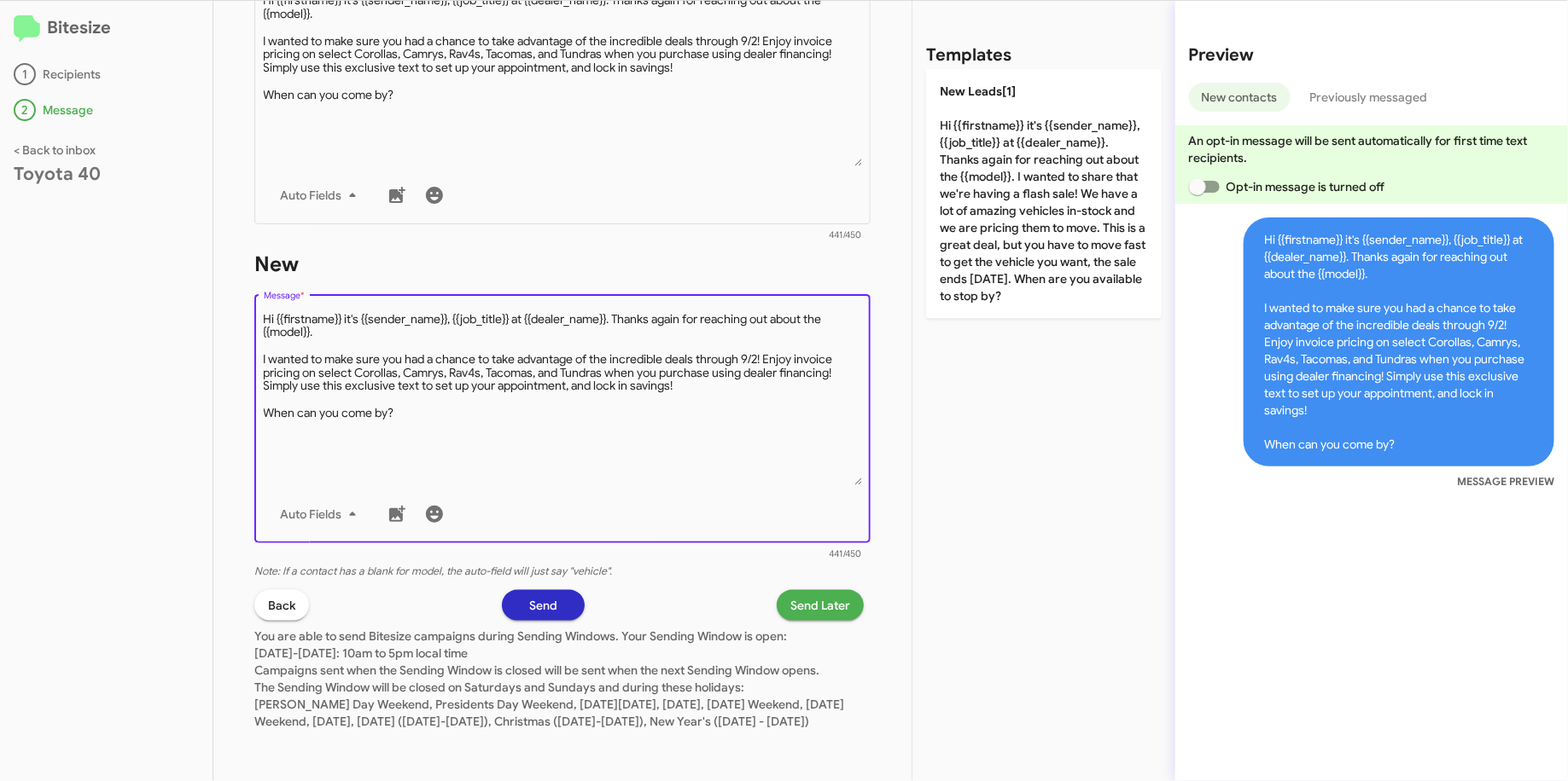
scroll to position [747, 0]
click at [806, 590] on span "Send Later" at bounding box center [820, 606] width 59 height 31
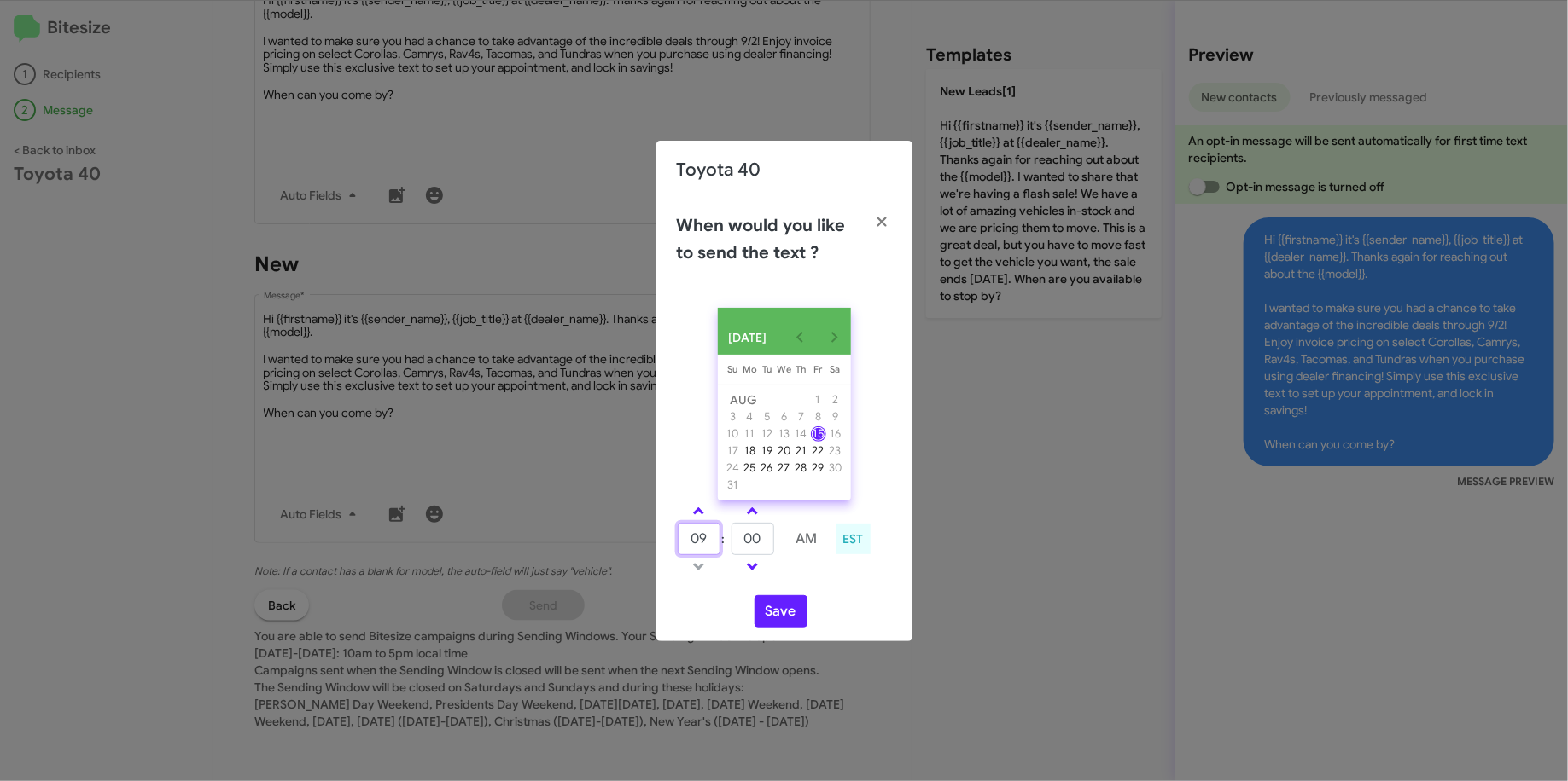
drag, startPoint x: 706, startPoint y: 554, endPoint x: 678, endPoint y: 548, distance: 28.6
click at [678, 548] on input "09" at bounding box center [698, 539] width 43 height 33
type input "10"
type input "38"
click at [785, 615] on button "Save" at bounding box center [781, 612] width 53 height 33
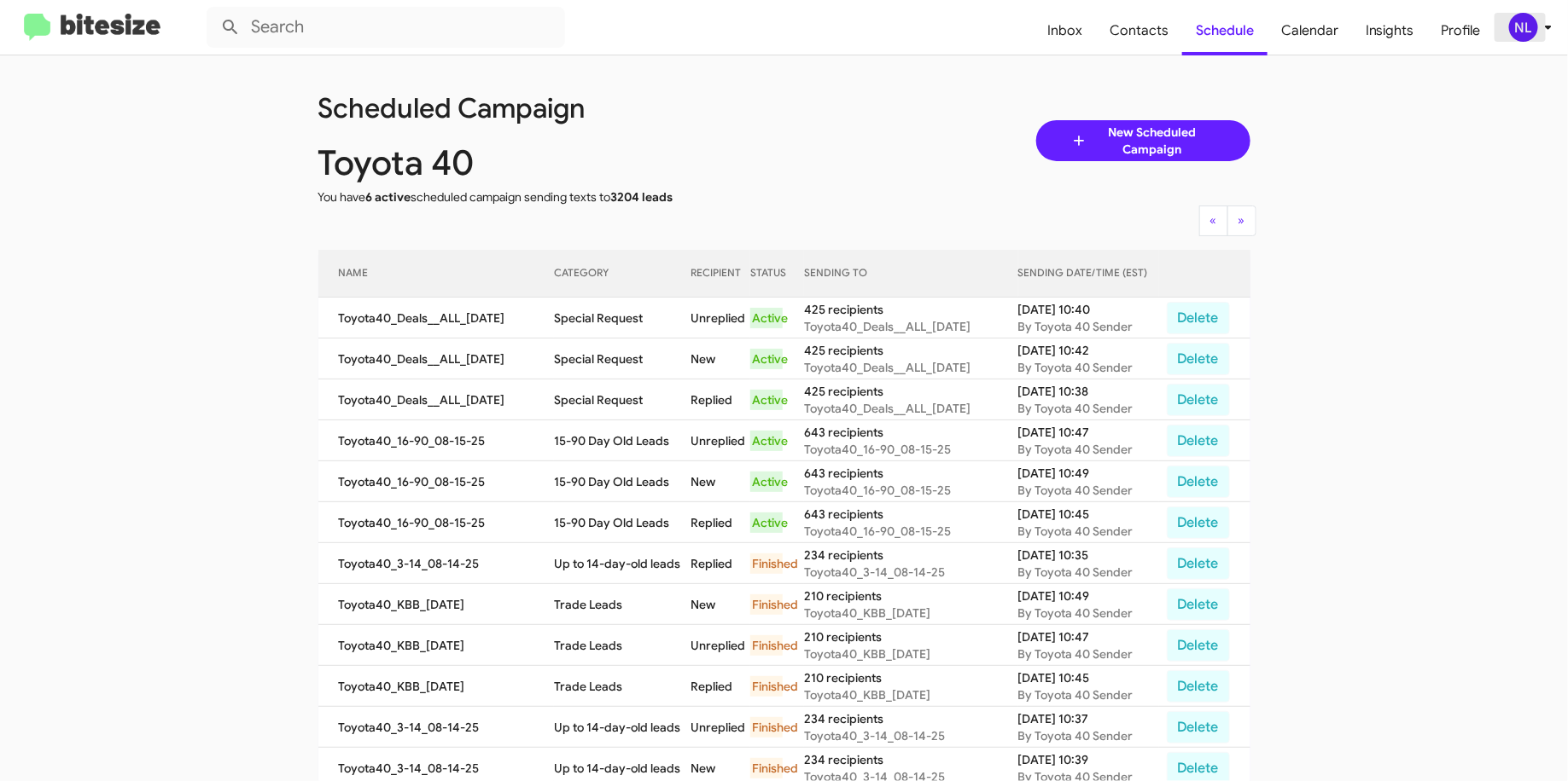
click at [1516, 33] on div "NL" at bounding box center [1523, 27] width 29 height 29
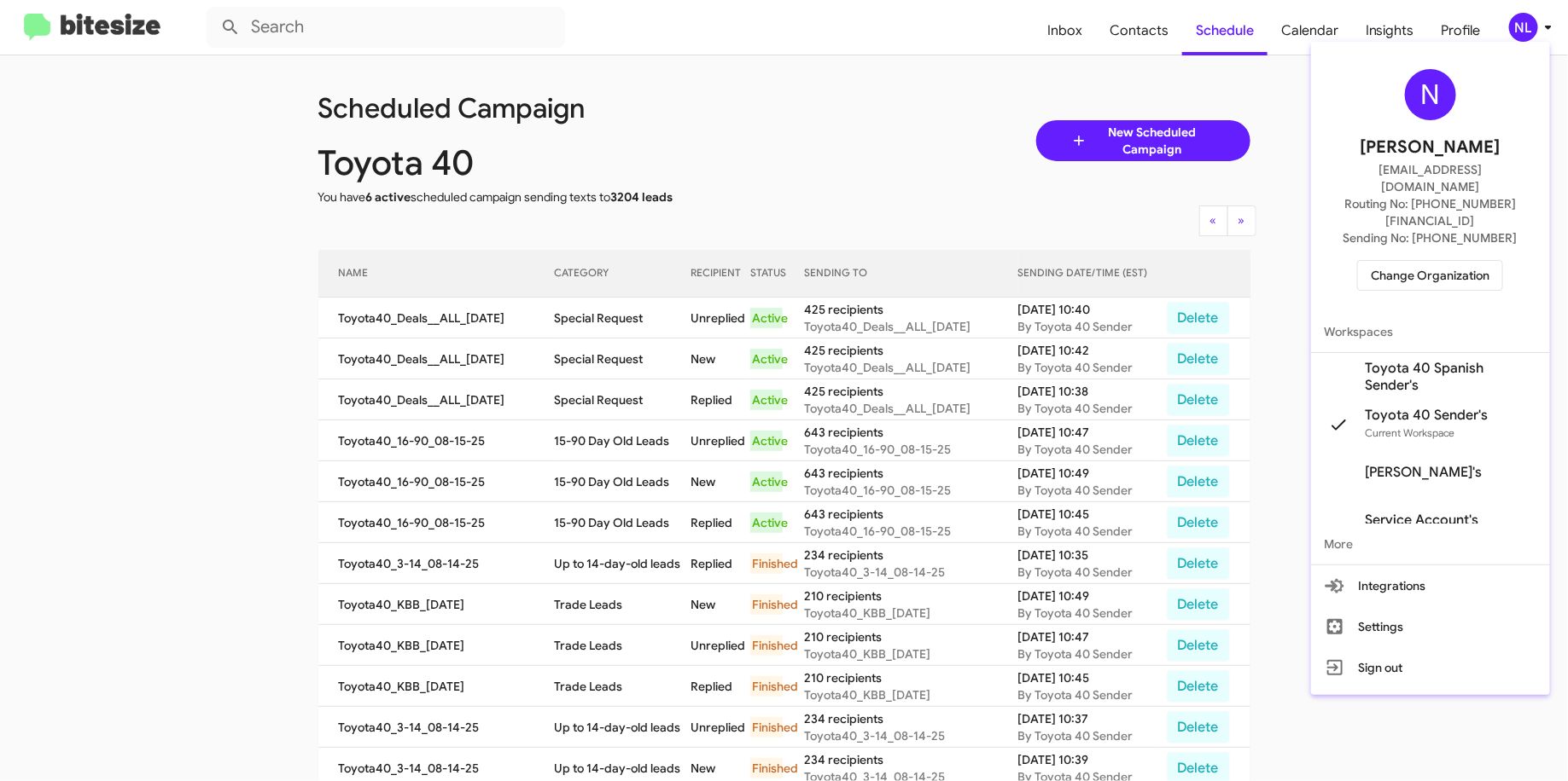
click at [1417, 261] on span "Change Organization" at bounding box center [1430, 276] width 119 height 29
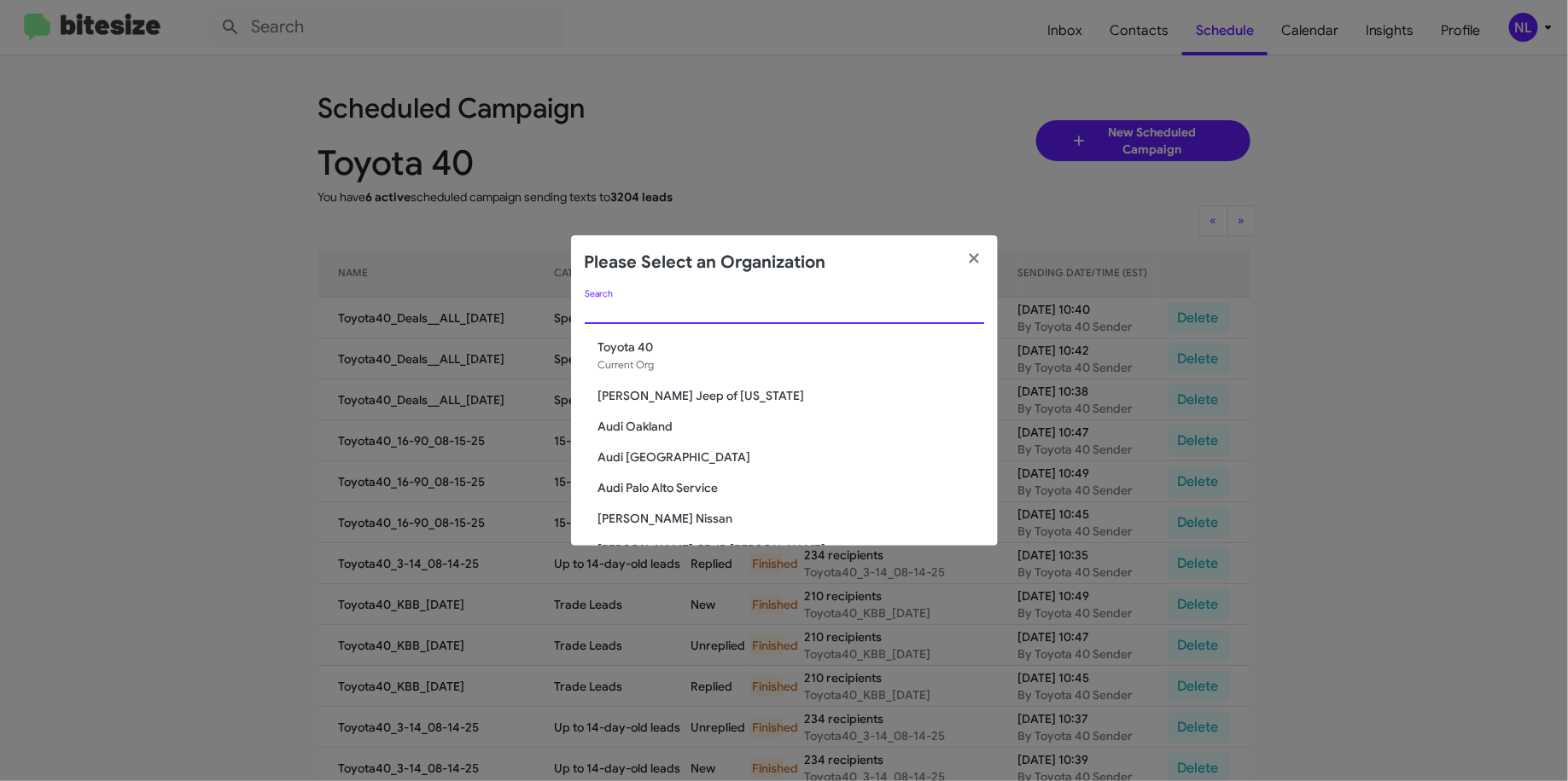
click at [744, 314] on input "Search" at bounding box center [784, 311] width 400 height 14
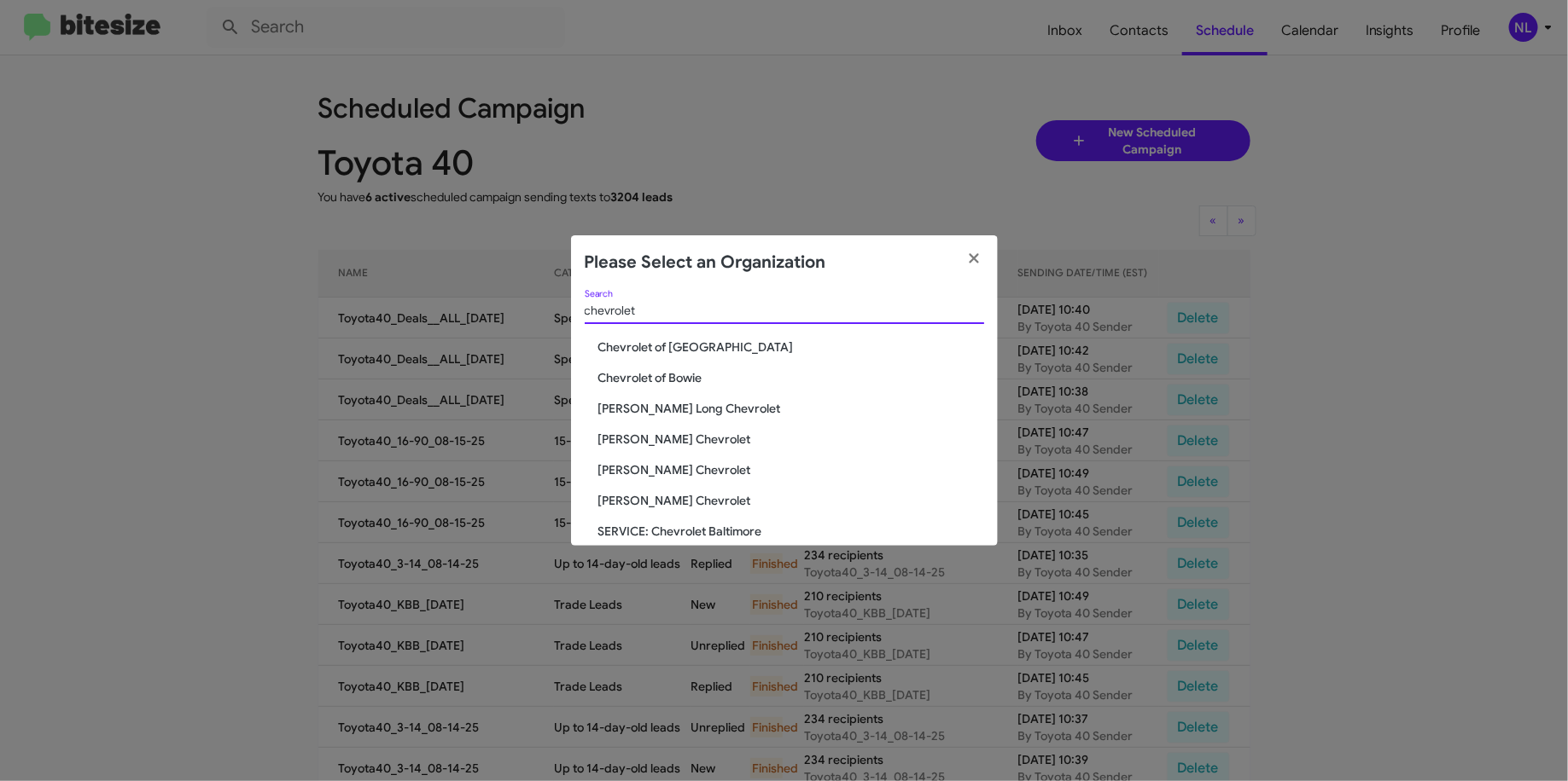
type input "chevrolet"
click at [674, 378] on span "Chevrolet of Bowie" at bounding box center [790, 378] width 386 height 17
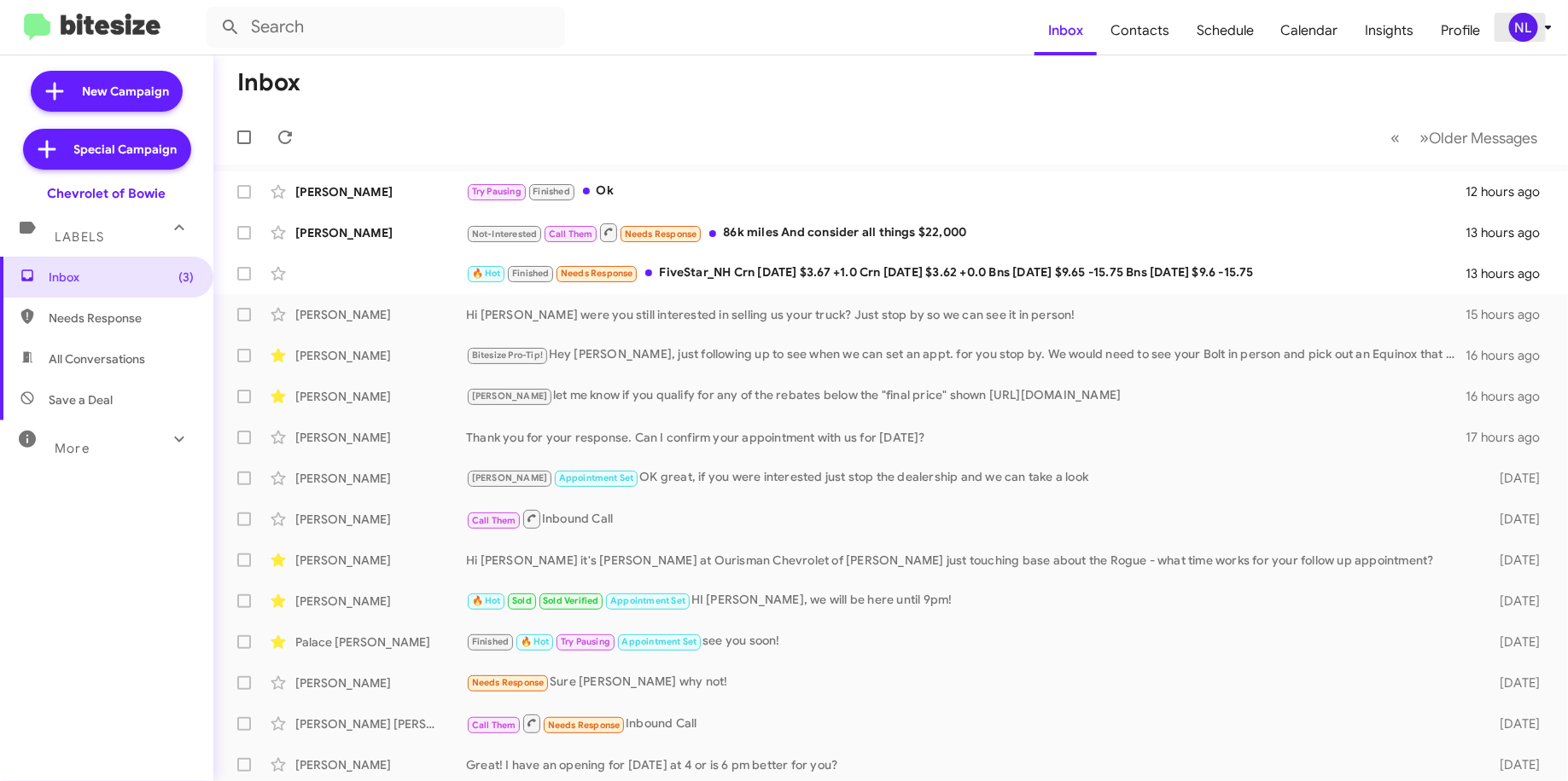
click at [1524, 33] on div "NL" at bounding box center [1523, 27] width 29 height 29
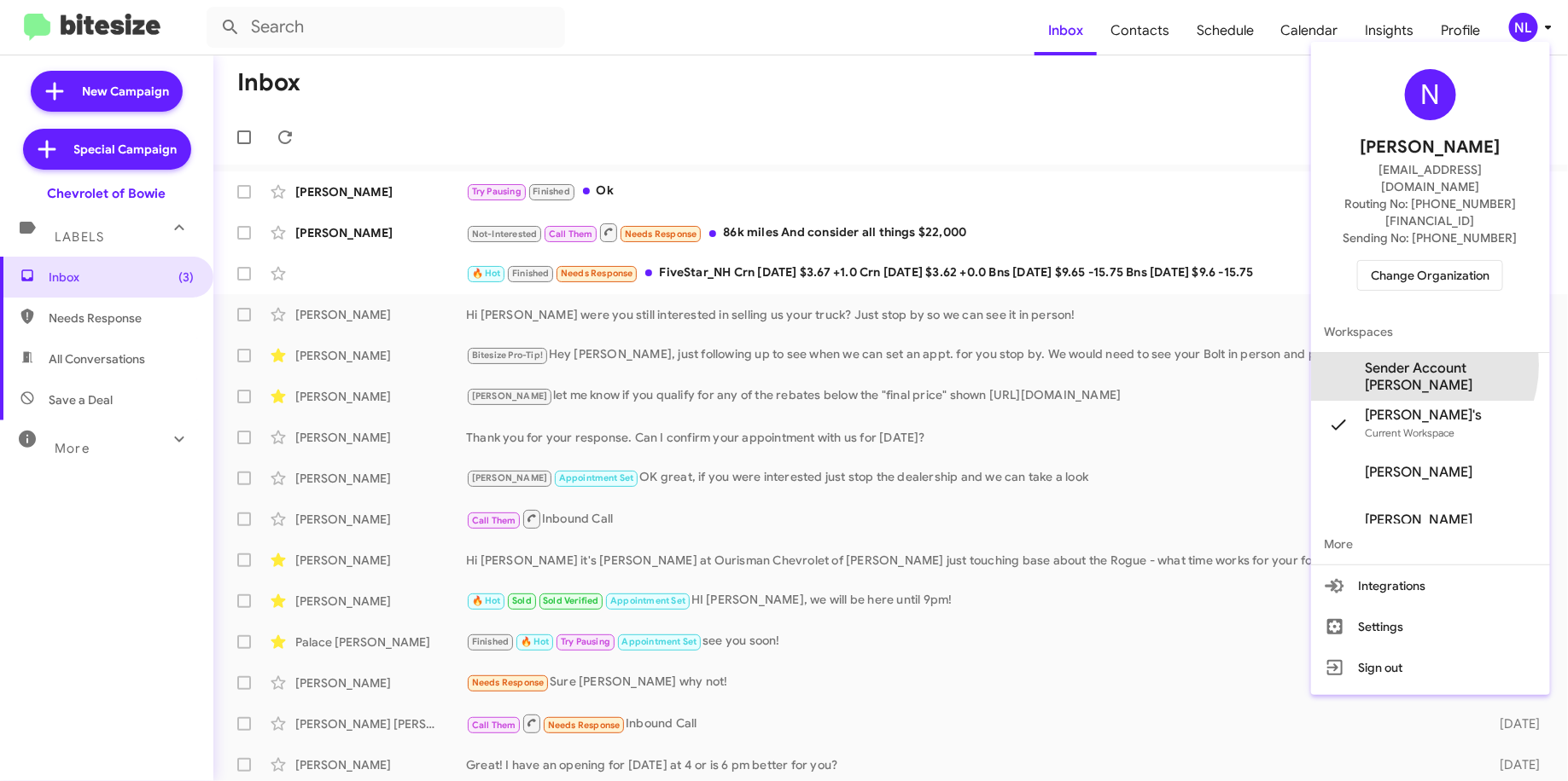
click at [1408, 360] on span "Sender Account [PERSON_NAME]" at bounding box center [1450, 377] width 171 height 34
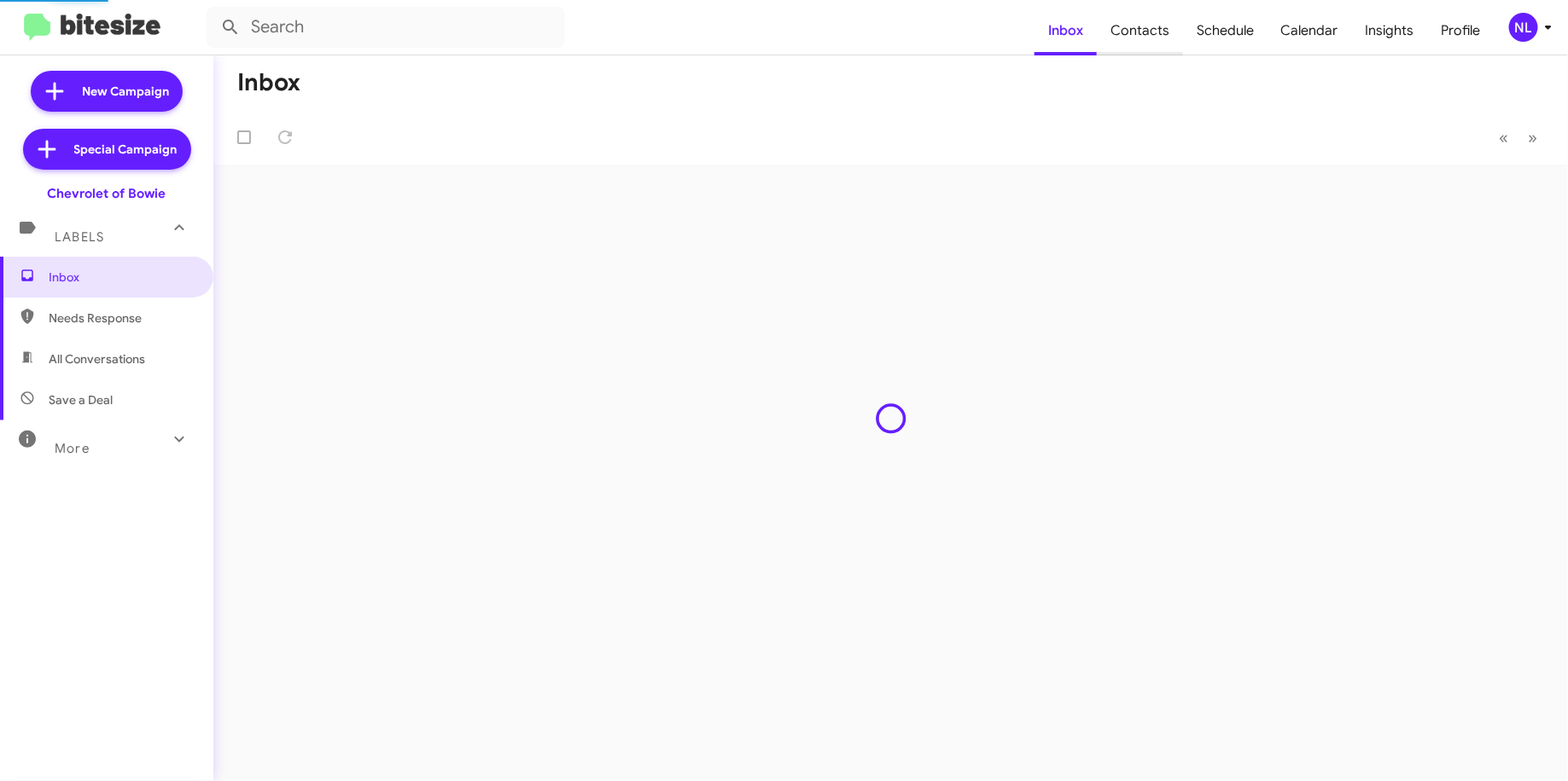
click at [1150, 31] on span "Contacts" at bounding box center [1139, 31] width 86 height 49
type input "in:groups"
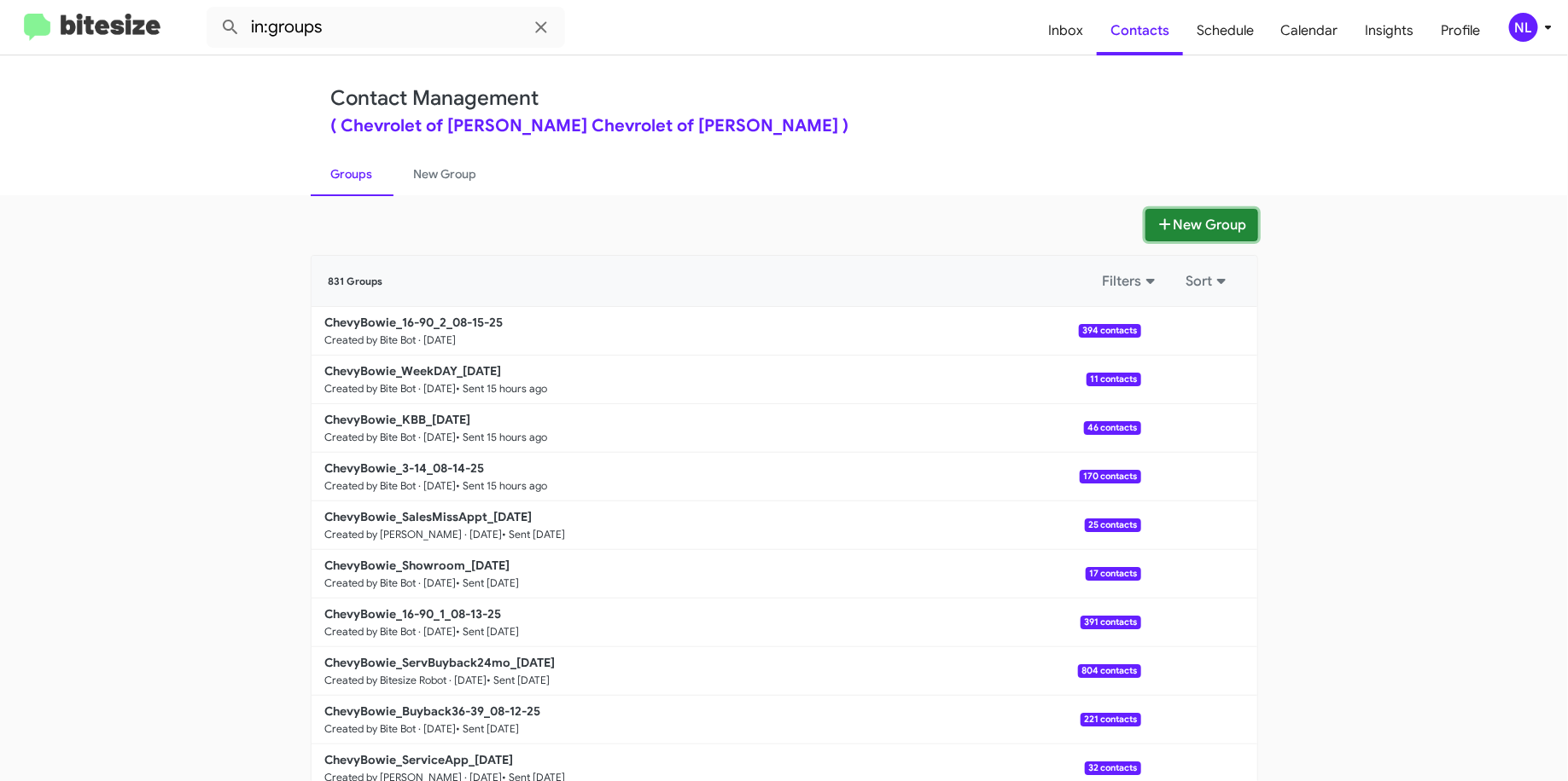
click at [1205, 224] on button "New Group" at bounding box center [1201, 225] width 112 height 33
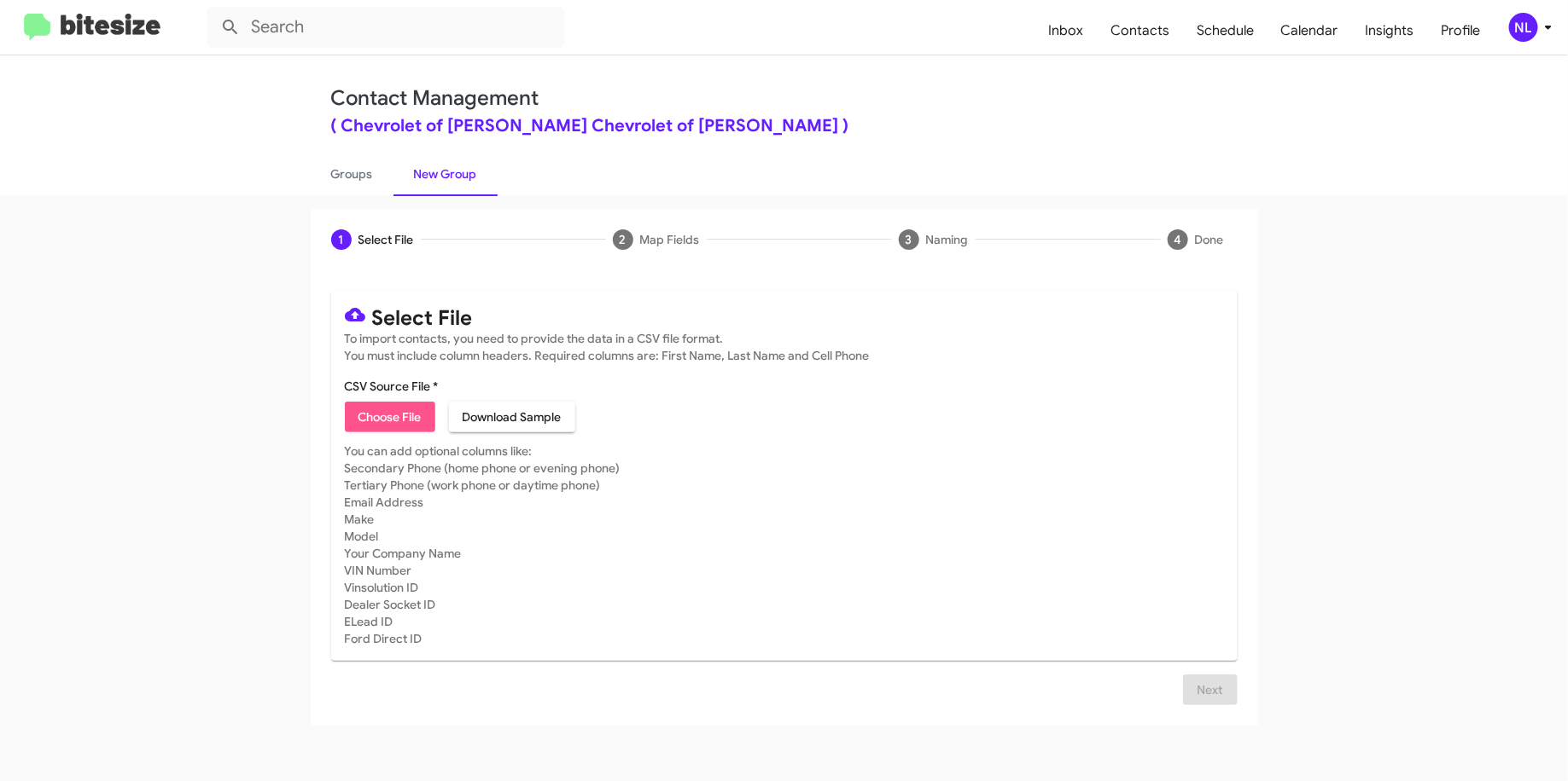
click at [409, 413] on span "Choose File" at bounding box center [390, 417] width 63 height 31
type input "Opt out - Chevrolet of [PERSON_NAME]"
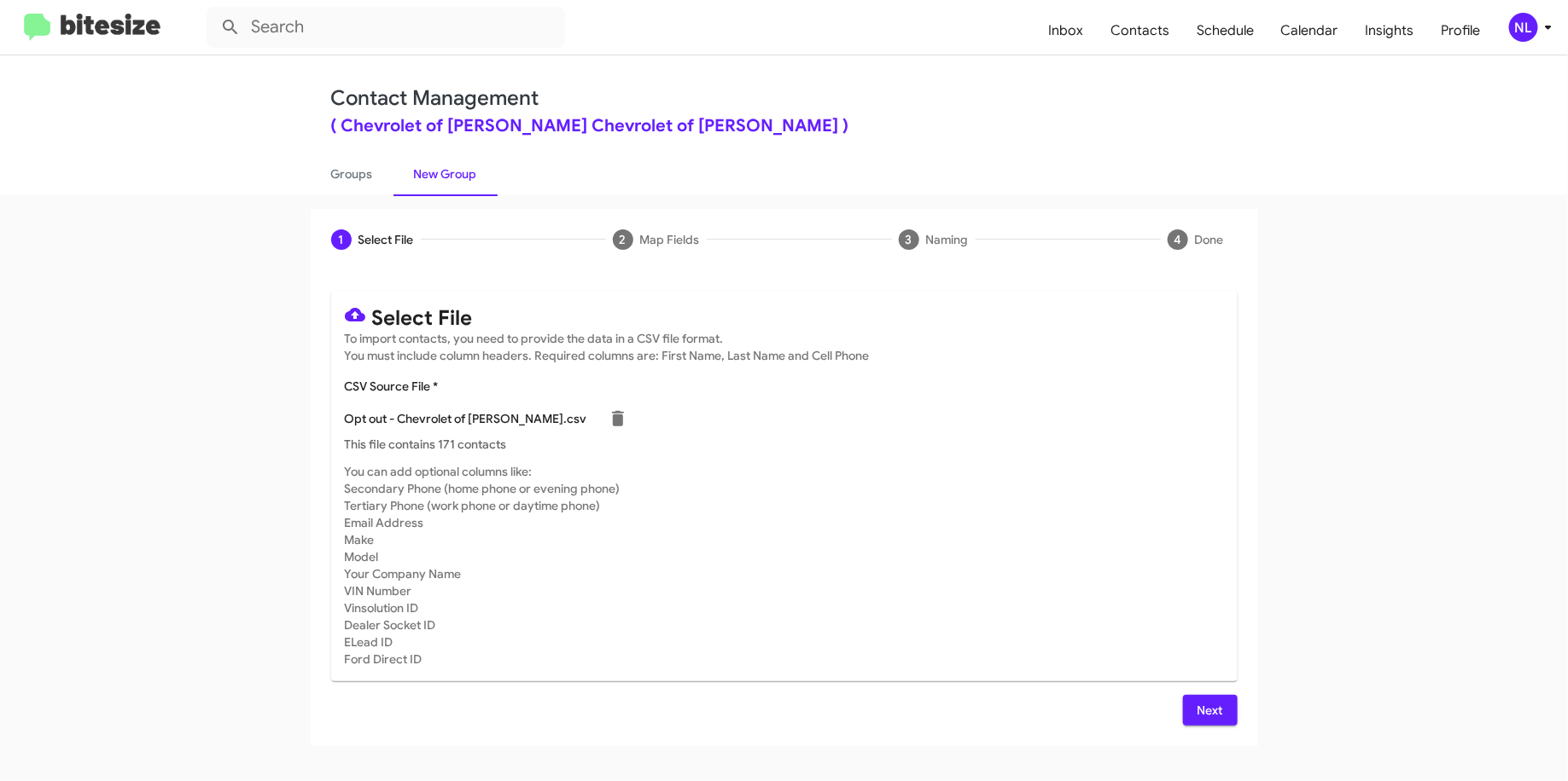
click at [1197, 703] on span "Next" at bounding box center [1210, 711] width 27 height 31
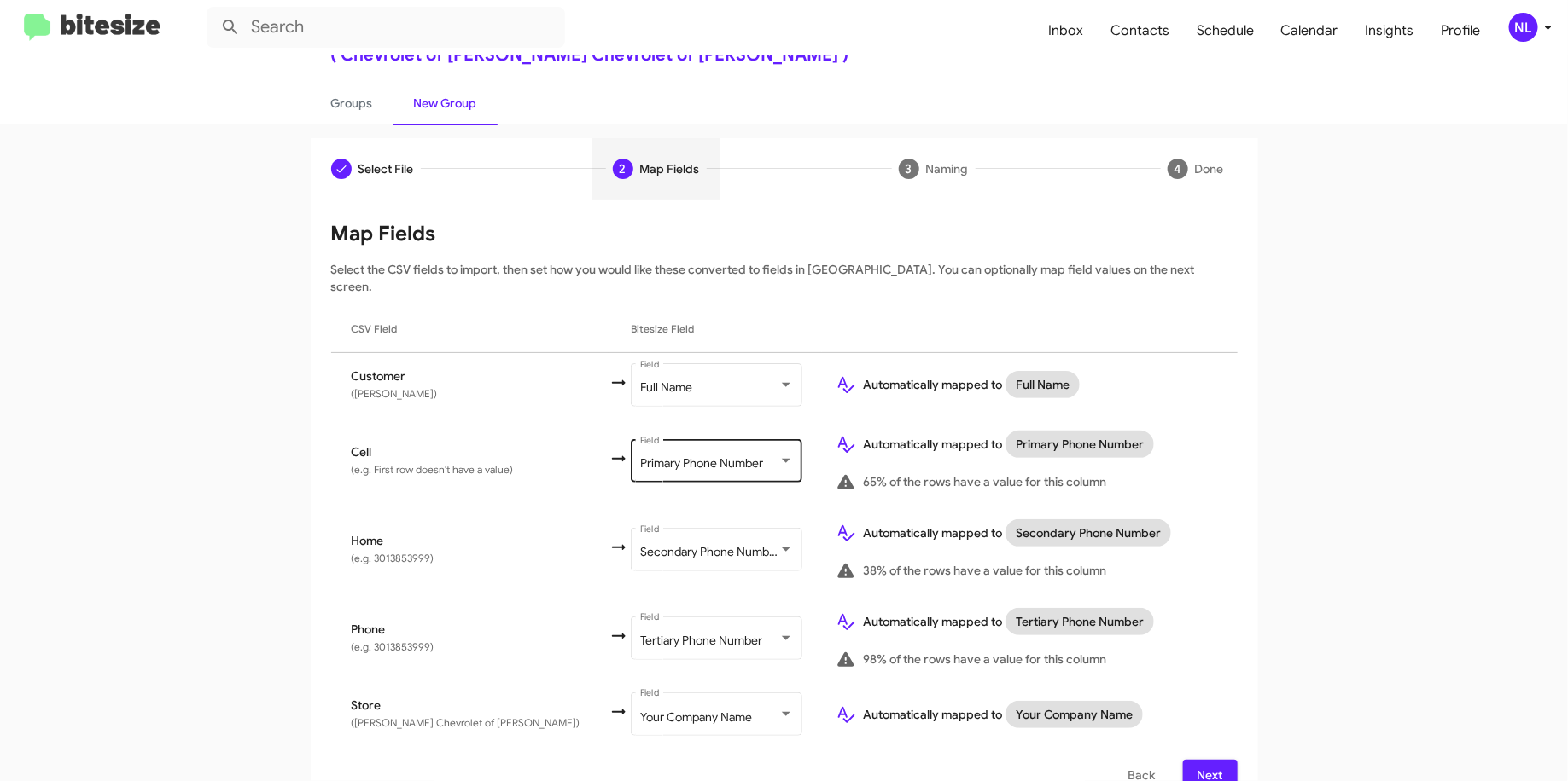
scroll to position [82, 0]
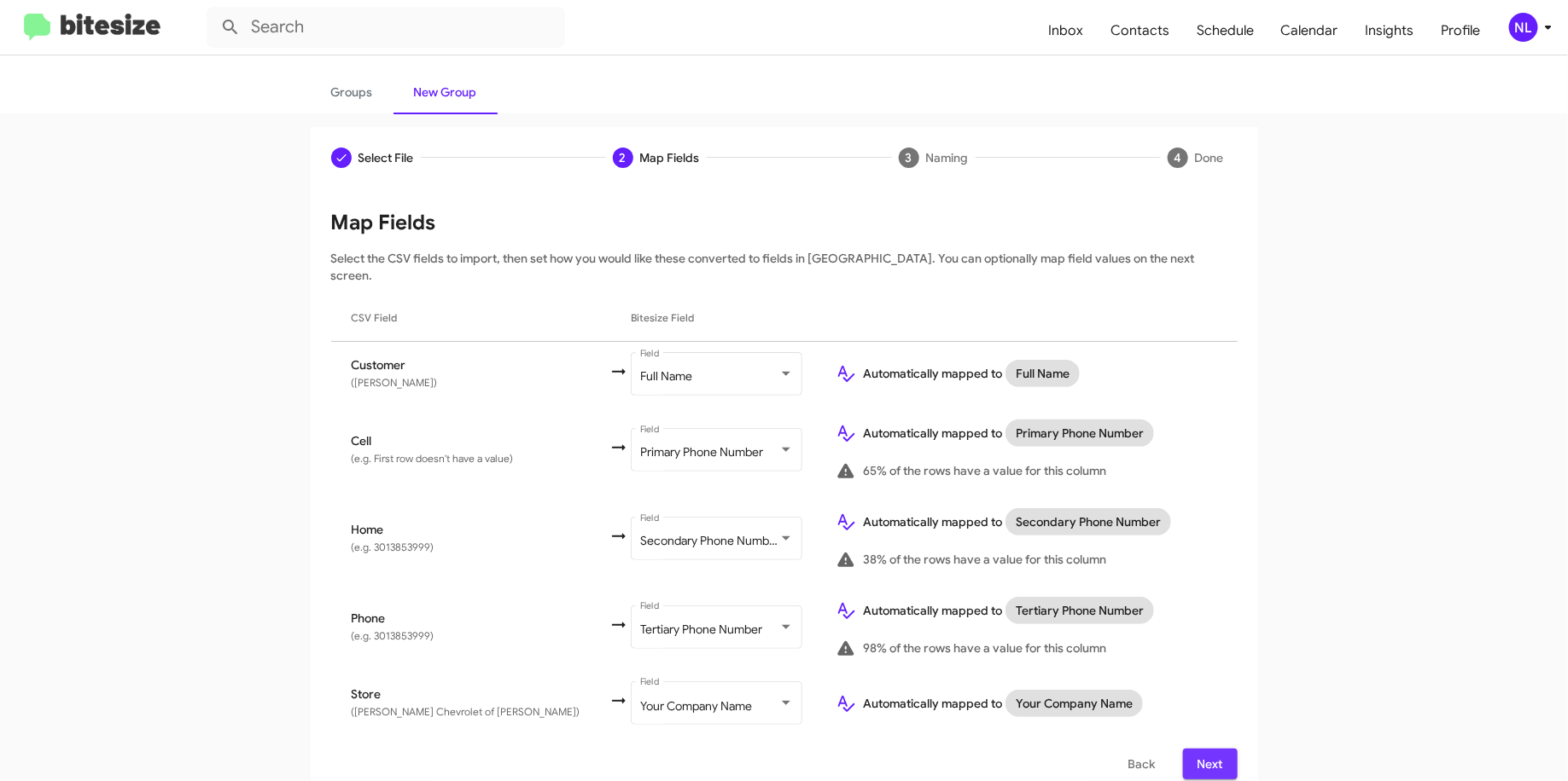
click at [1213, 749] on span "Next" at bounding box center [1210, 765] width 27 height 31
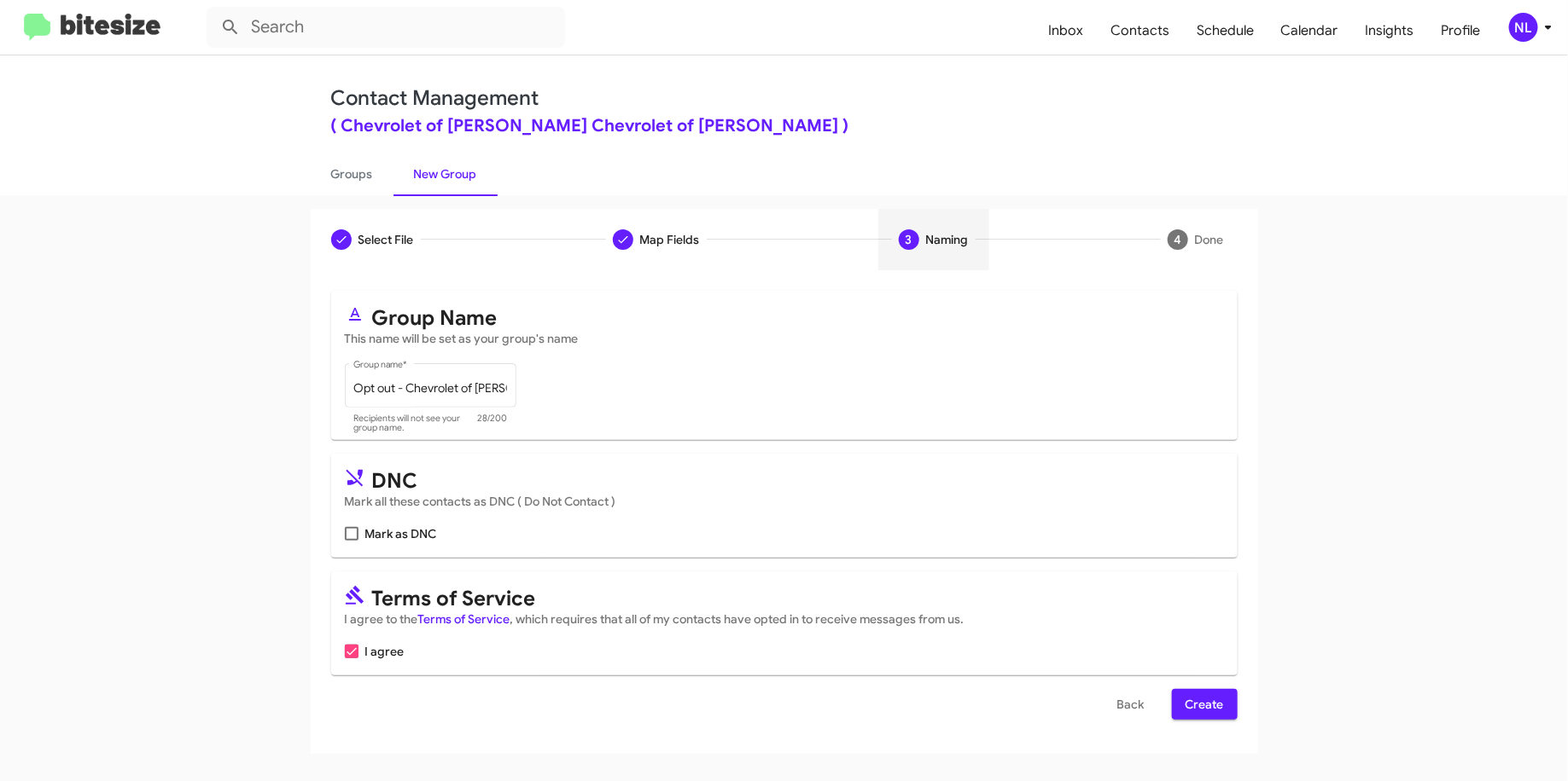
scroll to position [0, 0]
click at [415, 536] on span "Mark as DNC" at bounding box center [401, 534] width 72 height 20
click at [351, 541] on input "Mark as DNC" at bounding box center [350, 541] width 1 height 1
checkbox input "true"
click at [1123, 702] on span "Back" at bounding box center [1131, 704] width 27 height 31
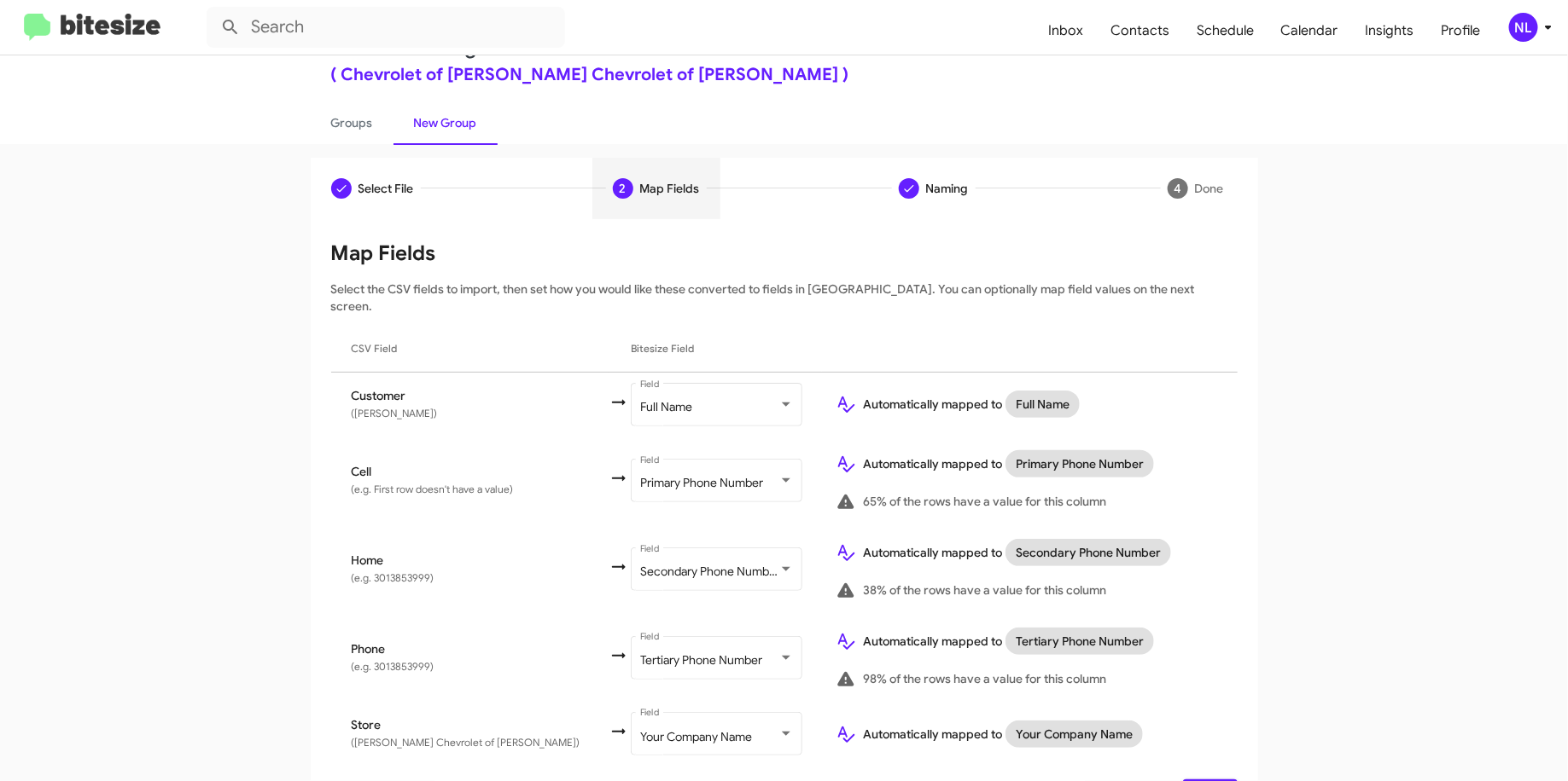
scroll to position [82, 0]
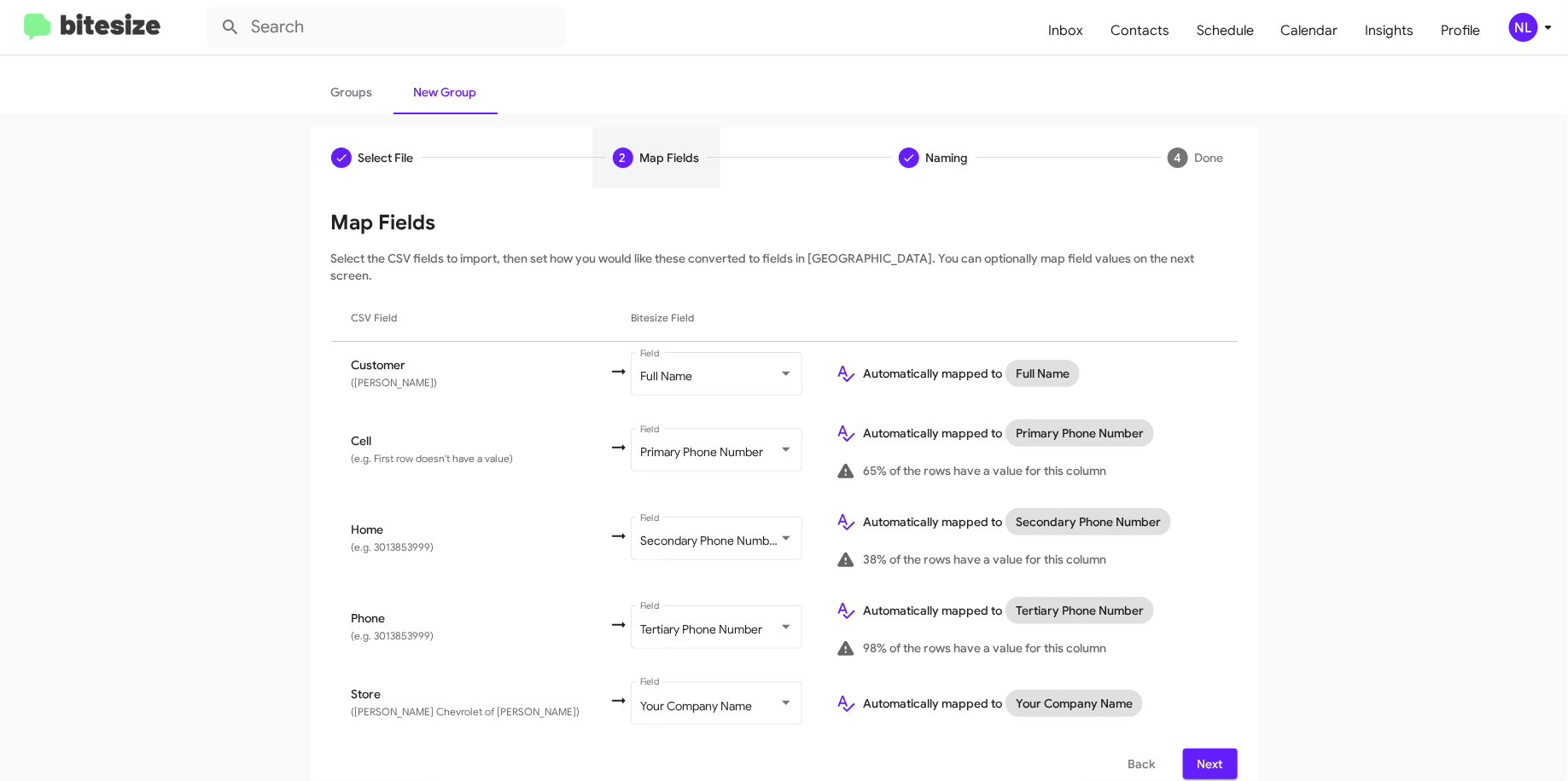
click at [1223, 749] on button "Next" at bounding box center [1210, 765] width 55 height 31
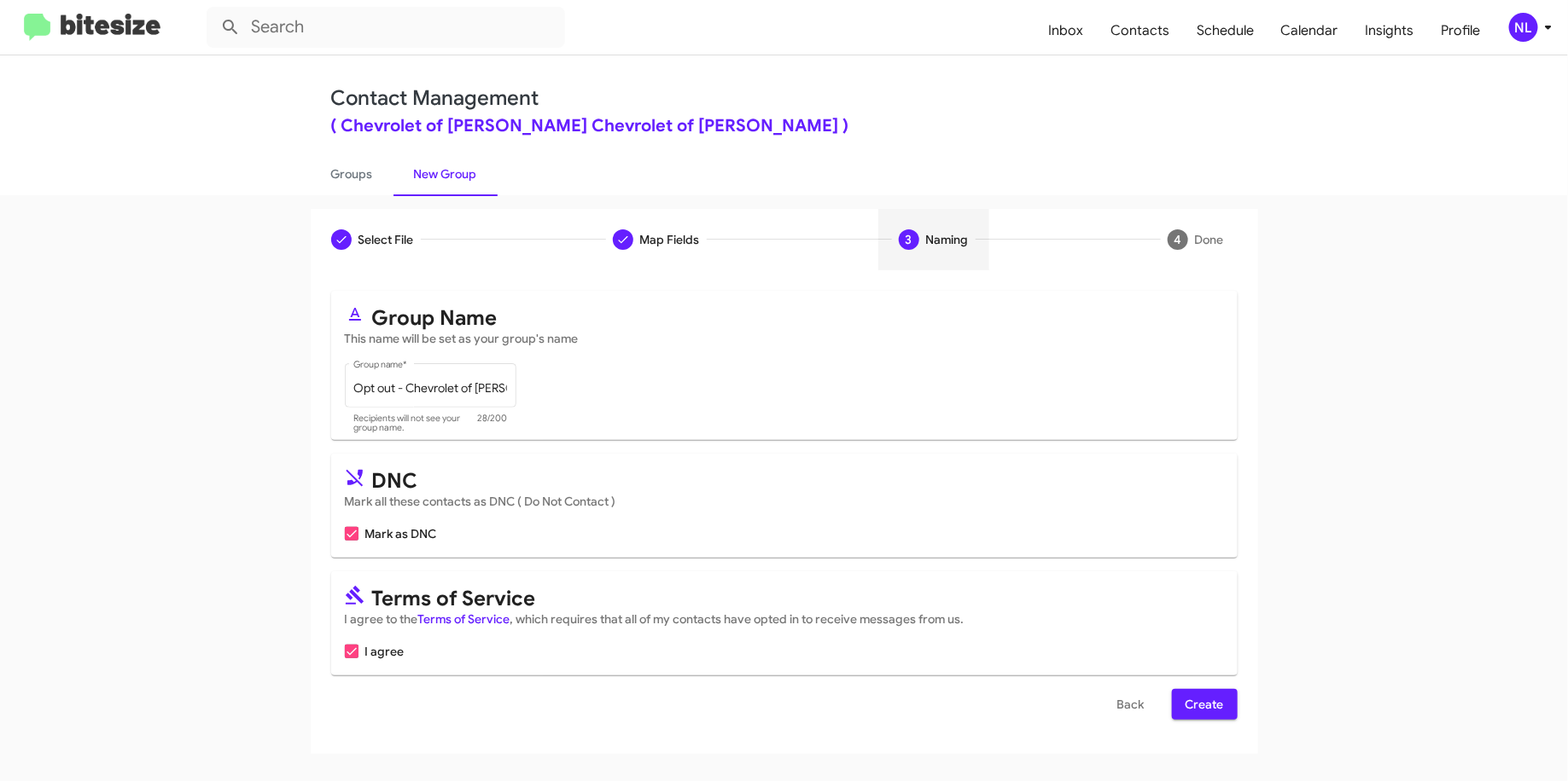
scroll to position [0, 0]
click at [1188, 698] on span "Create" at bounding box center [1205, 704] width 38 height 31
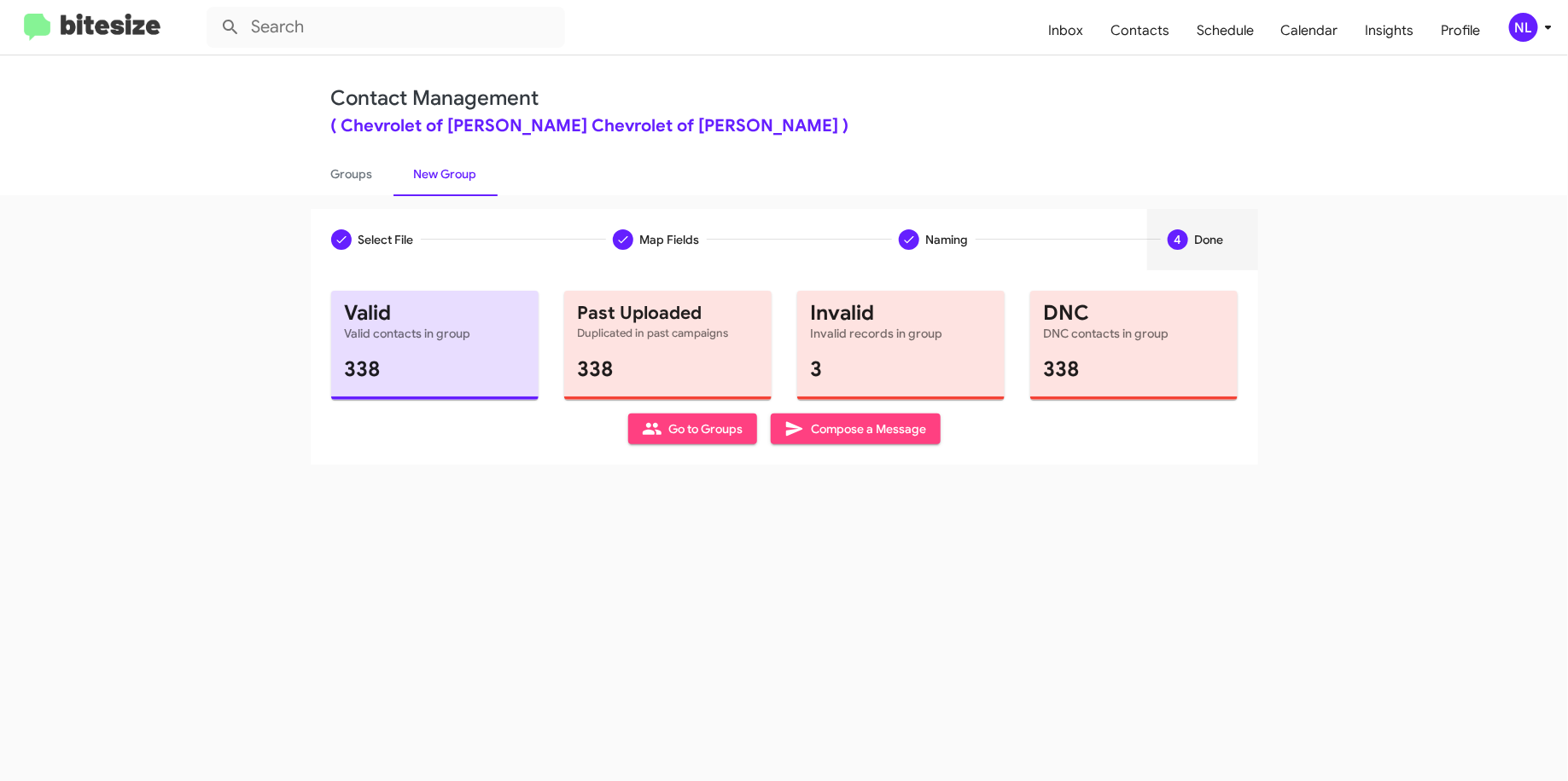
click at [672, 428] on span "Go to Groups" at bounding box center [692, 429] width 101 height 31
type input "in:groups"
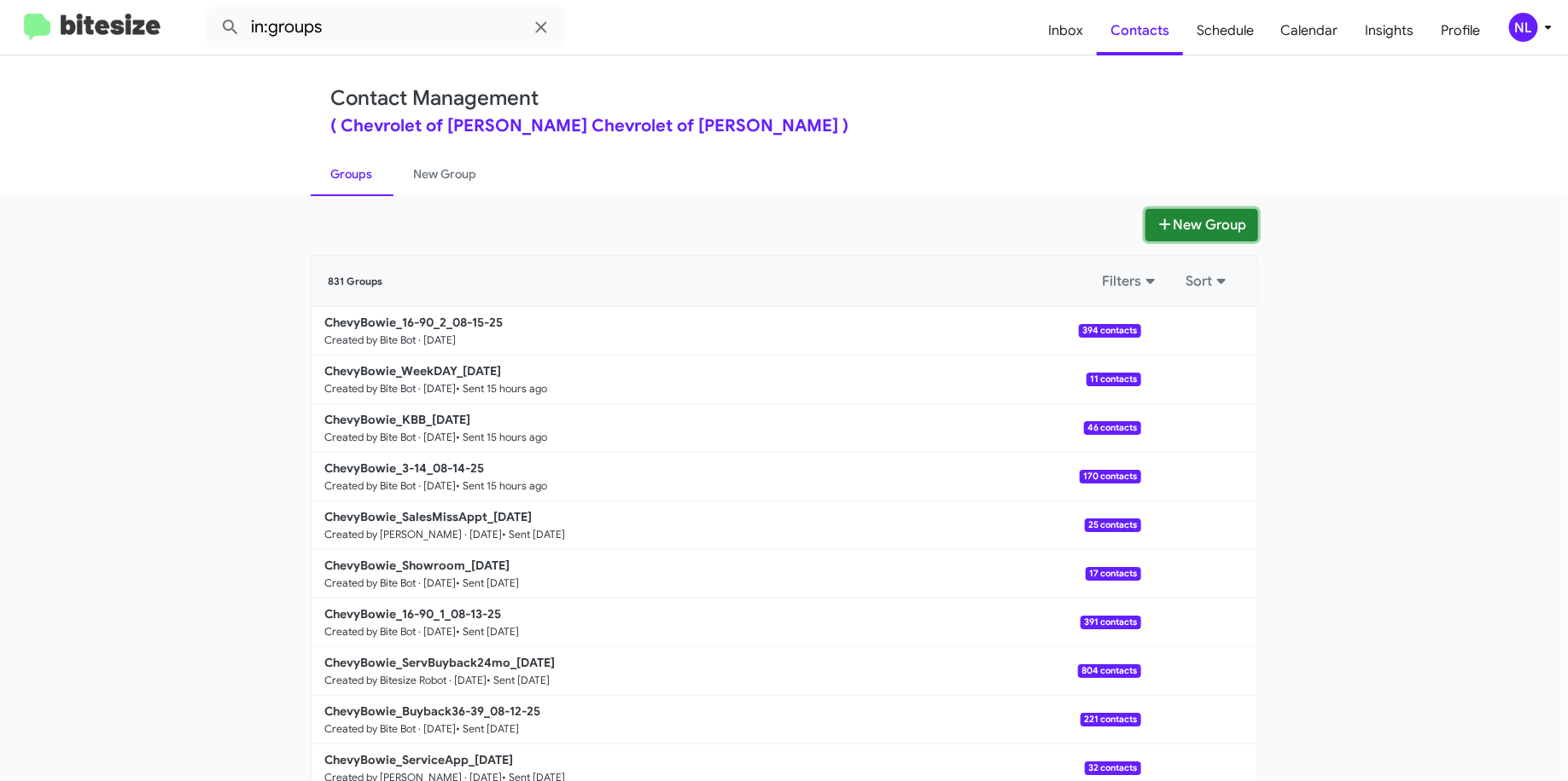
click at [1157, 230] on icon at bounding box center [1165, 224] width 17 height 14
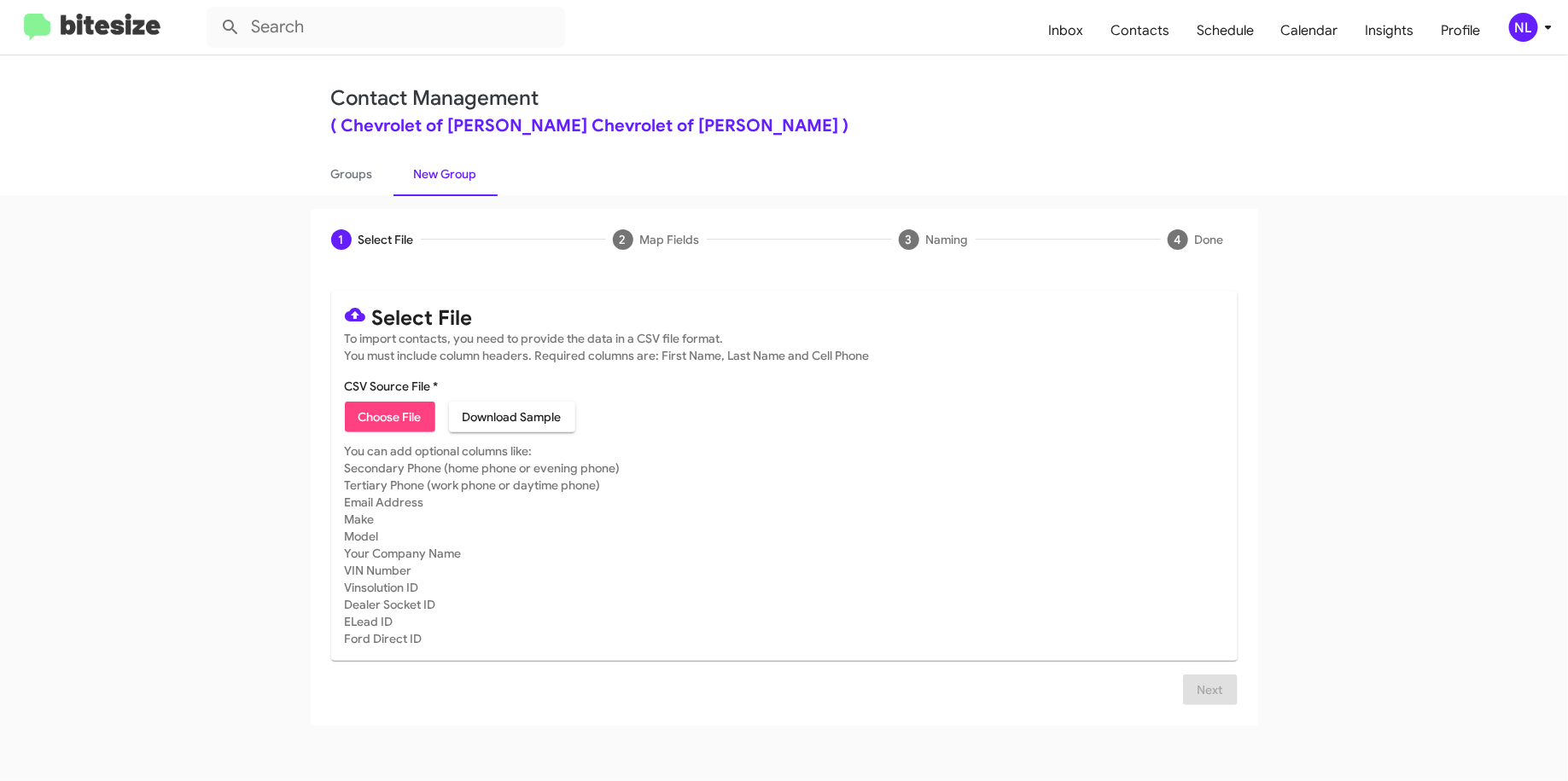
click at [373, 422] on span "Choose File" at bounding box center [390, 417] width 63 height 31
type input "ChevyBowie_Deals_CHEVROLET_TRAX_[DATE]"
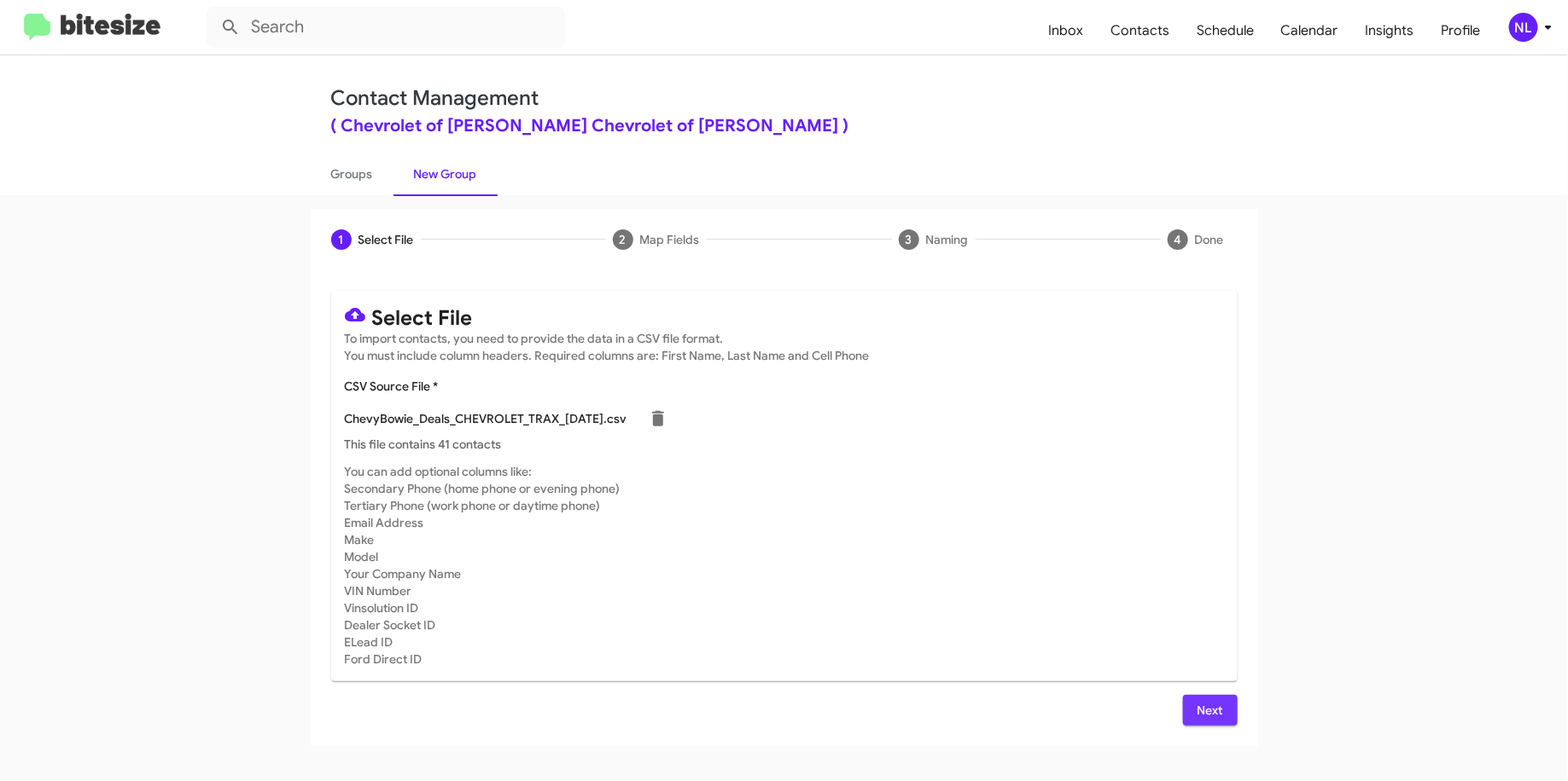
click at [1198, 706] on span "Next" at bounding box center [1210, 711] width 27 height 31
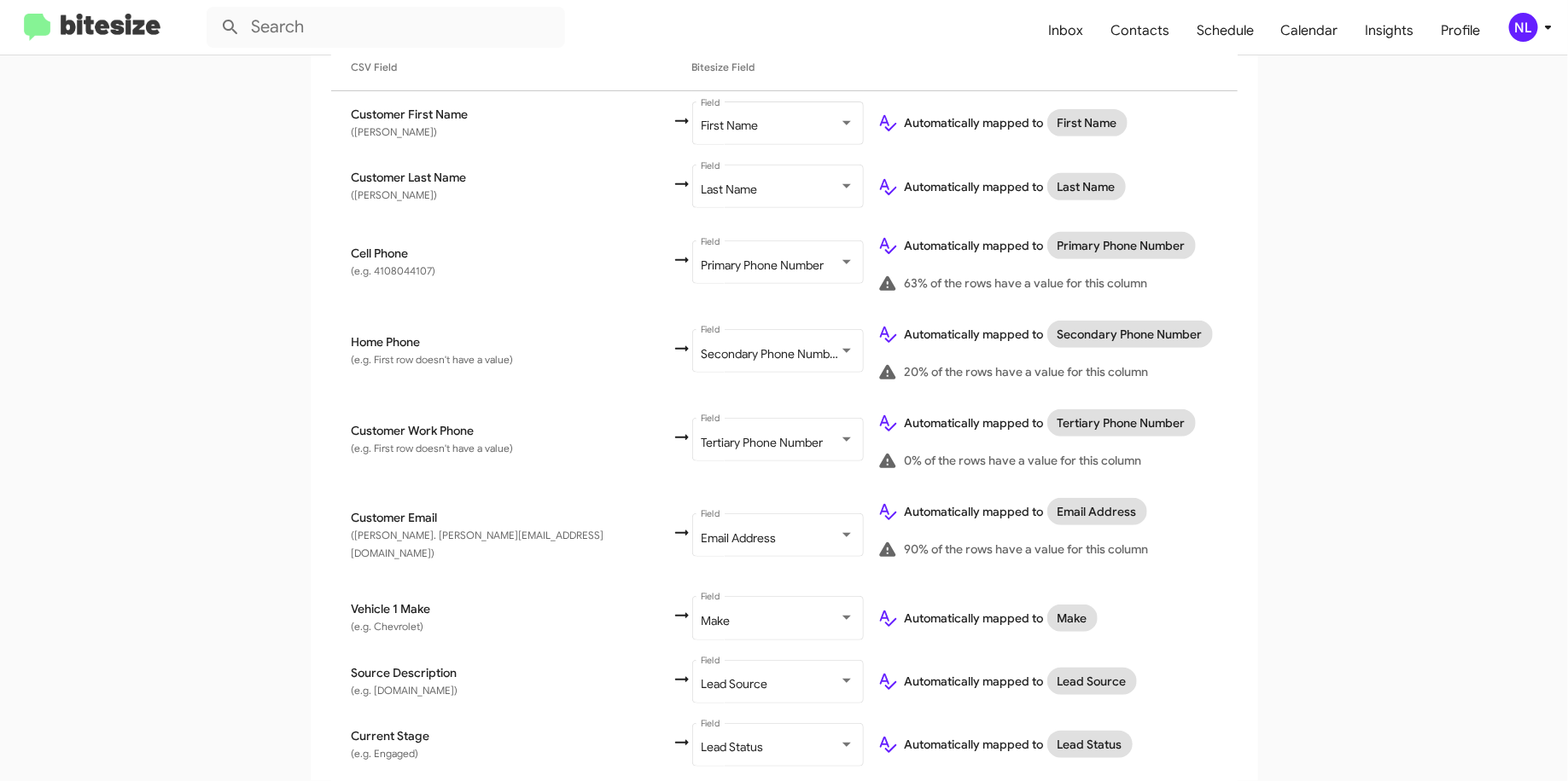
scroll to position [718, 0]
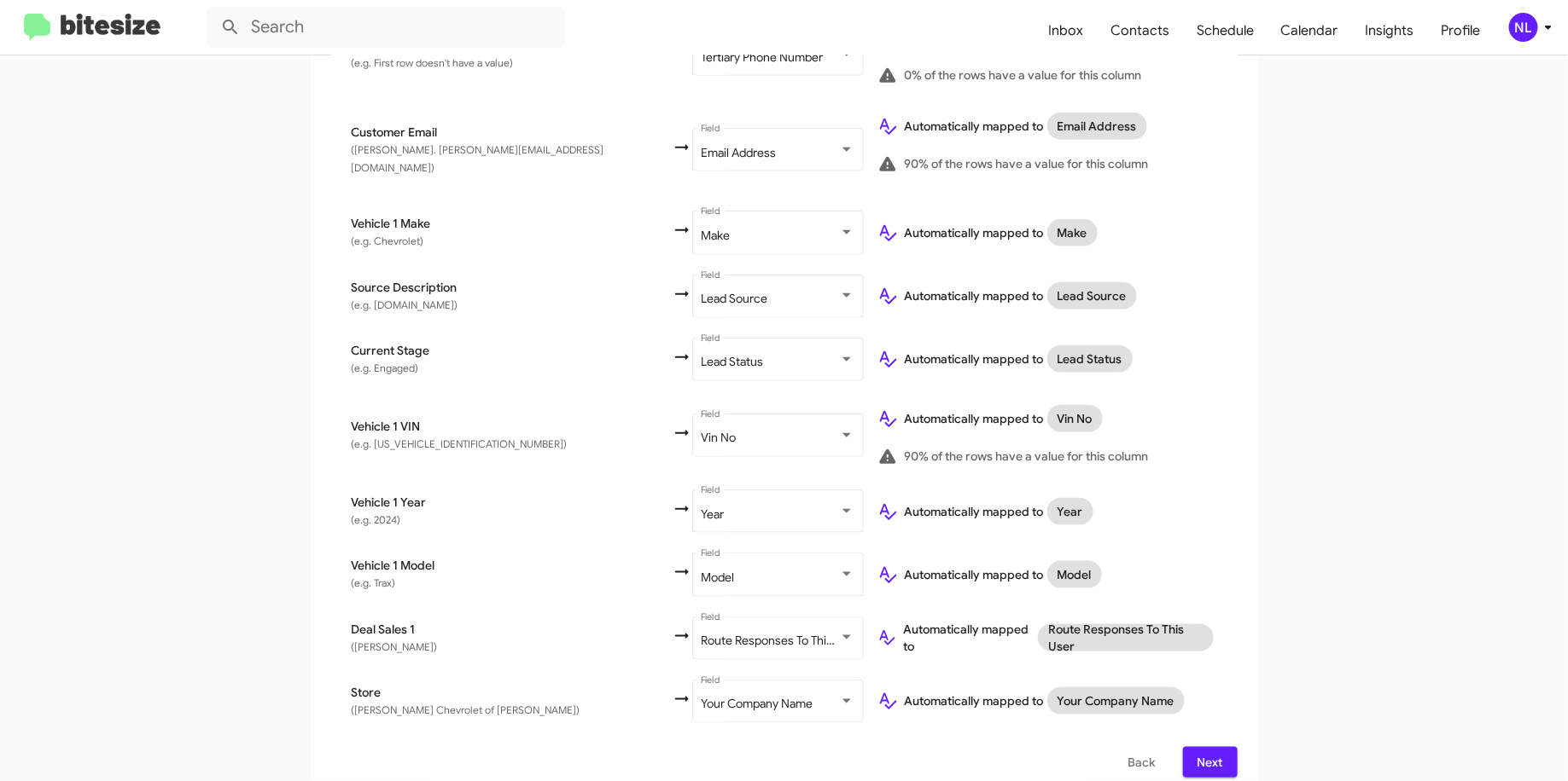
click at [1224, 747] on button "Next" at bounding box center [1210, 763] width 55 height 31
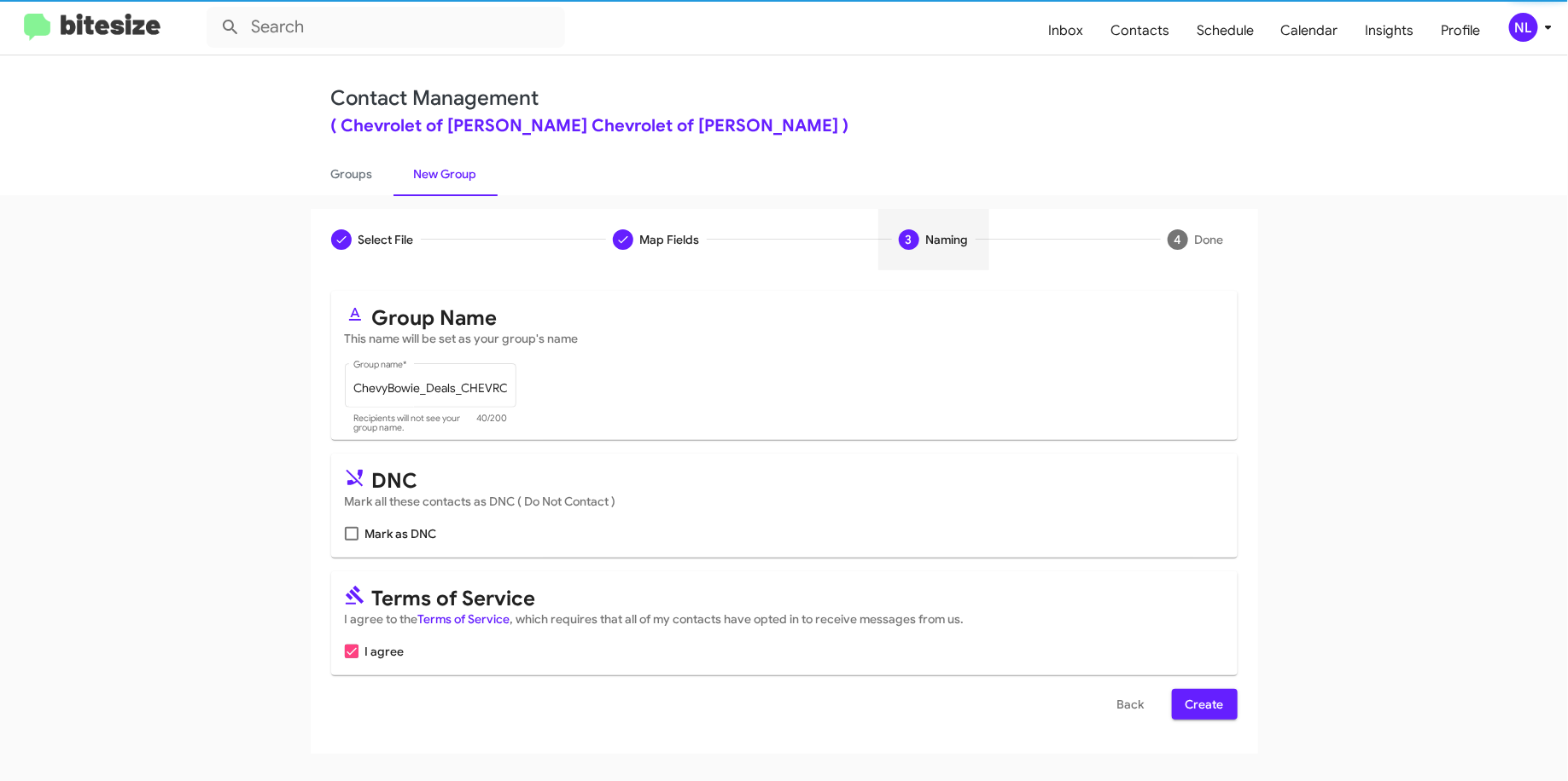
scroll to position [0, 0]
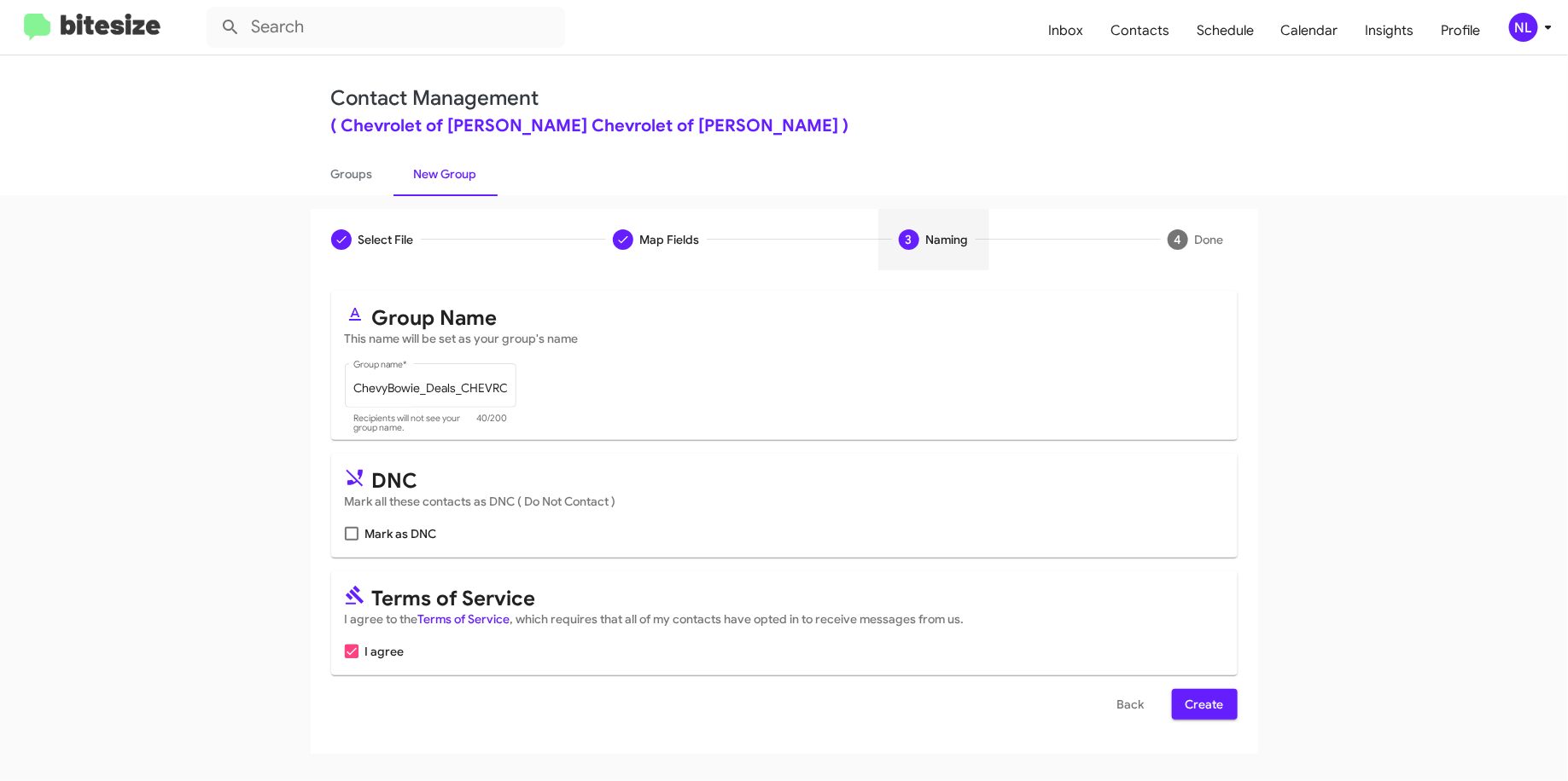
click at [1218, 704] on span "Create" at bounding box center [1205, 704] width 38 height 31
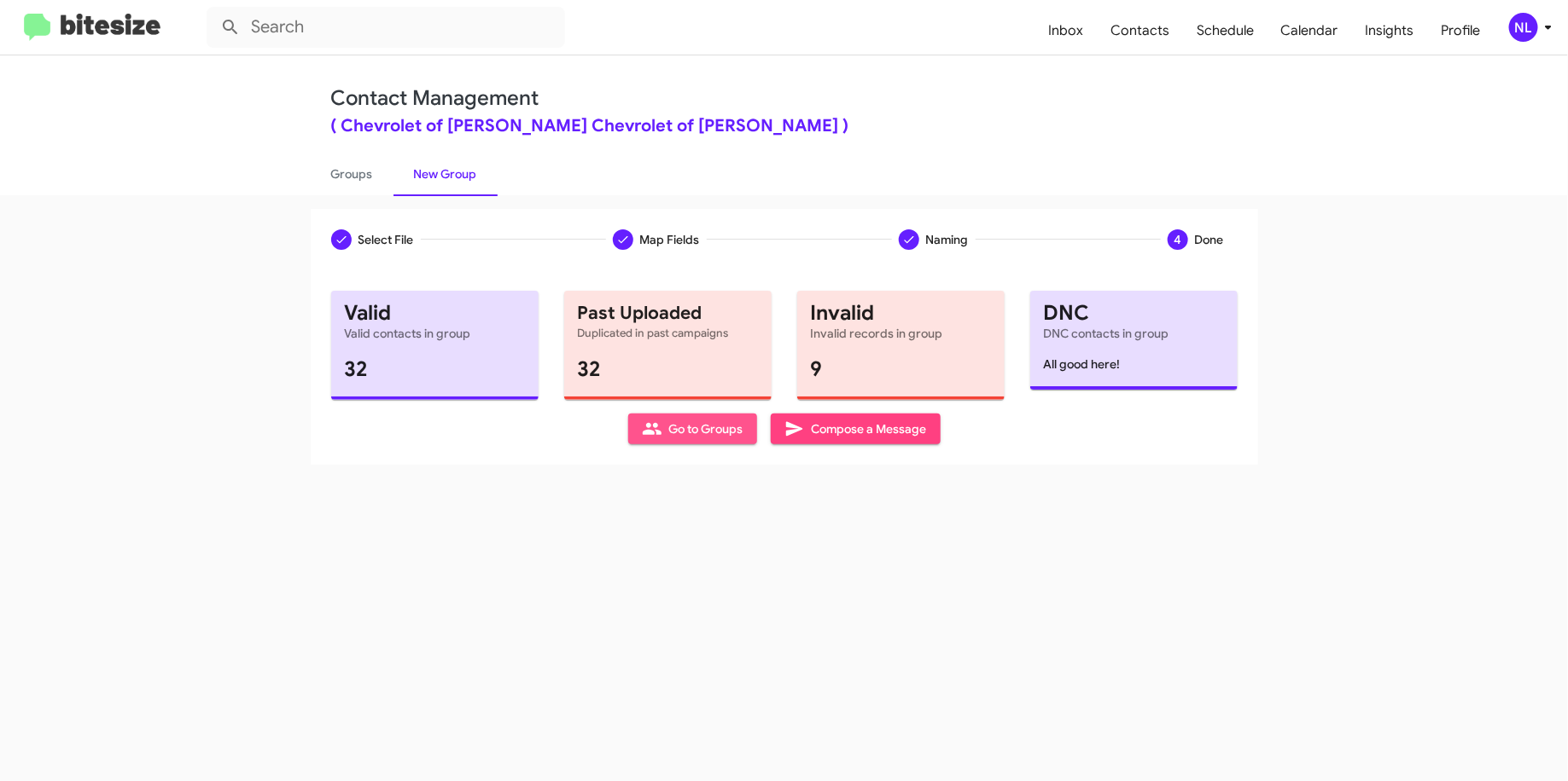
click at [686, 432] on span "Go to Groups" at bounding box center [692, 429] width 101 height 31
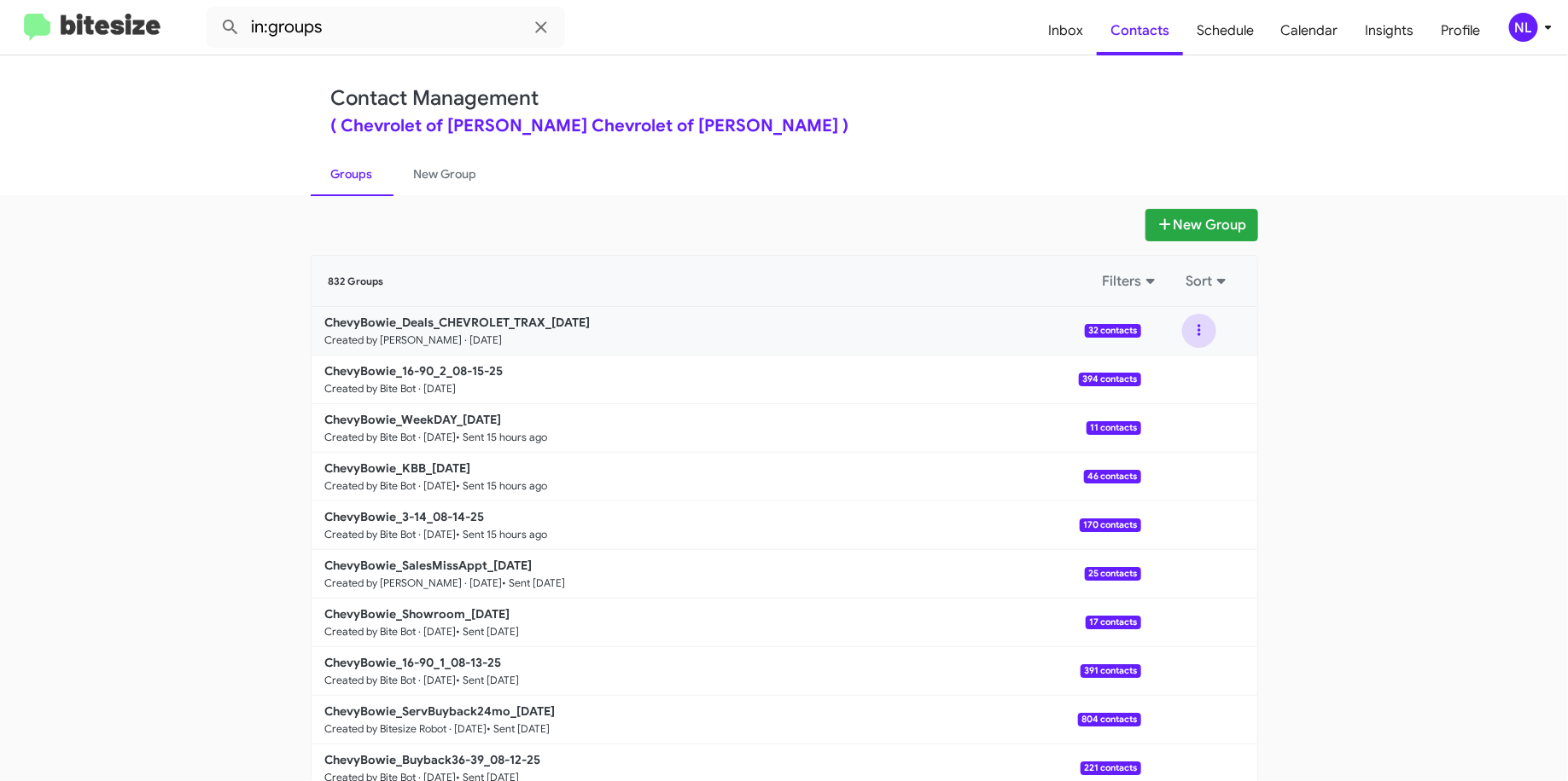
click at [1184, 326] on button at bounding box center [1198, 330] width 34 height 34
drag, startPoint x: 264, startPoint y: 323, endPoint x: 549, endPoint y: 324, distance: 285.0
click at [549, 324] on app-groups "New Group 832 Groups Filters Sort ChevyBowie_Deals_CHEVROLET_TRAX_[DATE] Create…" at bounding box center [784, 524] width 1568 height 630
copy b "ChevyBowie_Deals_CHEVROLET_TRAX_0"
click at [437, 34] on input "in:groups" at bounding box center [385, 26] width 359 height 41
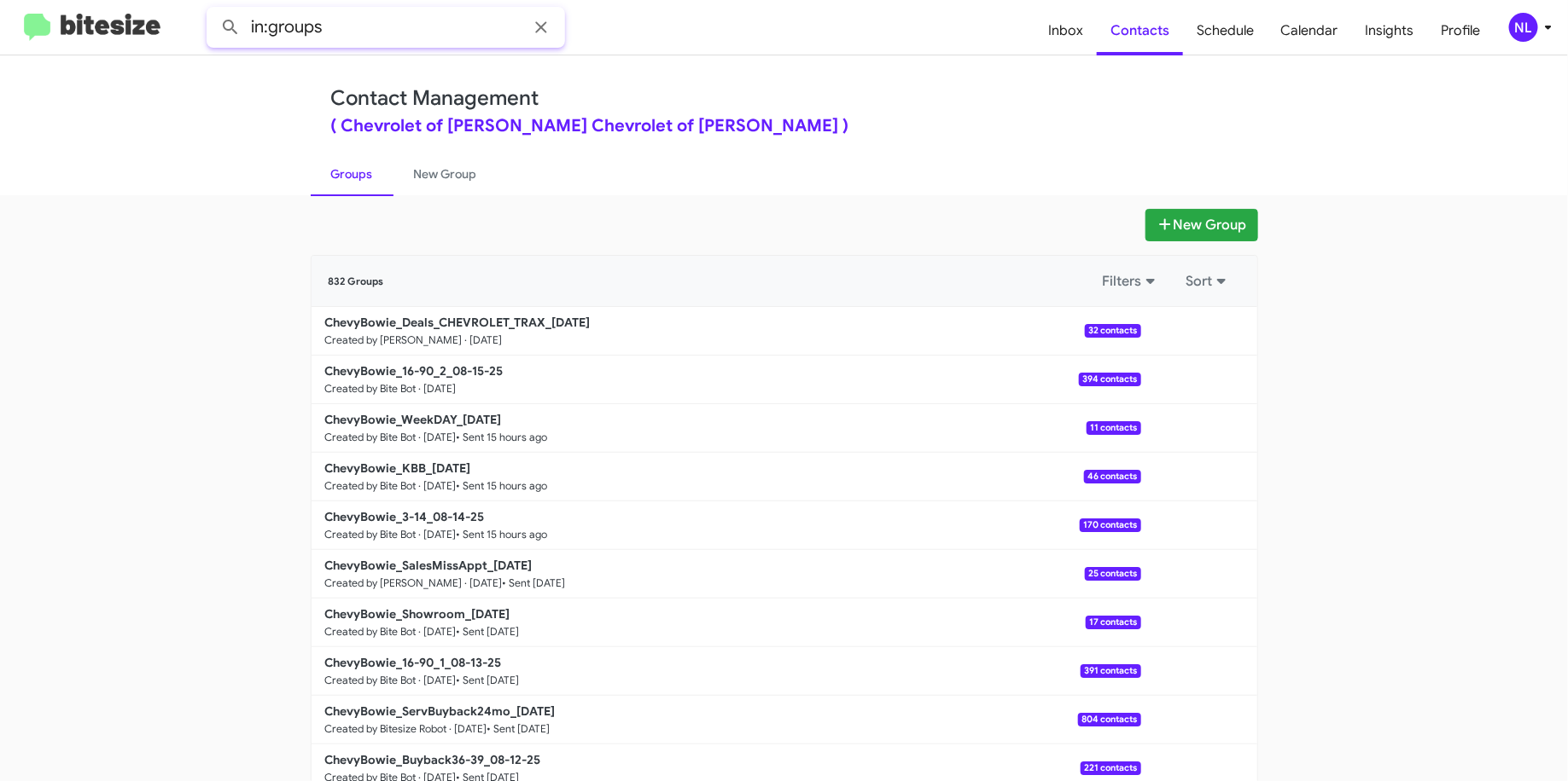
paste input "ChevyBowie_Deals_CHEVROLET_TRAX_0"
type input "in:groups ChevyBowie_Deals_CHEVROLET_TRAX_"
click at [214, 10] on button at bounding box center [230, 26] width 34 height 34
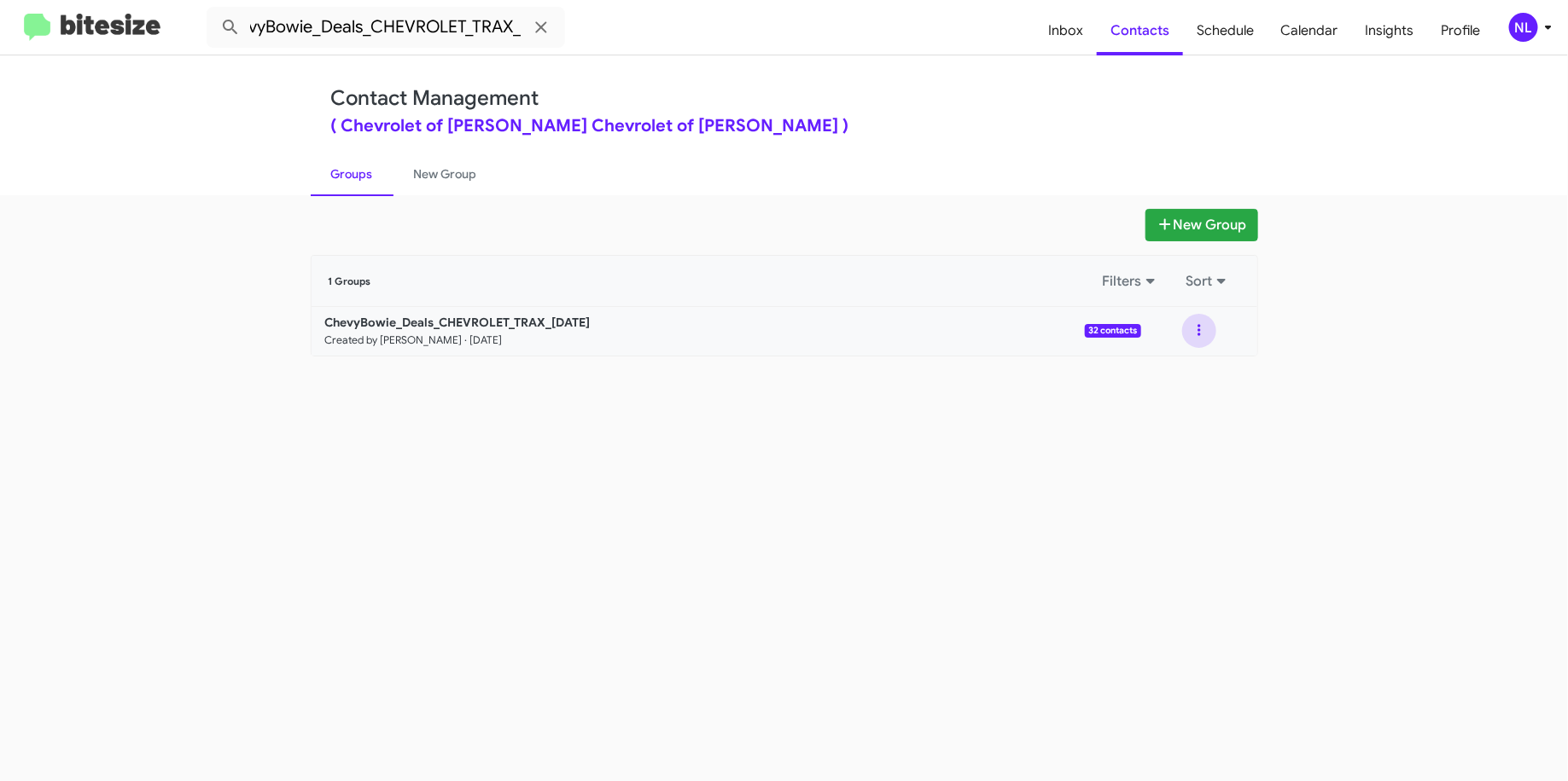
click at [1191, 326] on button at bounding box center [1198, 330] width 34 height 34
click at [1140, 390] on button "View contacts" at bounding box center [1148, 377] width 137 height 41
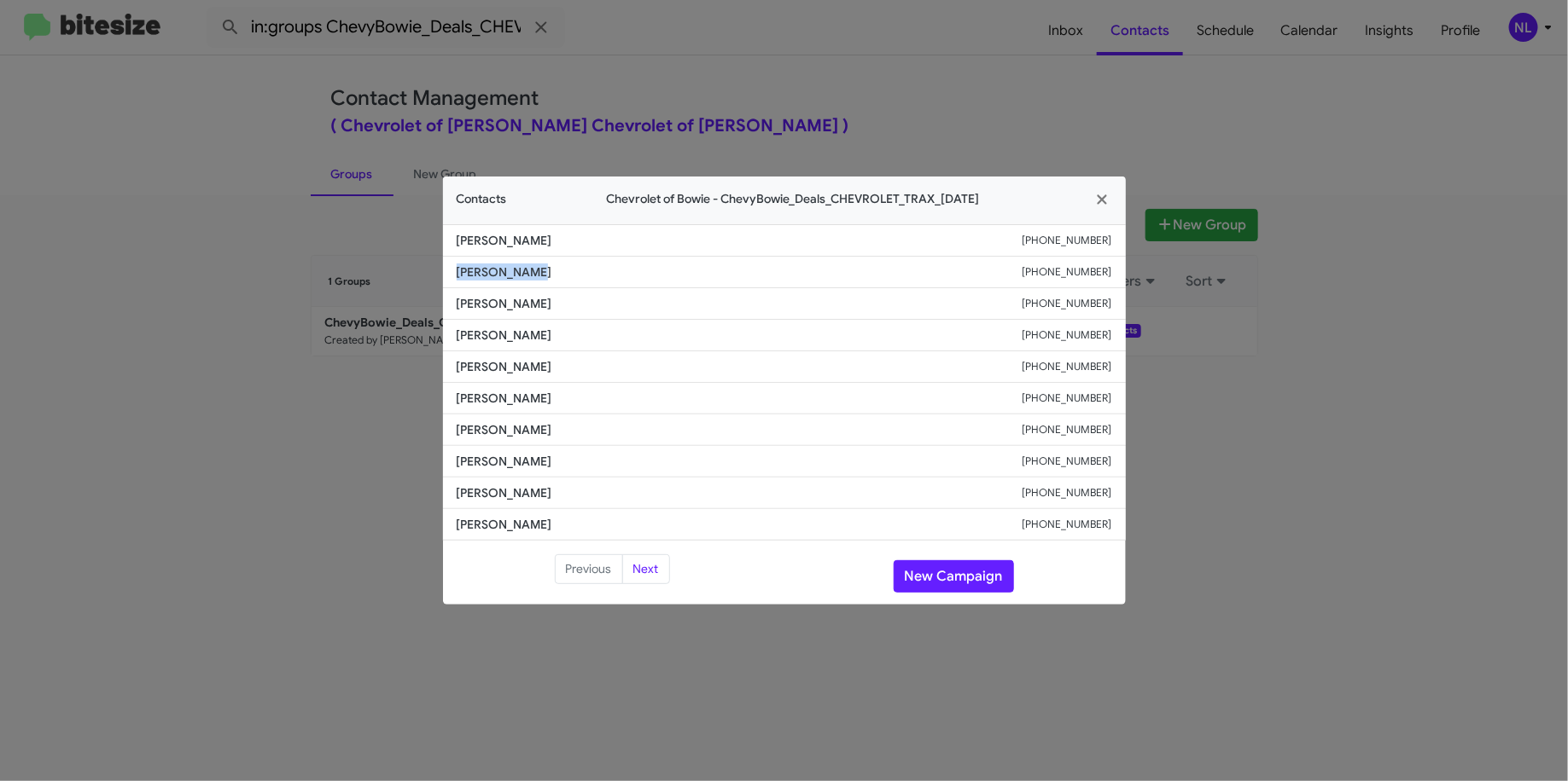
drag, startPoint x: 572, startPoint y: 276, endPoint x: 418, endPoint y: 272, distance: 154.1
click at [418, 272] on modal-container "Contacts Chevrolet of Bowie - ChevyBowie_Deals_CHEVROLET_TRAX_[DATE] [PERSON_NA…" at bounding box center [784, 390] width 1568 height 781
copy span "[PERSON_NAME]"
click at [498, 370] on span "[PERSON_NAME]" at bounding box center [739, 367] width 566 height 17
drag, startPoint x: 562, startPoint y: 273, endPoint x: 450, endPoint y: 278, distance: 112.1
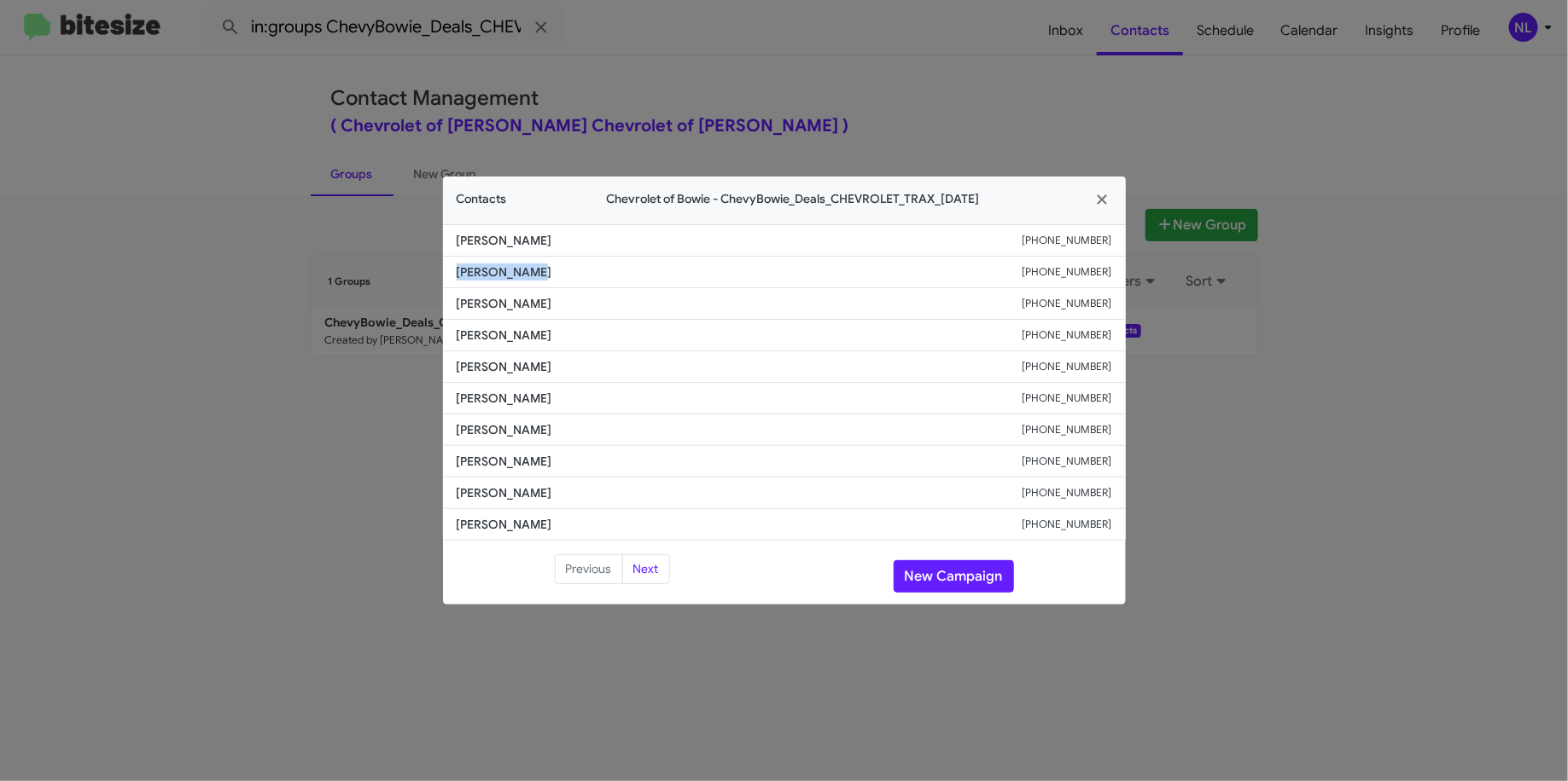
click at [450, 278] on li "[PERSON_NAME] [PHONE_NUMBER]" at bounding box center [784, 272] width 683 height 32
copy span "[PERSON_NAME]"
click at [689, 343] on span "[PERSON_NAME]" at bounding box center [739, 335] width 566 height 17
